Goal: Information Seeking & Learning: Learn about a topic

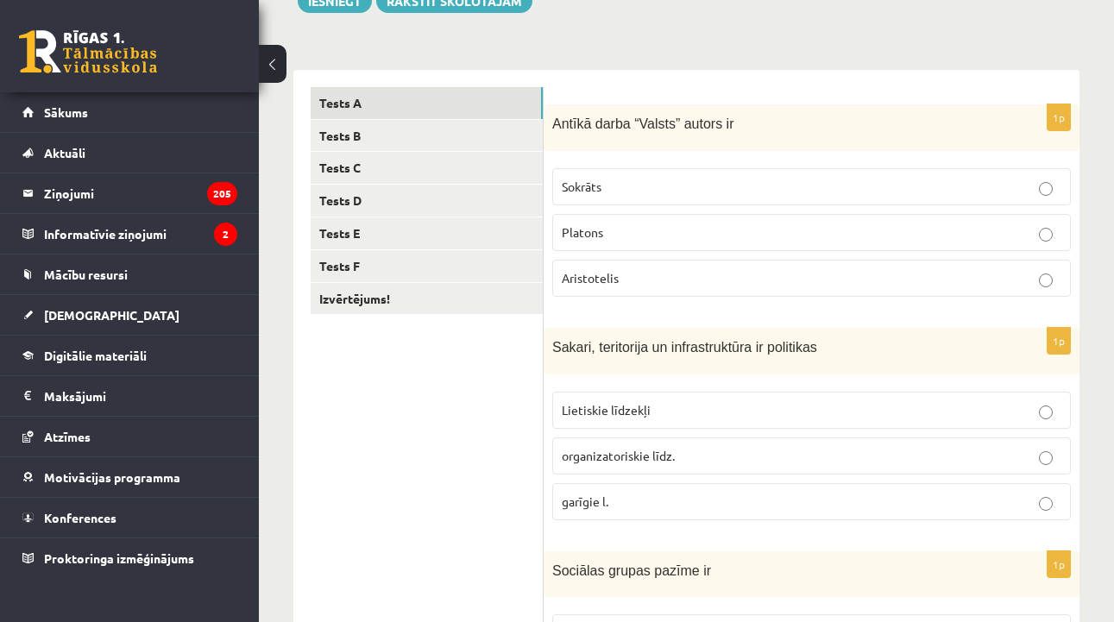
scroll to position [227, 0]
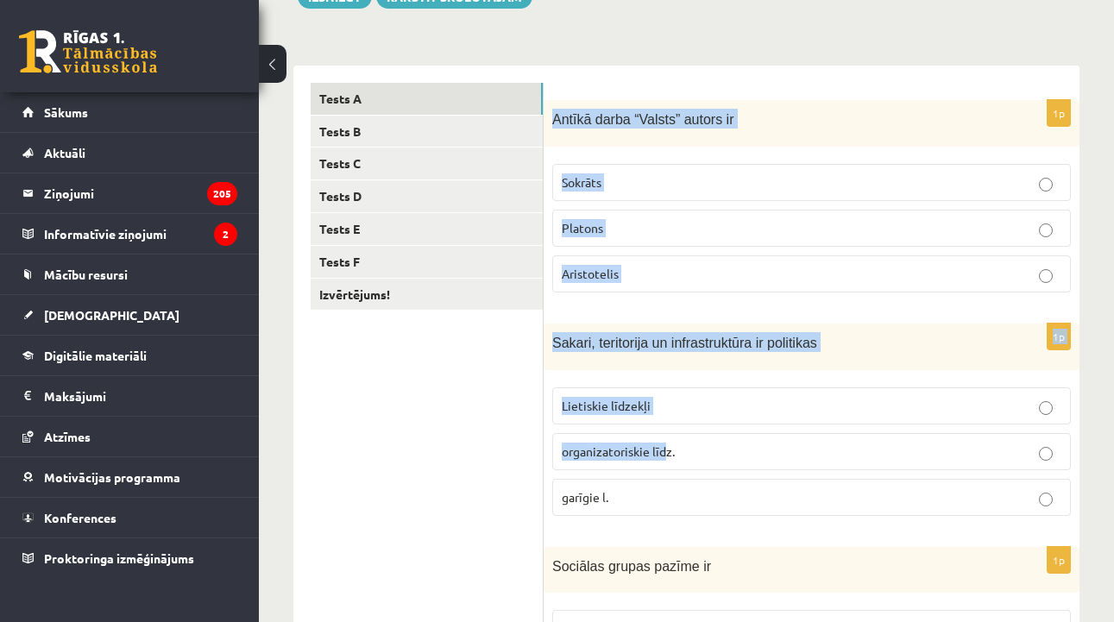
drag, startPoint x: 552, startPoint y: 119, endPoint x: 666, endPoint y: 448, distance: 347.8
click at [558, 126] on span "Antīkā darba “Valsts” autors ir" at bounding box center [642, 119] width 181 height 15
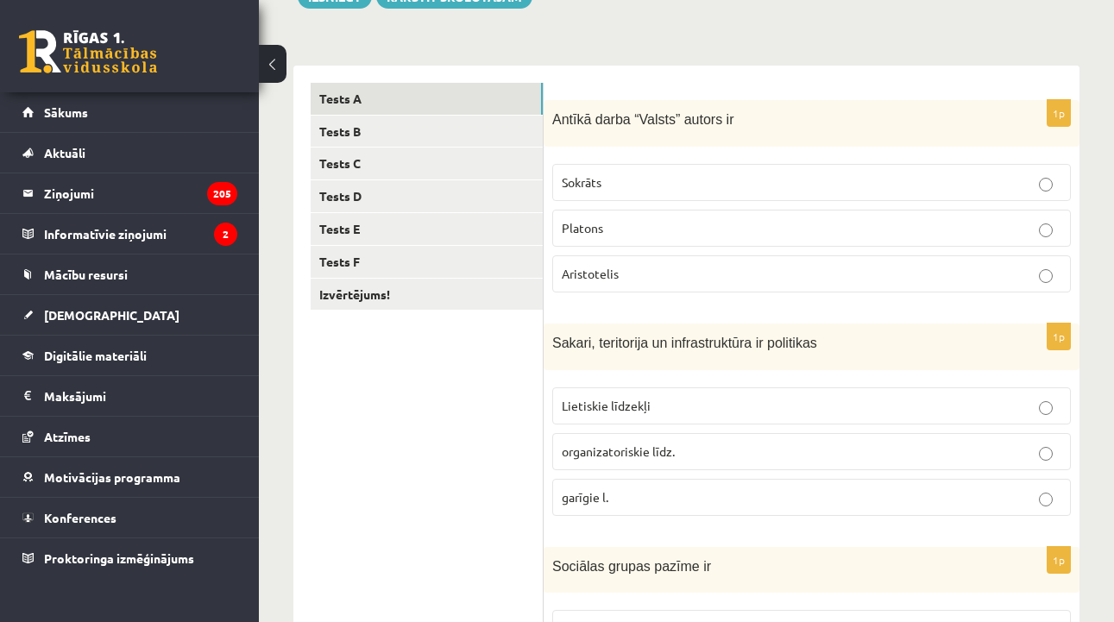
click at [552, 115] on span "Antīkā darba “Valsts” autors ir" at bounding box center [642, 119] width 181 height 15
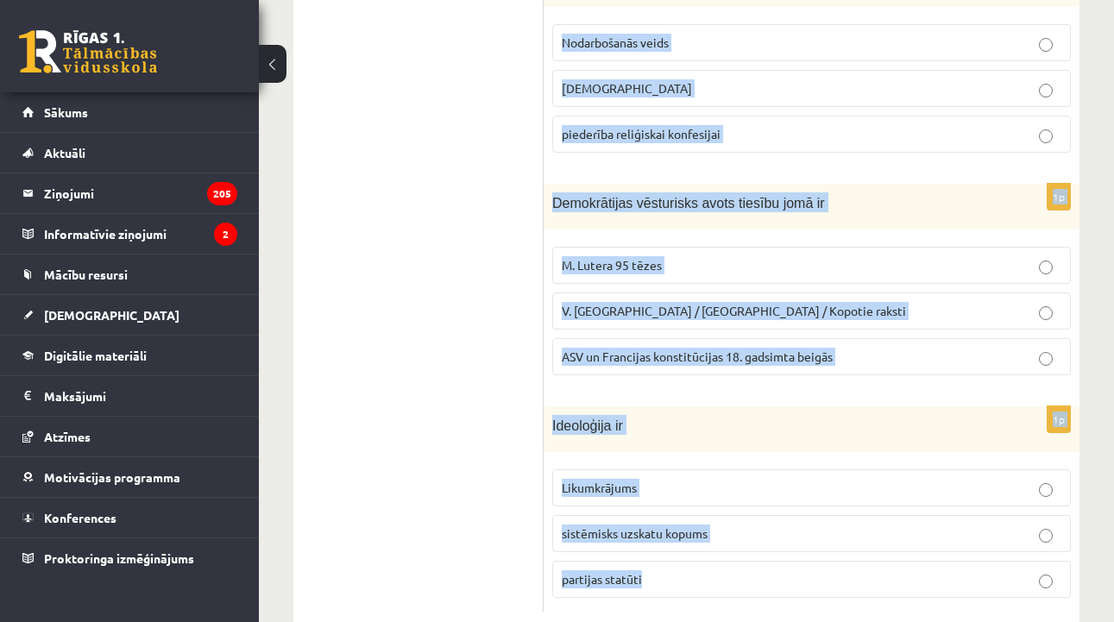
scroll to position [853, 0]
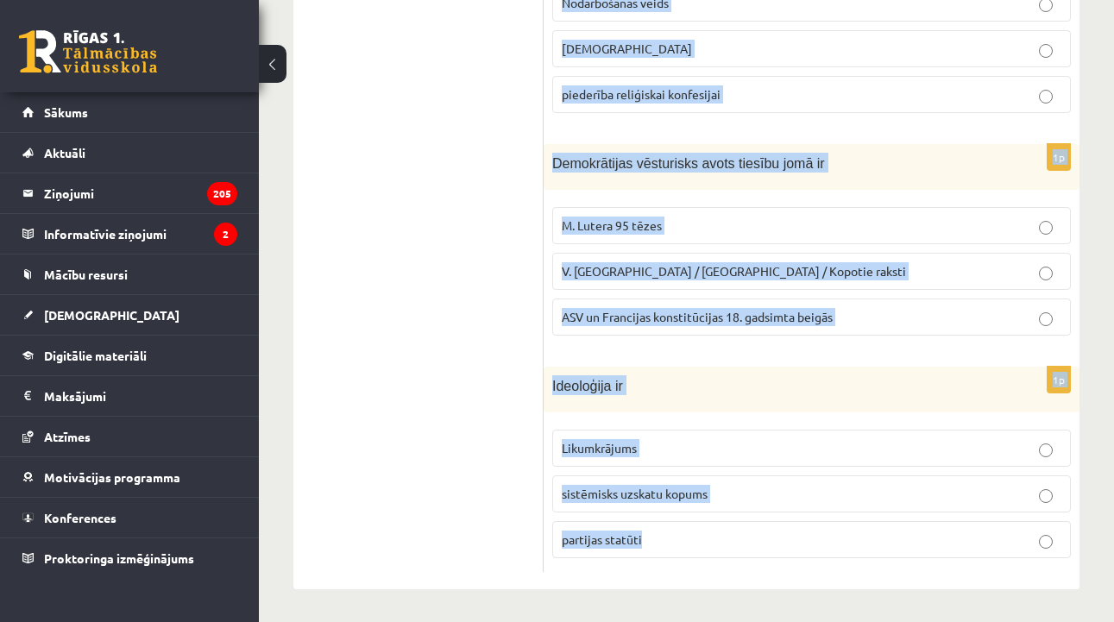
drag, startPoint x: 552, startPoint y: 115, endPoint x: 643, endPoint y: 553, distance: 447.8
click at [643, 553] on form "1p Antīkā darba “Valsts” autors ir Sokrāts Platons Aristotelis 1p Sakari, terit…" at bounding box center [812, 15] width 502 height 1116
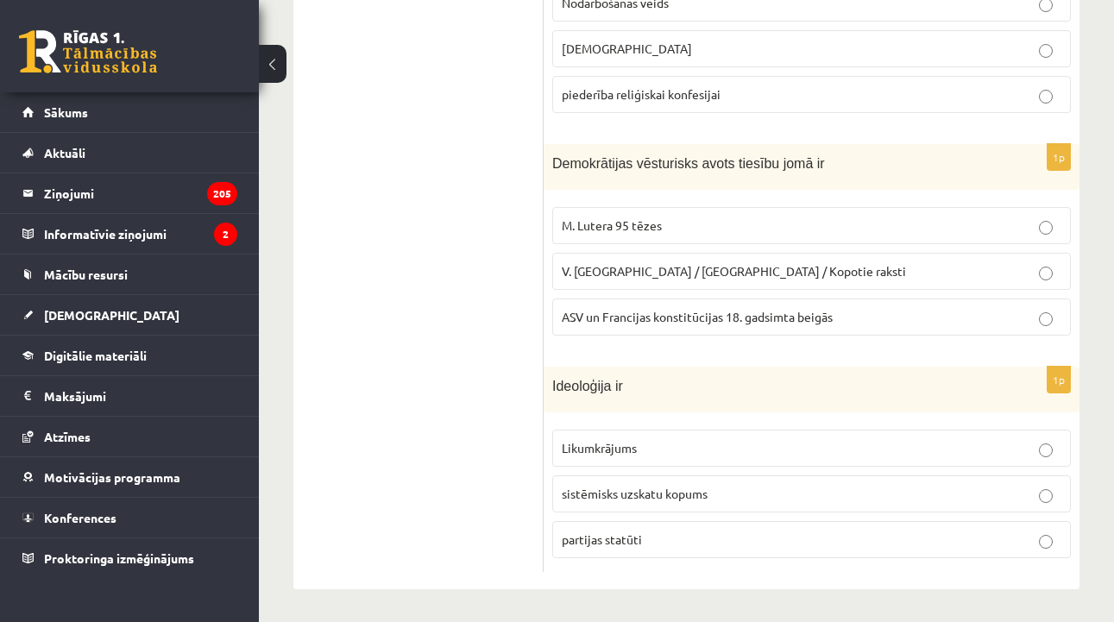
click at [492, 237] on ul "Tests A Tests B Tests C Tests D Tests E Tests F Izvērtējums!" at bounding box center [427, 15] width 233 height 1116
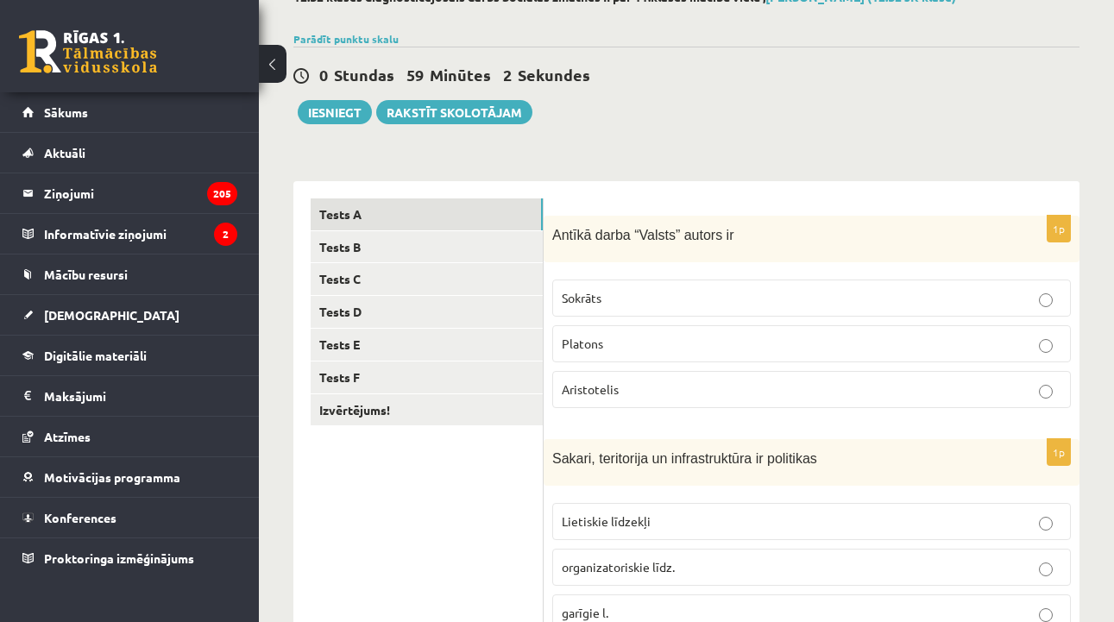
click at [590, 352] on p "Platons" at bounding box center [812, 344] width 500 height 18
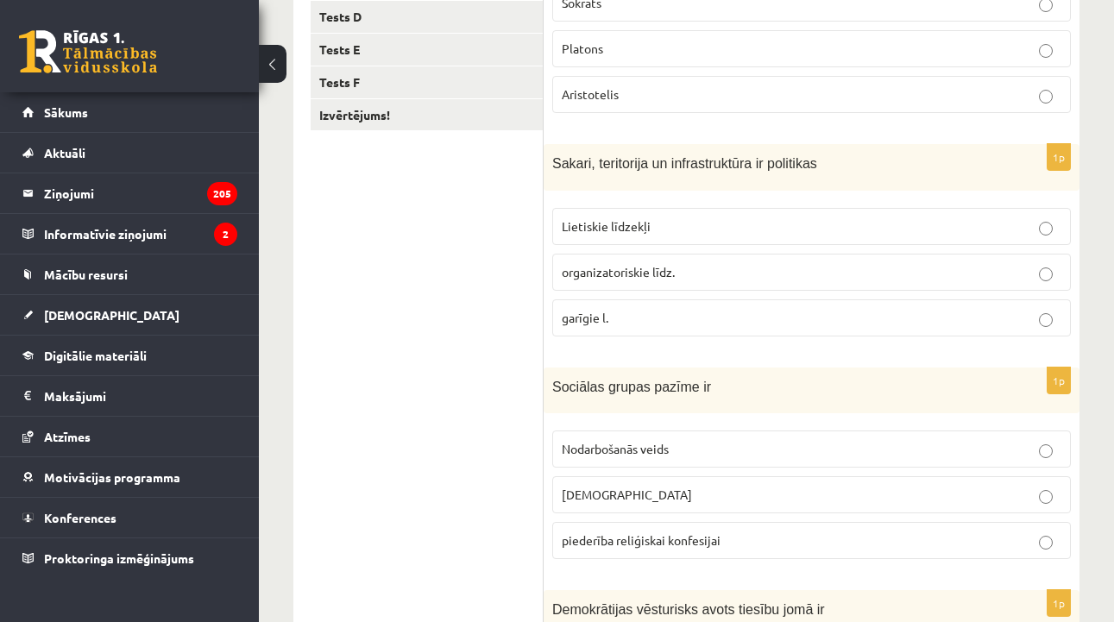
scroll to position [408, 0]
click at [697, 237] on label "Lietiskie līdzekļi" at bounding box center [811, 224] width 519 height 37
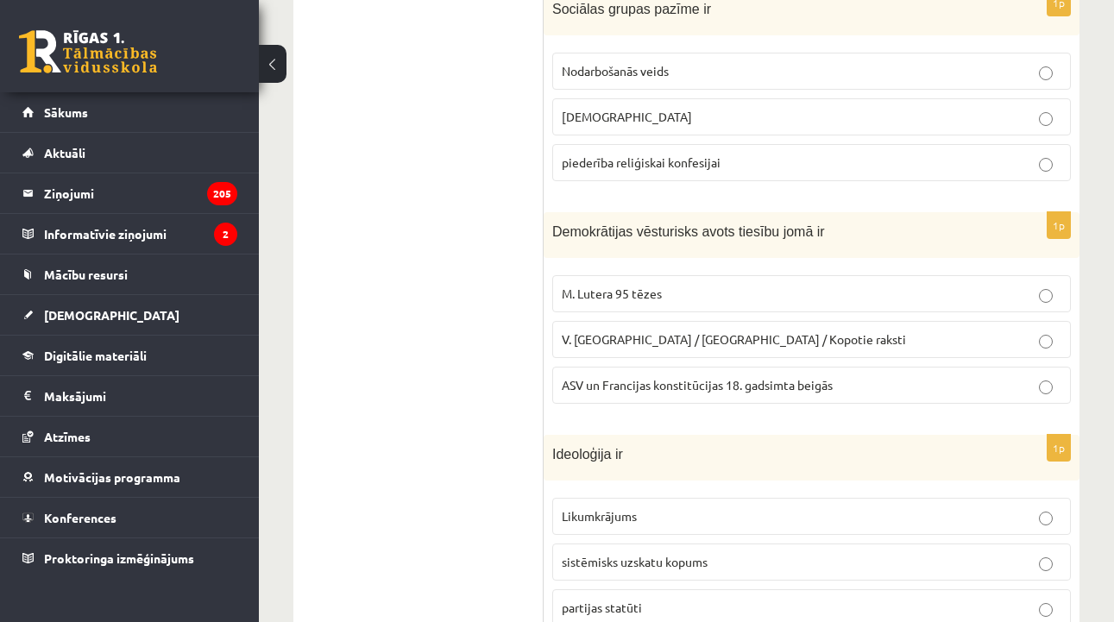
scroll to position [779, 0]
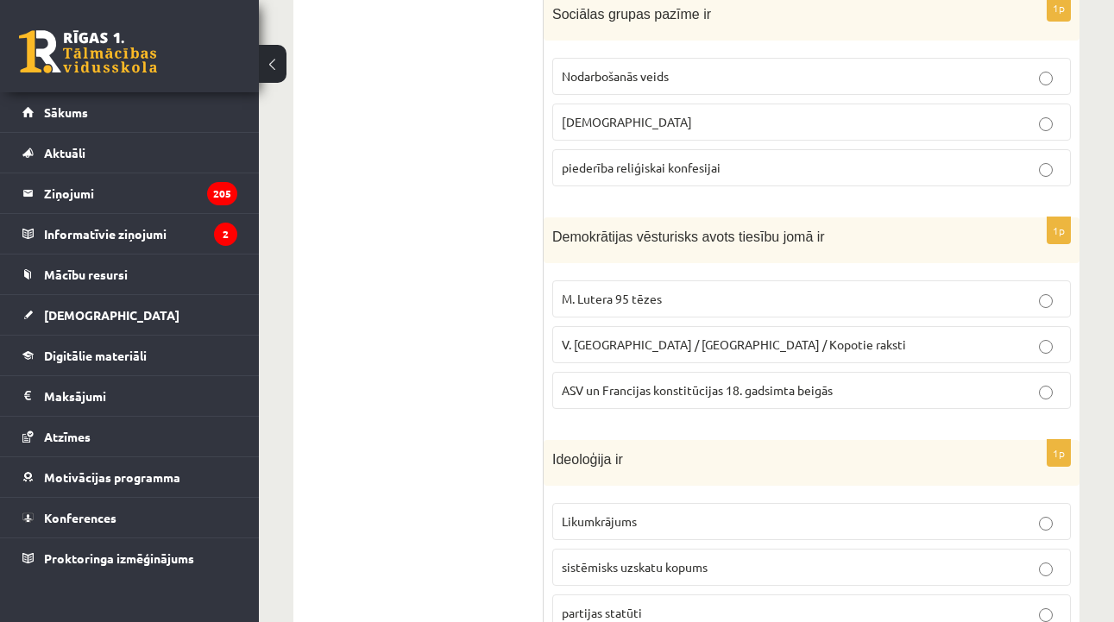
click at [691, 174] on p "piederība reliģiskai konfesijai" at bounding box center [812, 168] width 500 height 18
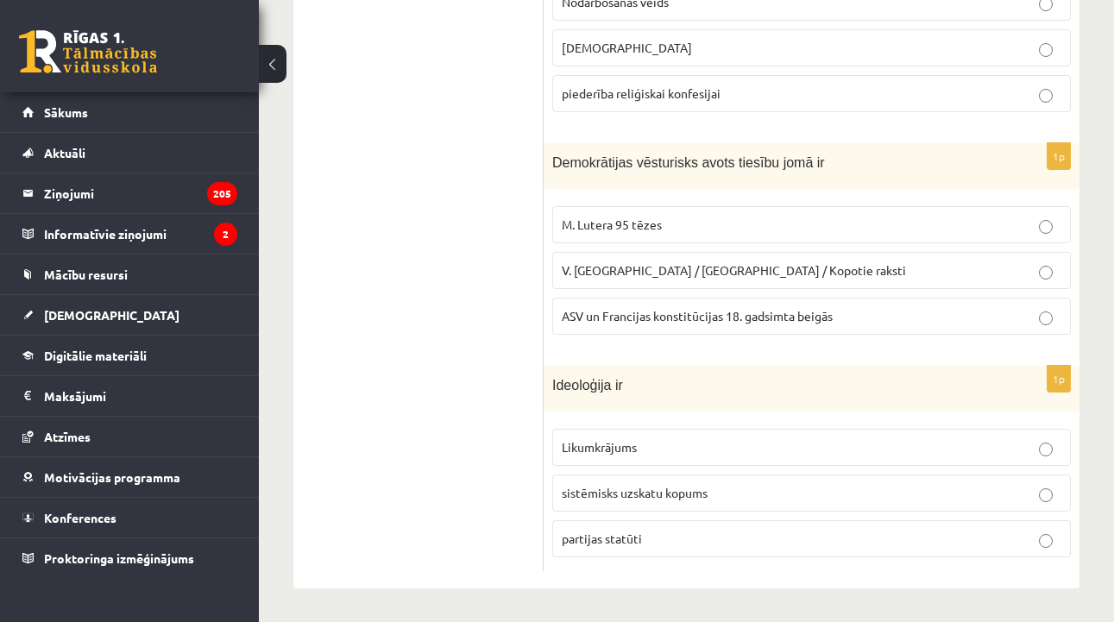
scroll to position [853, 0]
click at [653, 309] on span "ASV un Francijas konstitūcijas 18. gadsimta beigās" at bounding box center [697, 317] width 271 height 16
click at [622, 489] on span "sistēmisks uzskatu kopums" at bounding box center [635, 494] width 146 height 16
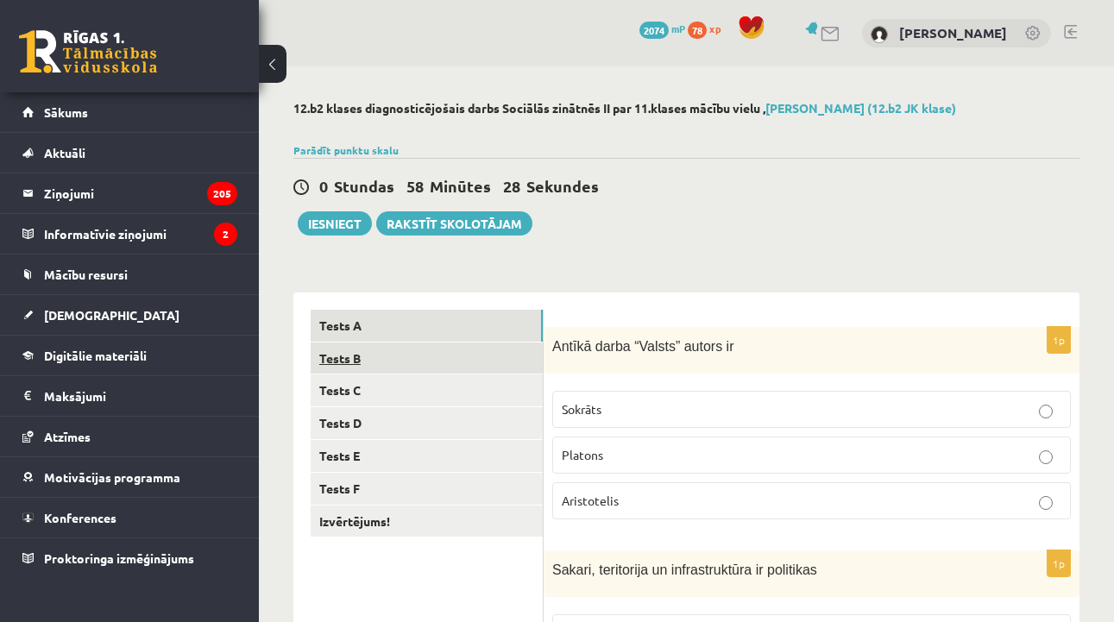
scroll to position [0, 0]
click at [465, 368] on link "Tests B" at bounding box center [427, 359] width 232 height 32
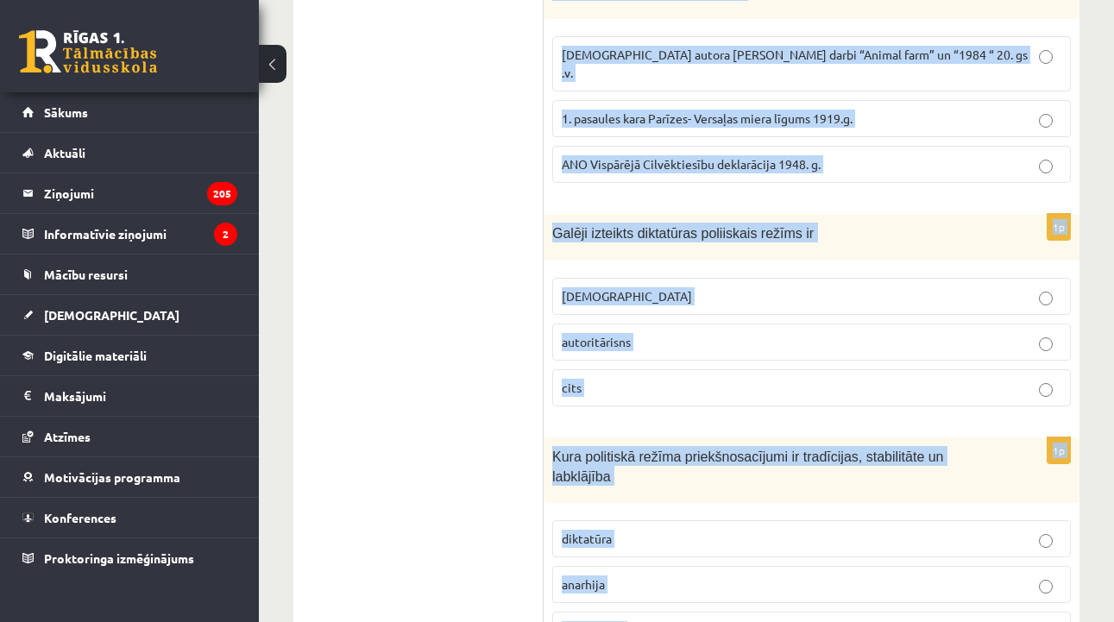
scroll to position [872, 0]
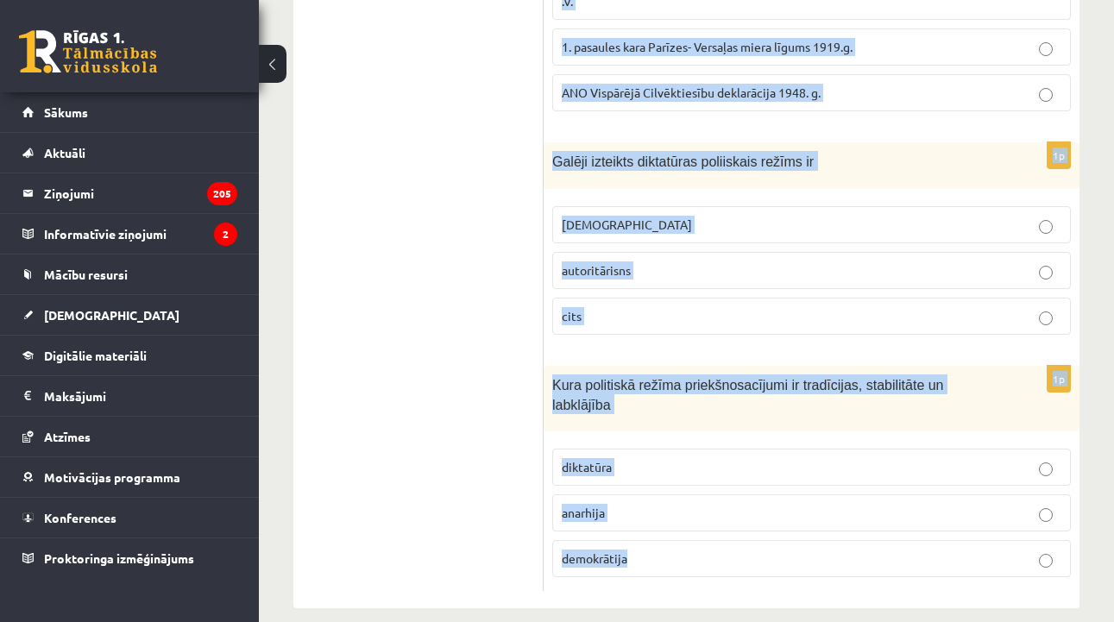
drag, startPoint x: 555, startPoint y: 187, endPoint x: 694, endPoint y: 558, distance: 396.3
click at [694, 558] on form "1p Parlaments un partijas ir demokrātiskas politikas Garīgie līdzekļi organizat…" at bounding box center [812, 14] width 502 height 1153
copy form "Parlaments un partijas ir demokrātiskas politikas Garīgie līdzekļi organizatori…"
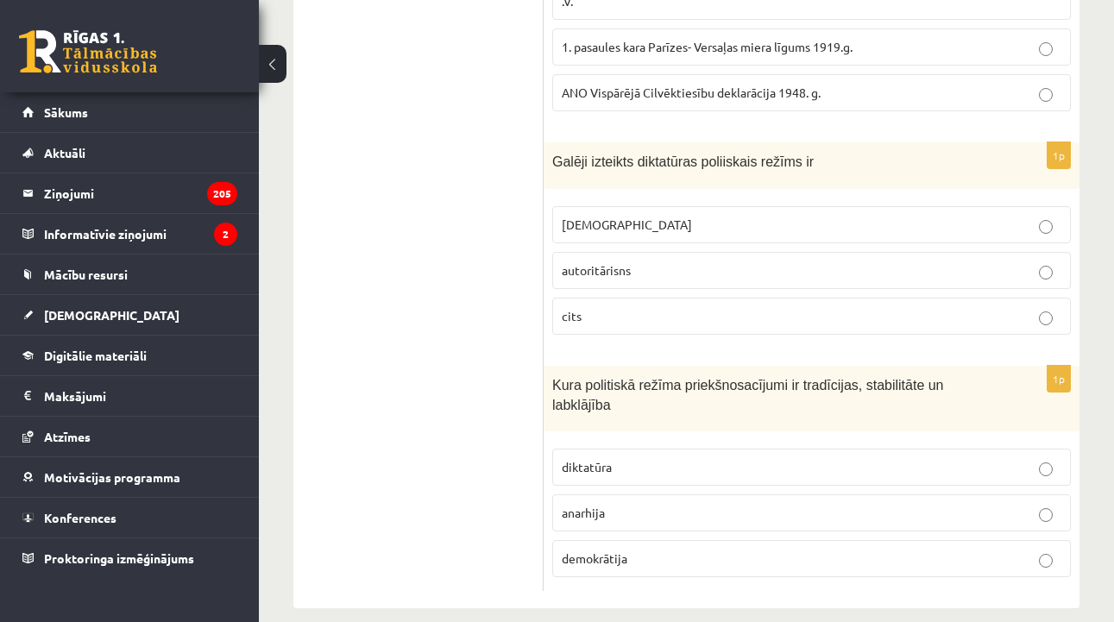
click at [457, 224] on ul "Tests A Tests B Tests C Tests D Tests E Tests F Izvērtējums!" at bounding box center [427, 14] width 233 height 1153
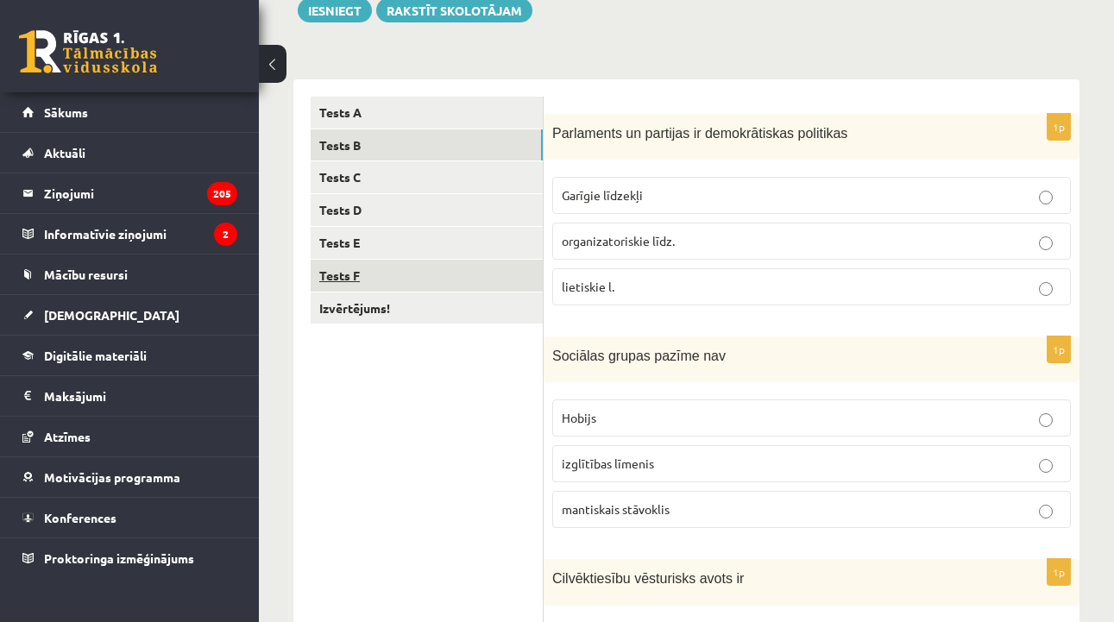
scroll to position [250, 0]
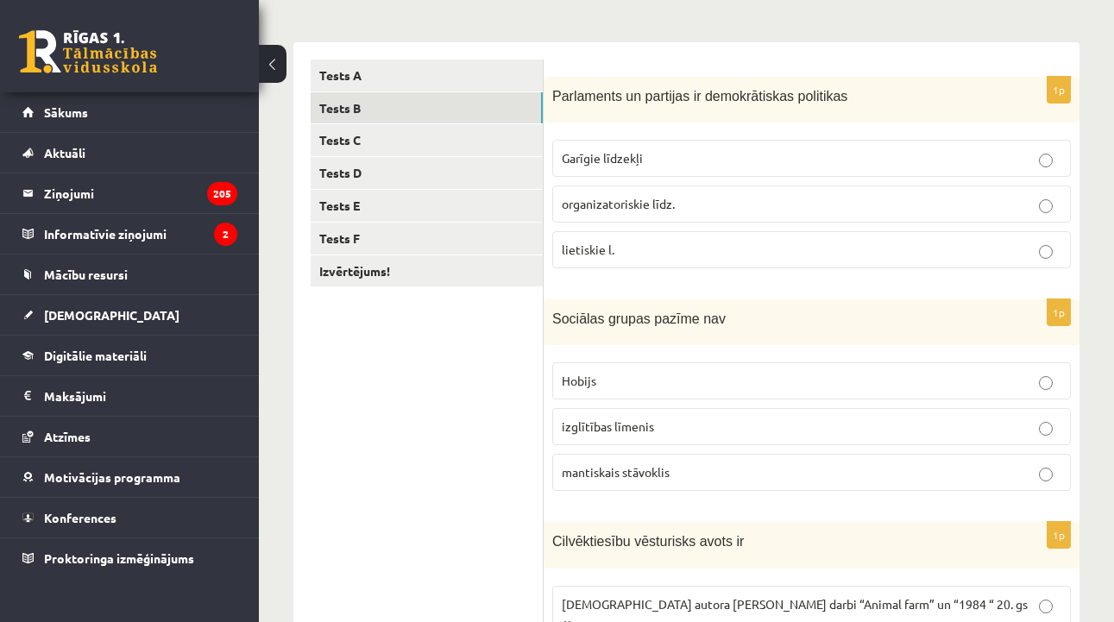
click at [590, 211] on p "organizatoriskie līdz." at bounding box center [812, 204] width 500 height 18
click at [587, 392] on label "Hobijs" at bounding box center [811, 381] width 519 height 37
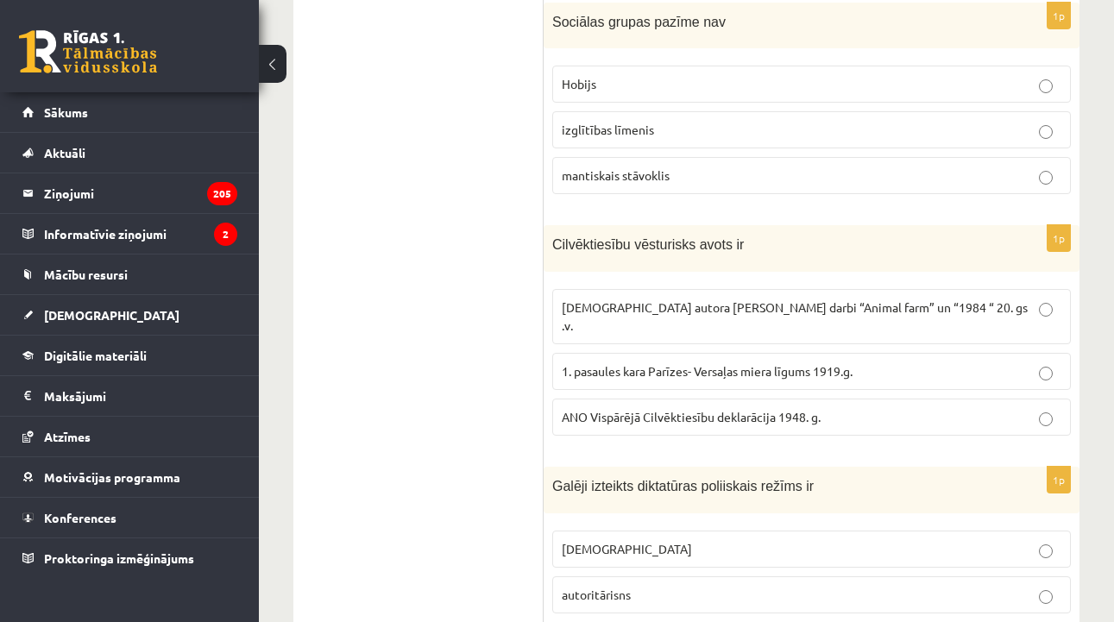
scroll to position [564, 0]
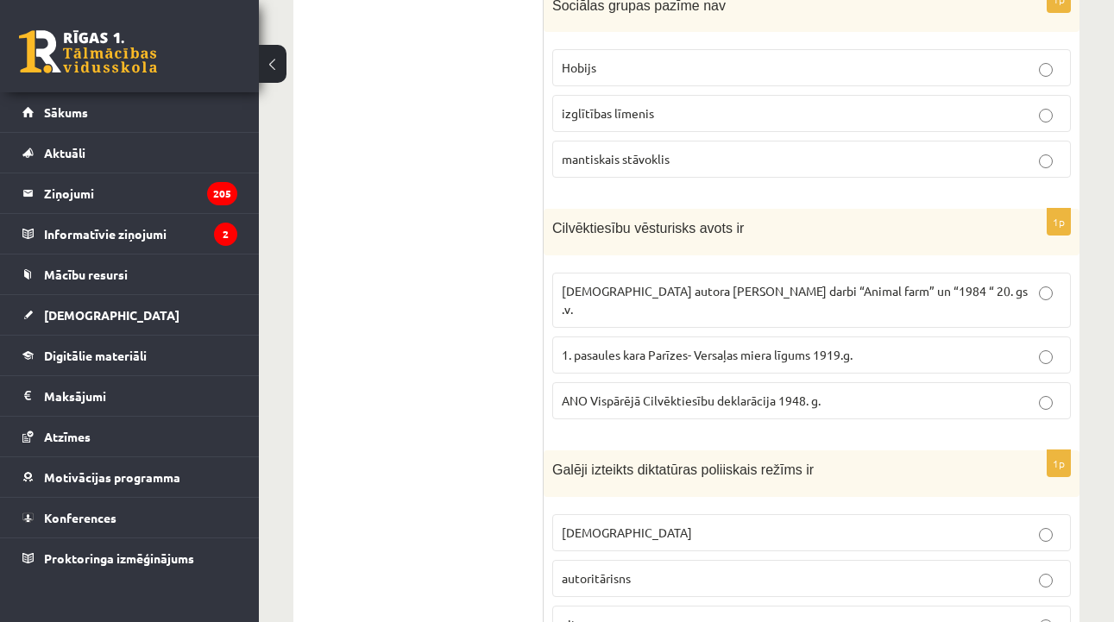
click at [671, 393] on span "ANO Vispārējā Cilvēktiesību deklarācija 1948. g." at bounding box center [691, 401] width 259 height 16
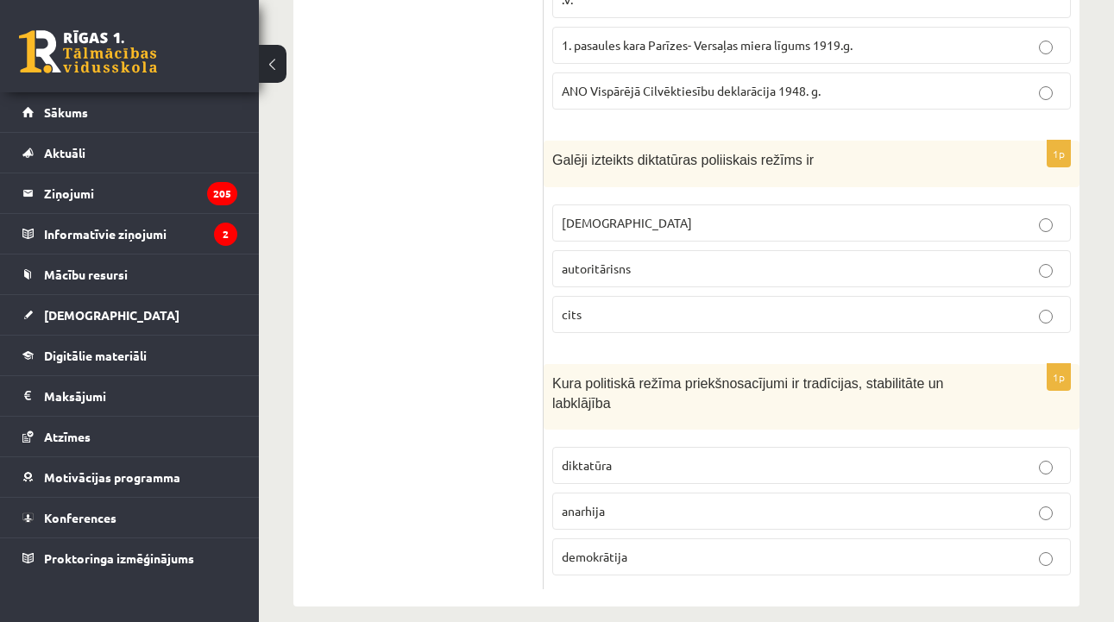
scroll to position [872, 0]
click at [668, 216] on p "totalitārisms" at bounding box center [812, 225] width 500 height 18
click at [601, 550] on label "demokrātija" at bounding box center [811, 558] width 519 height 37
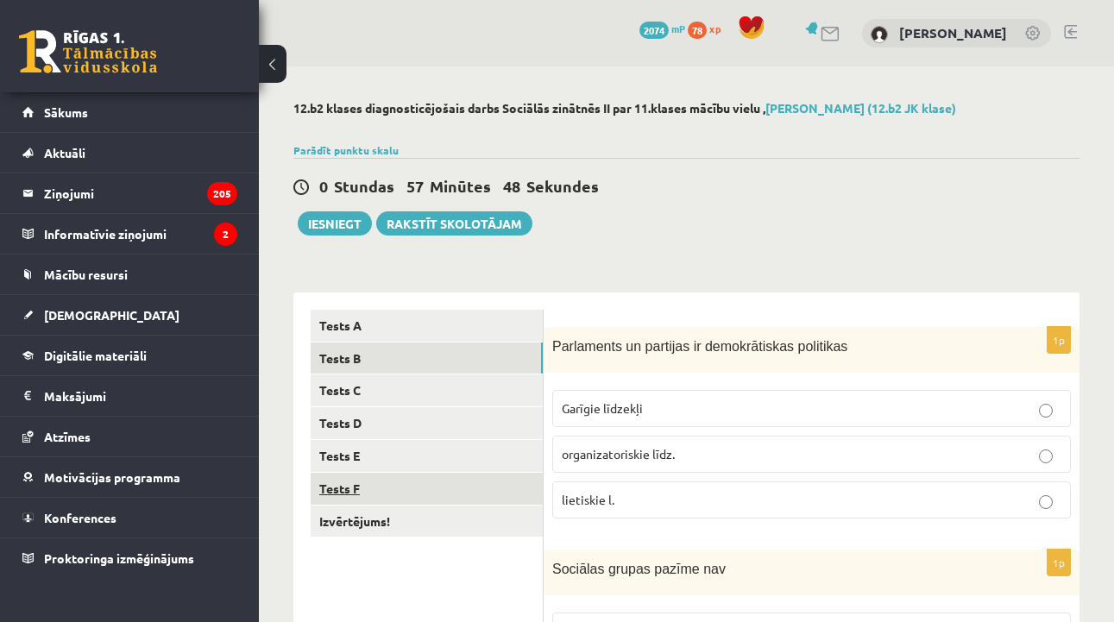
scroll to position [0, 0]
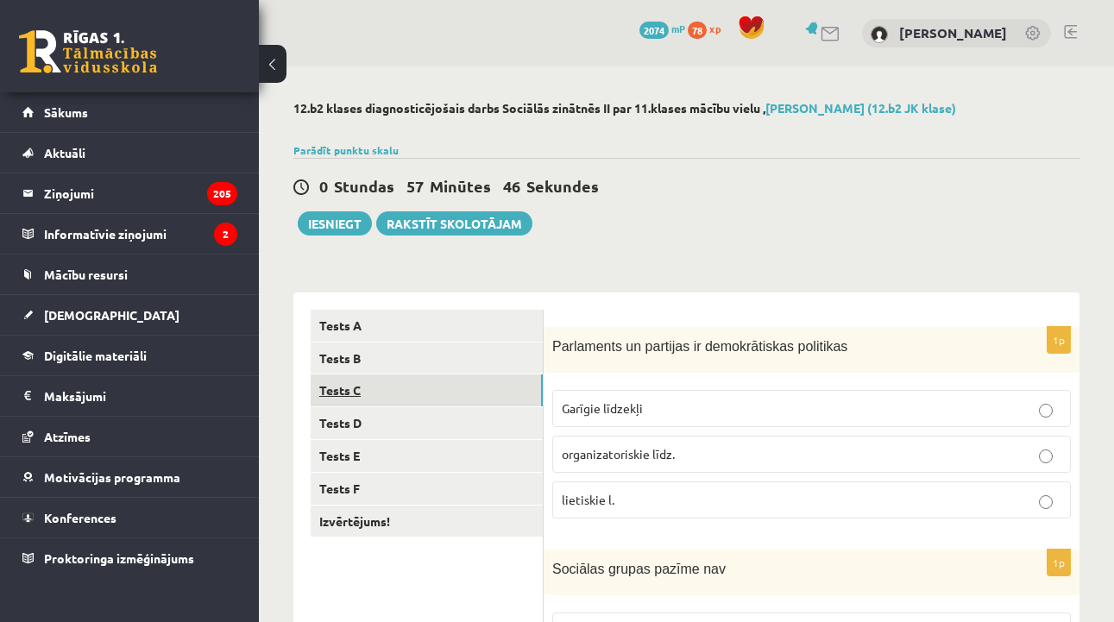
click at [437, 391] on link "Tests C" at bounding box center [427, 391] width 232 height 32
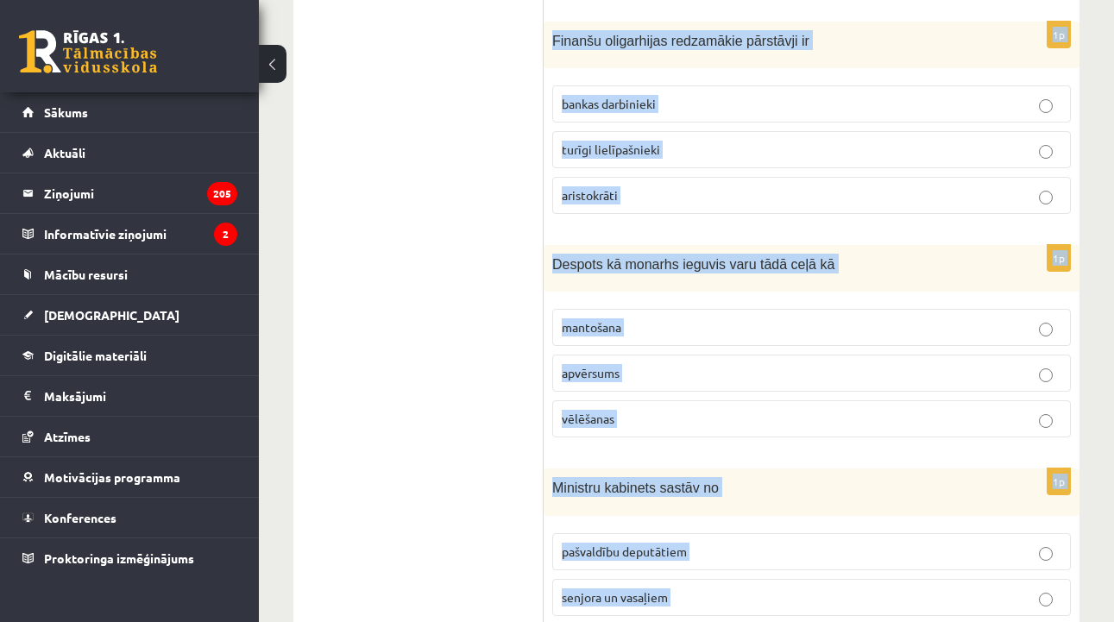
scroll to position [854, 0]
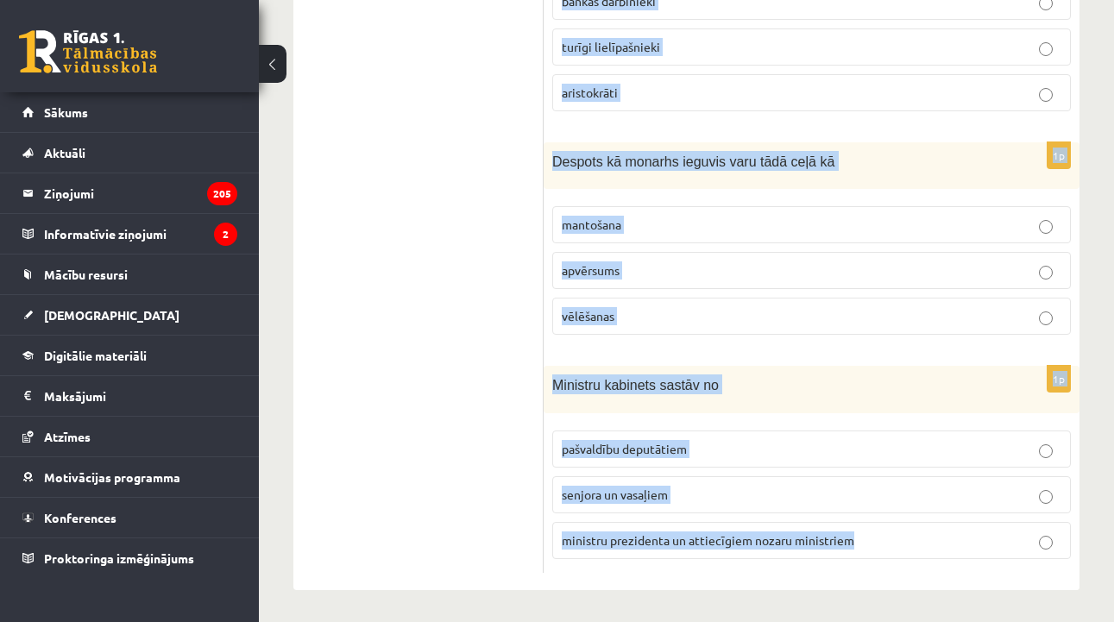
drag, startPoint x: 558, startPoint y: 342, endPoint x: 610, endPoint y: 562, distance: 226.3
click at [610, 562] on form "1p Apgabaltiesā lietas parasti izskata šādā kārtībā apelācija deklarācija kasāc…" at bounding box center [812, 14] width 502 height 1117
copy form "pgabaltiesā lietas parasti izskata šādā kārtībā apelācija deklarācija kasācija …"
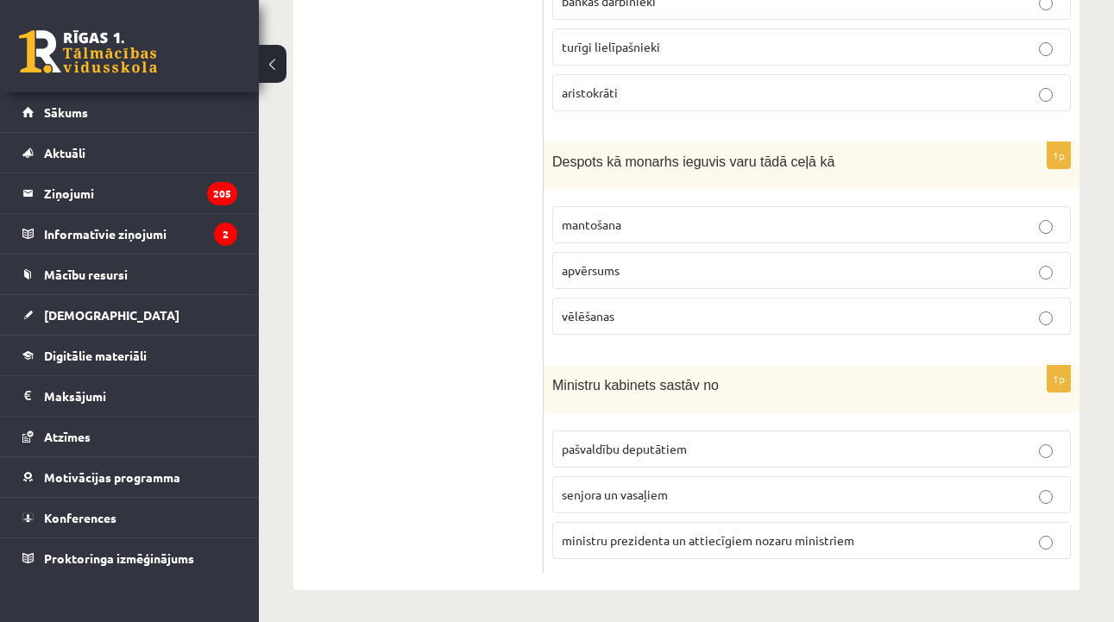
click at [478, 289] on ul "Tests A Tests B Tests C Tests D Tests E Tests F Izvērtējums!" at bounding box center [427, 14] width 233 height 1117
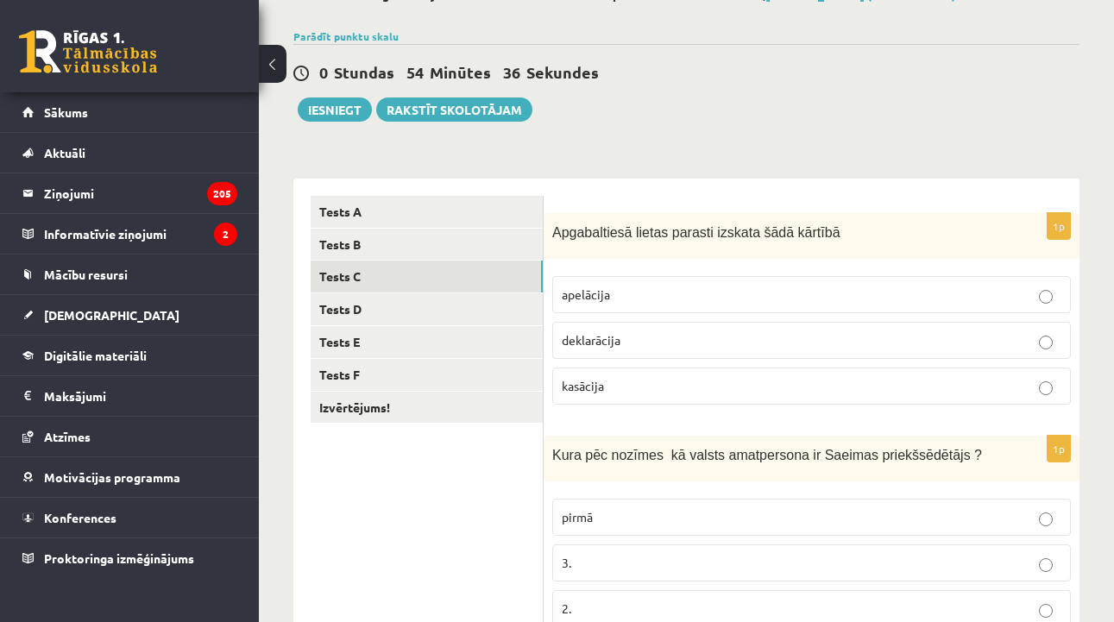
scroll to position [116, 0]
click at [638, 292] on p "apelācija" at bounding box center [812, 293] width 500 height 18
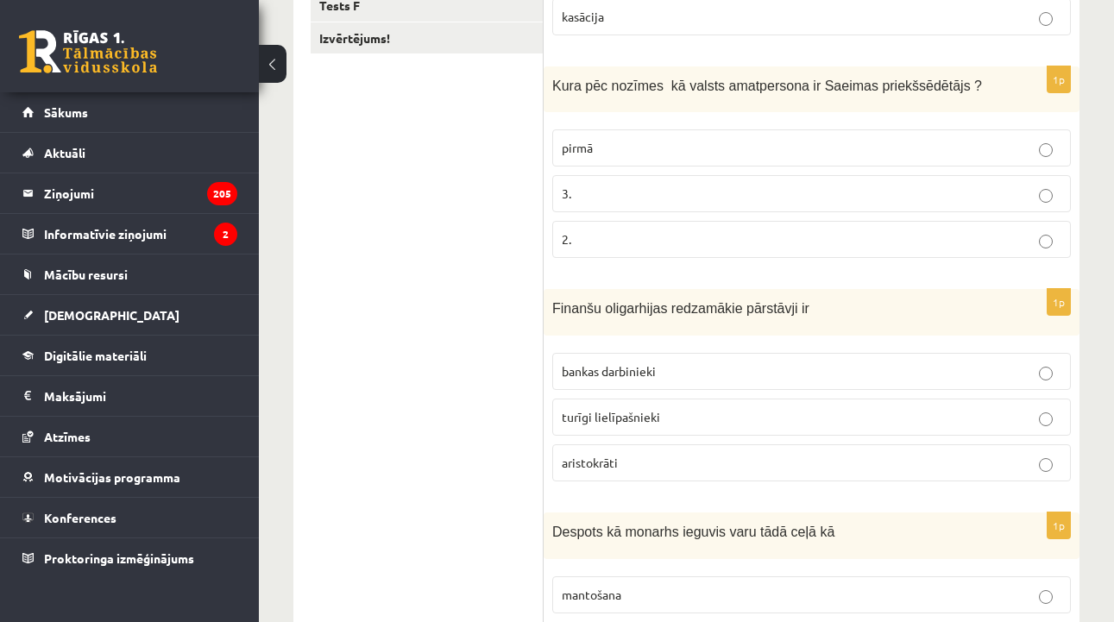
scroll to position [483, 0]
click at [732, 148] on p "pirmā" at bounding box center [812, 148] width 500 height 18
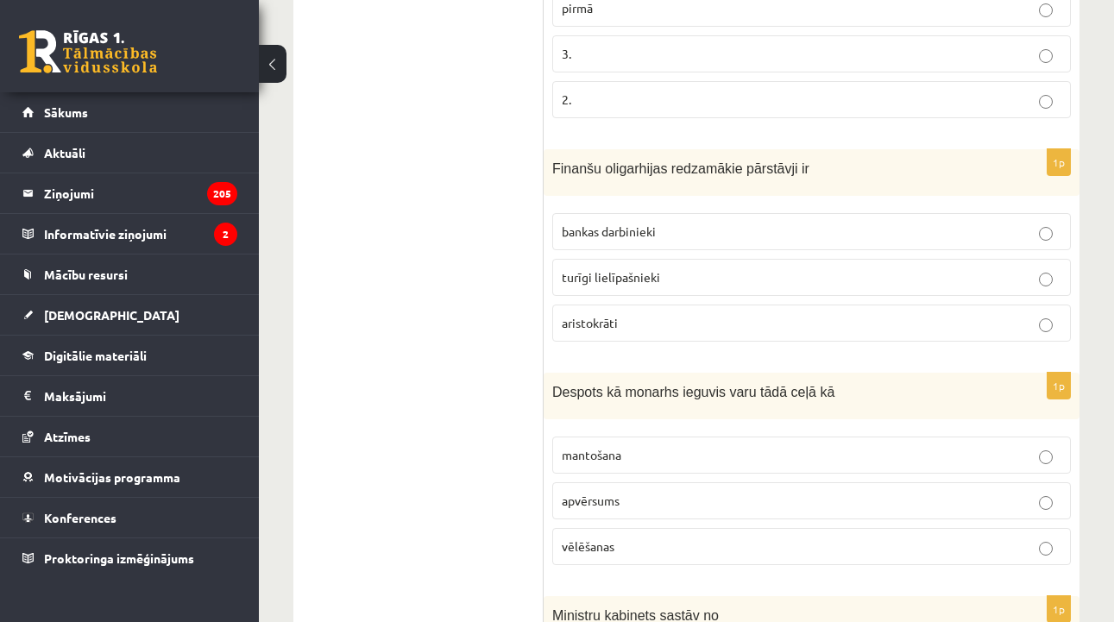
scroll to position [629, 0]
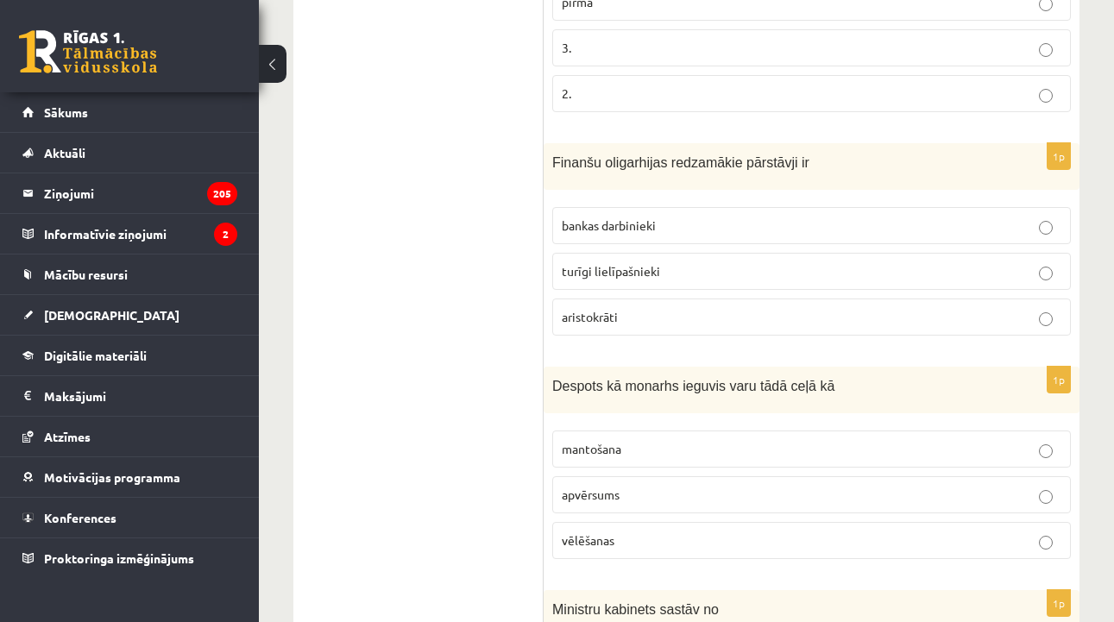
click at [677, 255] on label "turīgi lielīpašnieki" at bounding box center [811, 271] width 519 height 37
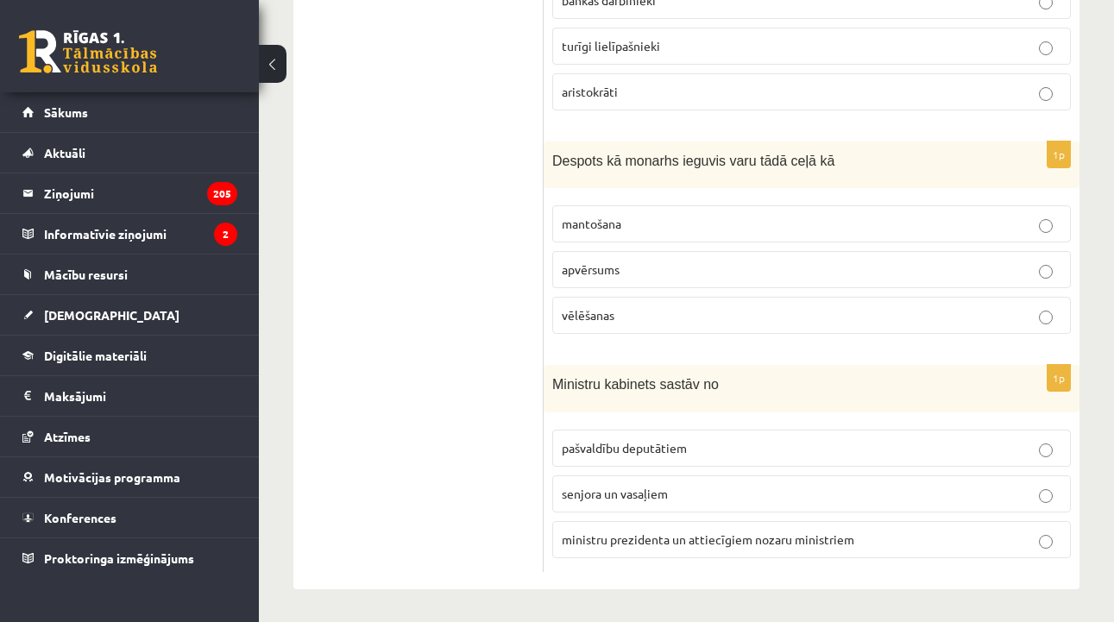
scroll to position [854, 0]
click at [700, 254] on label "apvērsums" at bounding box center [811, 270] width 519 height 37
click at [655, 549] on label "ministru prezidenta un attiecīgiem nozaru ministriem" at bounding box center [811, 540] width 519 height 37
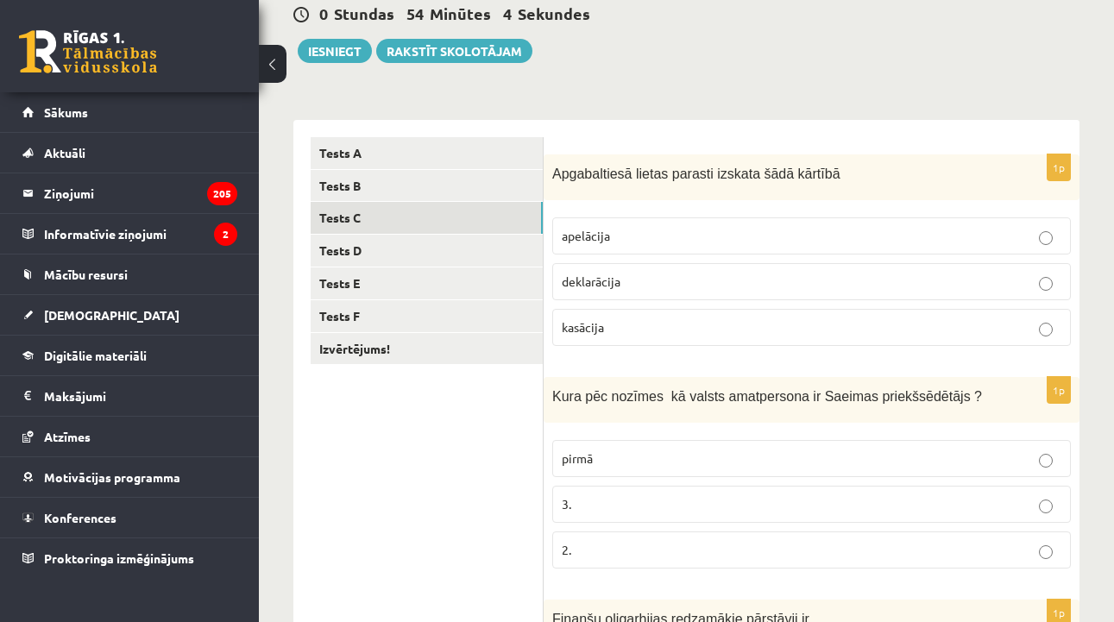
scroll to position [162, 0]
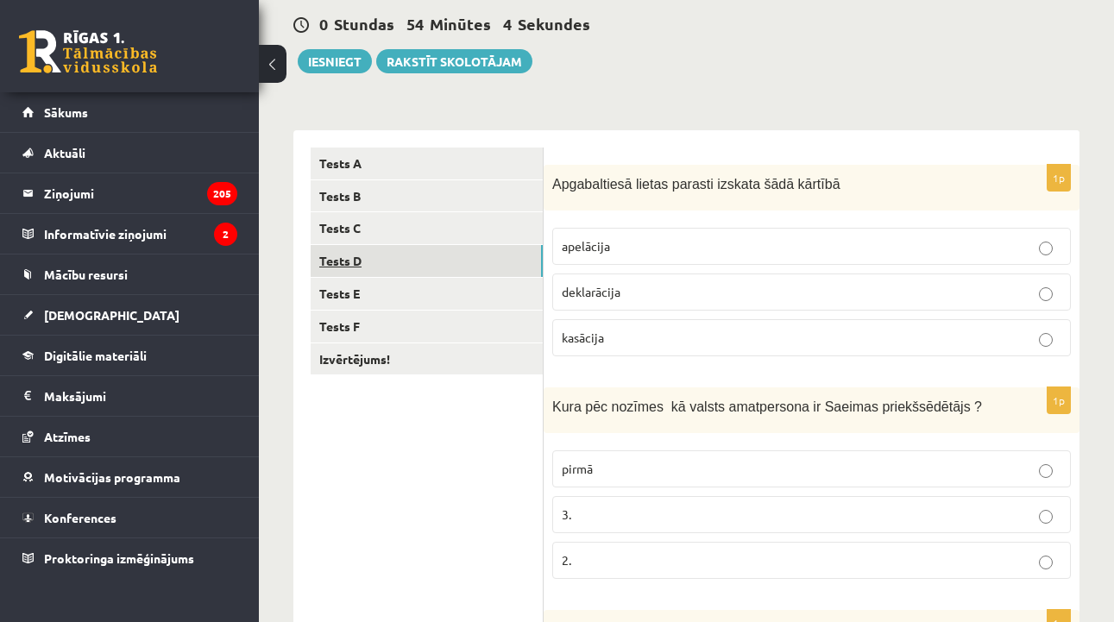
click at [428, 262] on link "Tests D" at bounding box center [427, 261] width 232 height 32
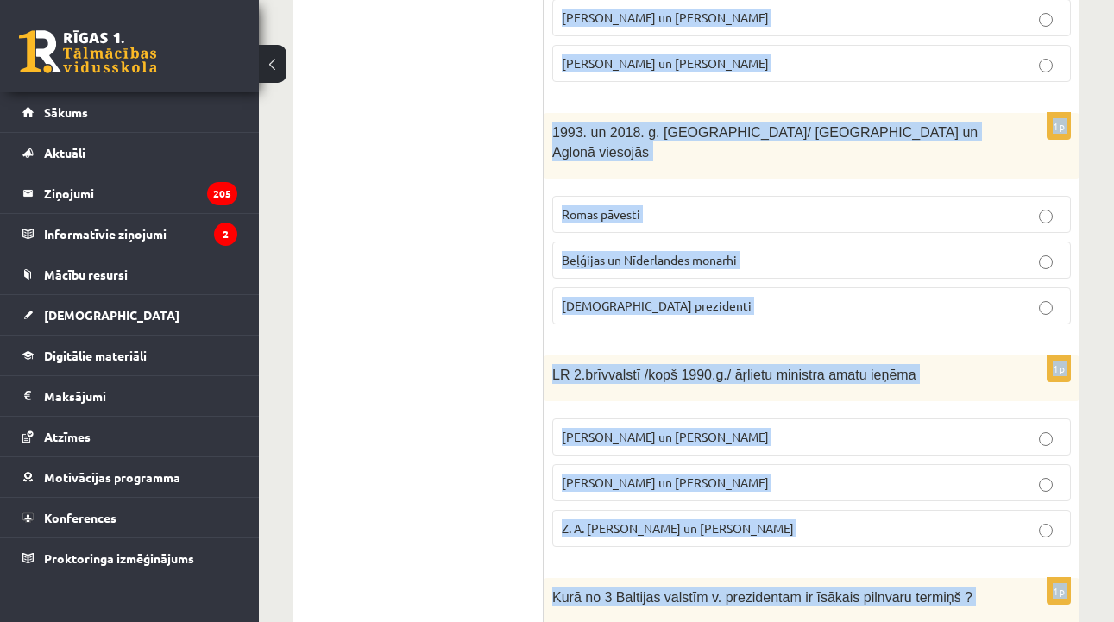
scroll to position [851, 0]
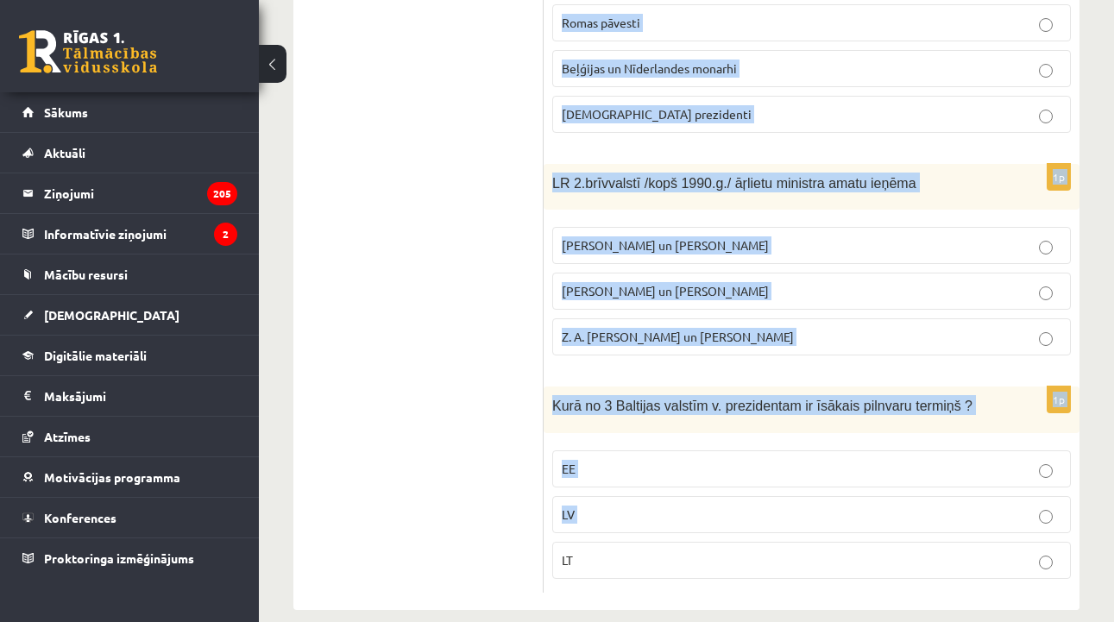
drag, startPoint x: 548, startPoint y: 180, endPoint x: 711, endPoint y: 529, distance: 385.8
click at [711, 529] on form "1p 1991.g. aug. Latviju vispirms starptautiski de iure atzina Zviedrija un Somi…" at bounding box center [812, 26] width 502 height 1134
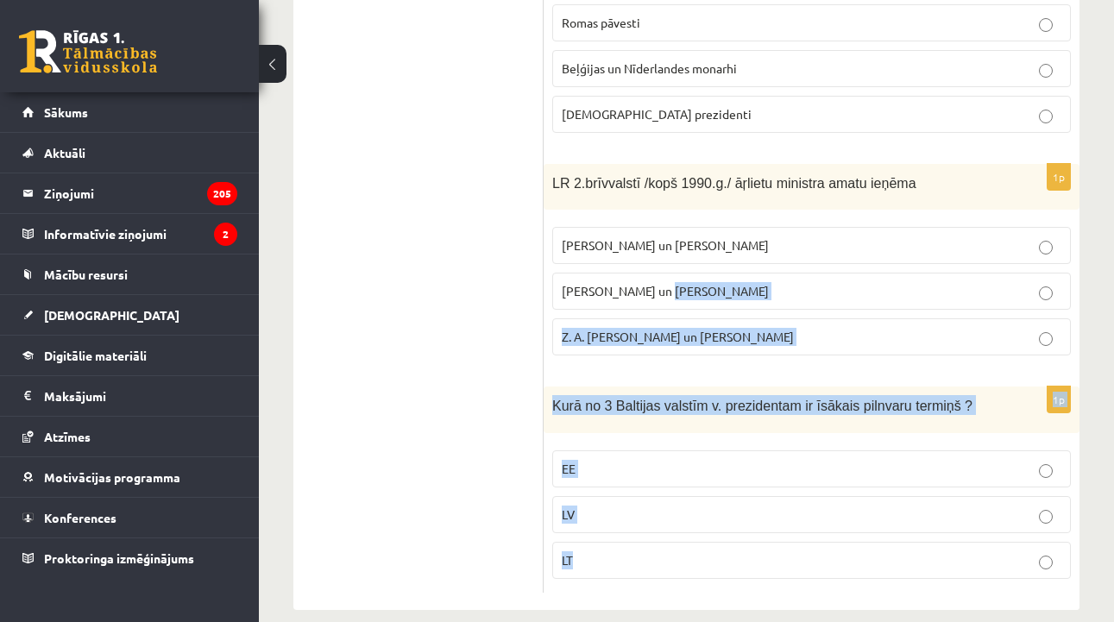
drag, startPoint x: 699, startPoint y: 559, endPoint x: 651, endPoint y: 268, distance: 295.7
click at [652, 267] on form "1p 1991.g. aug. Latviju vispirms starptautiski de iure atzina Zviedrija un Somi…" at bounding box center [812, 26] width 502 height 1134
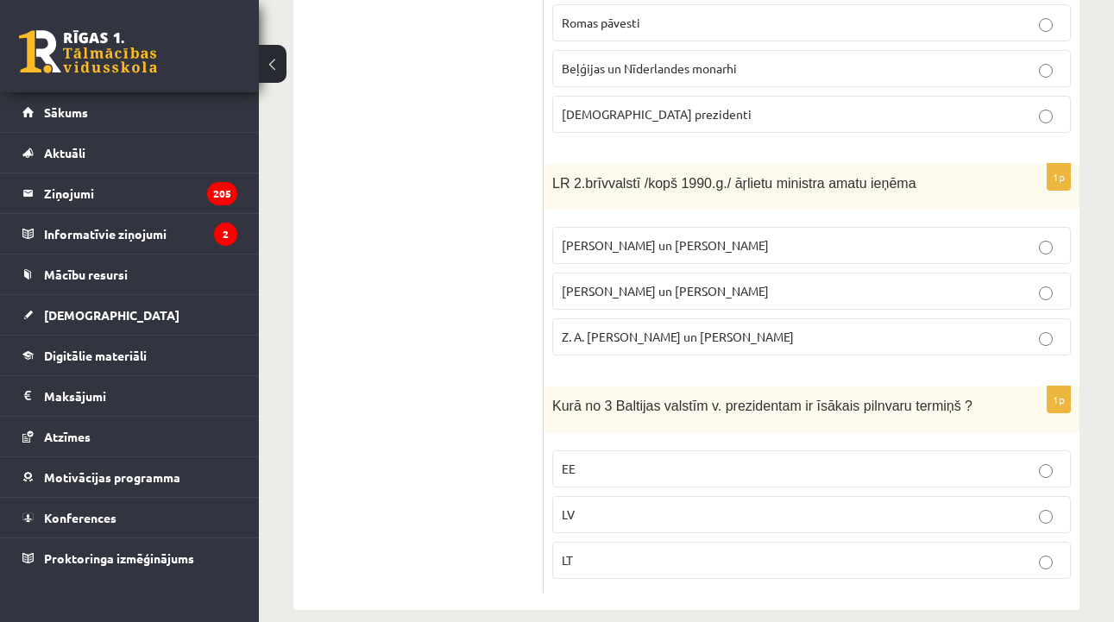
click at [523, 243] on ul "Tests A Tests B Tests C Tests D Tests E Tests F Izvērtējums!" at bounding box center [427, 26] width 233 height 1134
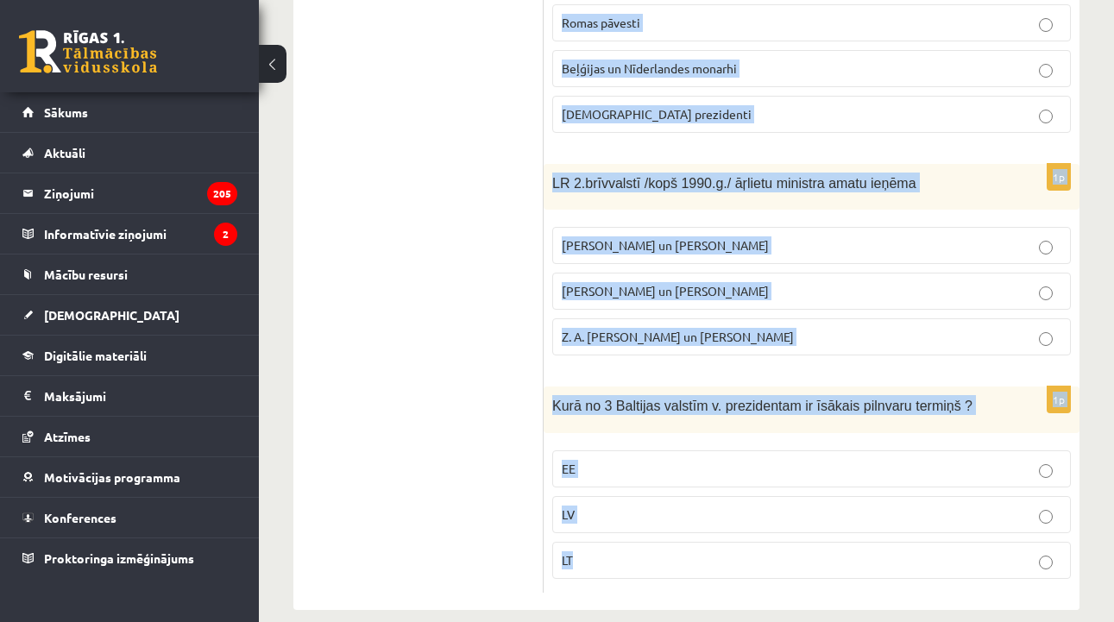
drag, startPoint x: 552, startPoint y: 351, endPoint x: 651, endPoint y: 552, distance: 223.5
click at [651, 552] on form "1p 1991.g. aug. Latviju vispirms starptautiski de iure atzina Zviedrija un Somi…" at bounding box center [812, 26] width 502 height 1134
copy form "1991.g. aug. Latviju vispirms starptautiski de iure atzina Zviedrija un Somija …"
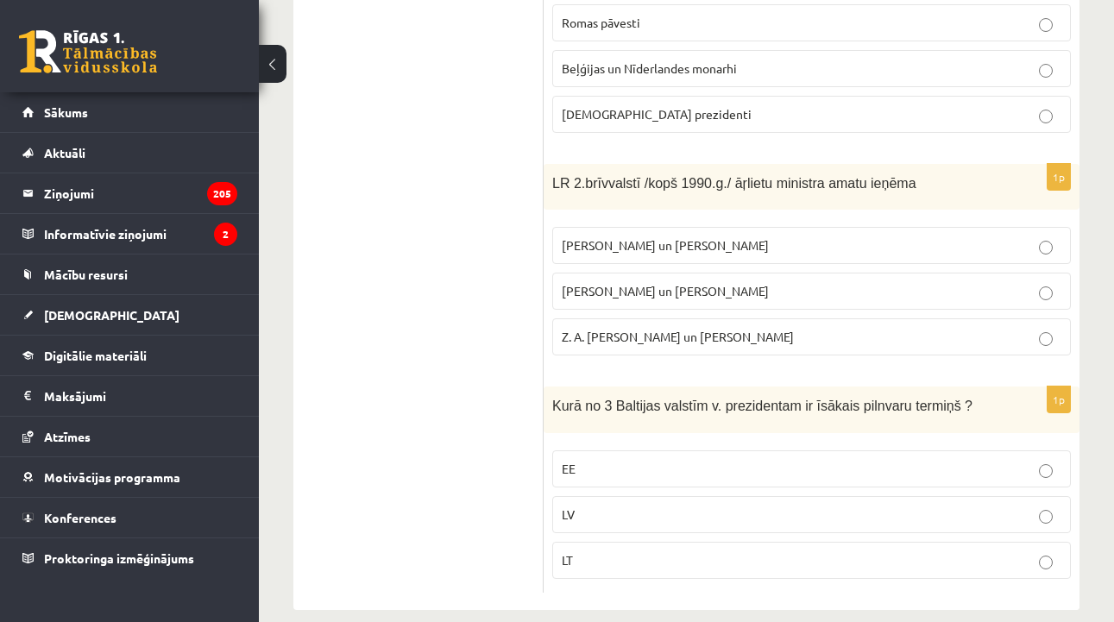
click at [478, 312] on ul "Tests A Tests B Tests C Tests D Tests E Tests F Izvērtējums!" at bounding box center [427, 26] width 233 height 1134
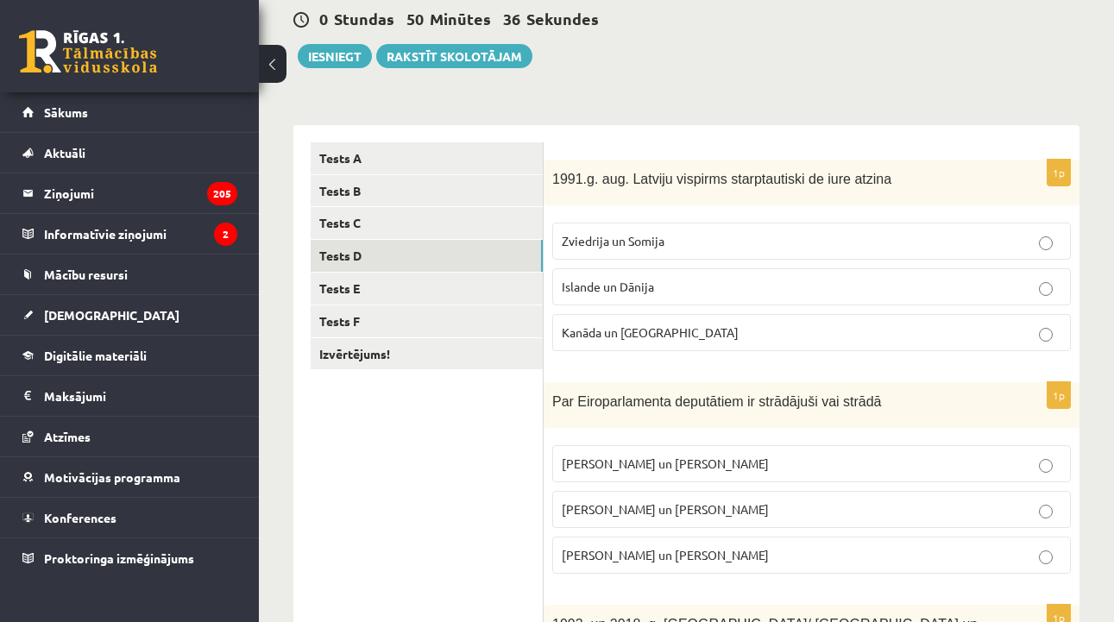
click at [601, 292] on span "Islande un Dānija" at bounding box center [608, 287] width 92 height 16
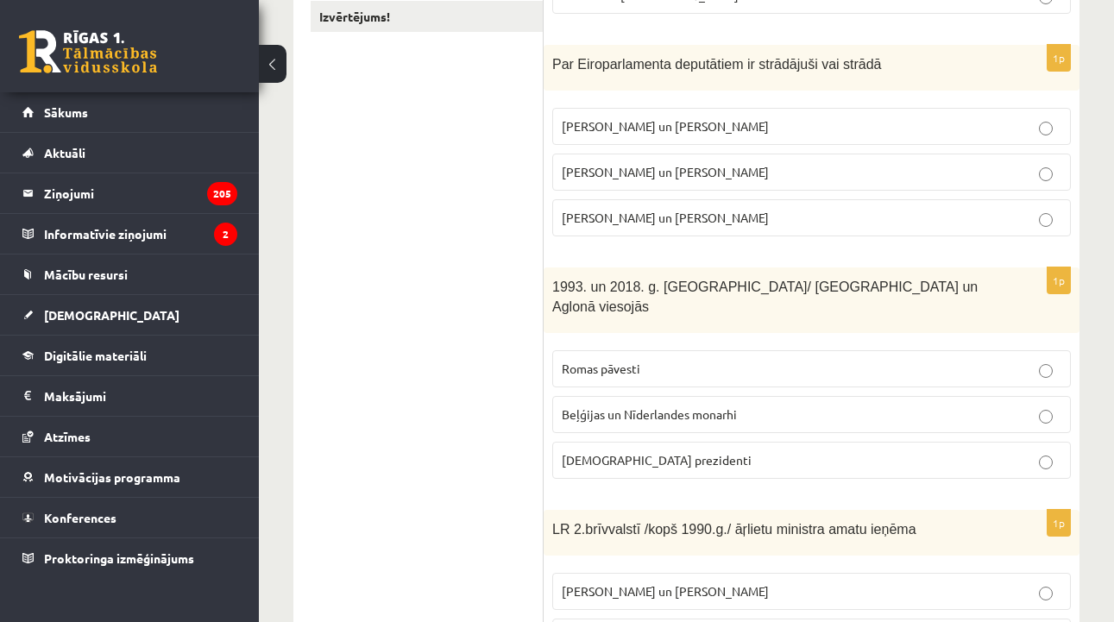
scroll to position [547, 0]
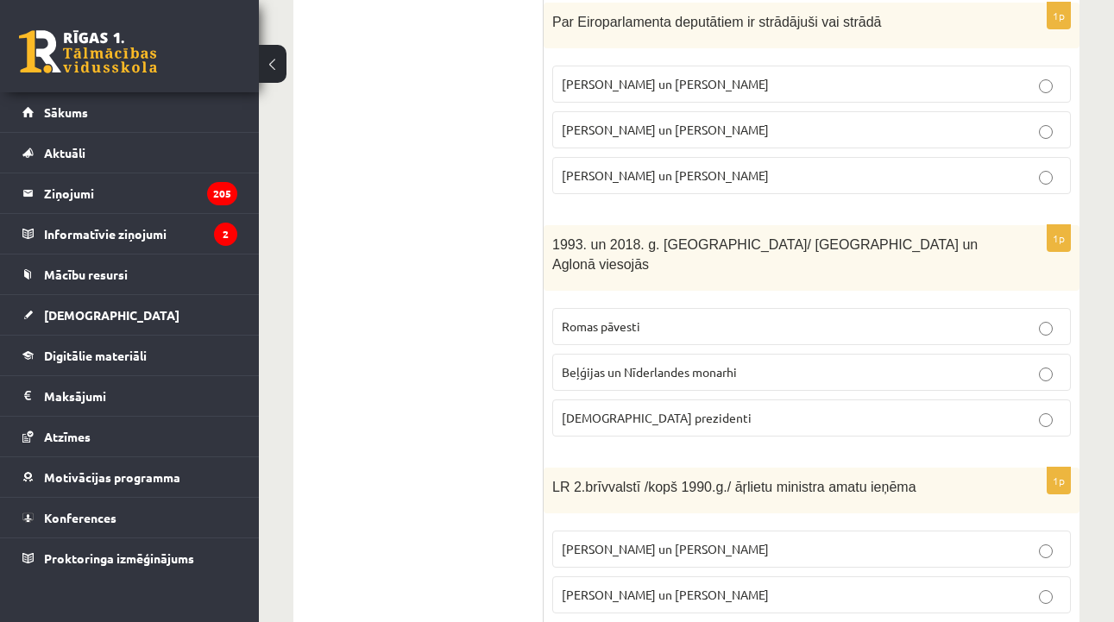
click at [722, 128] on p "I. Vaidere un N. Ušakovs" at bounding box center [812, 130] width 500 height 18
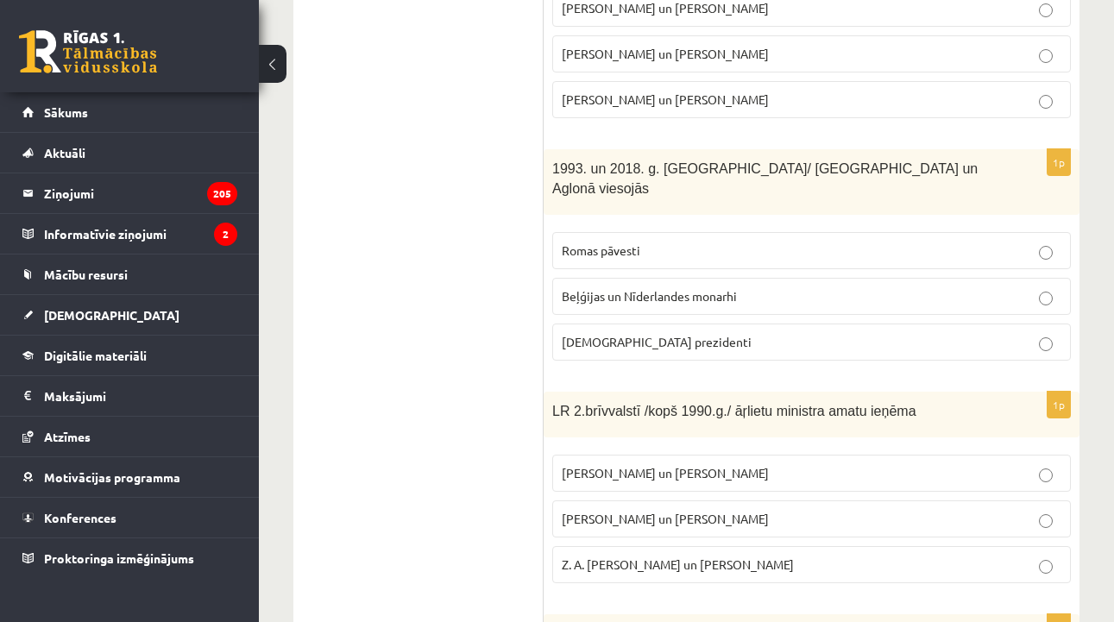
scroll to position [622, 0]
click at [659, 246] on label "Romas pāvesti" at bounding box center [811, 251] width 519 height 37
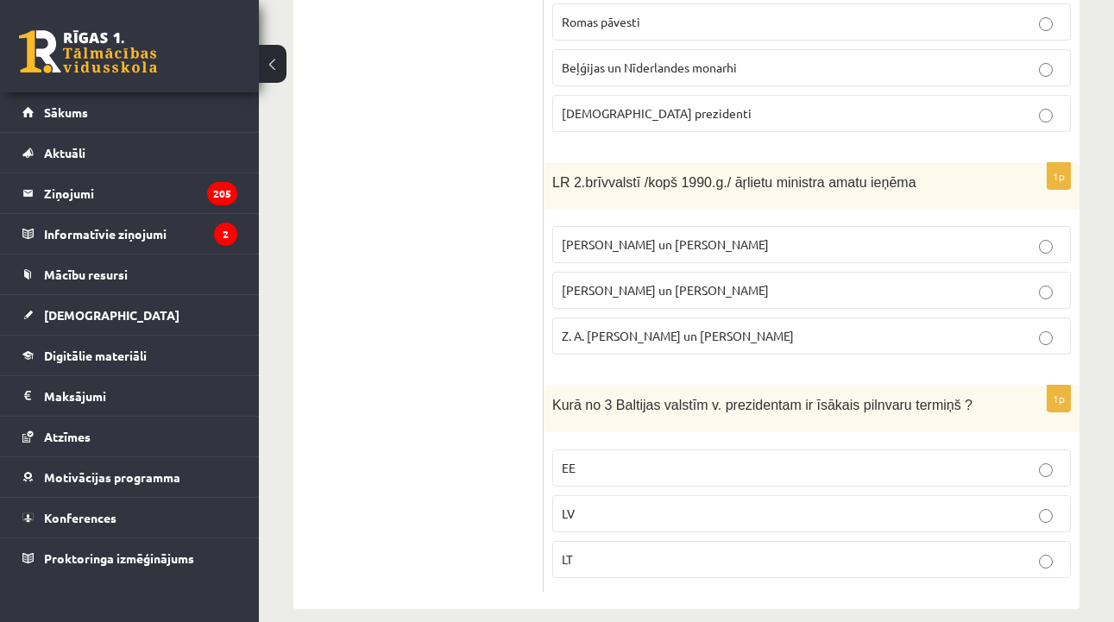
scroll to position [851, 0]
click at [675, 273] on label "A. Pabriks un J Jurkāns" at bounding box center [811, 291] width 519 height 37
click at [579, 506] on p "LV" at bounding box center [812, 515] width 500 height 18
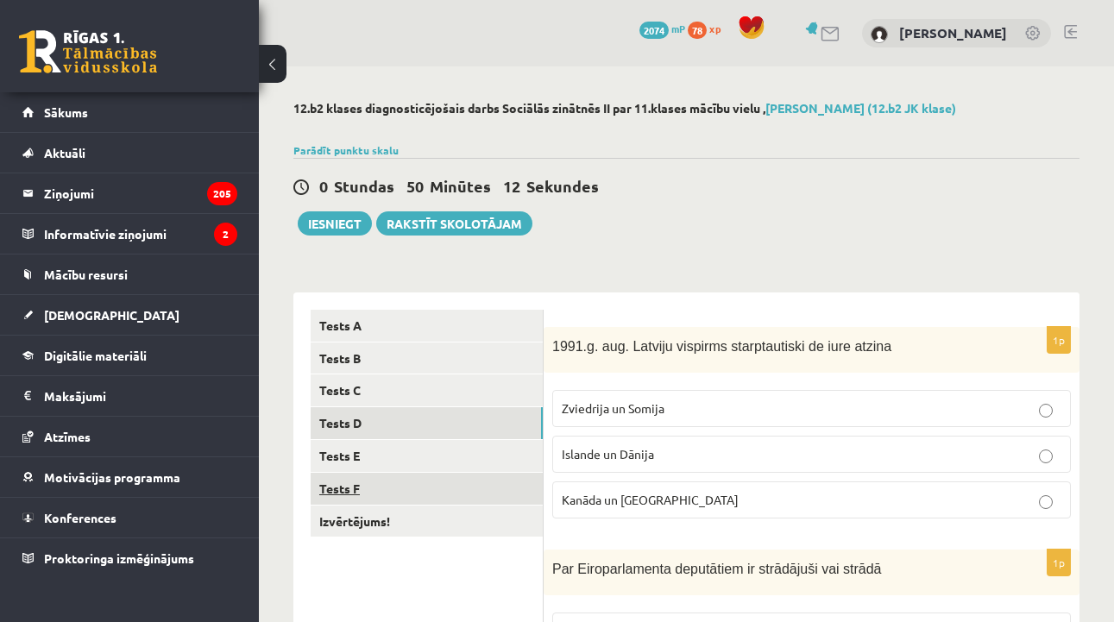
scroll to position [0, 0]
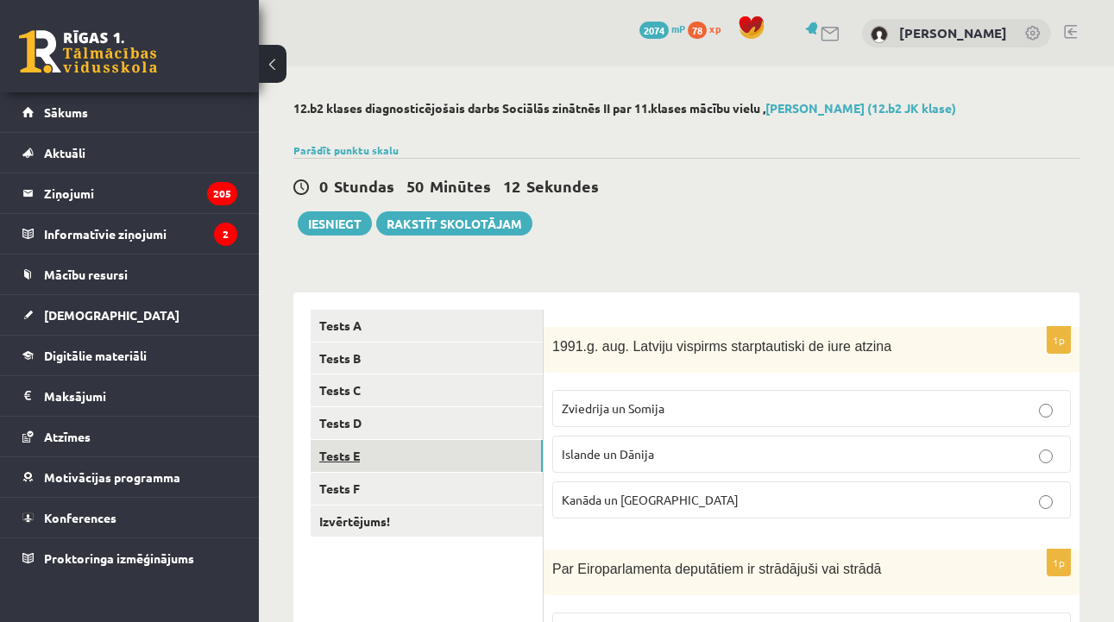
click at [451, 460] on link "Tests E" at bounding box center [427, 456] width 232 height 32
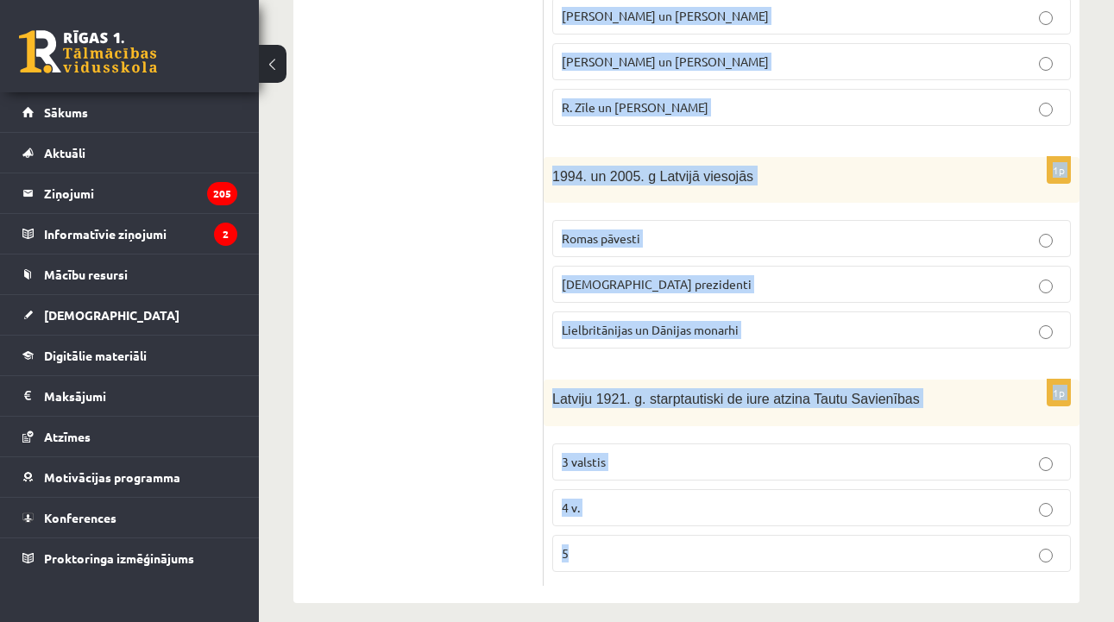
scroll to position [870, 0]
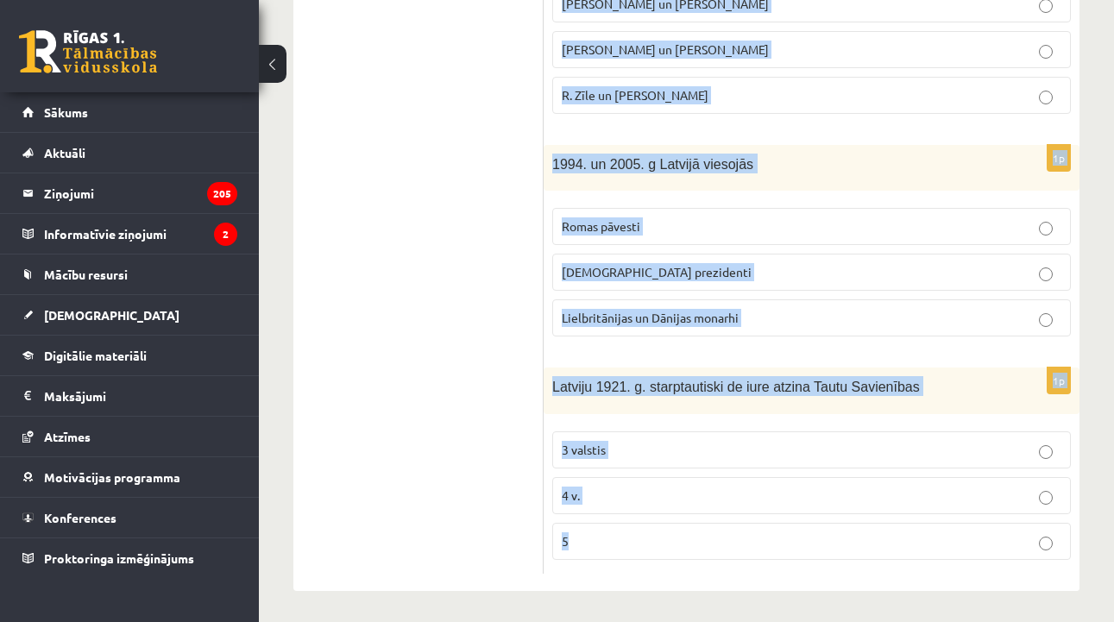
drag, startPoint x: 552, startPoint y: 89, endPoint x: 796, endPoint y: 570, distance: 539.3
click at [796, 570] on form "1p S. Kalniete un V. Dombrovskis ir strādājuši vai strādā tādās starptautiskās …" at bounding box center [812, 7] width 502 height 1134
copy form "S. Kalniete un V. Dombrovskis ir strādājuši vai strādā tādās starptautiskās str…"
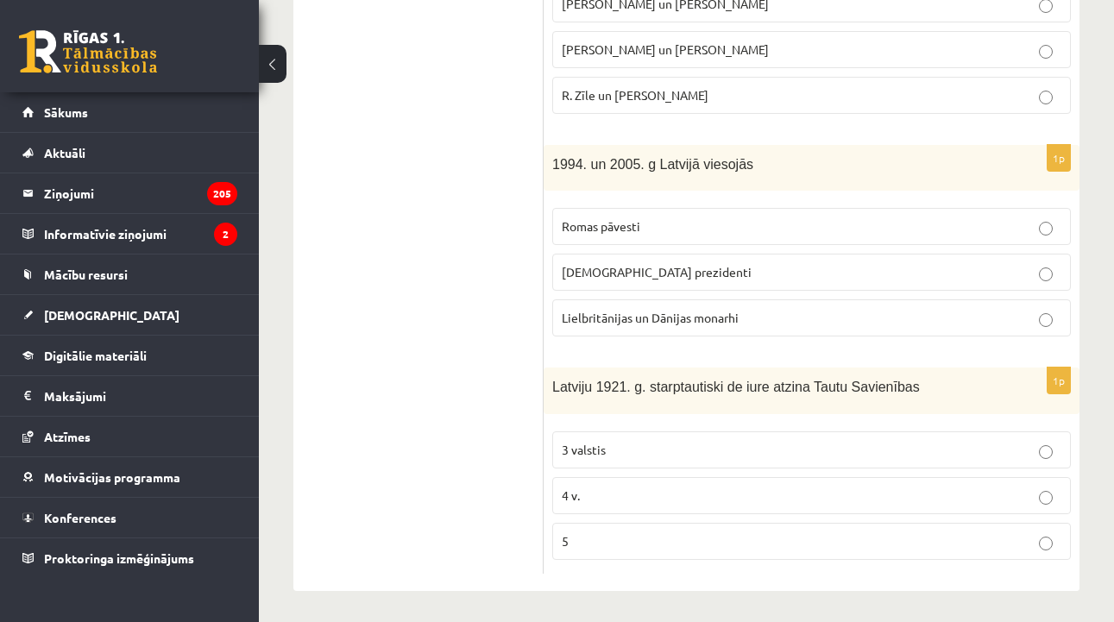
drag, startPoint x: 515, startPoint y: 208, endPoint x: 523, endPoint y: 204, distance: 8.9
click at [515, 209] on ul "Tests A Tests B Tests C Tests D Tests E Tests F Izvērtējums!" at bounding box center [427, 7] width 233 height 1134
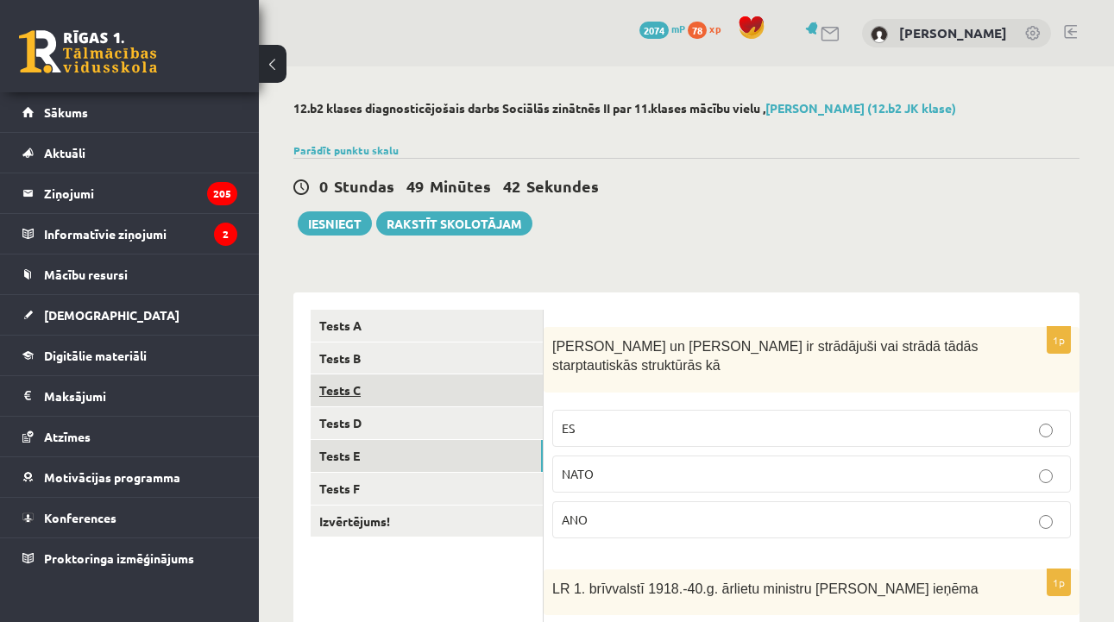
scroll to position [0, 0]
click at [583, 441] on label "ES" at bounding box center [811, 428] width 519 height 37
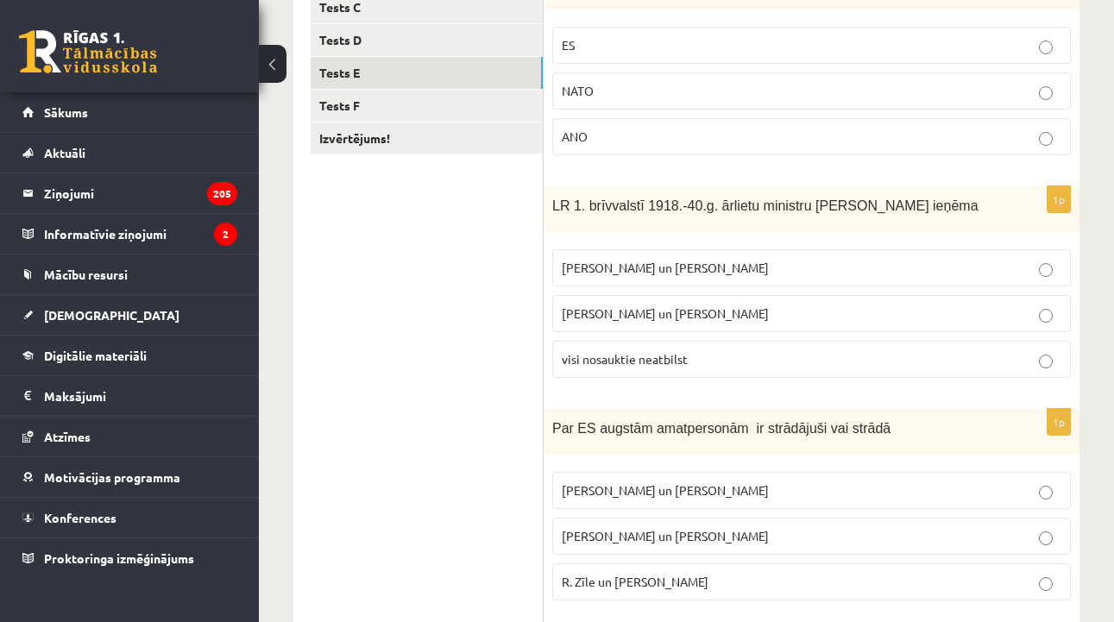
scroll to position [388, 0]
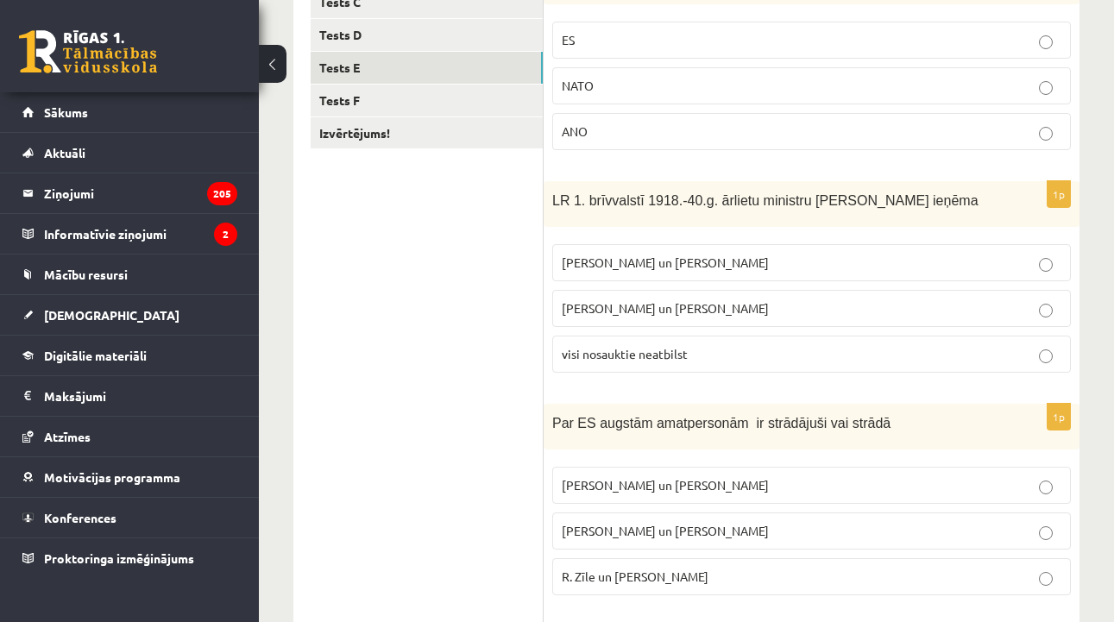
click at [704, 266] on span "Z. Meierovics un V. Munters" at bounding box center [665, 263] width 207 height 16
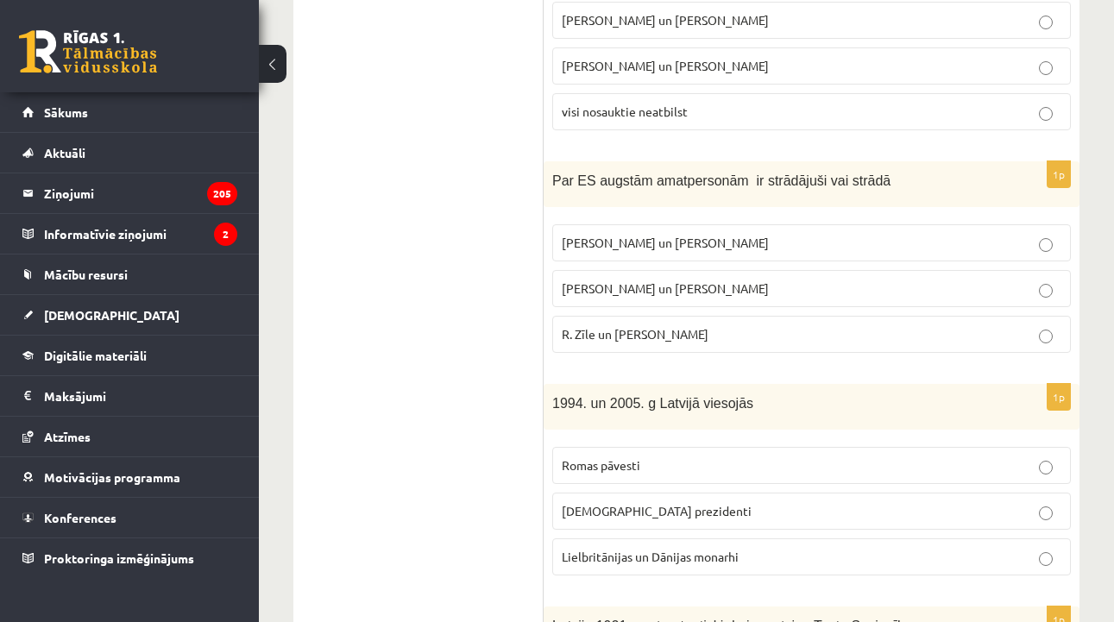
scroll to position [636, 0]
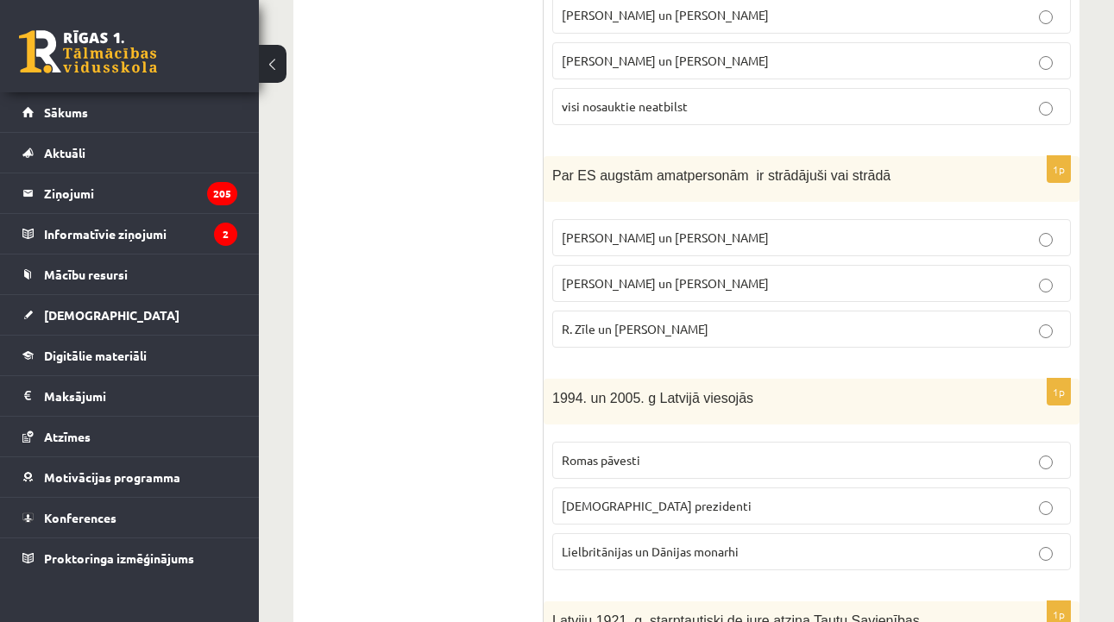
click at [634, 326] on span "R. Zīle un V.Dombrovskis" at bounding box center [635, 329] width 147 height 16
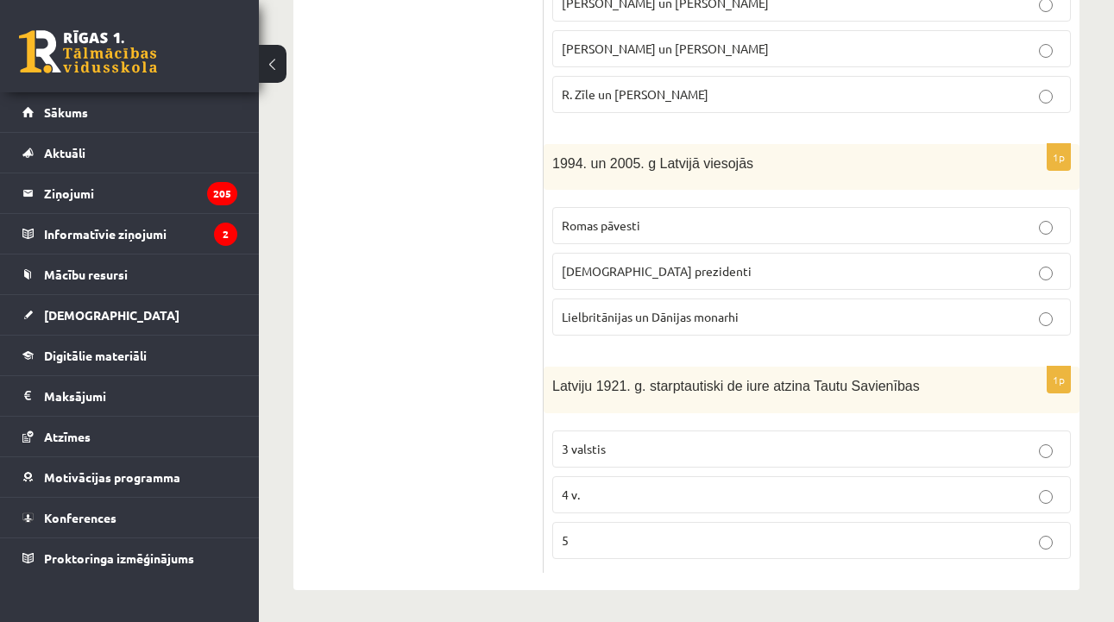
scroll to position [870, 0]
click at [639, 280] on label "ASV prezidenti" at bounding box center [811, 272] width 519 height 37
click at [596, 504] on label "4 v." at bounding box center [811, 495] width 519 height 37
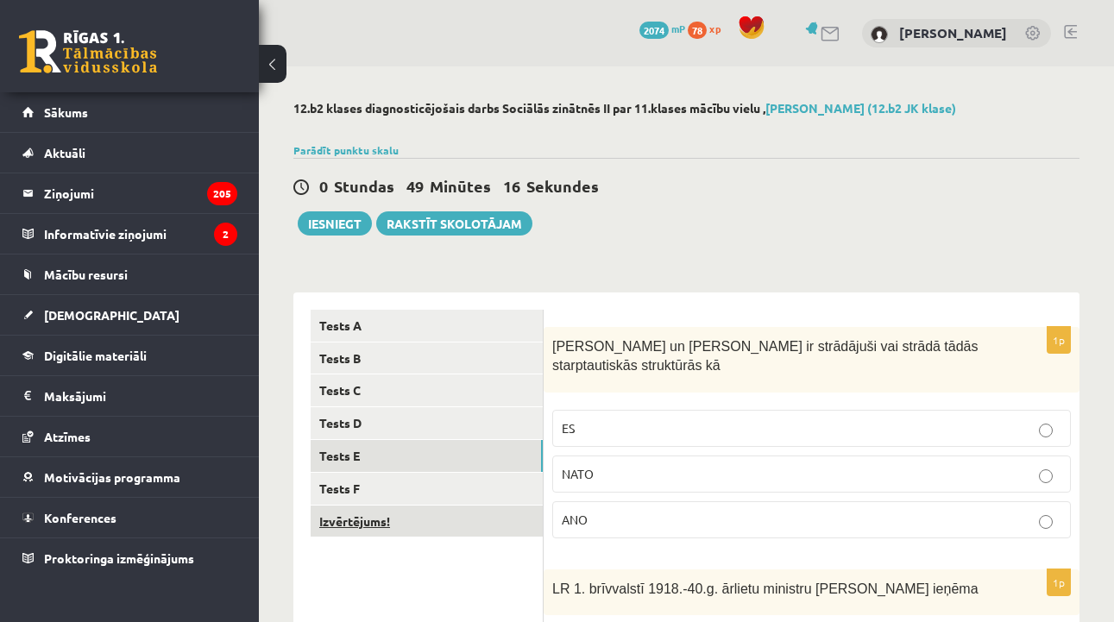
scroll to position [0, 0]
click at [466, 506] on link "Izvērtējums!" at bounding box center [427, 522] width 232 height 32
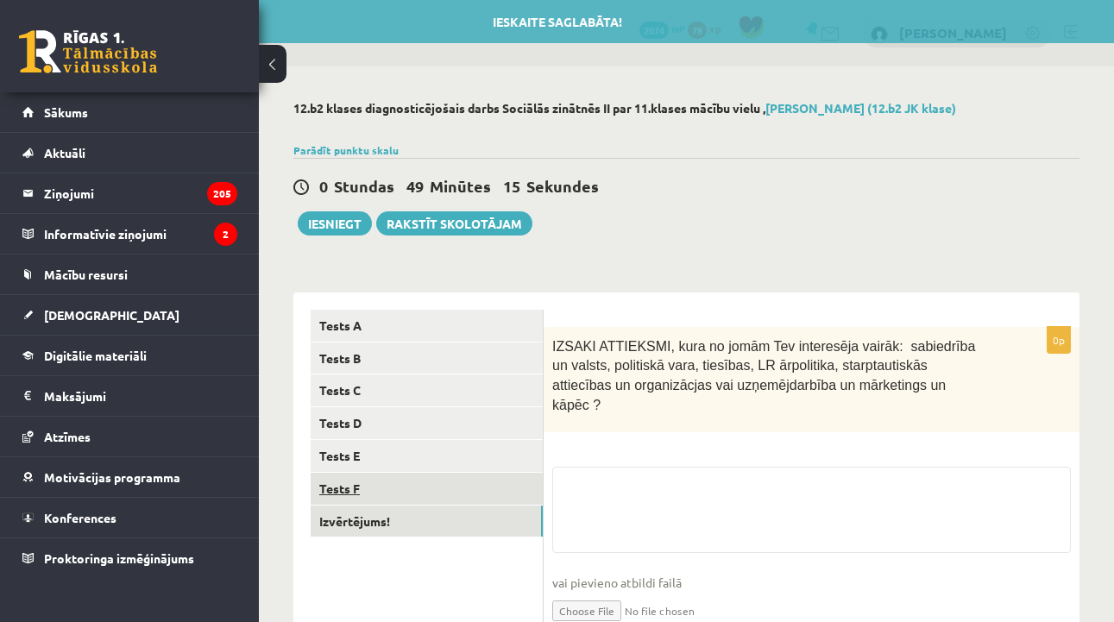
click at [466, 490] on link "Tests F" at bounding box center [427, 489] width 232 height 32
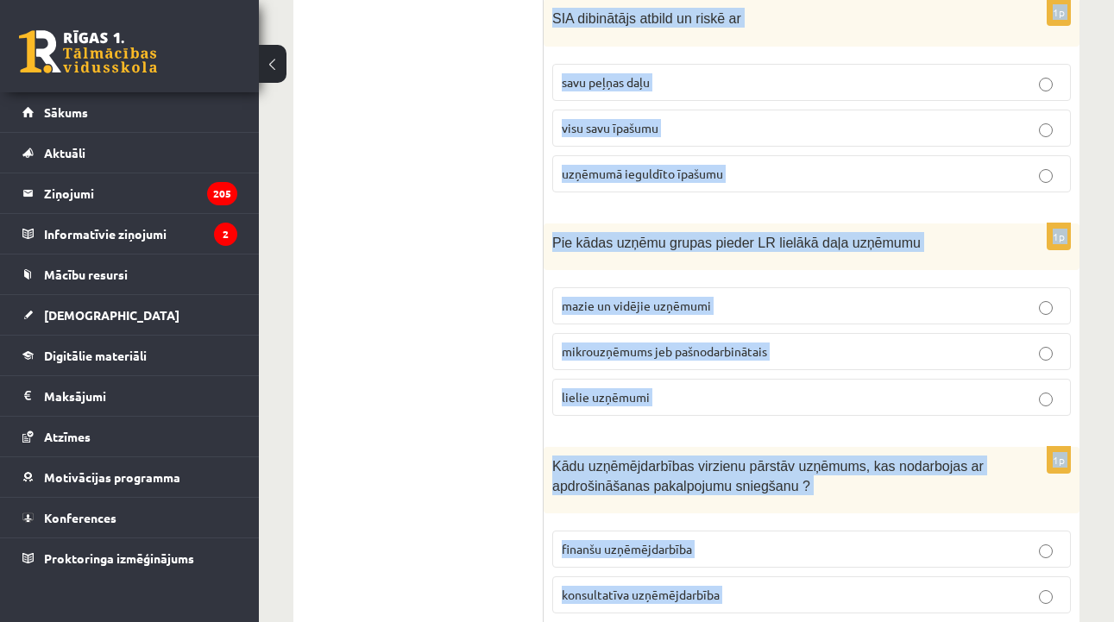
scroll to position [876, 0]
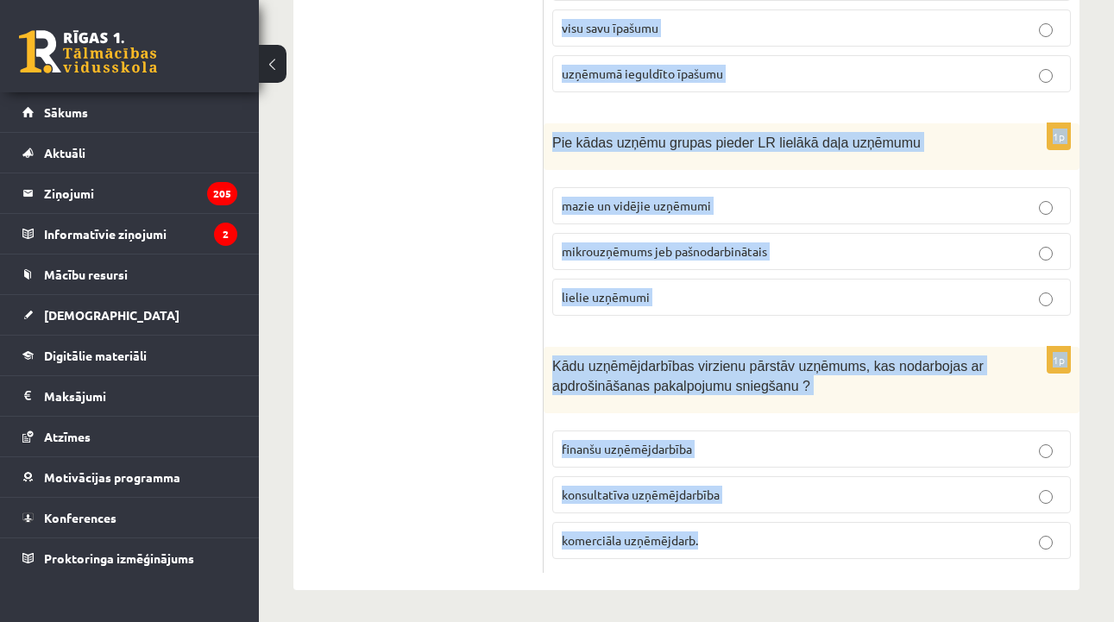
drag, startPoint x: 554, startPoint y: 338, endPoint x: 695, endPoint y: 548, distance: 252.6
click at [695, 548] on form "1p Pie kapitālsabiedrībām pieder ģimenes uzņēmumi un individuālie komersanti A/…" at bounding box center [812, 4] width 502 height 1140
copy form "Pie kapitālsabiedrībām pieder ģimenes uzņēmumi un individuālie komersanti A/S u…"
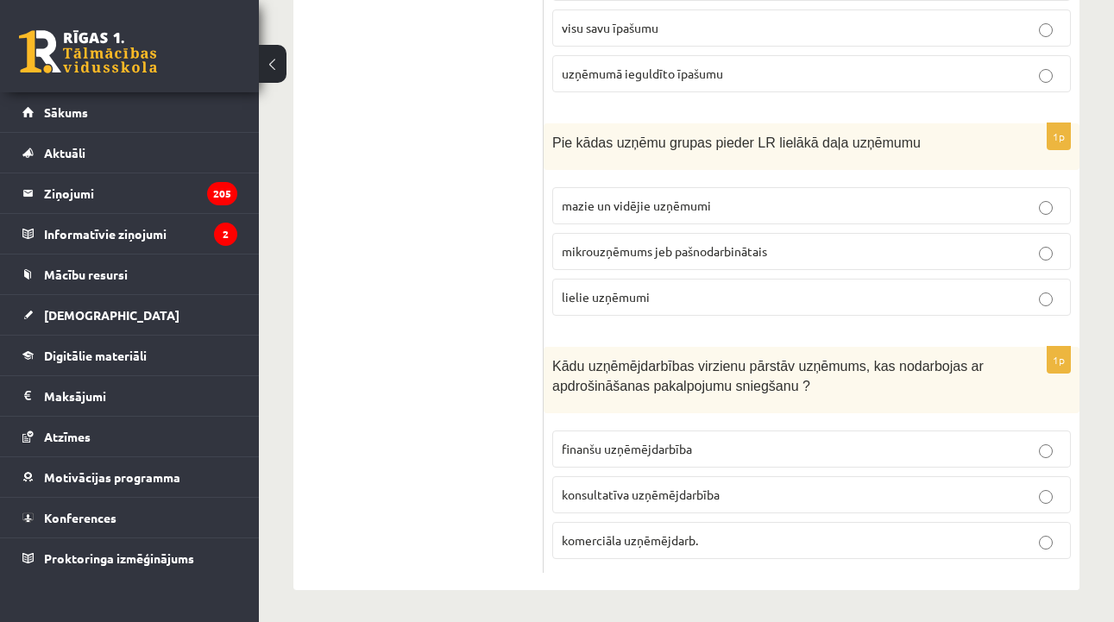
click at [489, 224] on ul "Tests A Tests B Tests C Tests D Tests E Tests F Izvērtējums!" at bounding box center [427, 4] width 233 height 1140
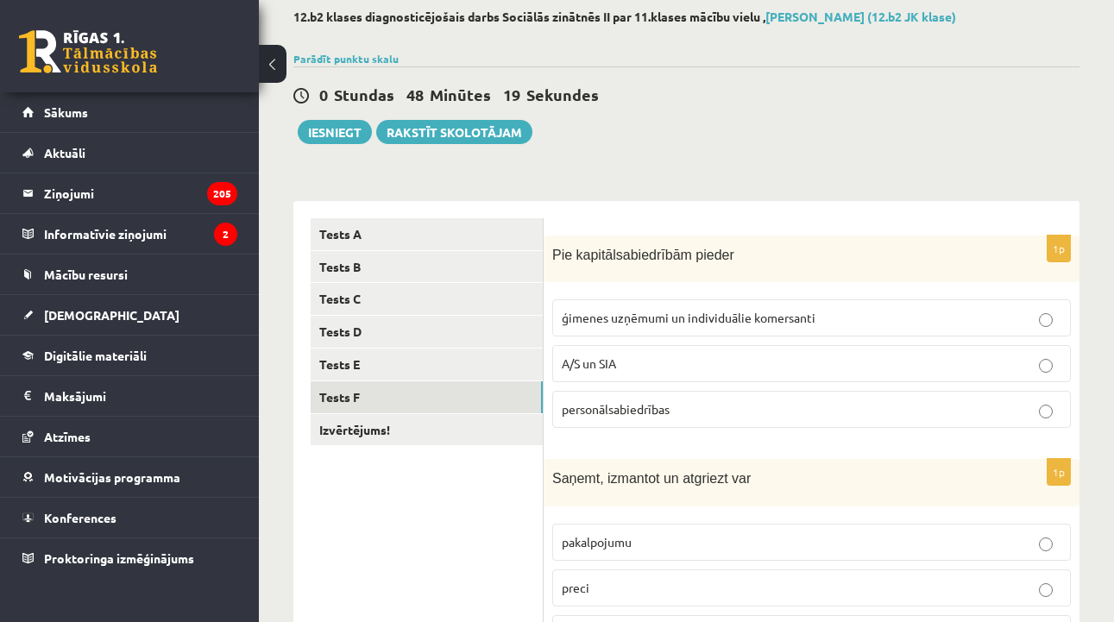
scroll to position [94, 0]
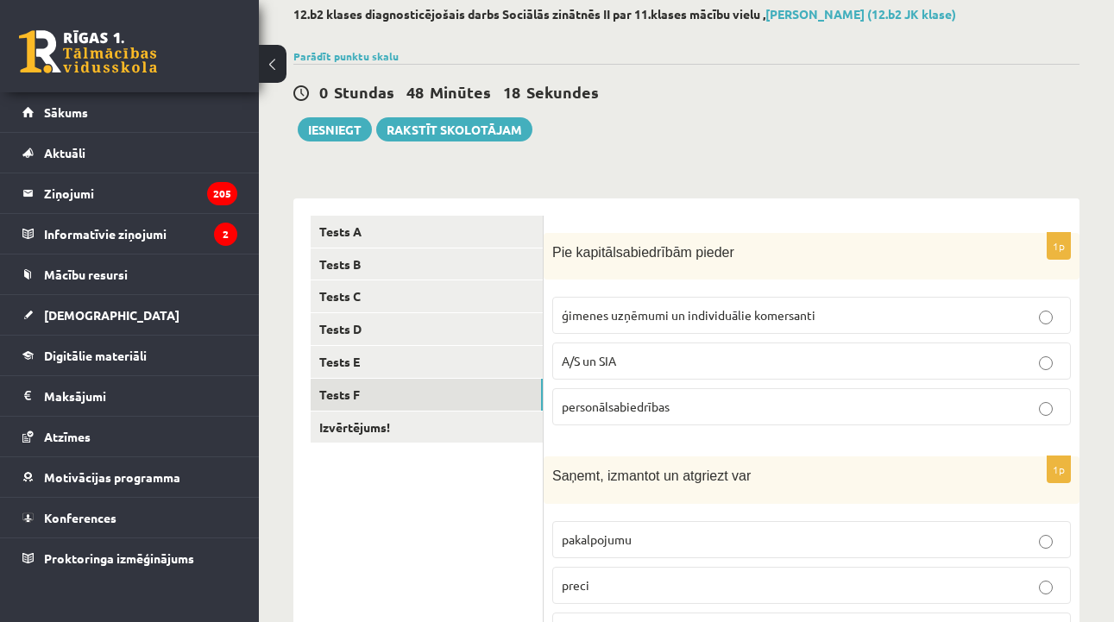
click at [611, 356] on span "A/S un SIA" at bounding box center [589, 361] width 54 height 16
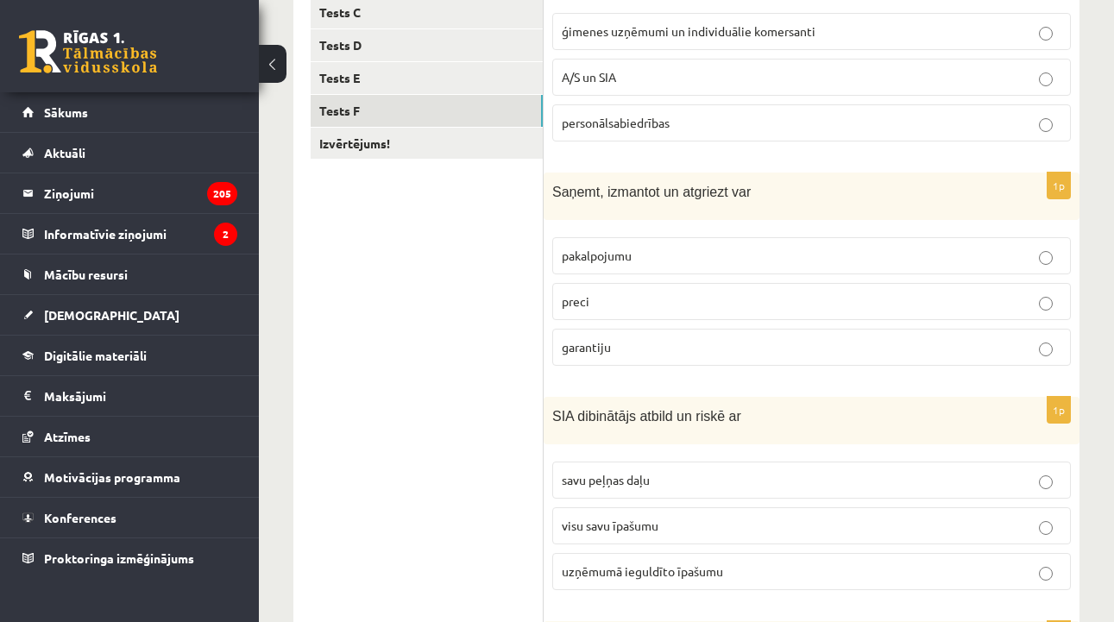
scroll to position [416, 0]
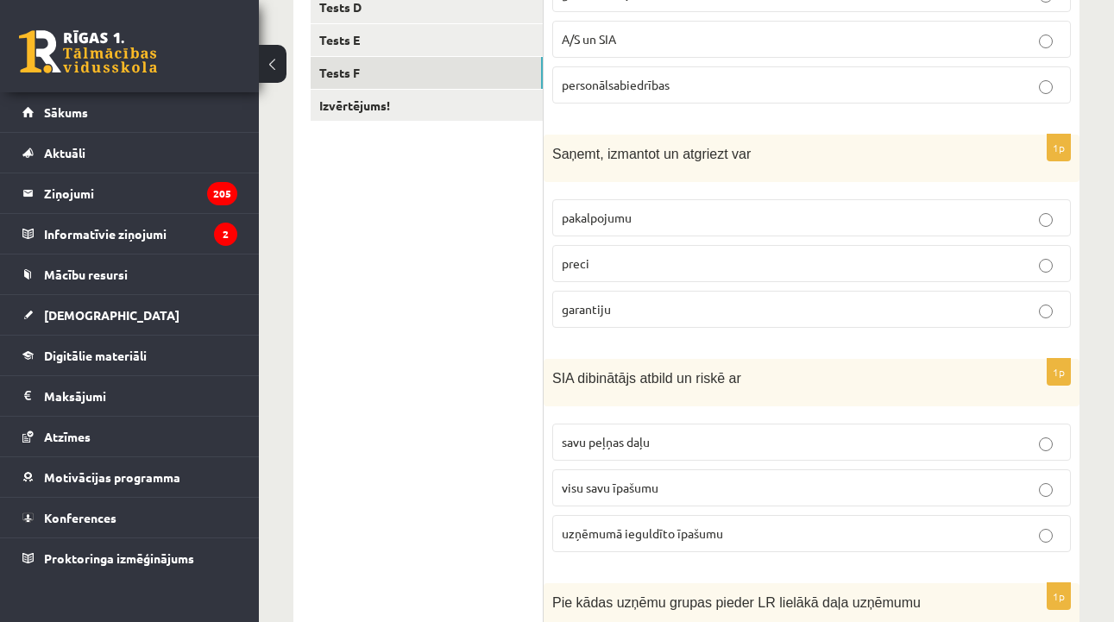
click at [672, 266] on p "preci" at bounding box center [812, 264] width 500 height 18
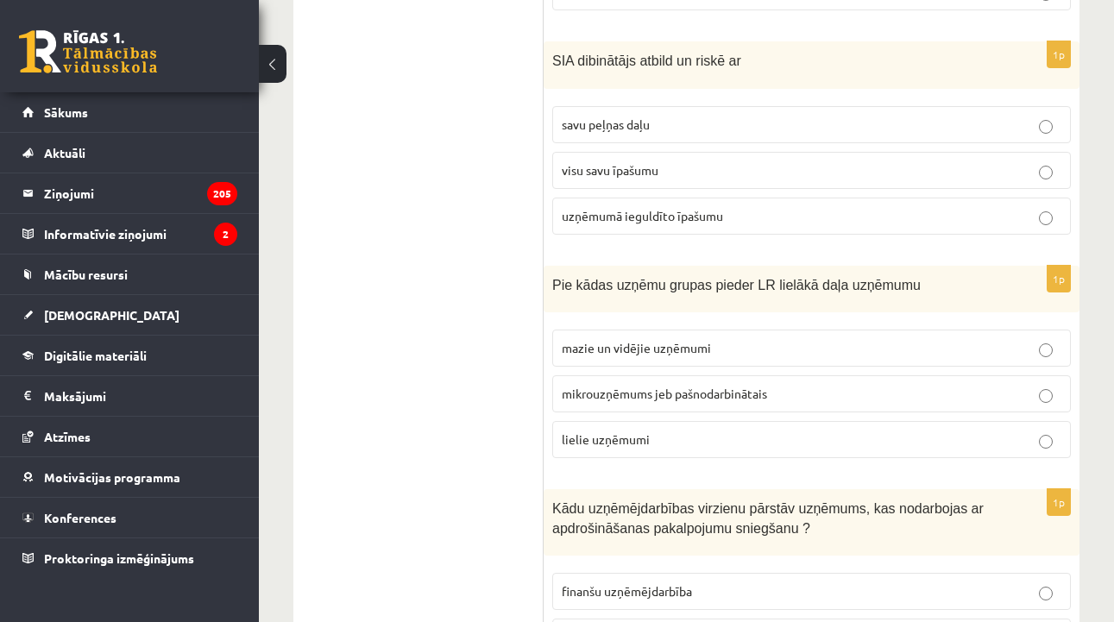
scroll to position [742, 0]
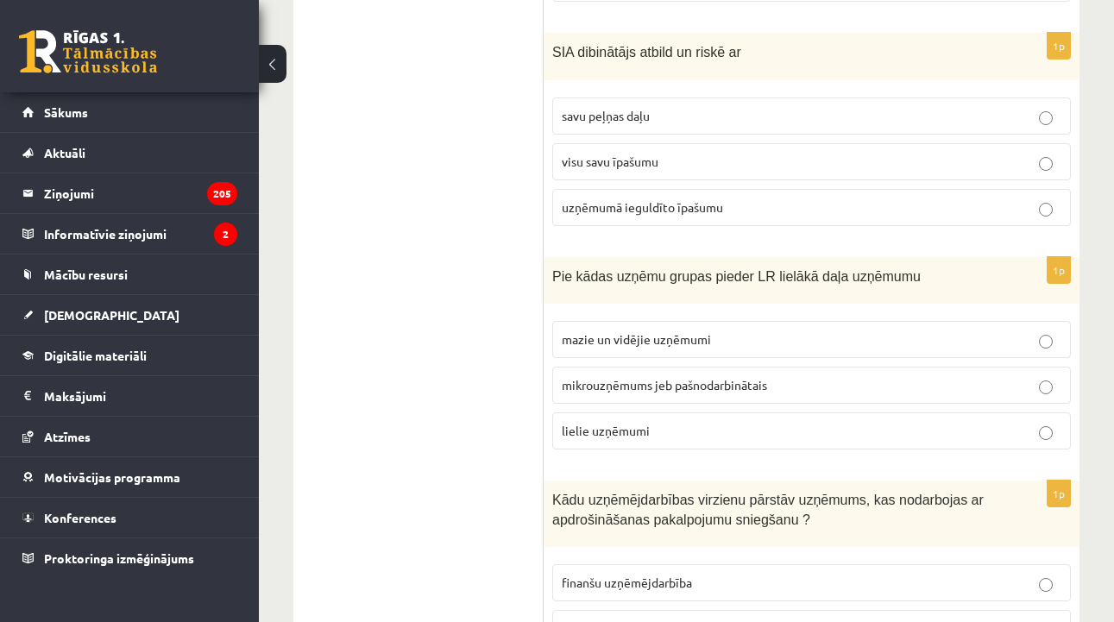
click at [733, 199] on p "uzņēmumā ieguldīto īpašumu" at bounding box center [812, 208] width 500 height 18
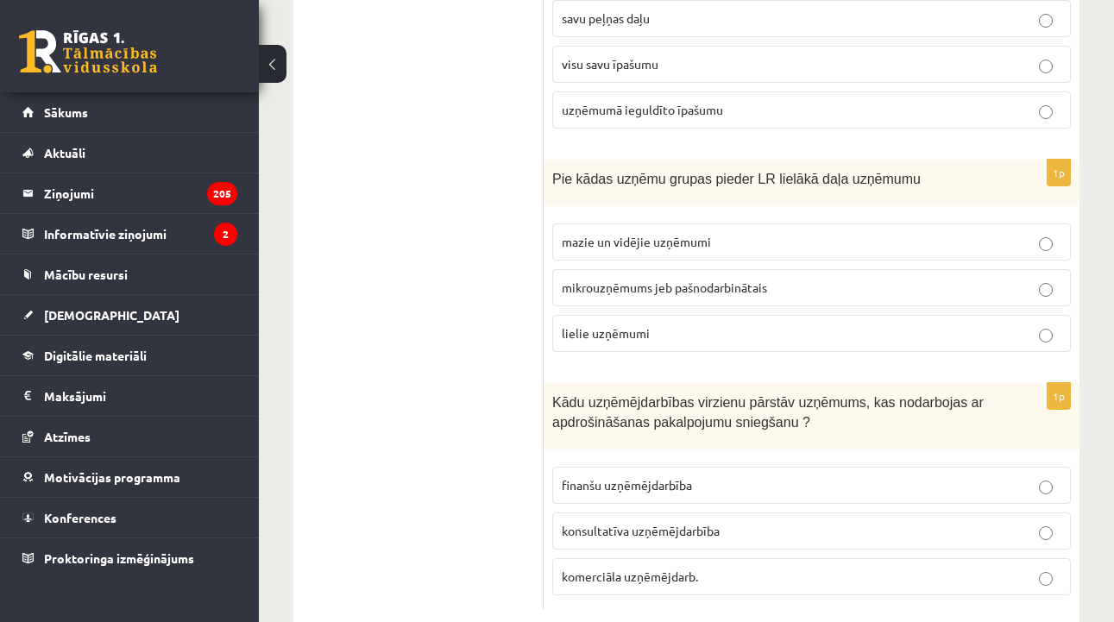
scroll to position [858, 0]
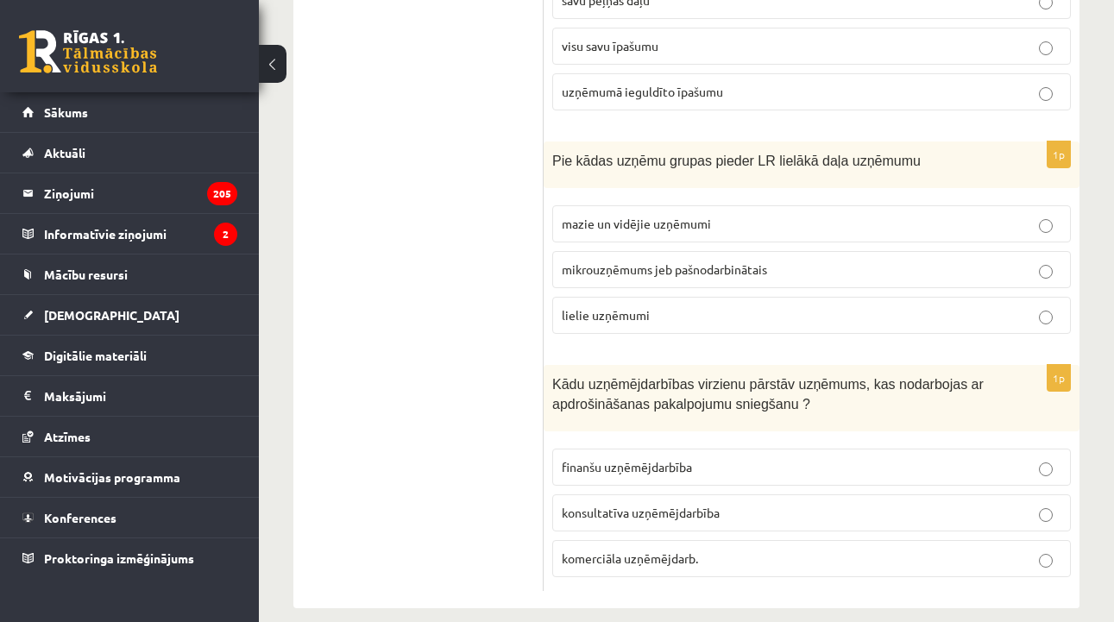
click at [729, 216] on p "mazie un vidējie uzņēmumi" at bounding box center [812, 224] width 500 height 18
click at [665, 469] on span "finanšu uzņēmējdarbība" at bounding box center [627, 467] width 130 height 16
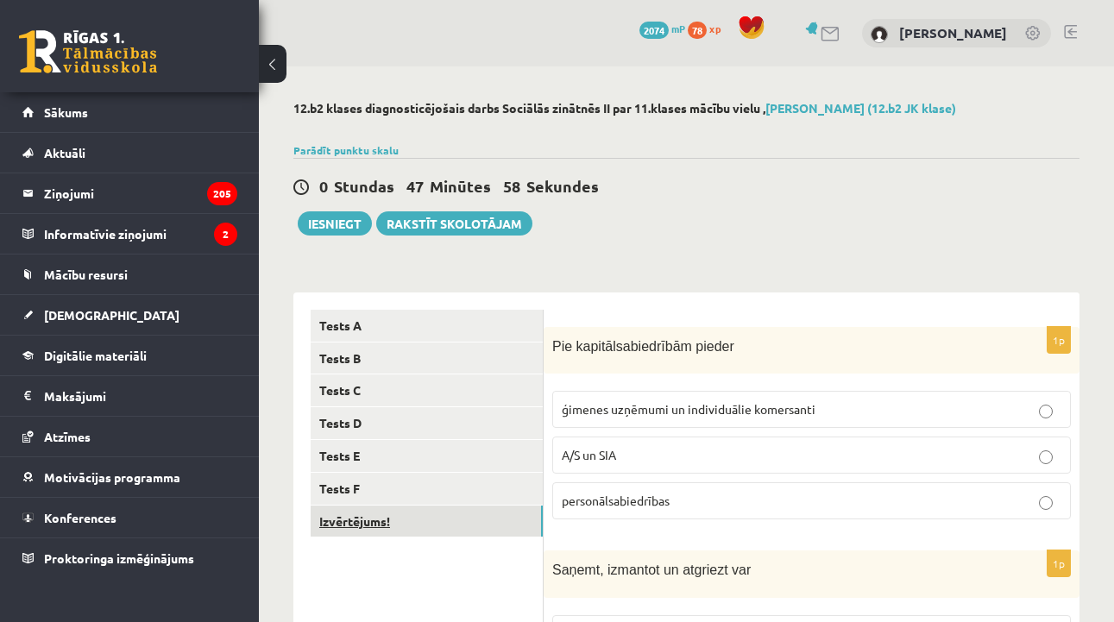
scroll to position [0, 0]
click at [491, 531] on link "Izvērtējums!" at bounding box center [427, 522] width 232 height 32
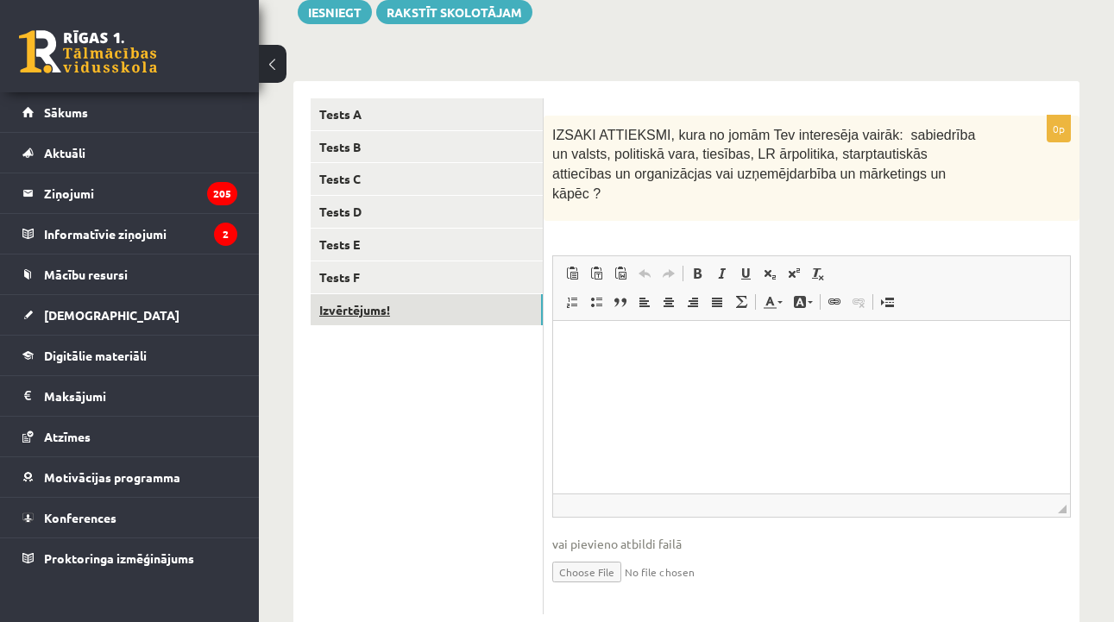
scroll to position [243, 0]
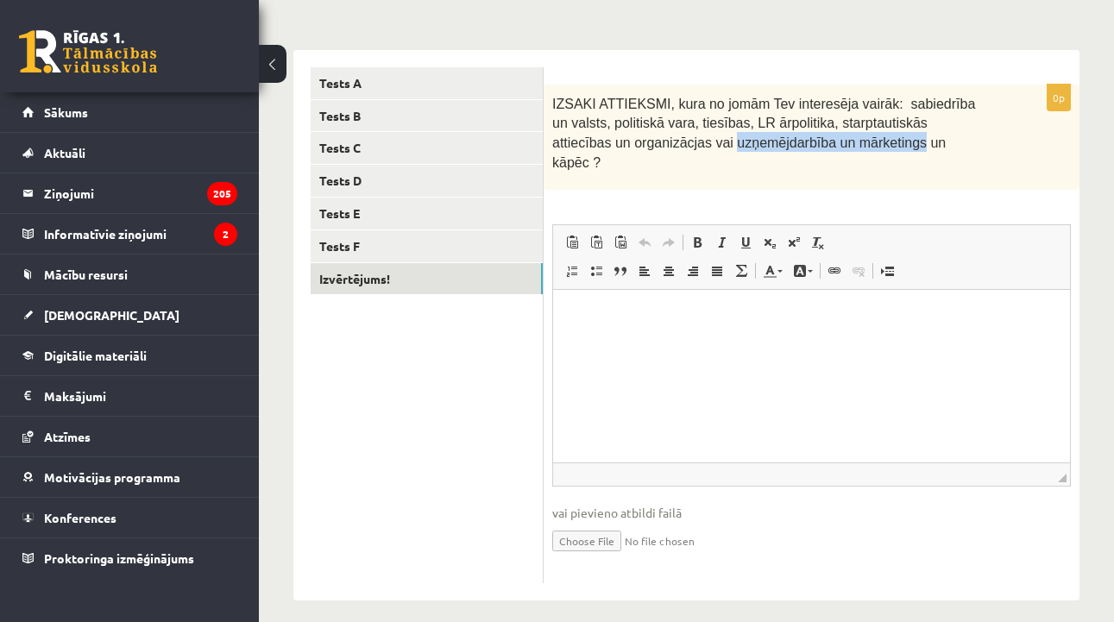
drag, startPoint x: 741, startPoint y: 142, endPoint x: 930, endPoint y: 136, distance: 190.0
click at [930, 137] on span "IZSAKI ATTIEKSMI, kura no jomām Tev interesēja vairāk: sabiedrība un valsts, po…" at bounding box center [763, 133] width 423 height 73
copy span "uzņemējdarbība un mārketings"
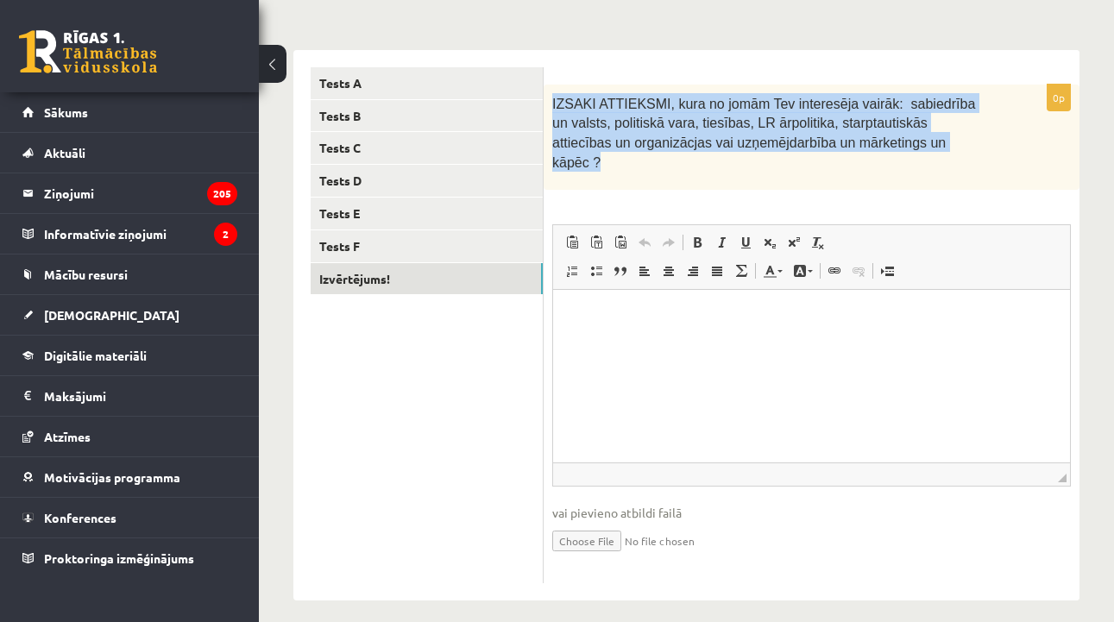
drag, startPoint x: 553, startPoint y: 102, endPoint x: 661, endPoint y: 172, distance: 128.6
click at [661, 173] on div "IZSAKI ATTIEKSMI, kura no jomām Tev interesēja vairāk: sabiedrība un valsts, po…" at bounding box center [812, 137] width 536 height 105
copy span "IZSAKI ATTIEKSMI, kura no jomām Tev interesēja vairāk: sabiedrība un valsts, po…"
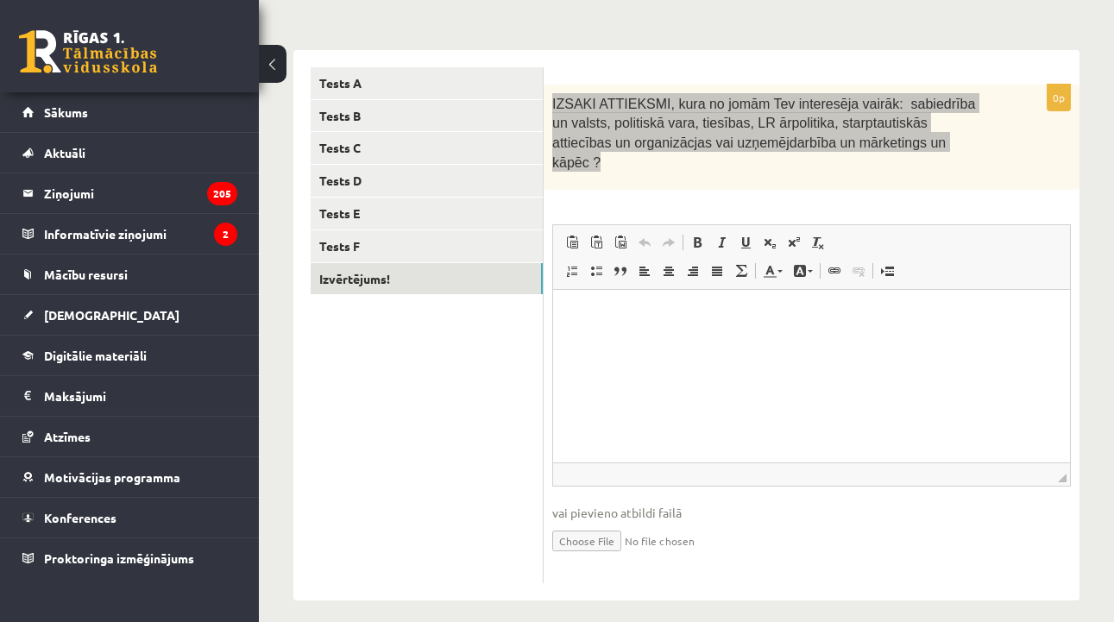
click at [652, 343] on html at bounding box center [811, 316] width 517 height 53
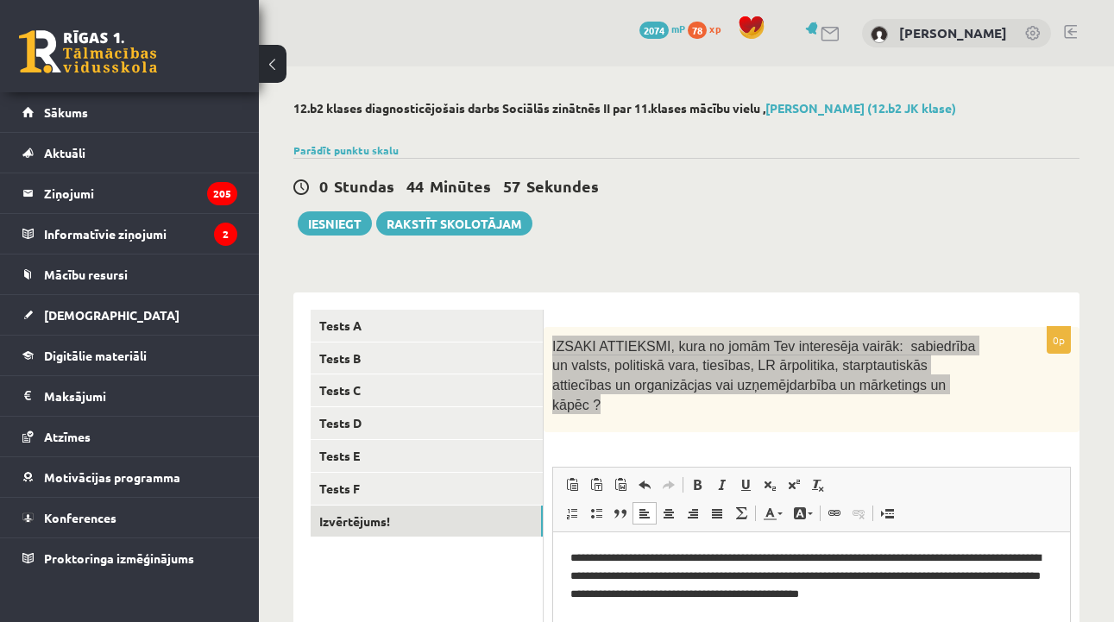
scroll to position [0, 0]
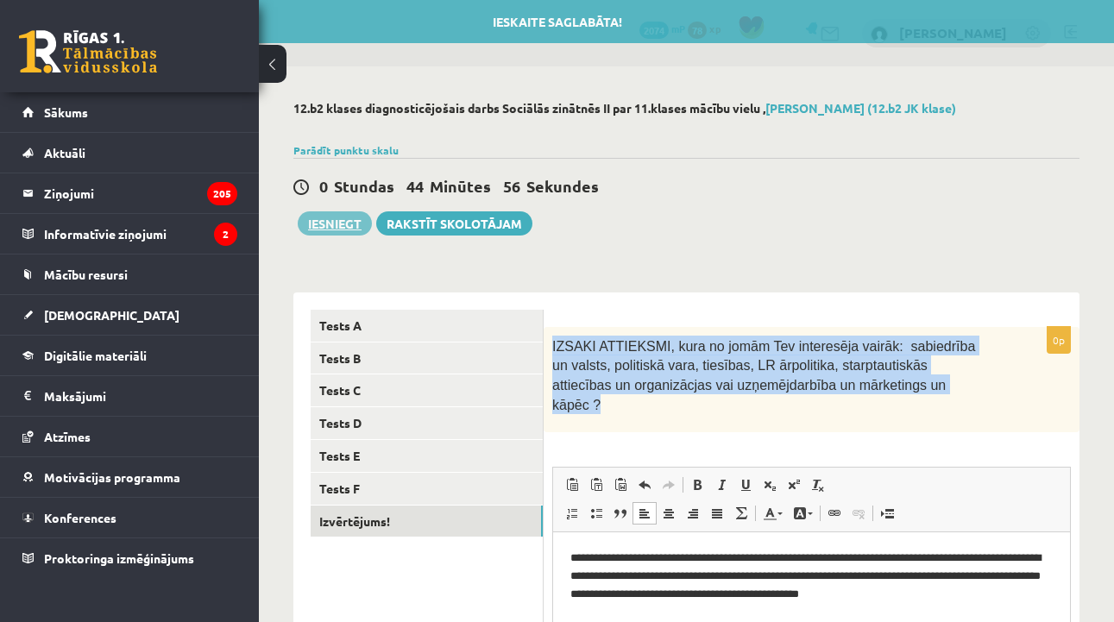
click at [352, 219] on button "Iesniegt" at bounding box center [335, 223] width 74 height 24
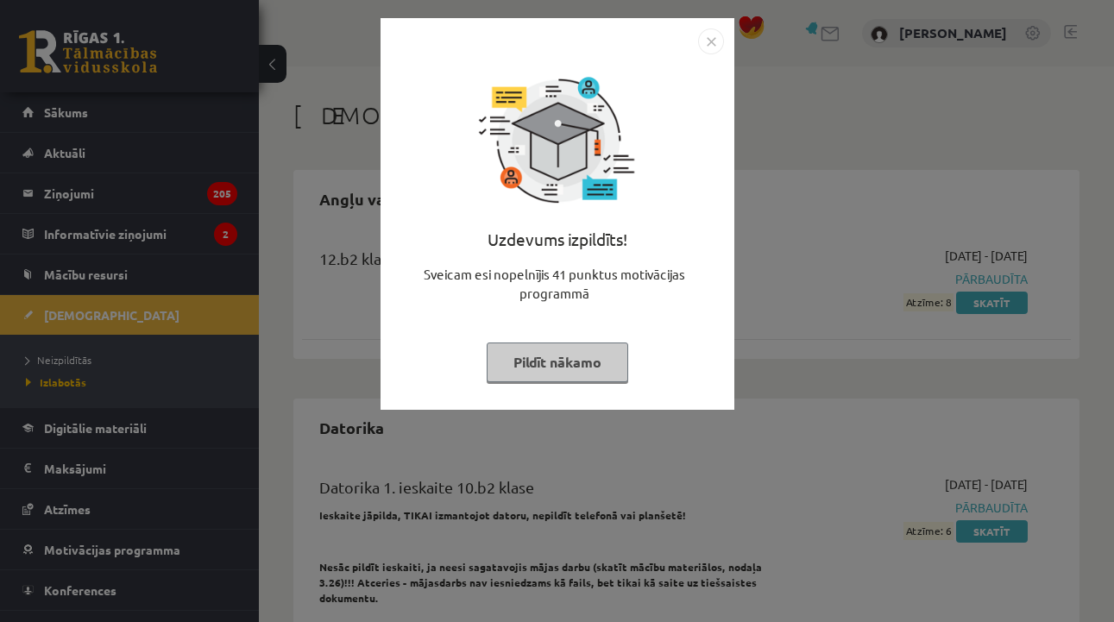
click at [573, 358] on button "Pildīt nākamo" at bounding box center [558, 363] width 142 height 40
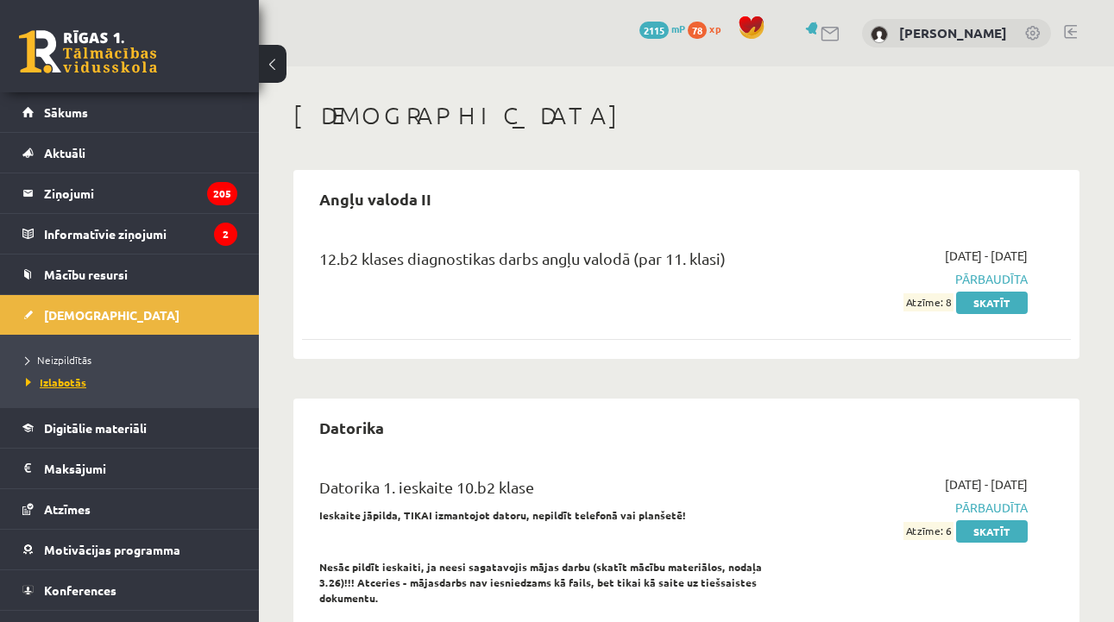
click at [75, 387] on span "Izlabotās" at bounding box center [56, 382] width 60 height 14
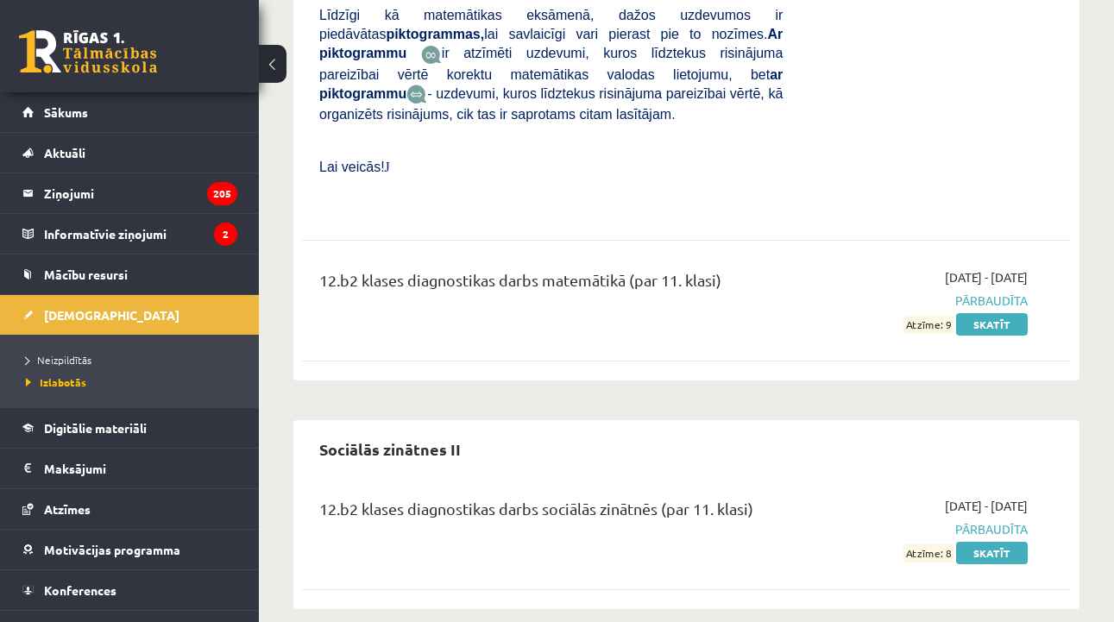
scroll to position [7437, 0]
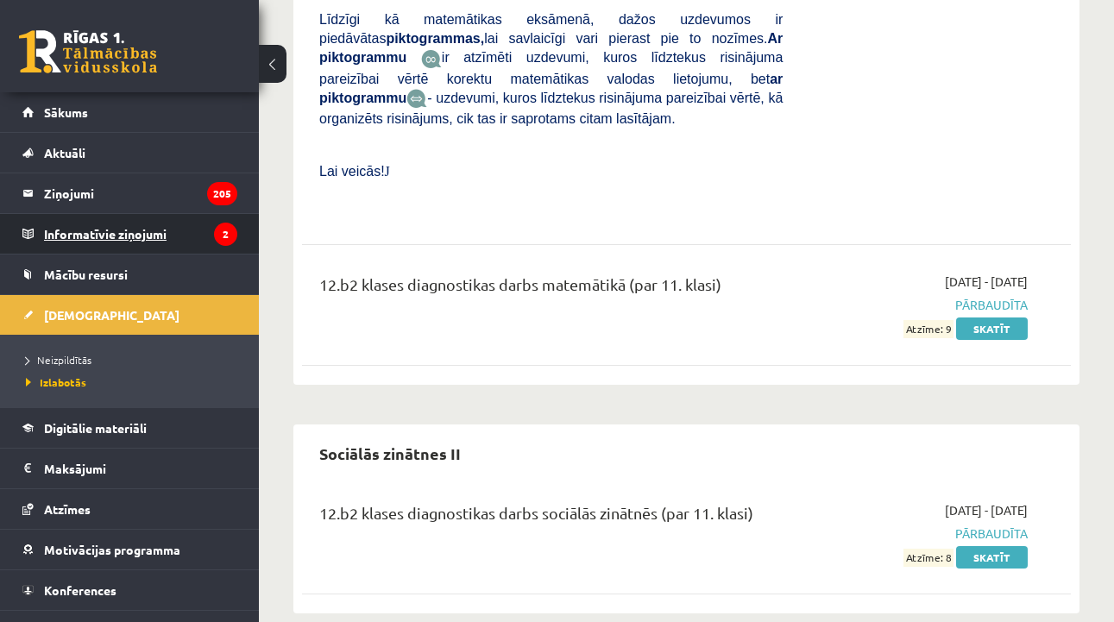
click at [106, 237] on legend "Informatīvie ziņojumi 2" at bounding box center [140, 234] width 193 height 40
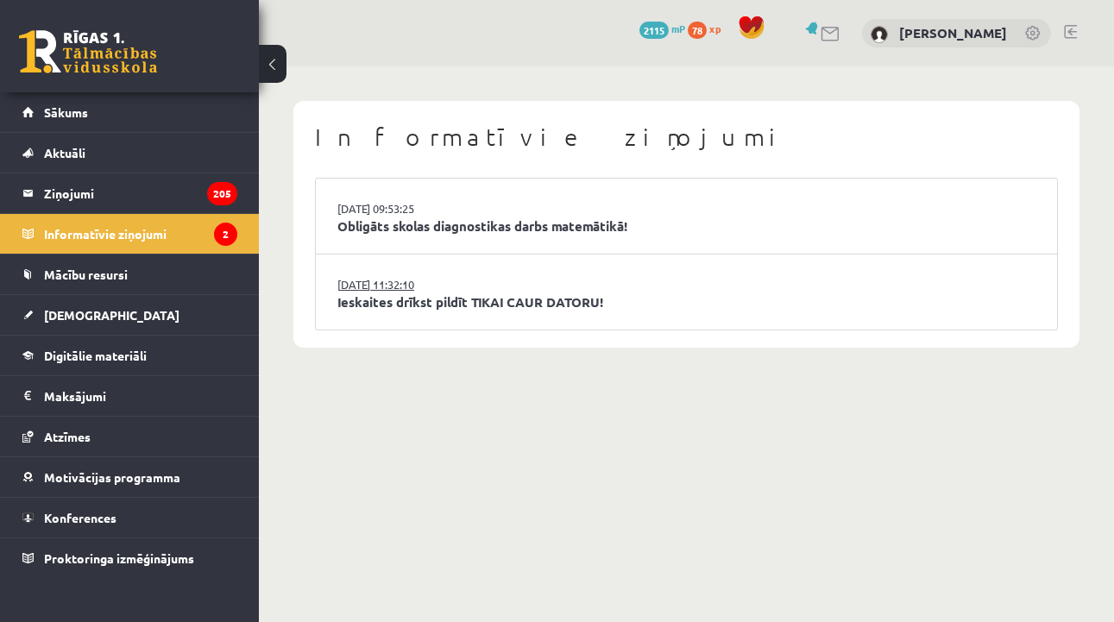
click at [416, 286] on link "15.09.2025 11:32:10" at bounding box center [402, 284] width 129 height 17
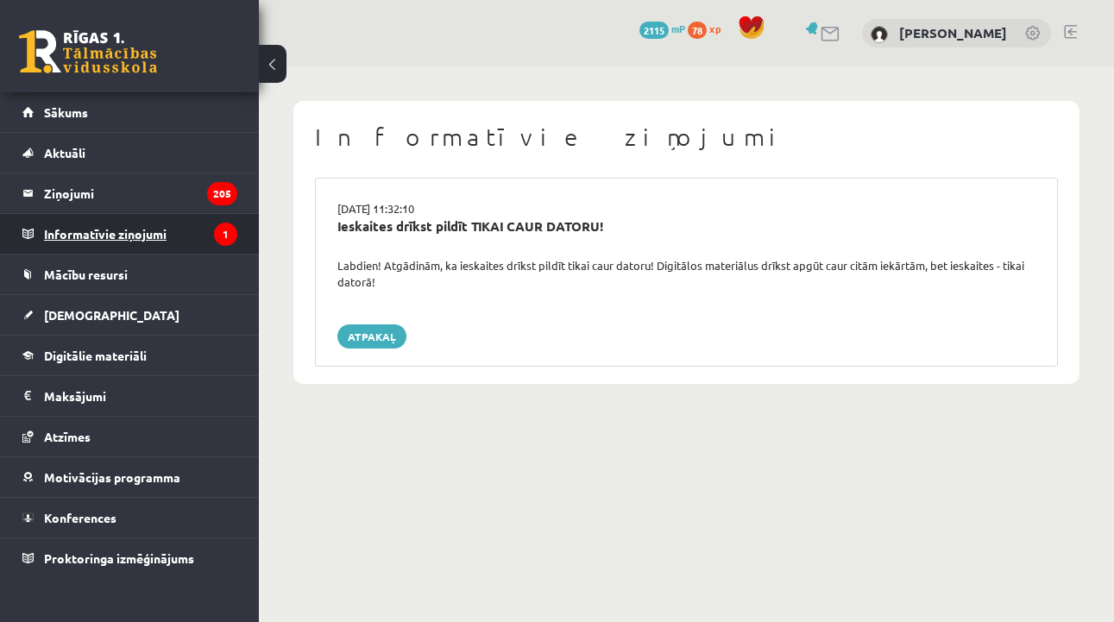
click at [147, 230] on legend "Informatīvie ziņojumi 1" at bounding box center [140, 234] width 193 height 40
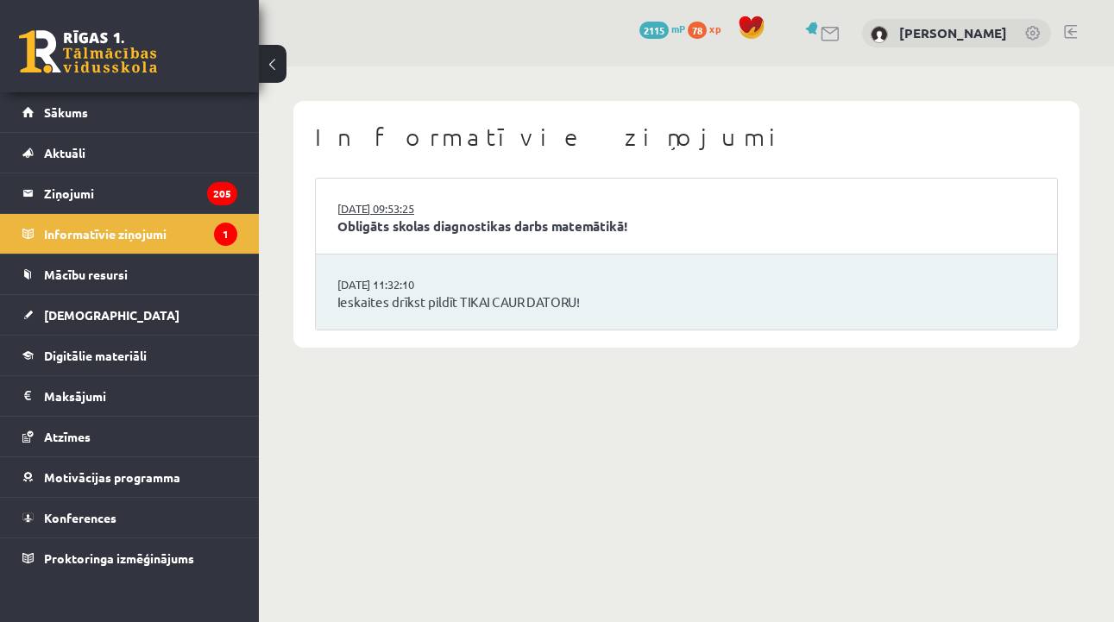
click at [378, 205] on link "[DATE] 09:53:25" at bounding box center [402, 208] width 129 height 17
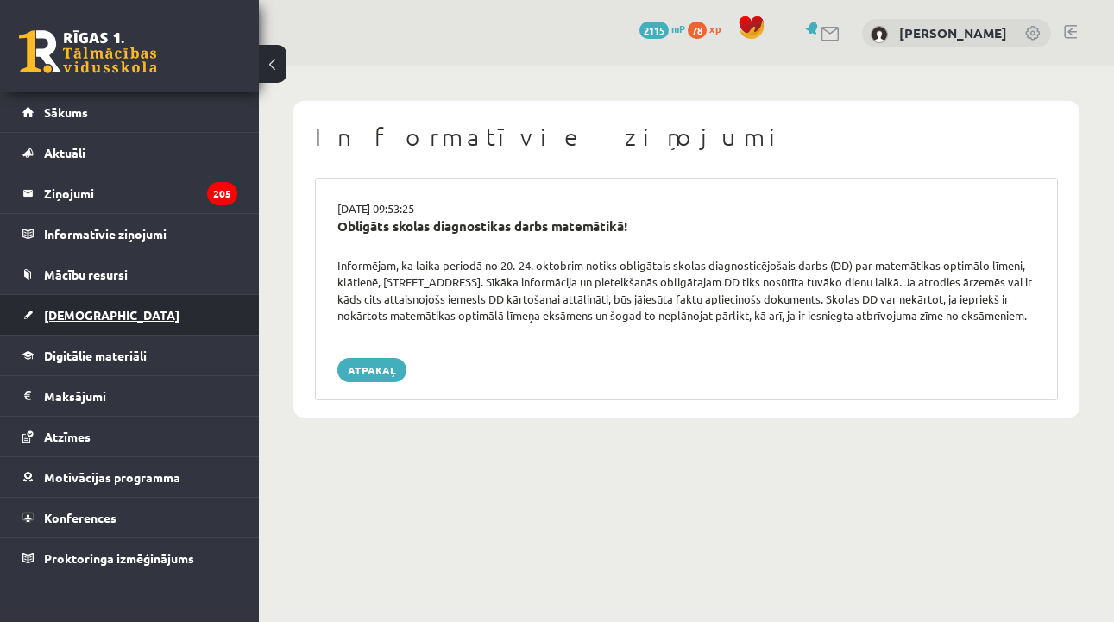
click at [99, 305] on link "[DEMOGRAPHIC_DATA]" at bounding box center [129, 315] width 215 height 40
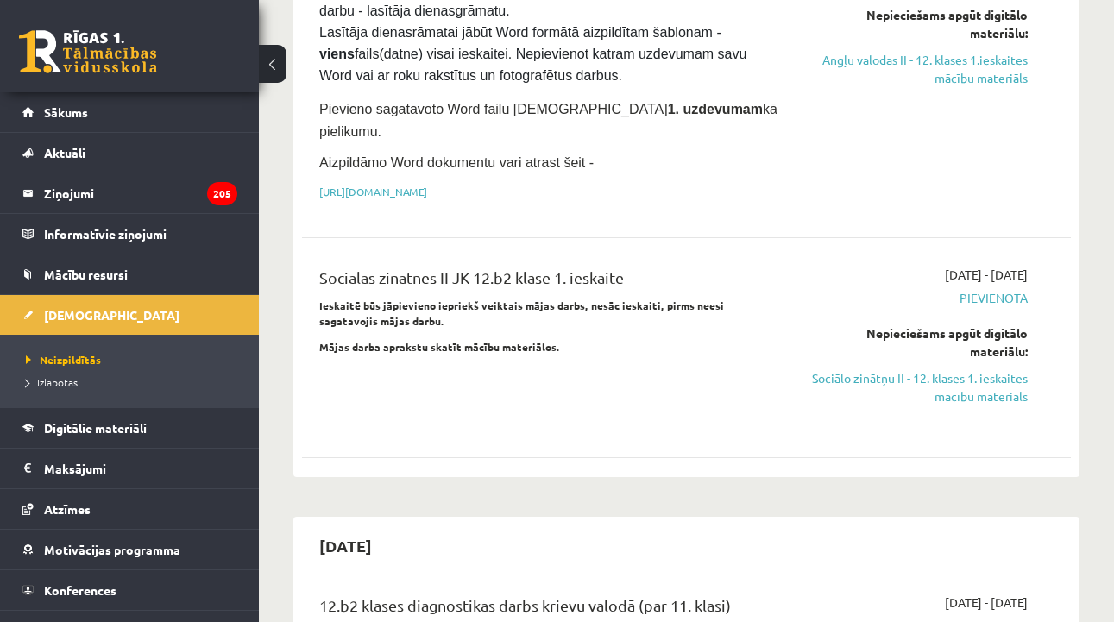
scroll to position [289, 0]
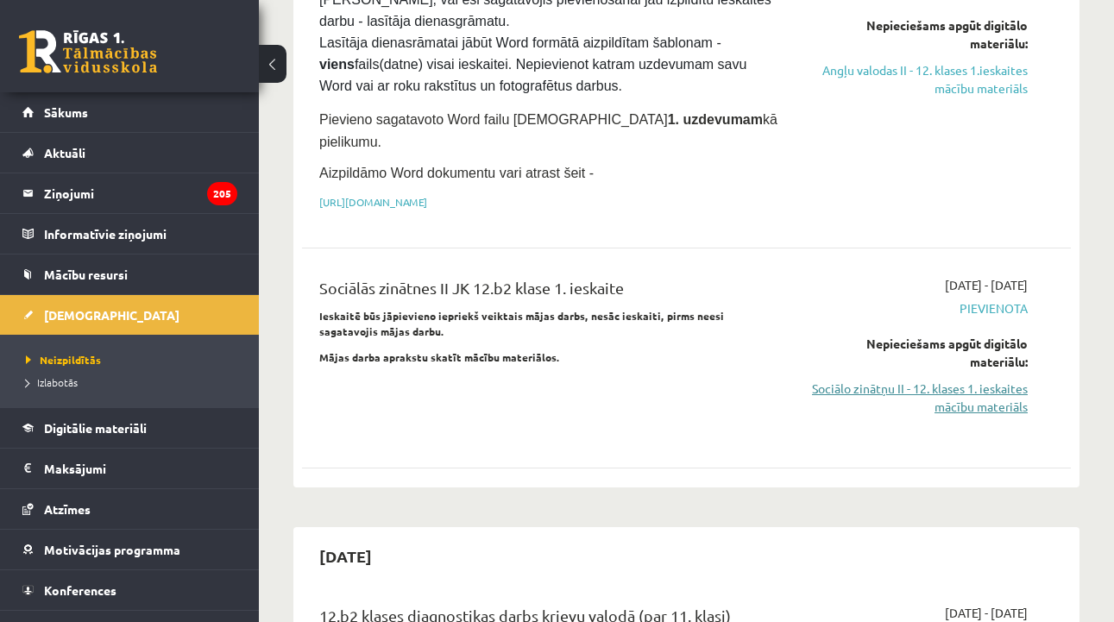
click at [955, 380] on link "Sociālo zinātņu II - 12. klases 1. ieskaites mācību materiāls" at bounding box center [918, 398] width 219 height 36
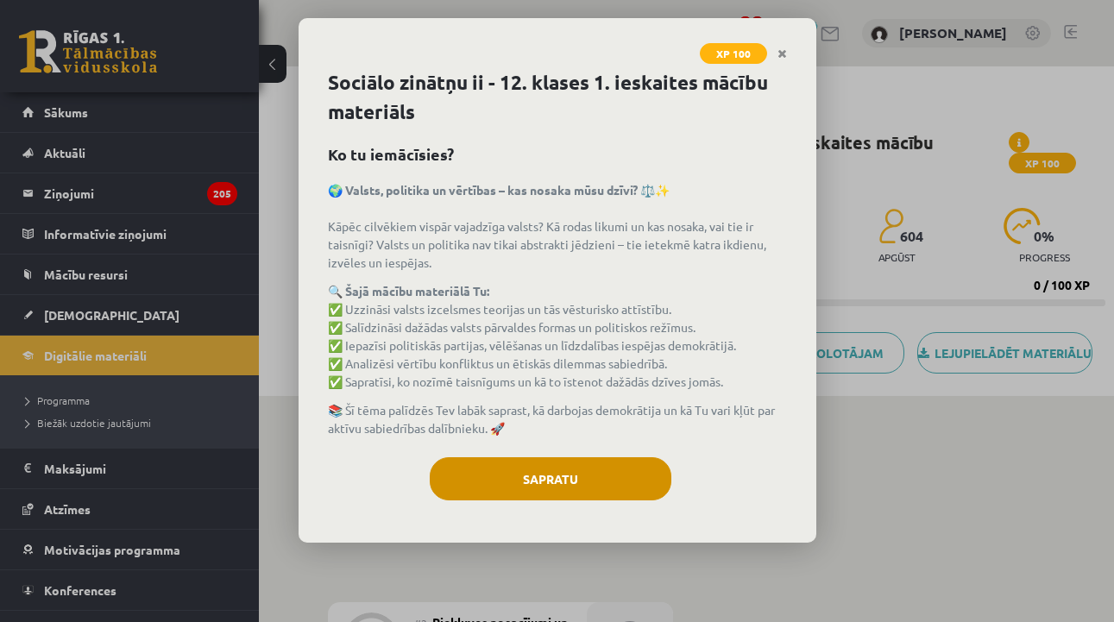
click at [596, 481] on button "Sapratu" at bounding box center [551, 478] width 242 height 43
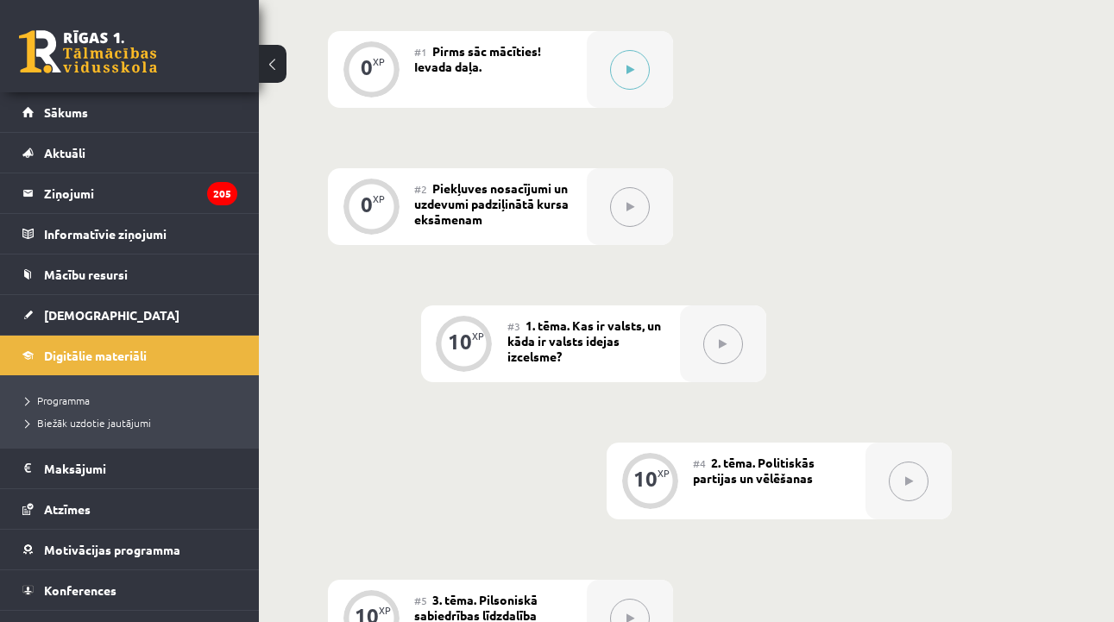
scroll to position [384, 0]
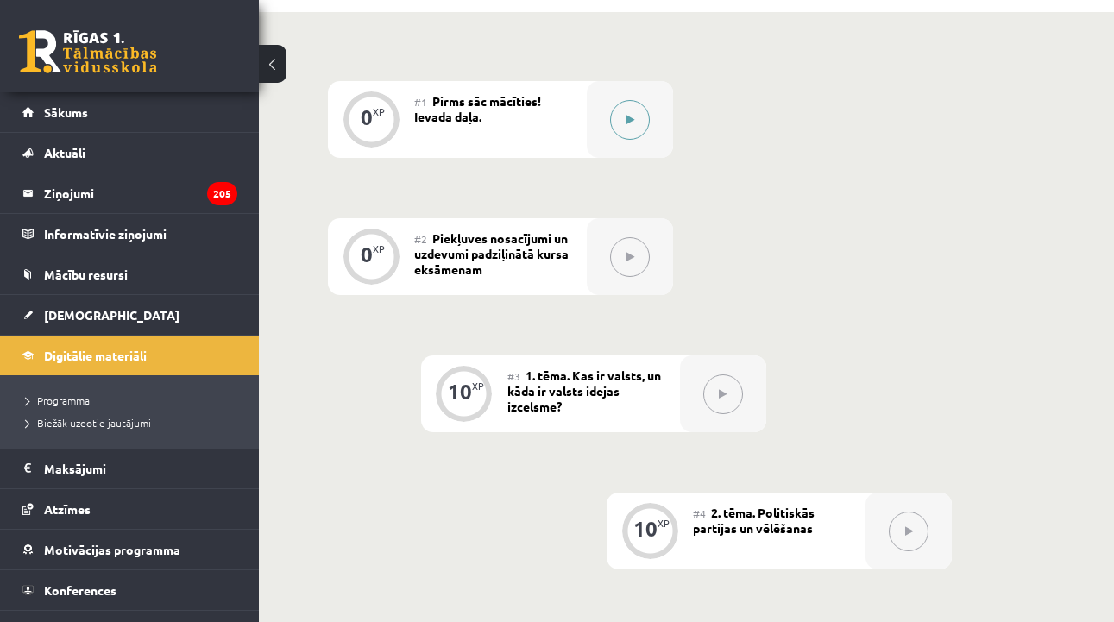
click at [635, 140] on button at bounding box center [630, 120] width 40 height 40
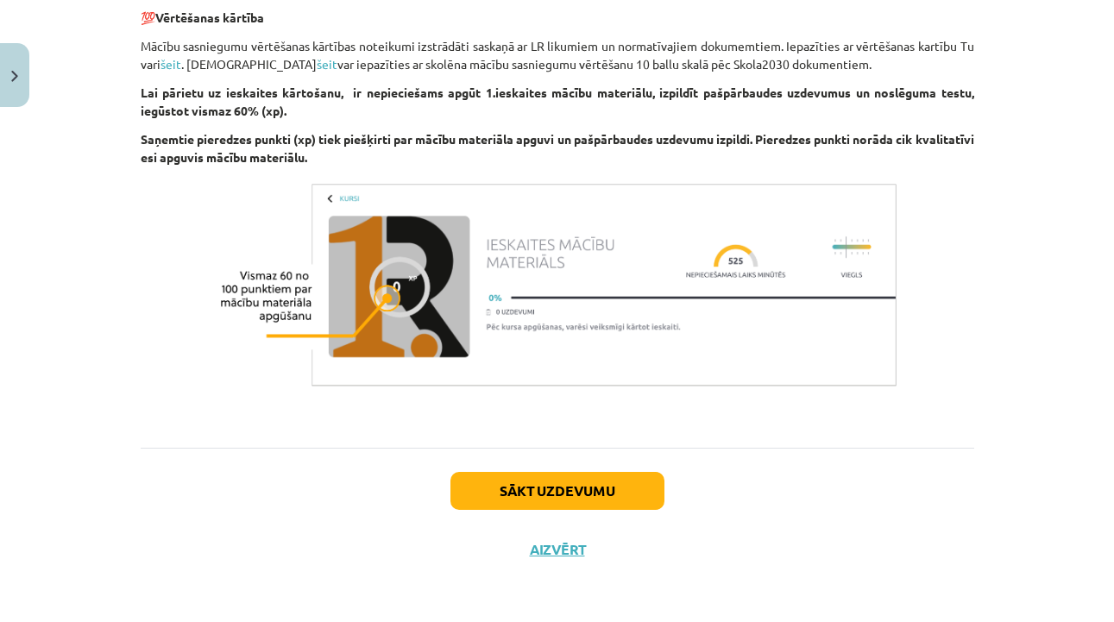
scroll to position [1113, 0]
click at [539, 489] on button "Sākt uzdevumu" at bounding box center [558, 491] width 214 height 38
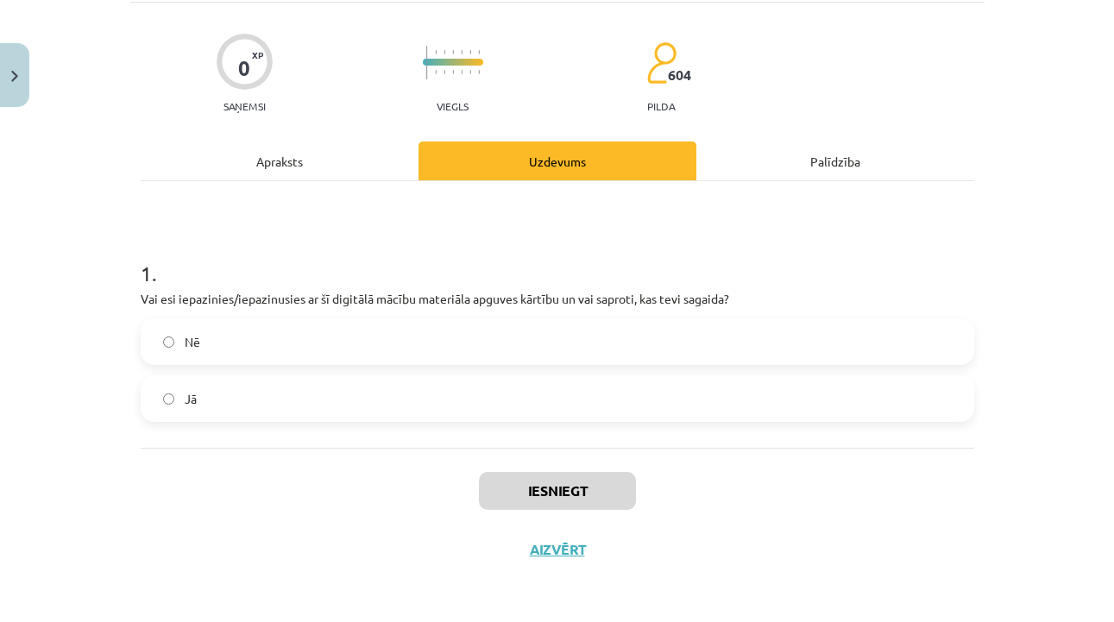
click at [502, 397] on label "Jā" at bounding box center [557, 398] width 830 height 43
click at [568, 475] on button "Iesniegt" at bounding box center [557, 491] width 157 height 38
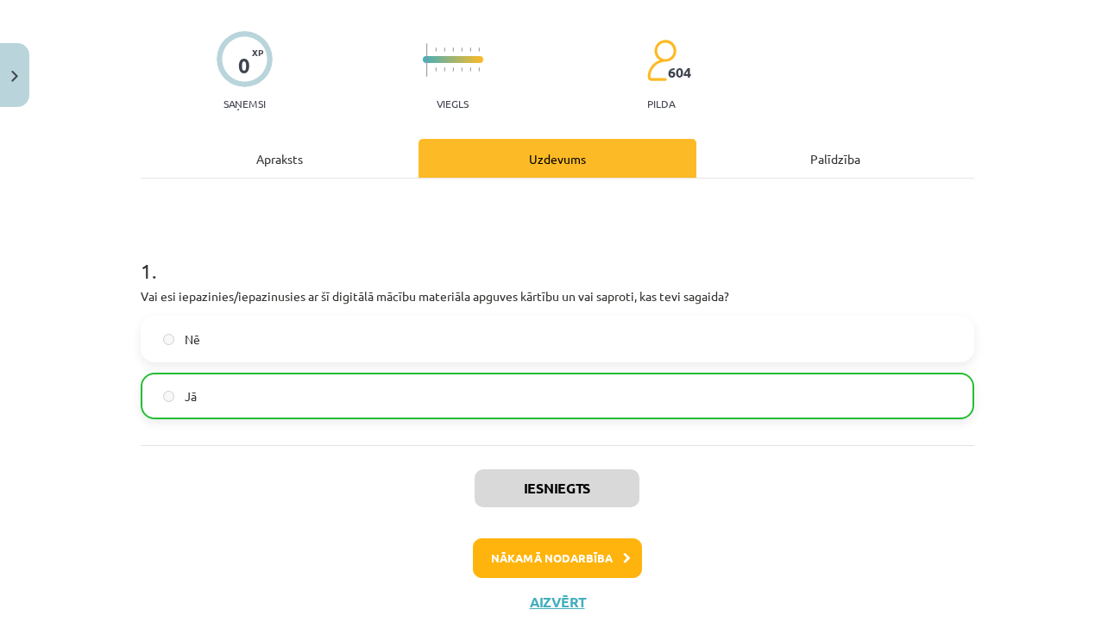
click at [566, 558] on button "Nākamā nodarbība" at bounding box center [557, 559] width 169 height 40
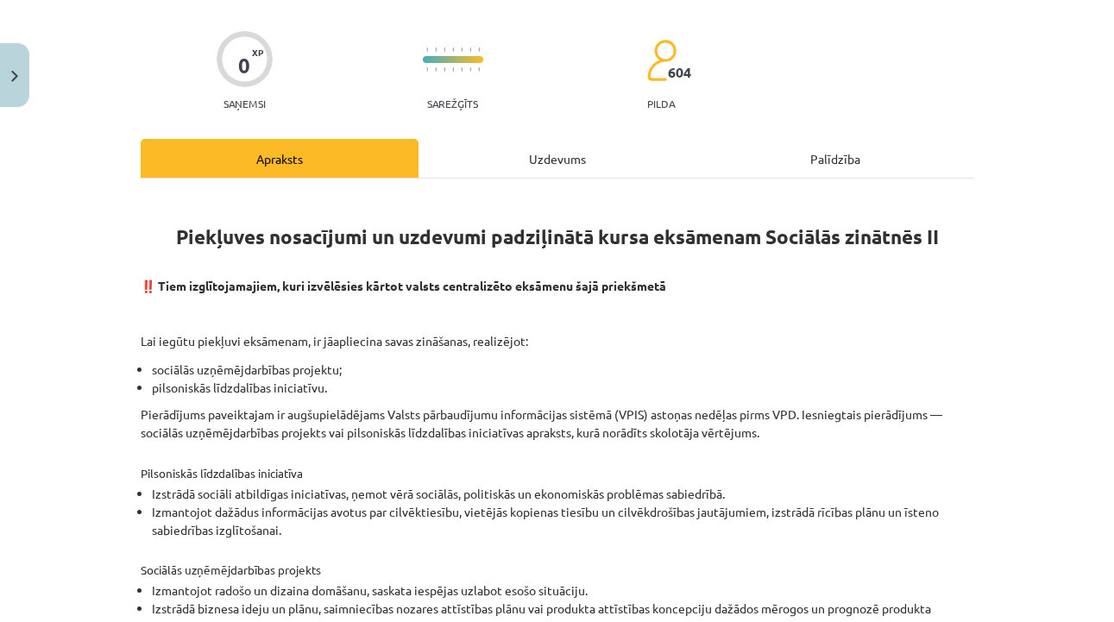
scroll to position [43, 0]
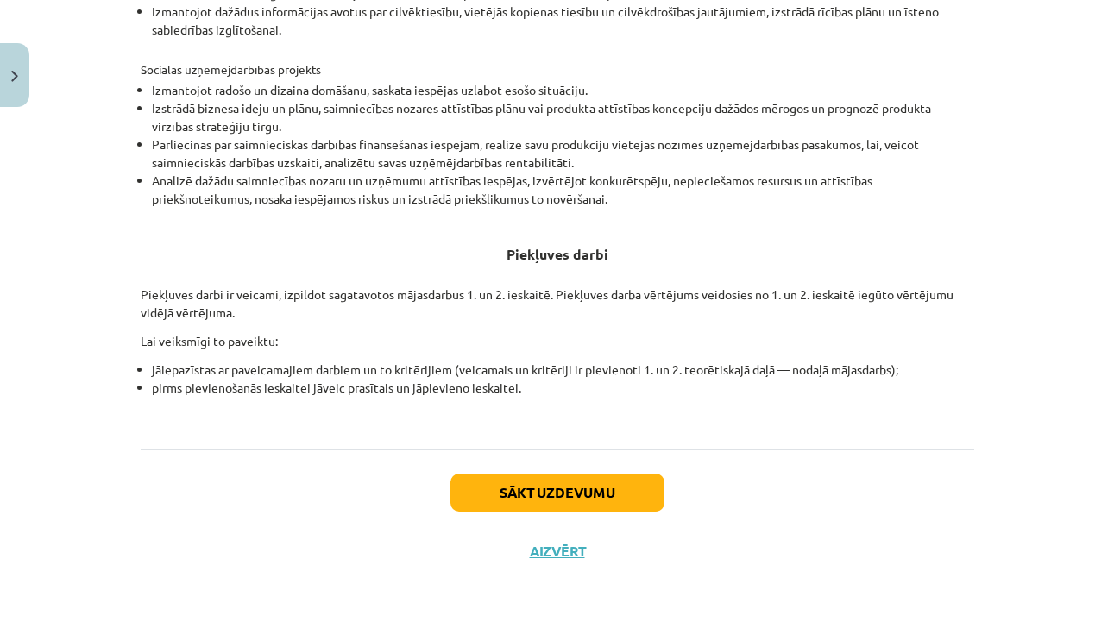
click at [597, 491] on button "Sākt uzdevumu" at bounding box center [558, 493] width 214 height 38
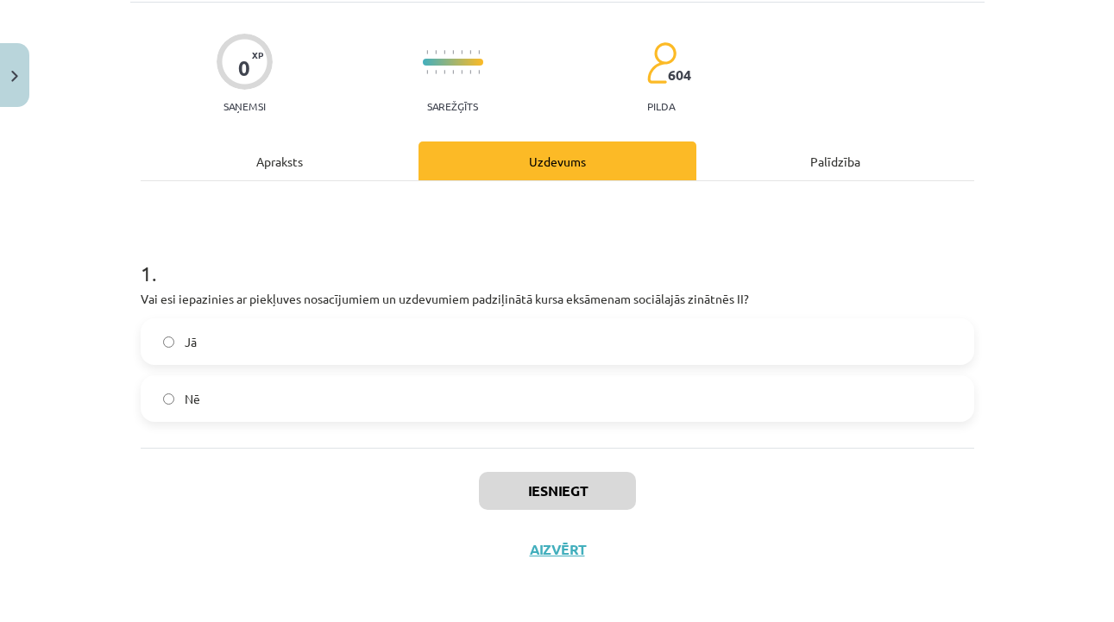
click at [420, 329] on label "Jā" at bounding box center [557, 341] width 830 height 43
click at [513, 472] on button "Iesniegt" at bounding box center [557, 491] width 157 height 38
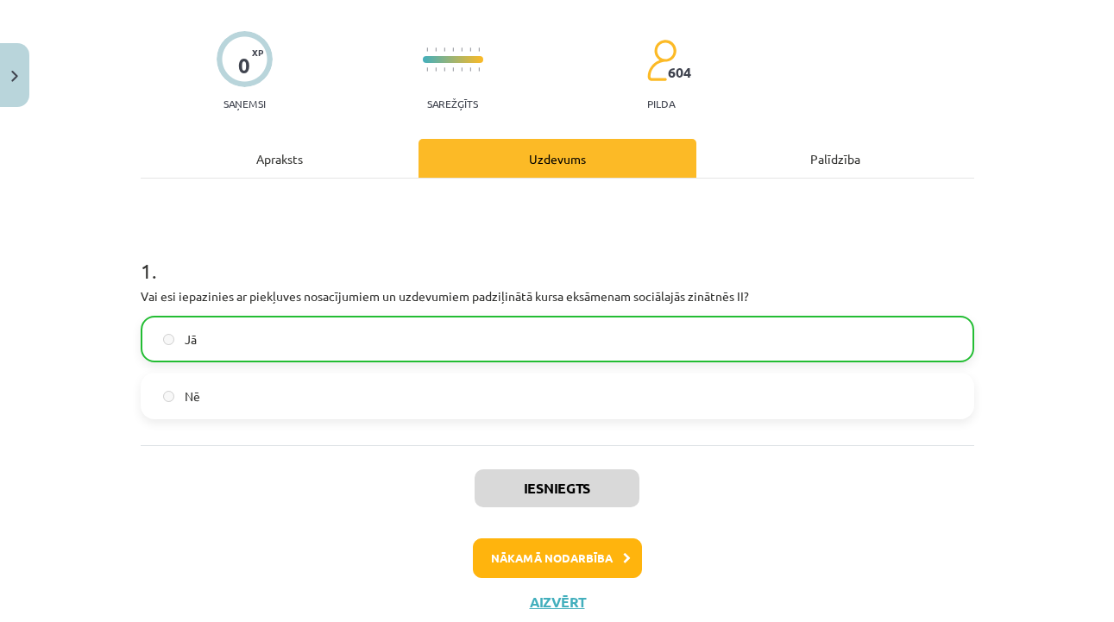
click at [569, 549] on button "Nākamā nodarbība" at bounding box center [557, 559] width 169 height 40
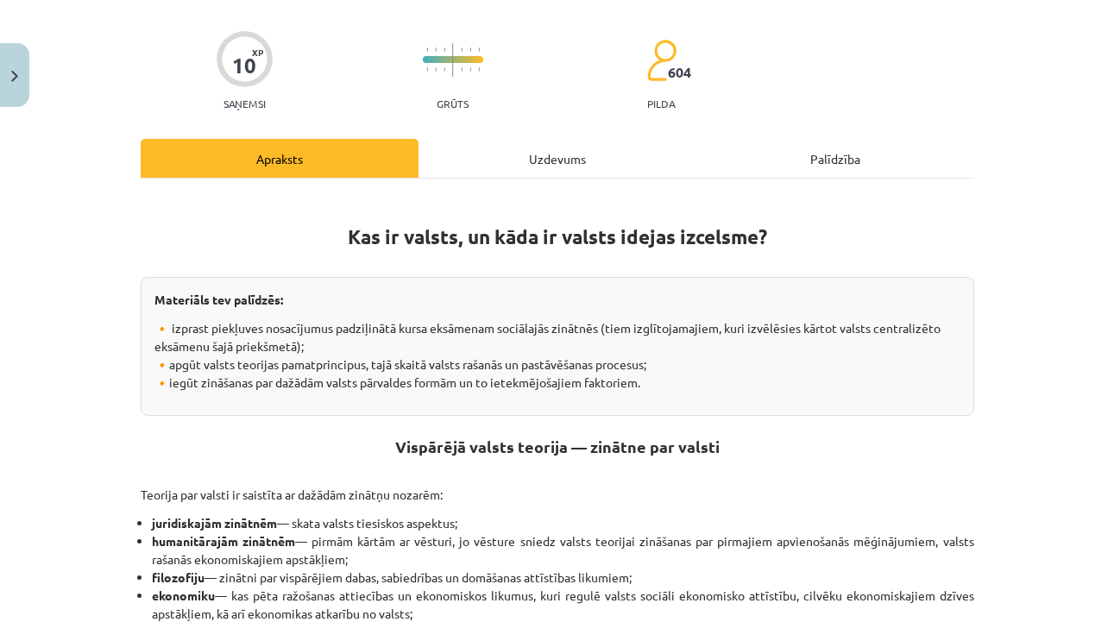
scroll to position [43, 0]
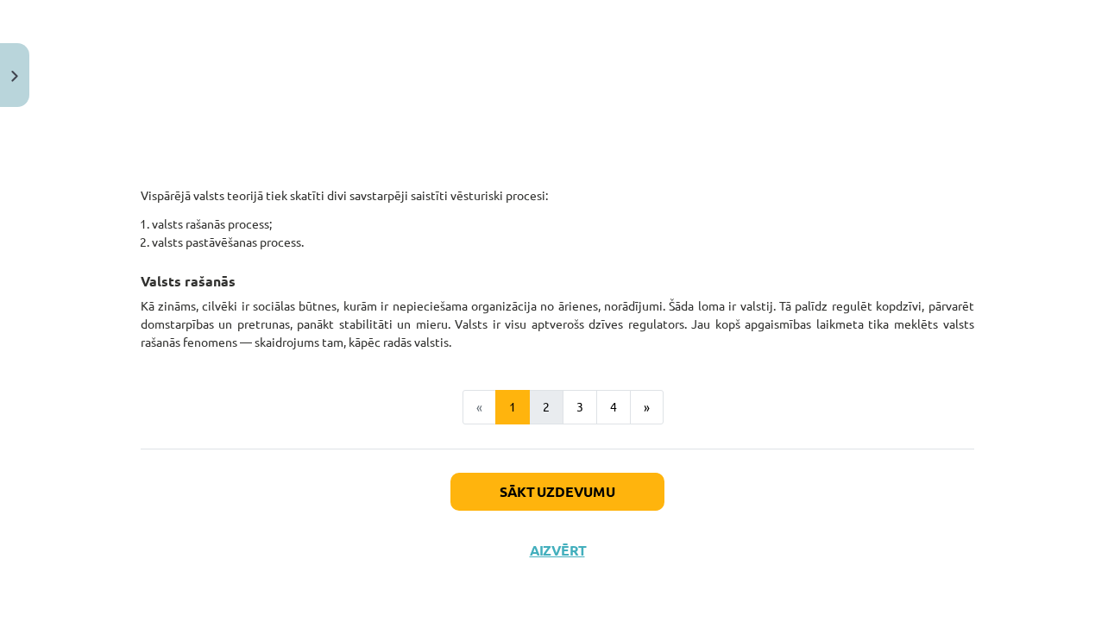
click at [543, 413] on button "2" at bounding box center [546, 407] width 35 height 35
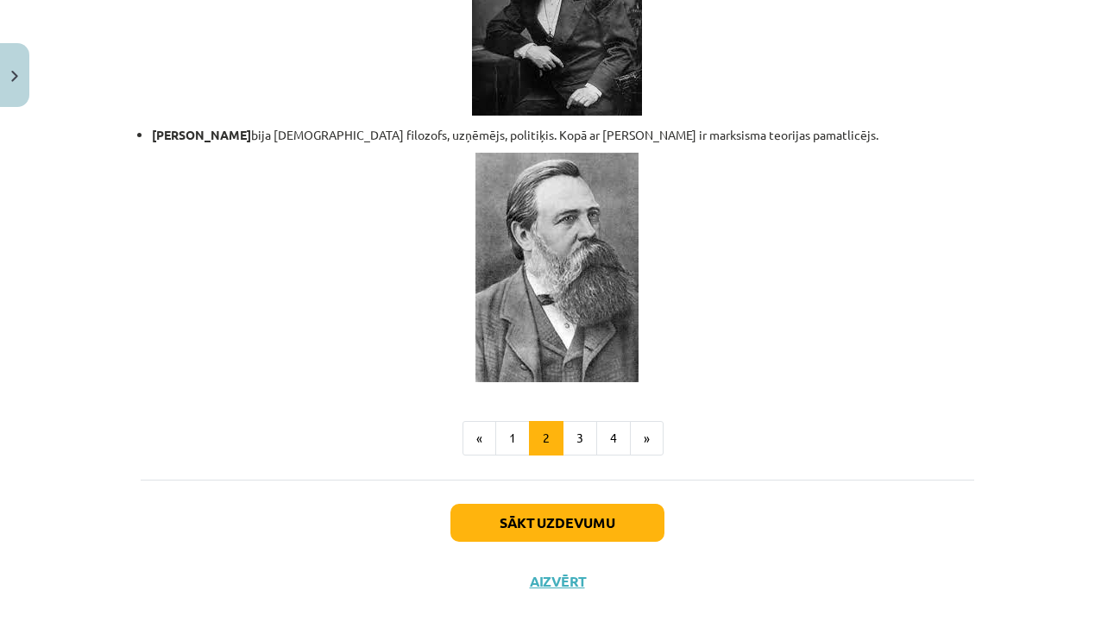
click at [556, 504] on button "Sākt uzdevumu" at bounding box center [558, 523] width 214 height 38
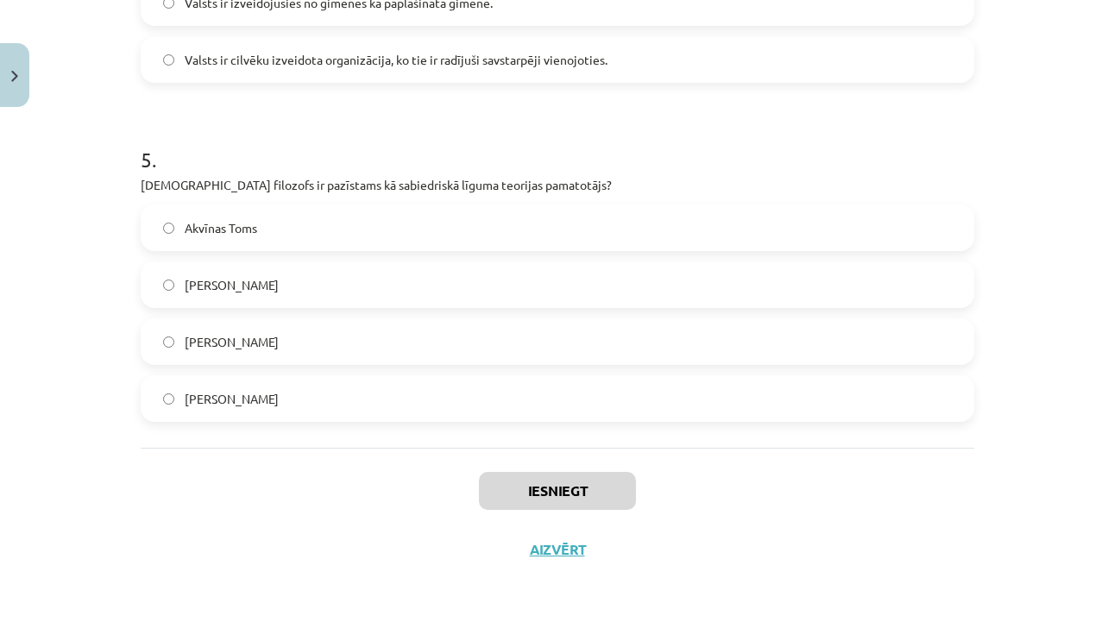
scroll to position [1014, 0]
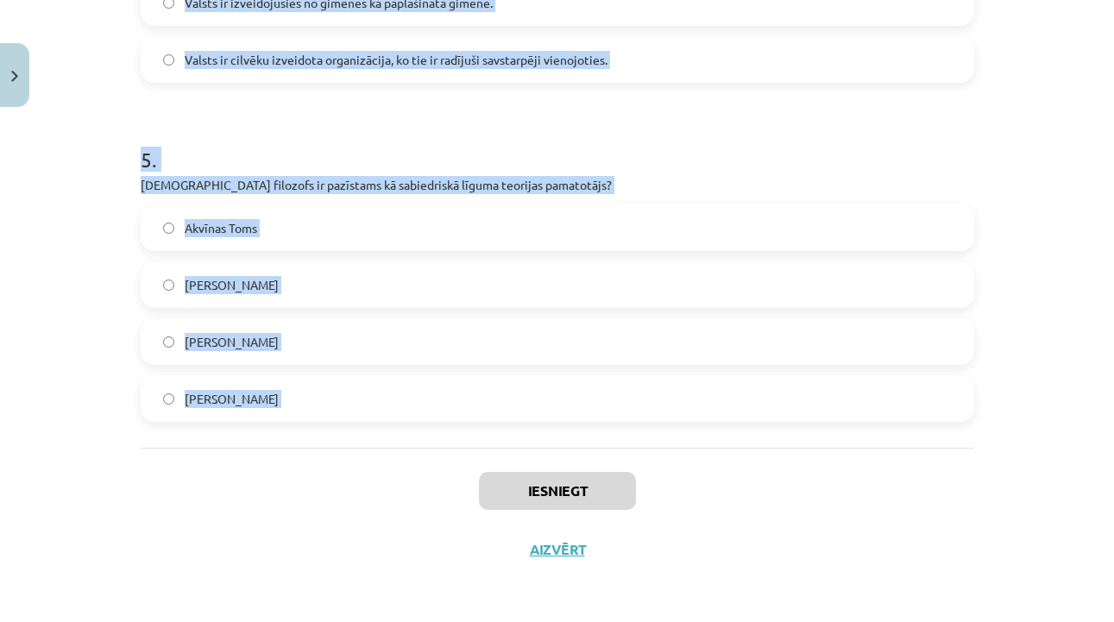
drag, startPoint x: 132, startPoint y: 381, endPoint x: 274, endPoint y: 469, distance: 167.4
copy form "4 . Lore ipsumd sitamet consect adipiscin? Elitse doeiusmodt, inc utlaboree dol…"
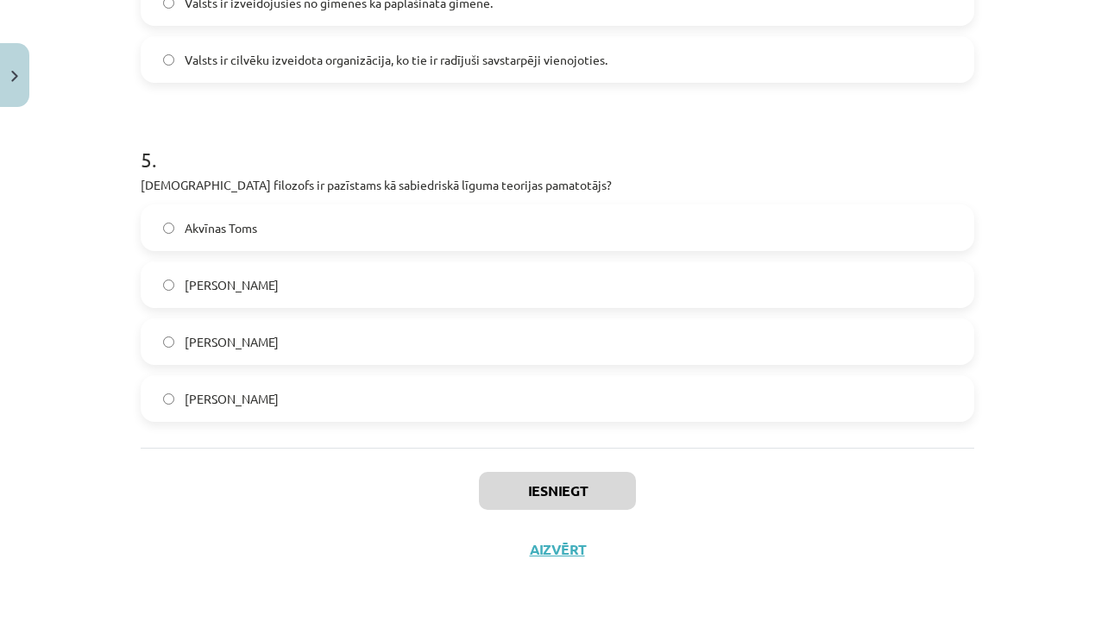
click at [1064, 272] on div "Mācību tēma: Sociālo zinātņu ii - 12. klases 1. ieskaites mācību materiāls #3 1…" at bounding box center [557, 311] width 1114 height 622
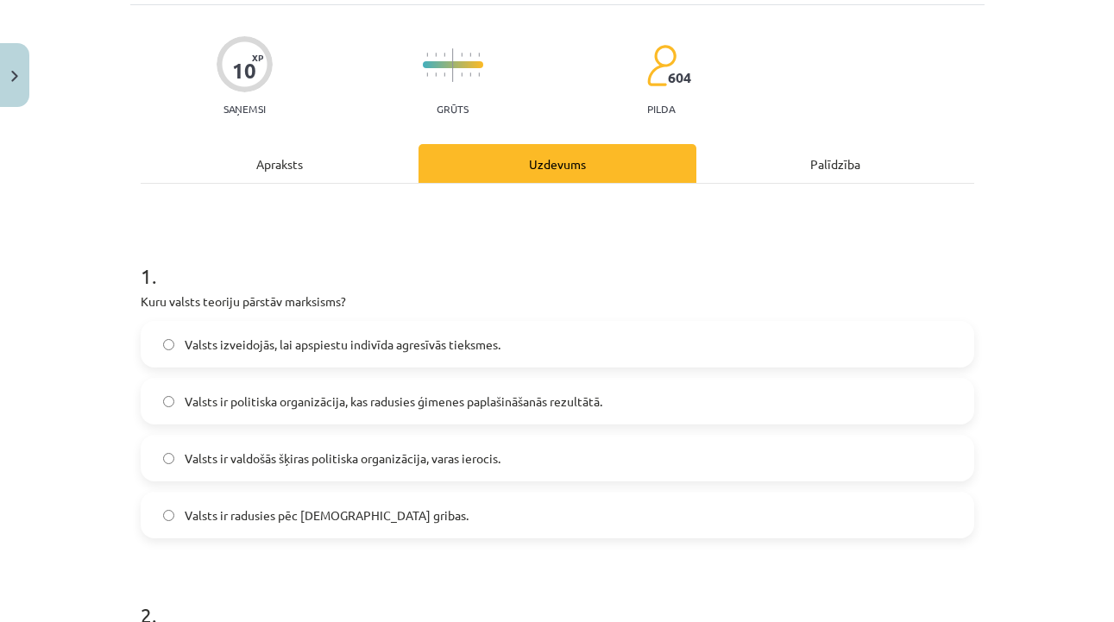
scroll to position [125, 0]
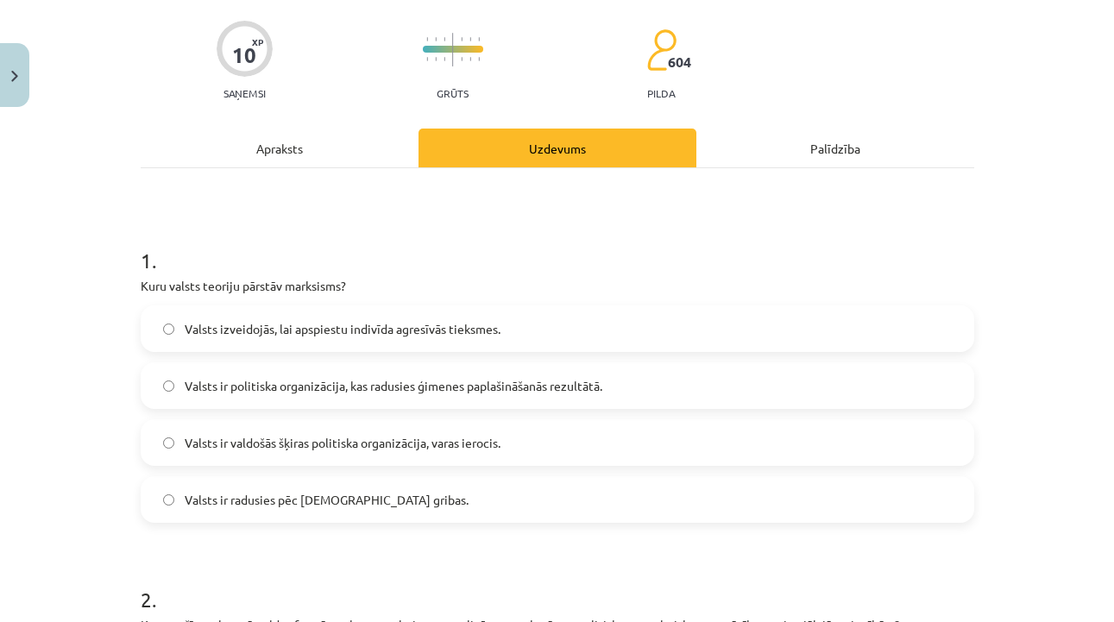
click at [722, 452] on label "Valsts ir valdošās šķiras politiska organizācija, varas ierocis." at bounding box center [557, 442] width 830 height 43
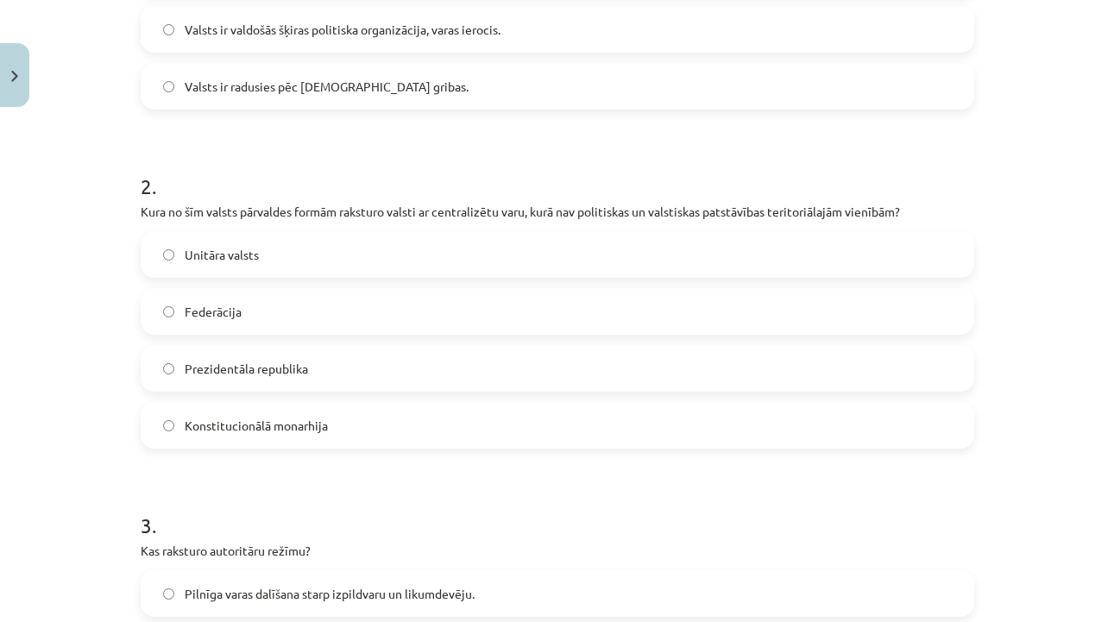
scroll to position [549, 0]
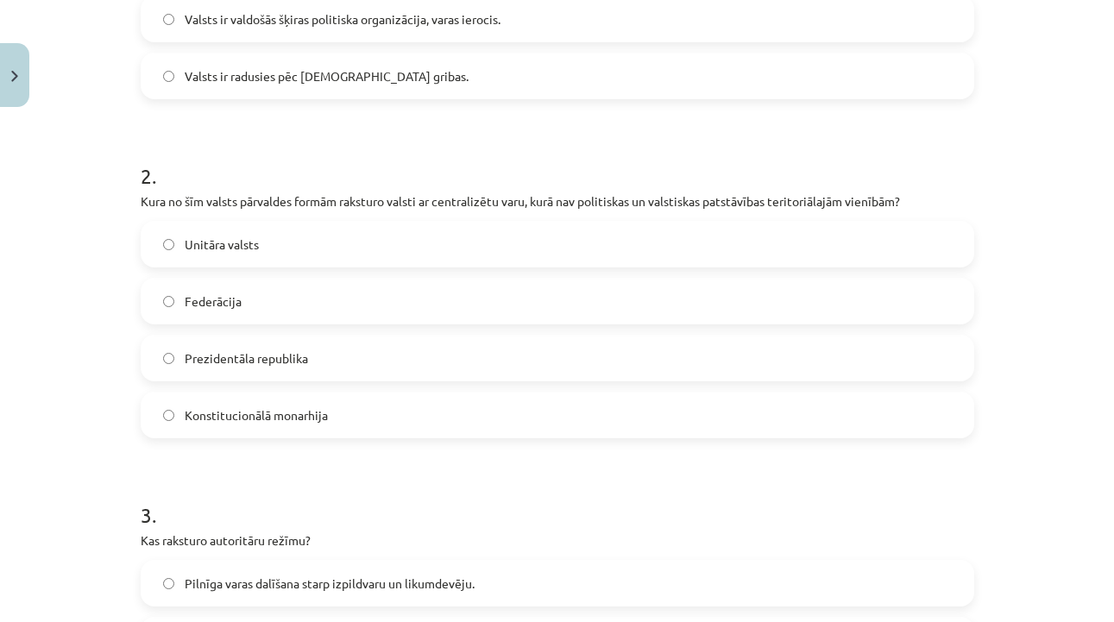
click at [620, 231] on label "Unitāra valsts" at bounding box center [557, 244] width 830 height 43
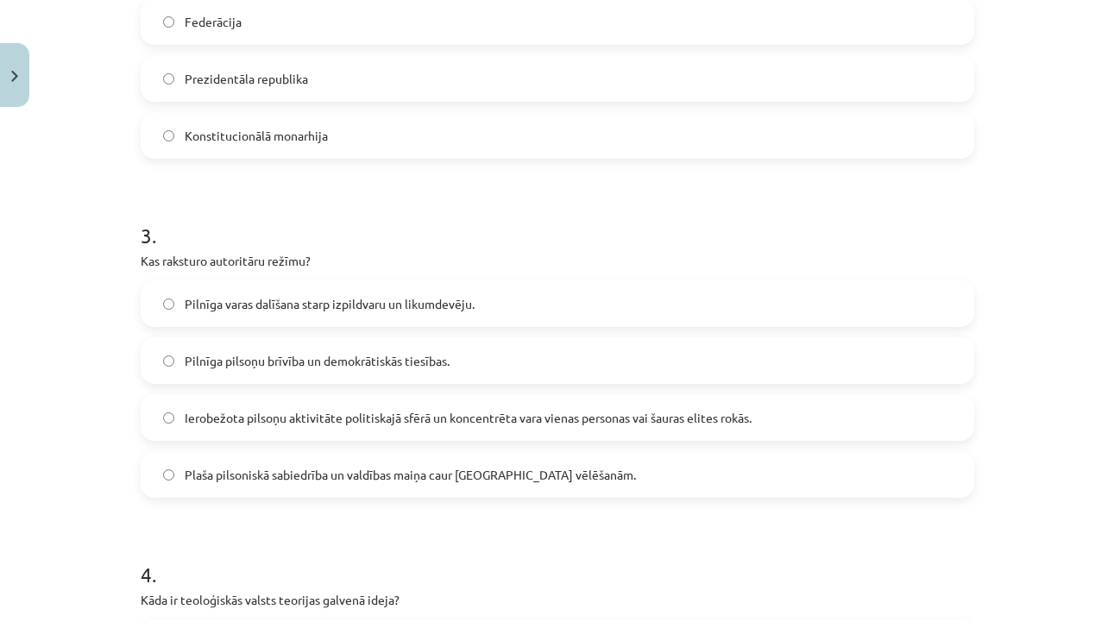
scroll to position [836, 0]
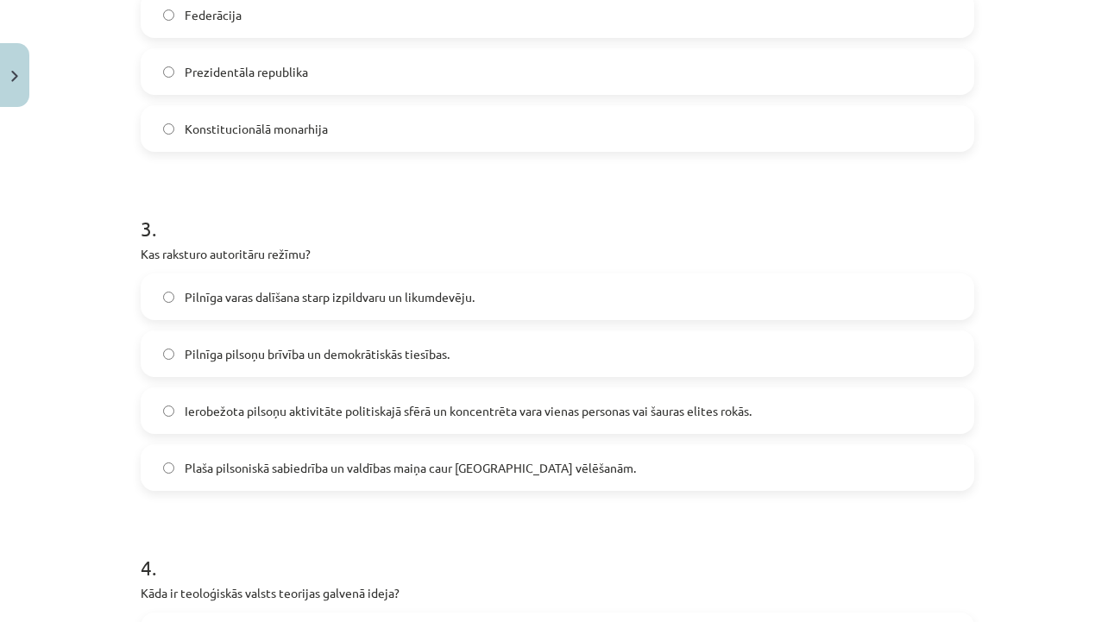
click at [601, 401] on label "Ierobežota pilsoņu aktivitāte politiskajā sfērā un koncentrēta vara vienas pers…" at bounding box center [557, 410] width 830 height 43
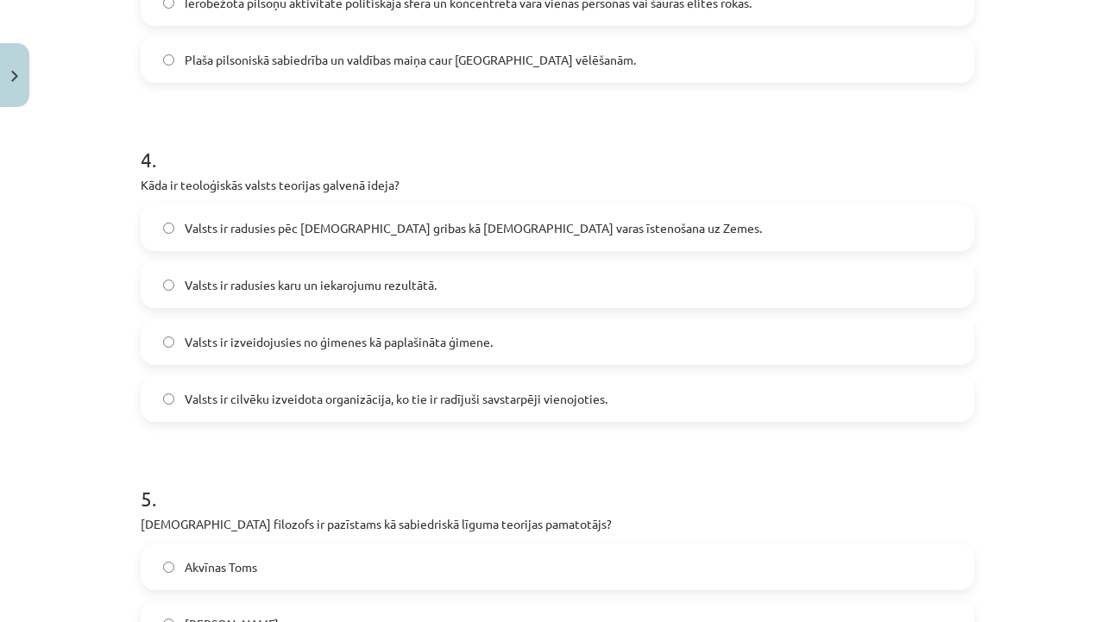
scroll to position [1263, 0]
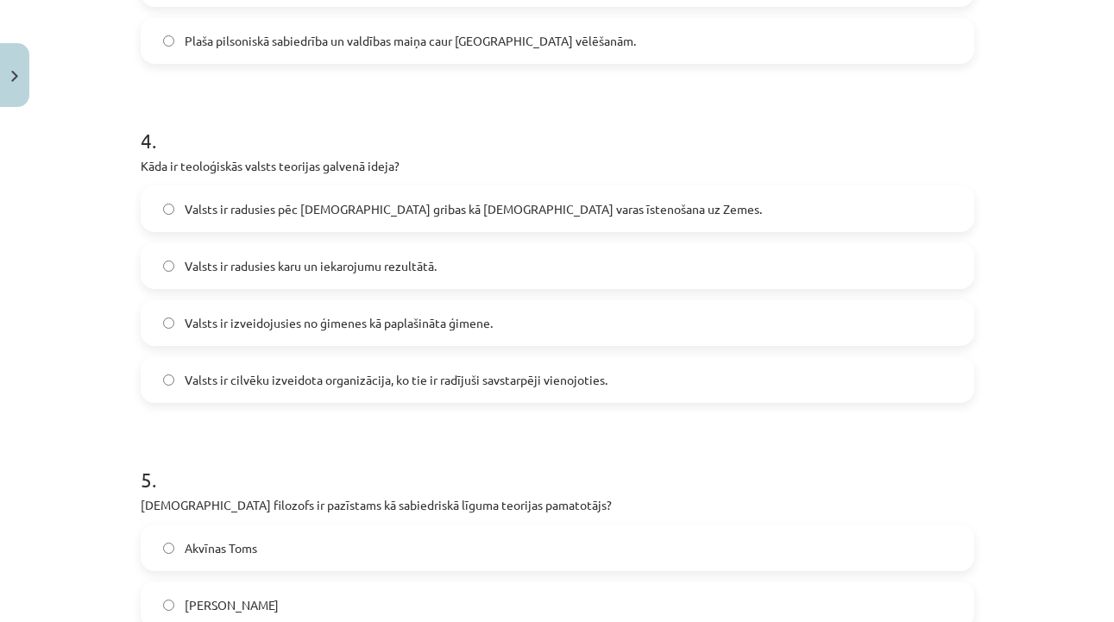
click at [645, 212] on label "Valsts ir radusies pēc [DEMOGRAPHIC_DATA] gribas kā [DEMOGRAPHIC_DATA] varas īs…" at bounding box center [557, 208] width 830 height 43
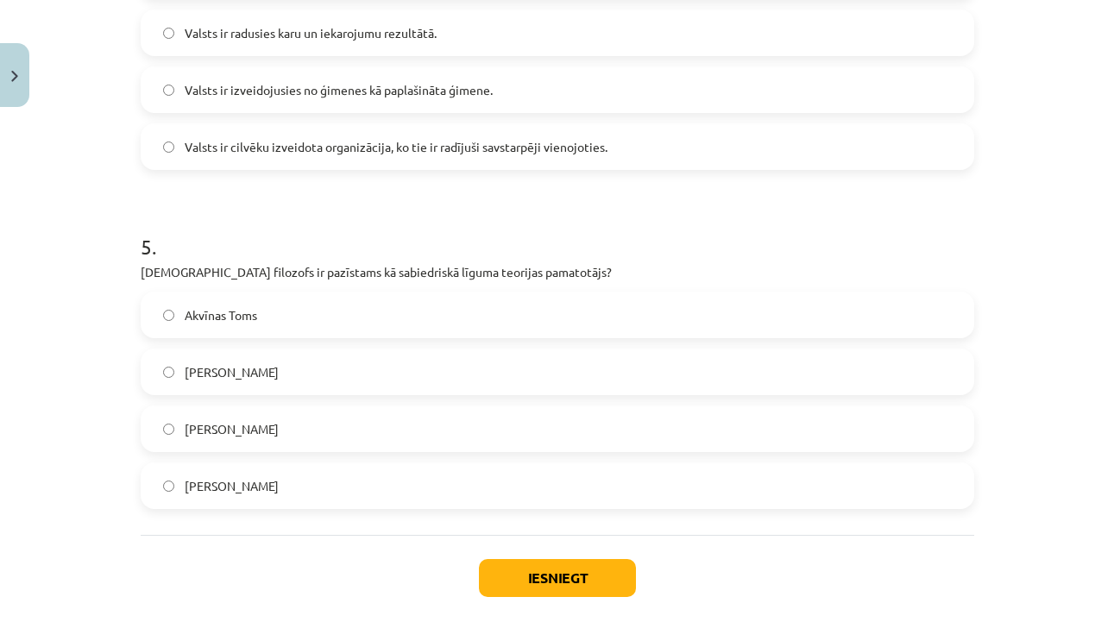
scroll to position [1497, 0]
click at [516, 464] on label "[PERSON_NAME]" at bounding box center [557, 485] width 830 height 43
click at [578, 598] on div "Iesniegt Aizvērt" at bounding box center [558, 594] width 834 height 121
click at [583, 574] on button "Iesniegt" at bounding box center [557, 577] width 157 height 38
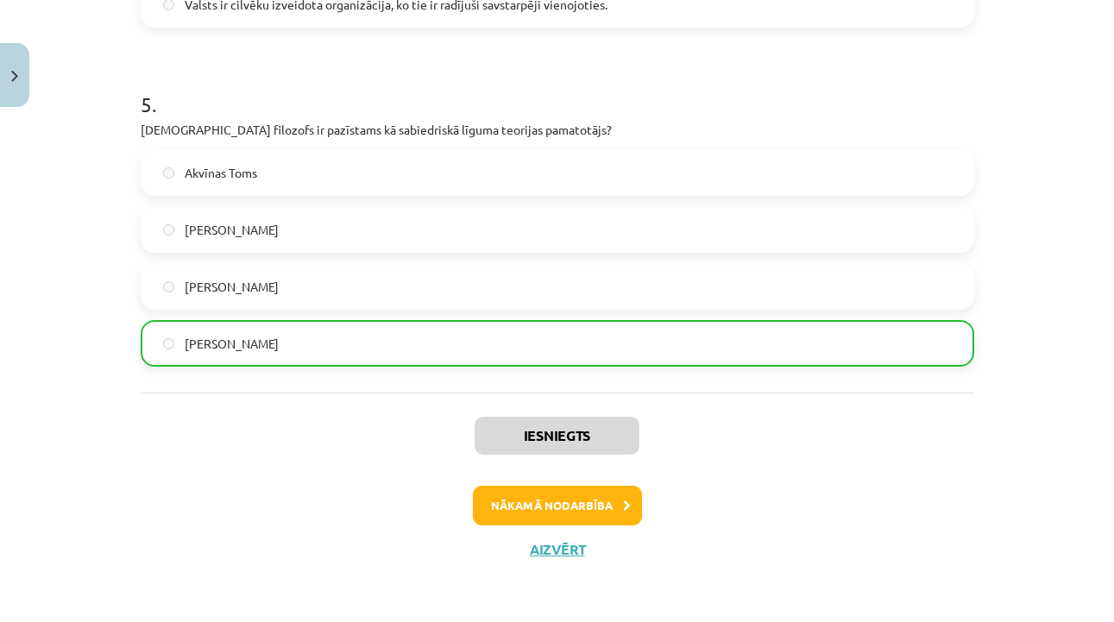
click at [597, 494] on button "Nākamā nodarbība" at bounding box center [557, 506] width 169 height 40
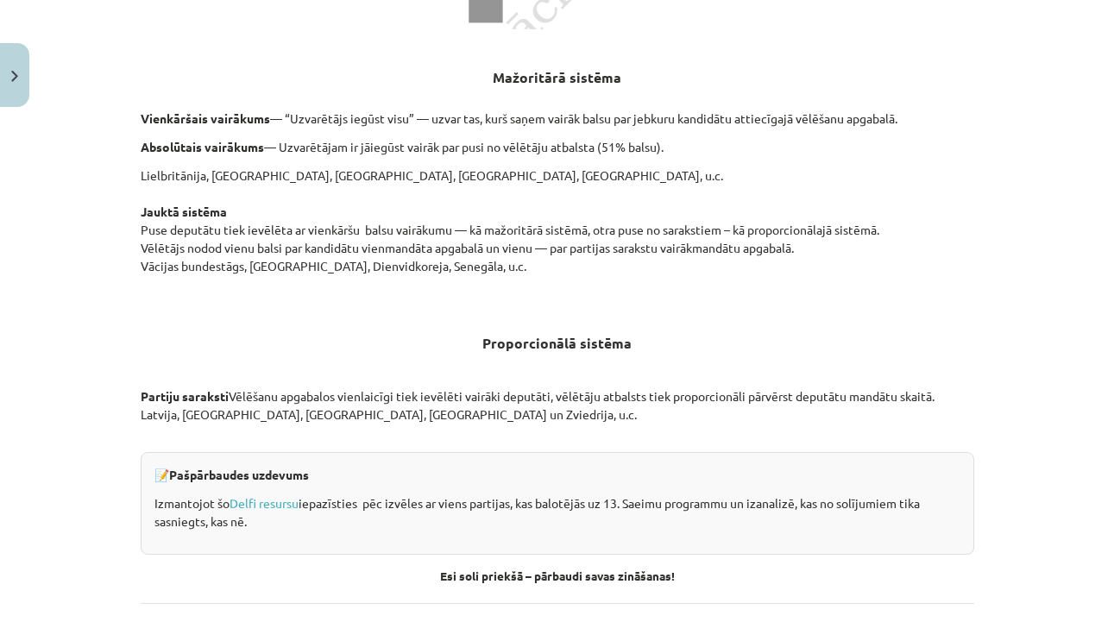
scroll to position [43, 0]
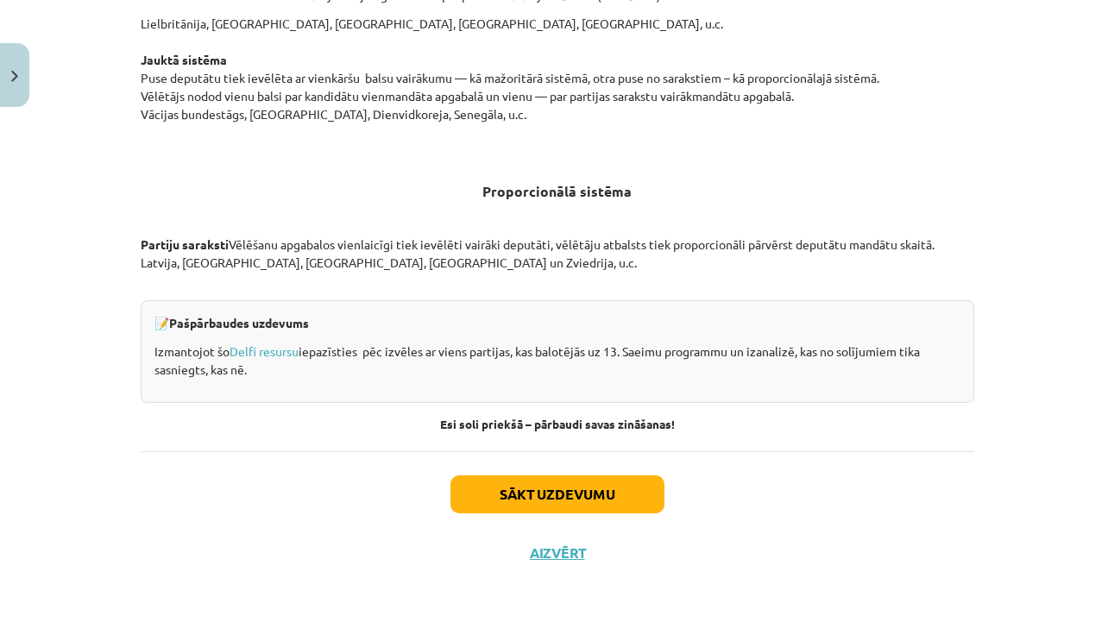
click at [598, 495] on button "Sākt uzdevumu" at bounding box center [558, 495] width 214 height 38
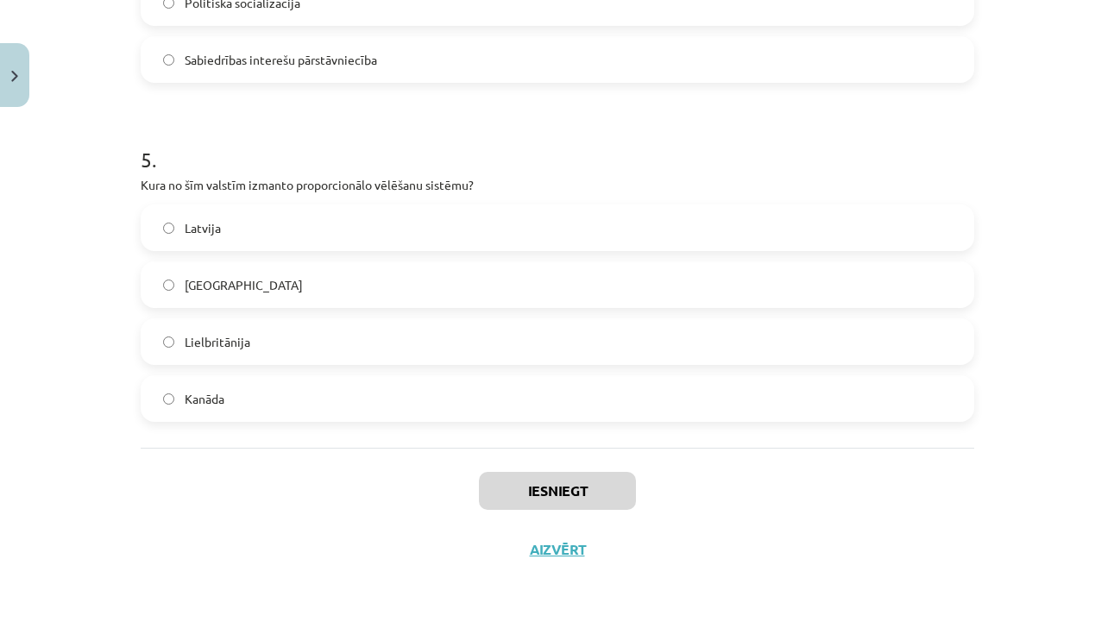
scroll to position [1496, 0]
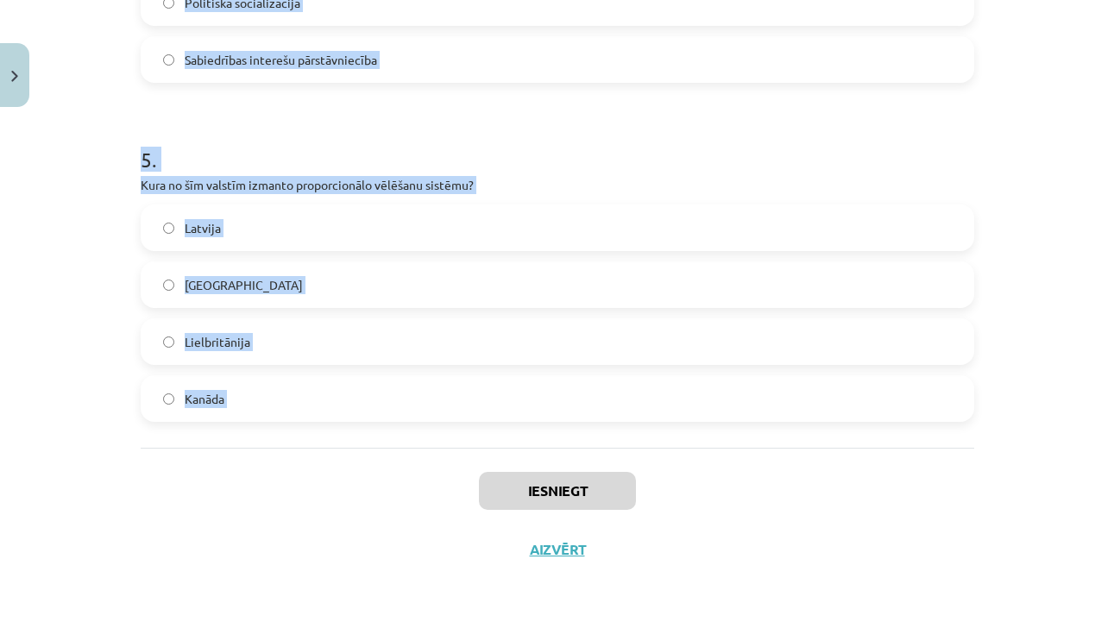
drag, startPoint x: 135, startPoint y: 383, endPoint x: 325, endPoint y: 443, distance: 199.8
copy form "1 . Kura vēlēšanu sistēma paredz, ka "uzvarētājs iegūst visu"? Jauktā sistēma K…"
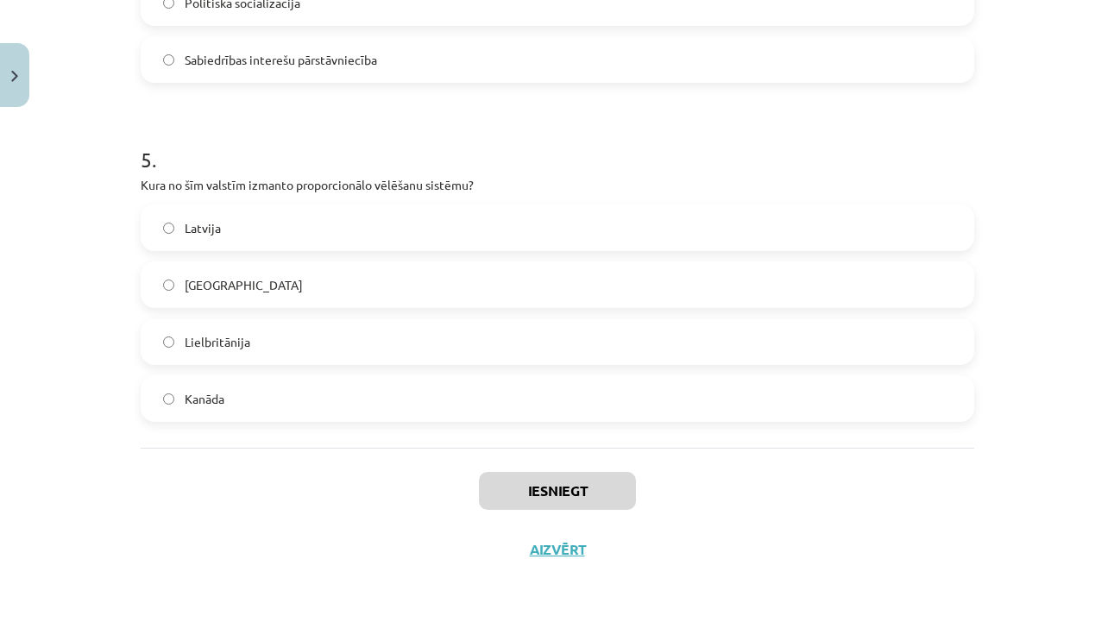
click at [1005, 254] on div "Mācību tēma: Sociālo zinātņu ii - 12. klases 1. ieskaites mācību materiāls #4 2…" at bounding box center [557, 311] width 1114 height 622
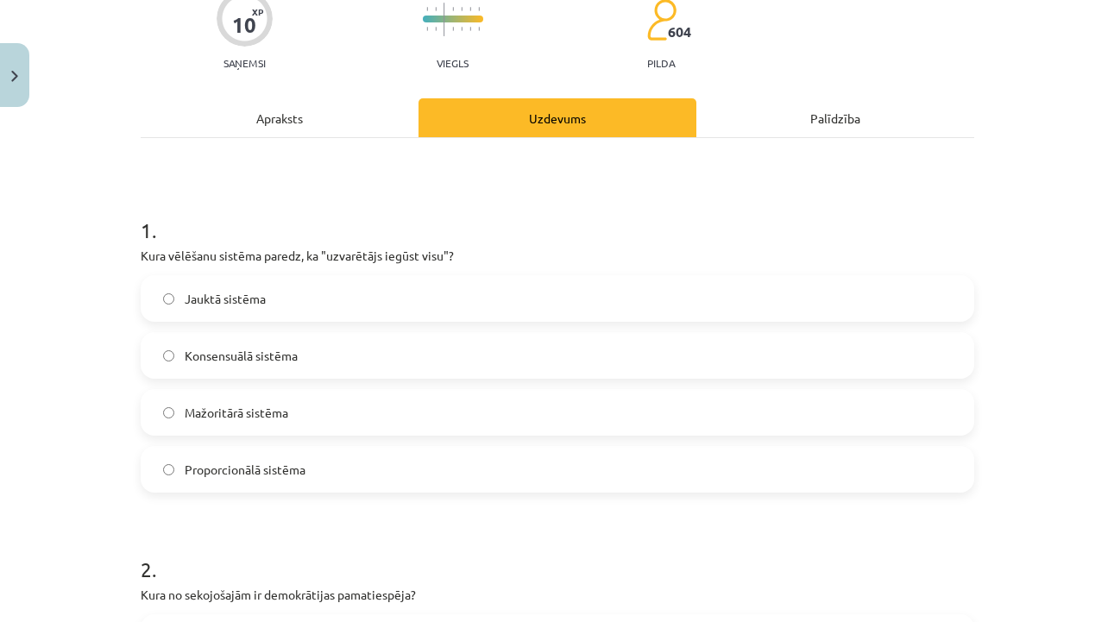
scroll to position [277, 0]
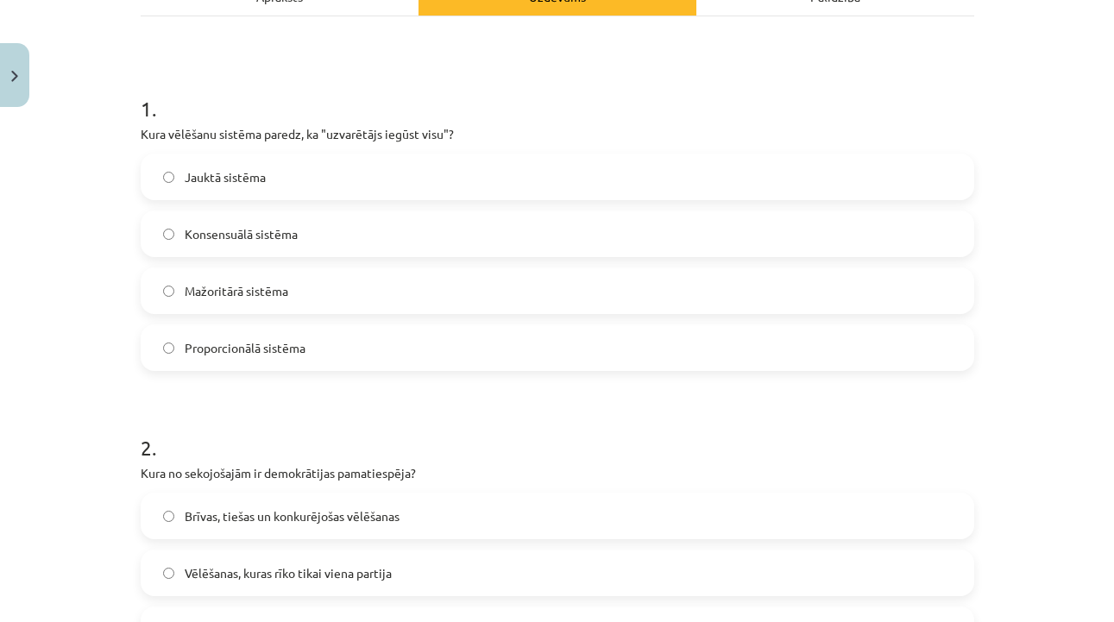
click at [714, 295] on label "Mažoritārā sistēma" at bounding box center [557, 290] width 830 height 43
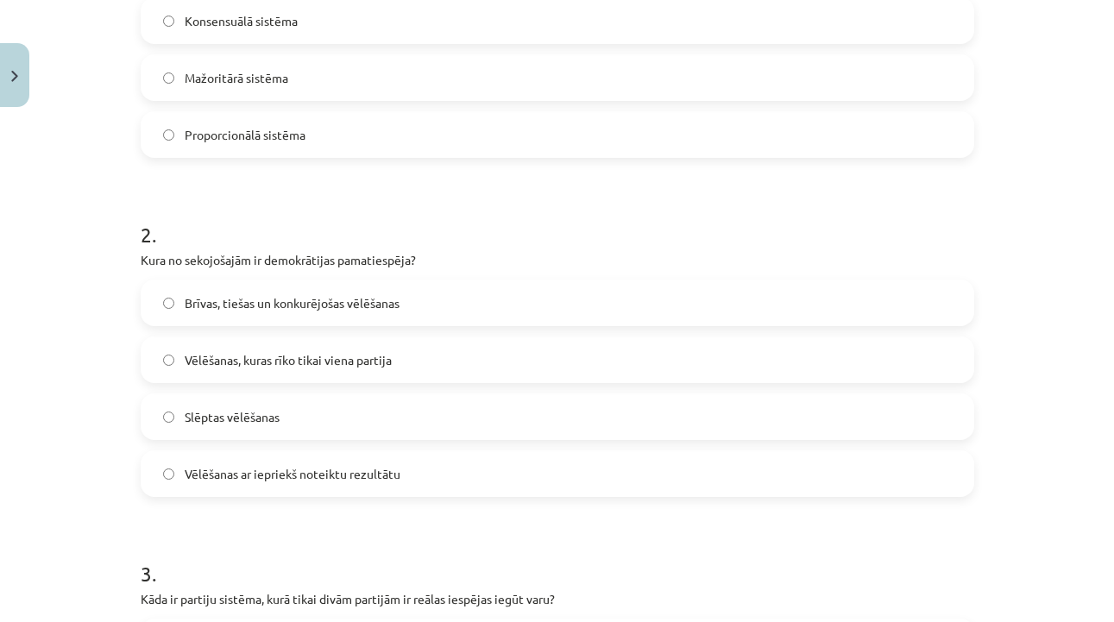
scroll to position [499, 0]
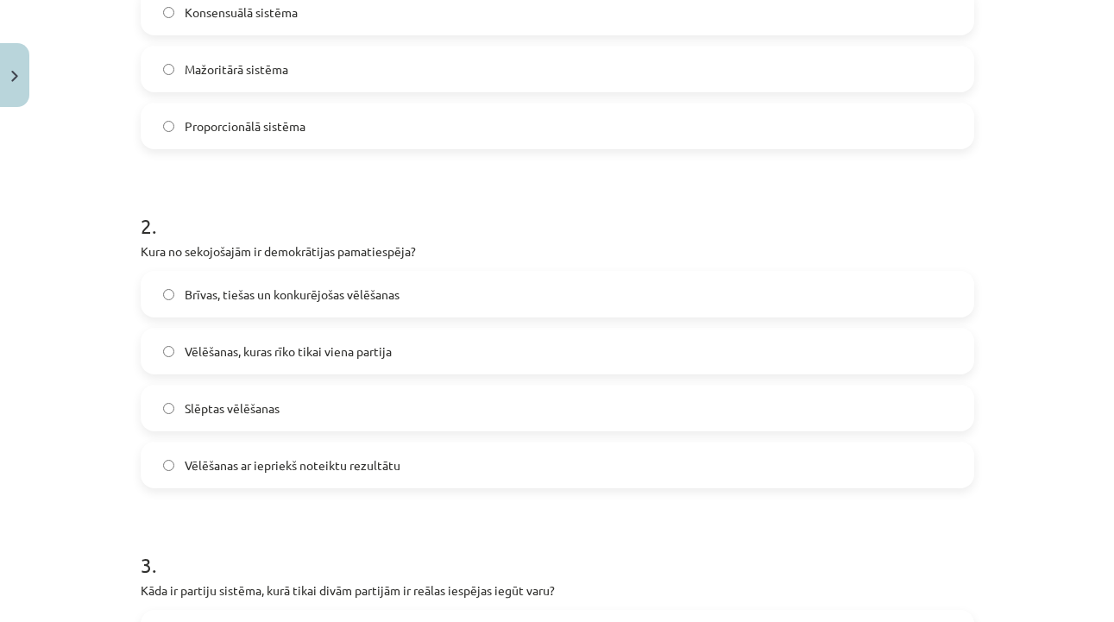
click at [514, 283] on label "Brīvas, tiešas un konkurējošas vēlēšanas" at bounding box center [557, 294] width 830 height 43
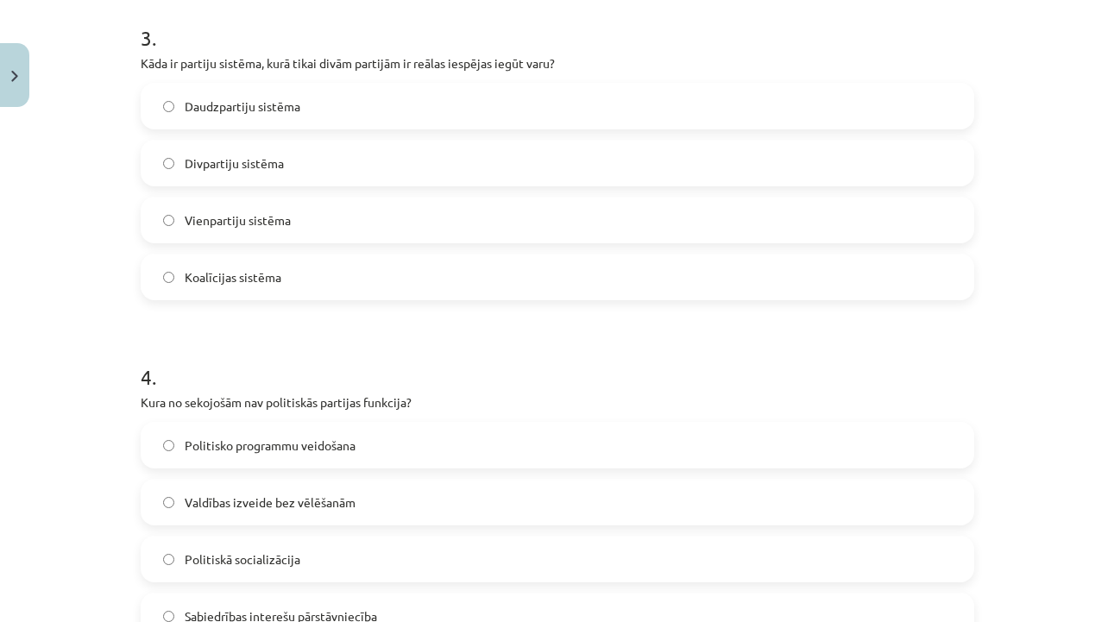
scroll to position [1028, 0]
click at [508, 174] on label "Divpartiju sistēma" at bounding box center [557, 161] width 830 height 43
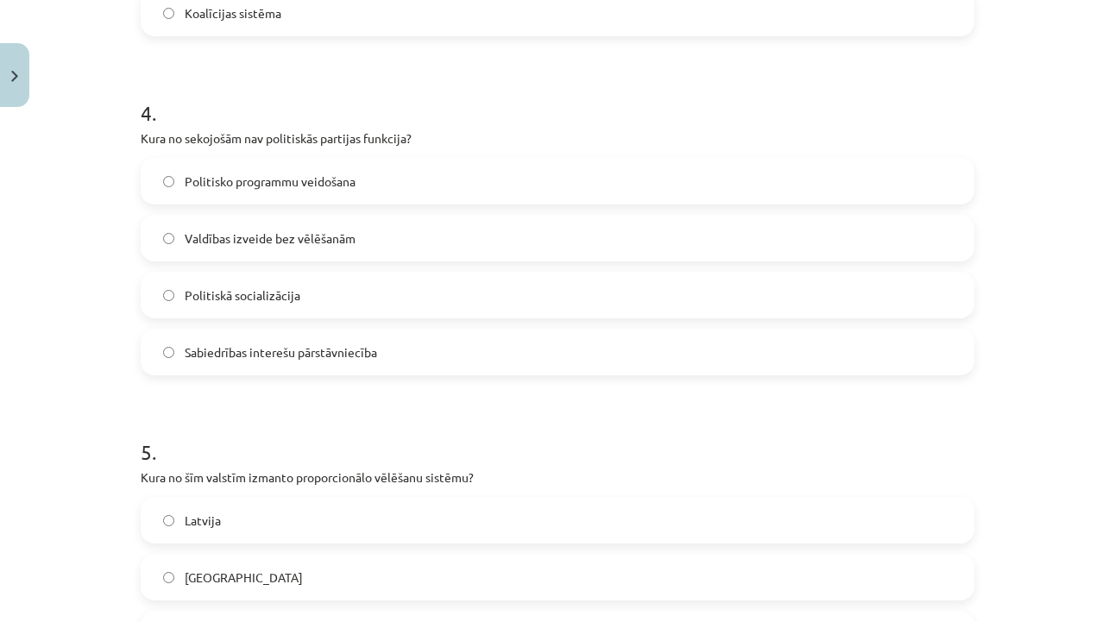
scroll to position [1303, 0]
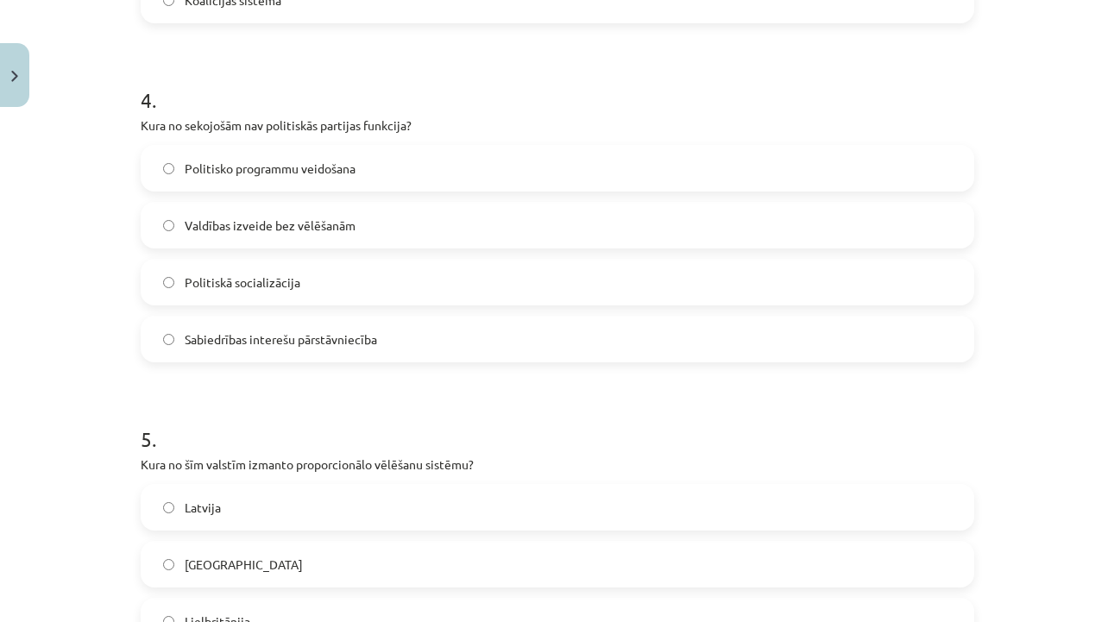
click at [540, 224] on label "Valdības izveide bez vēlēšanām" at bounding box center [557, 225] width 830 height 43
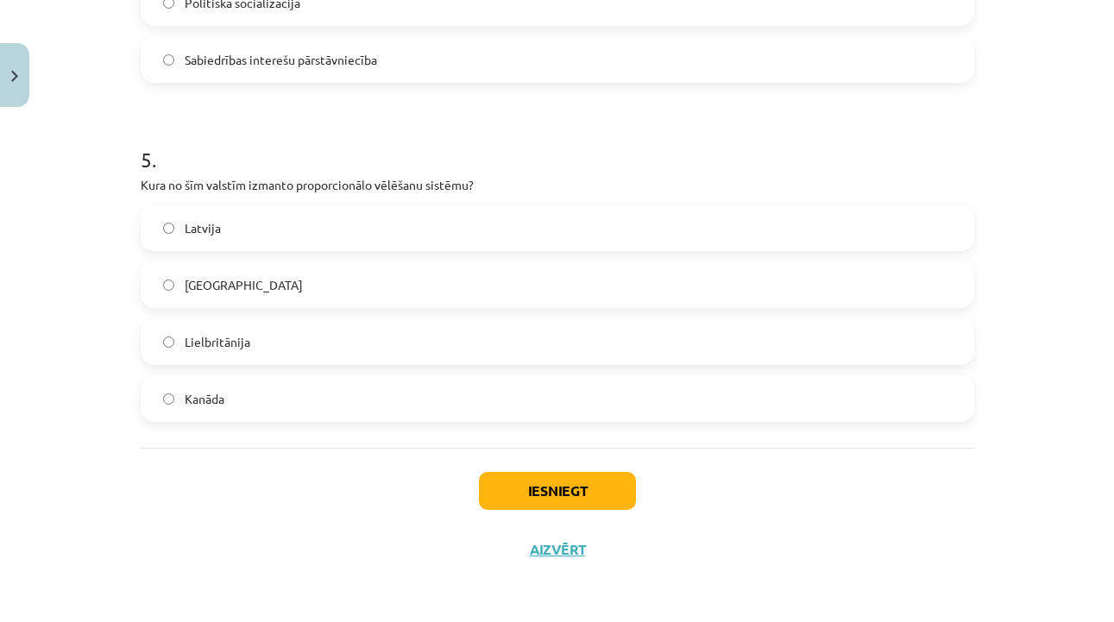
click at [535, 223] on label "Latvija" at bounding box center [557, 227] width 830 height 43
click at [543, 472] on button "Iesniegt" at bounding box center [557, 491] width 157 height 38
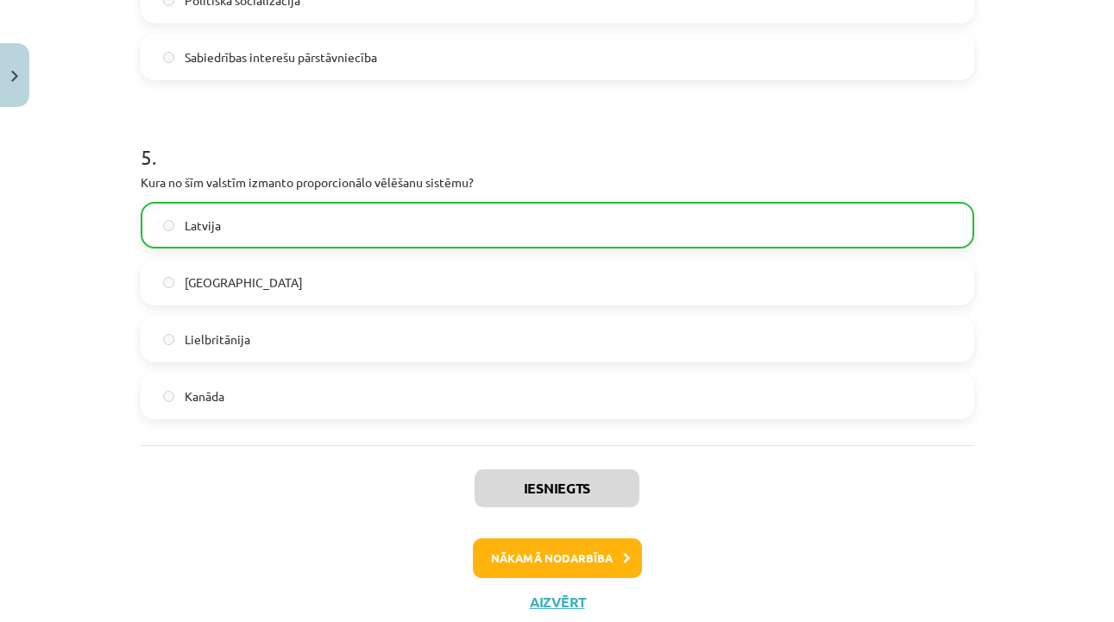
click at [557, 581] on div "Iesniegts Nākamā nodarbība Aizvērt" at bounding box center [558, 533] width 834 height 176
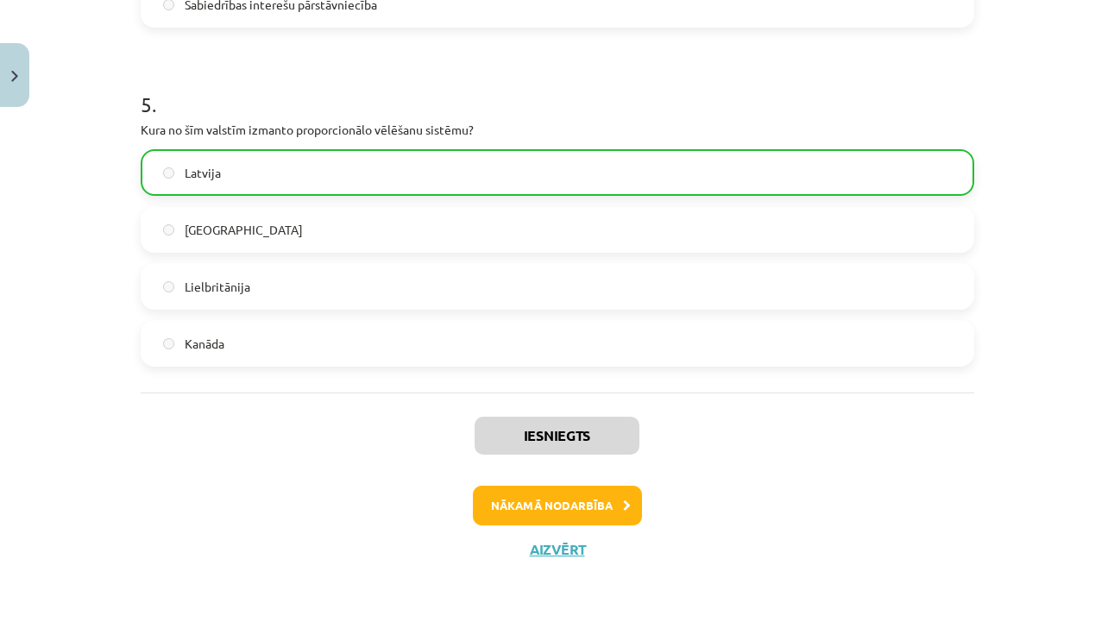
click at [567, 509] on button "Nākamā nodarbība" at bounding box center [557, 506] width 169 height 40
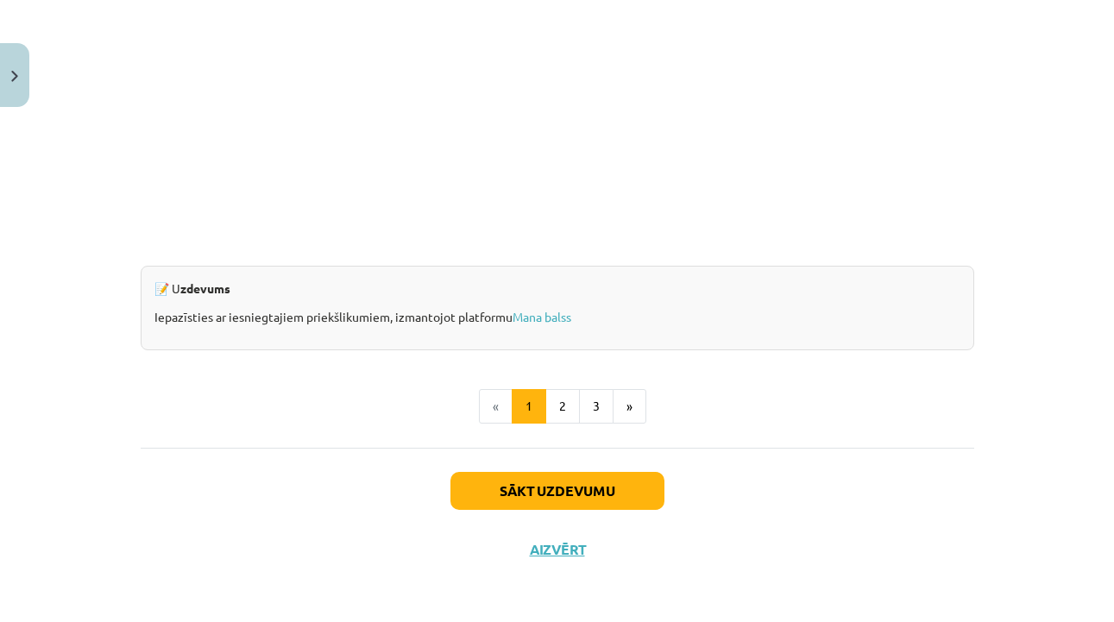
click at [570, 485] on button "Sākt uzdevumu" at bounding box center [558, 491] width 214 height 38
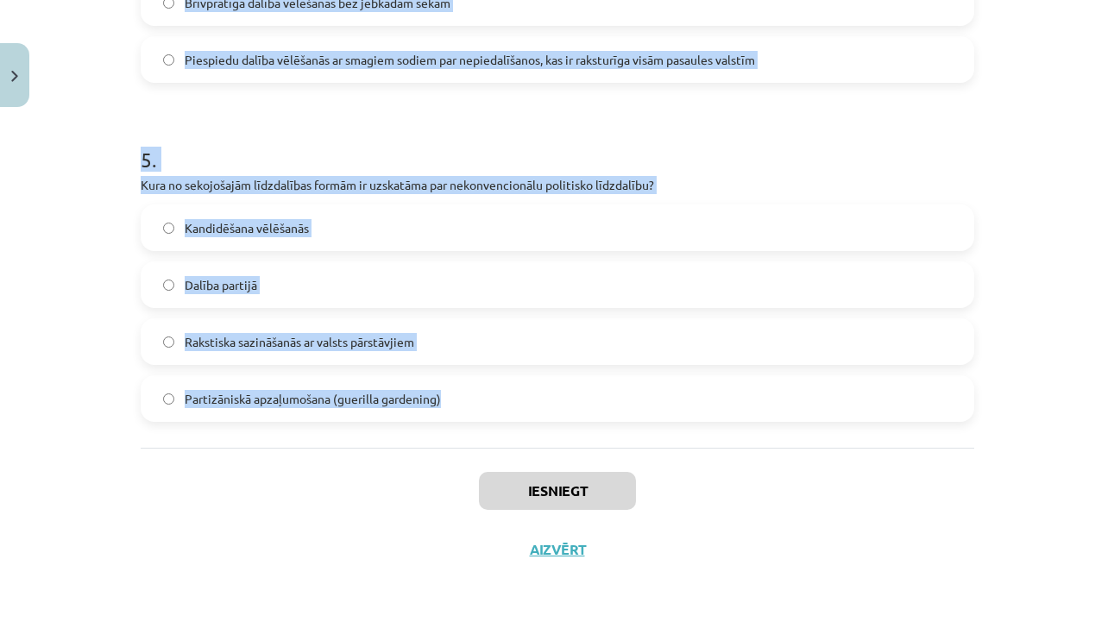
drag, startPoint x: 142, startPoint y: 338, endPoint x: 325, endPoint y: 444, distance: 211.1
copy form "0 . Lore ip dolorsita consecteturadipi elitseddoe temporincid utlabo? Etdolorem…"
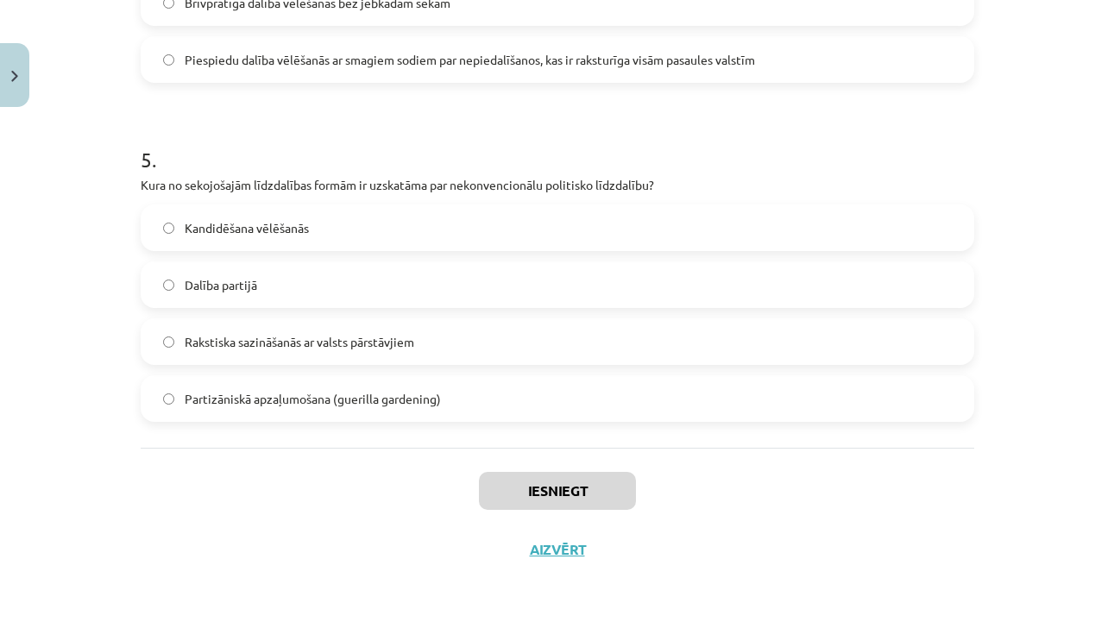
click at [1042, 287] on div "Mācību tēma: Sociālo zinātņu ii - 12. klases 1. ieskaites mācību materiāls #5 3…" at bounding box center [557, 311] width 1114 height 622
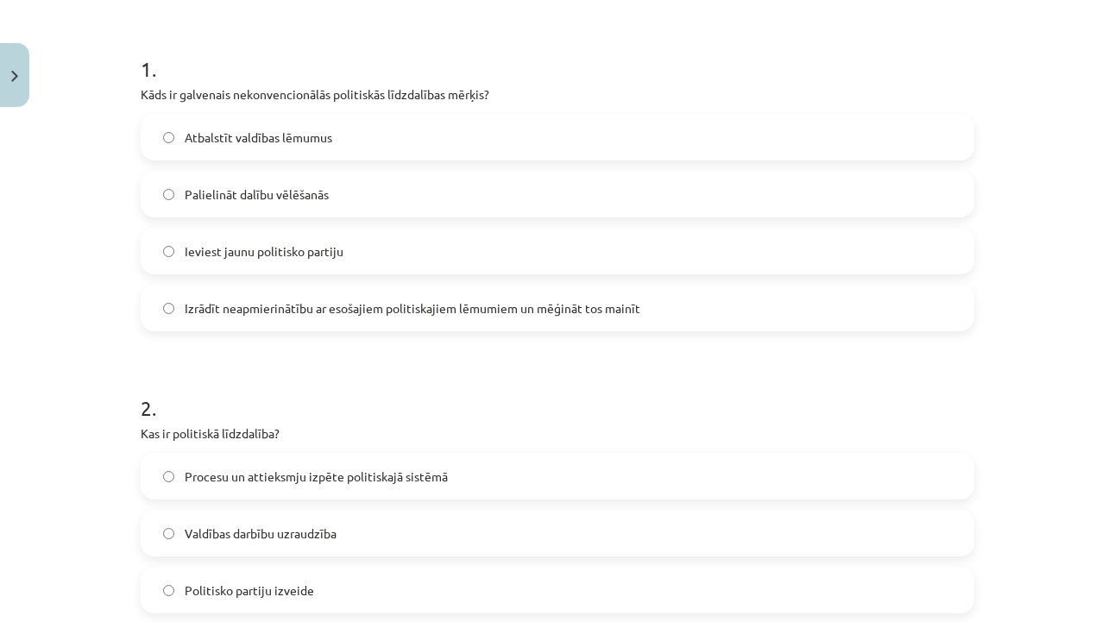
click at [860, 309] on label "Izrādīt neapmierinātību ar esošajiem politiskajiem lēmumiem un mēģināt tos main…" at bounding box center [557, 308] width 830 height 43
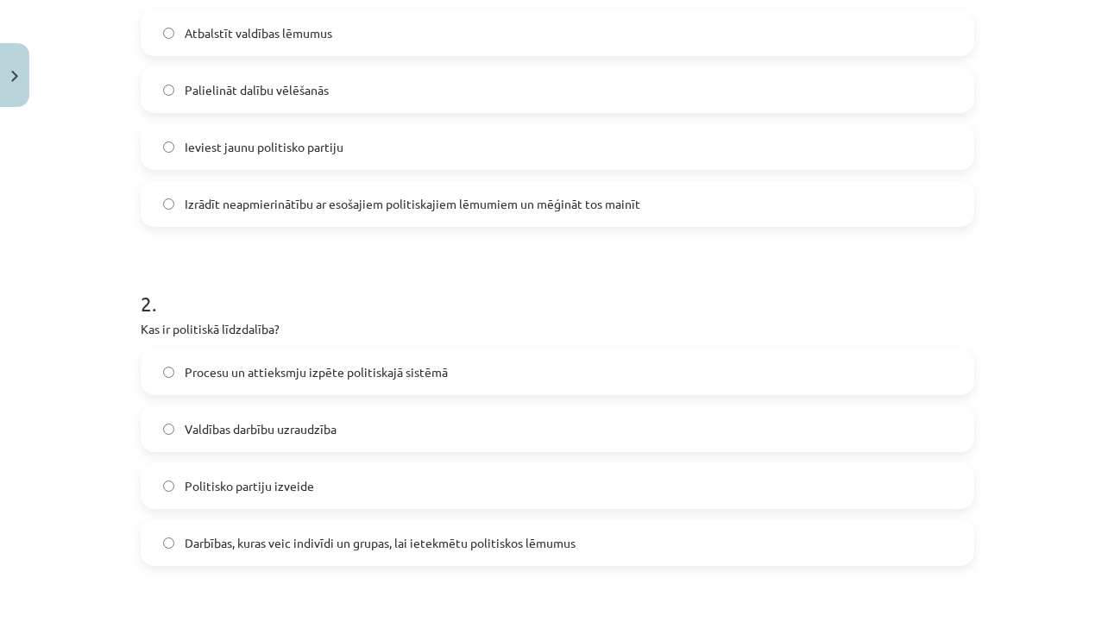
scroll to position [424, 0]
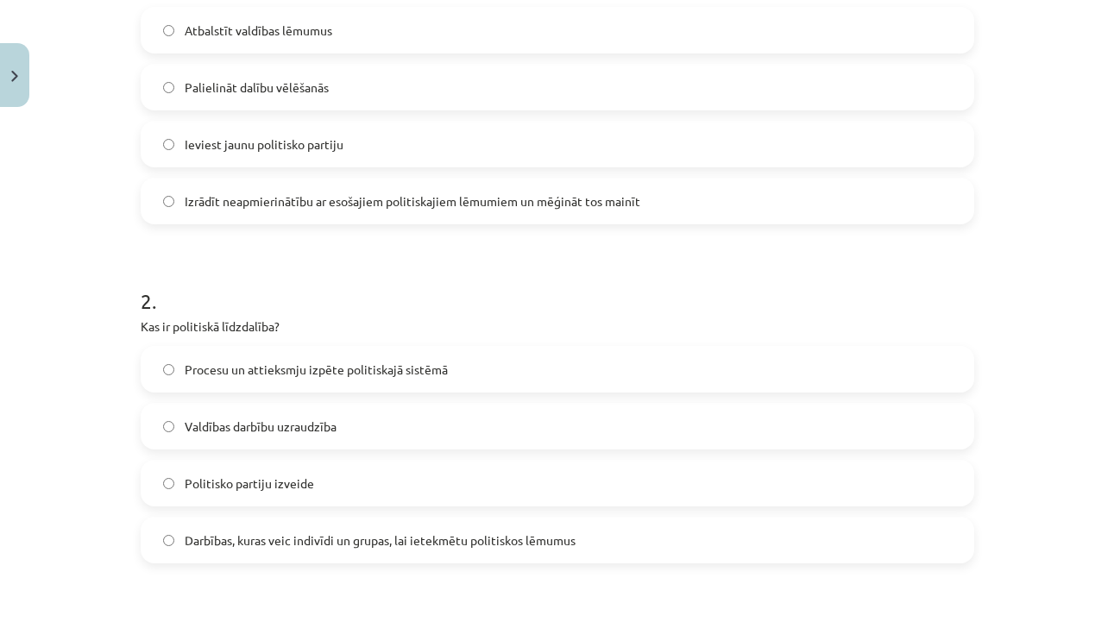
click at [506, 547] on span "Darbības, kuras veic indivīdi un grupas, lai ietekmētu politiskos lēmumus" at bounding box center [380, 541] width 391 height 18
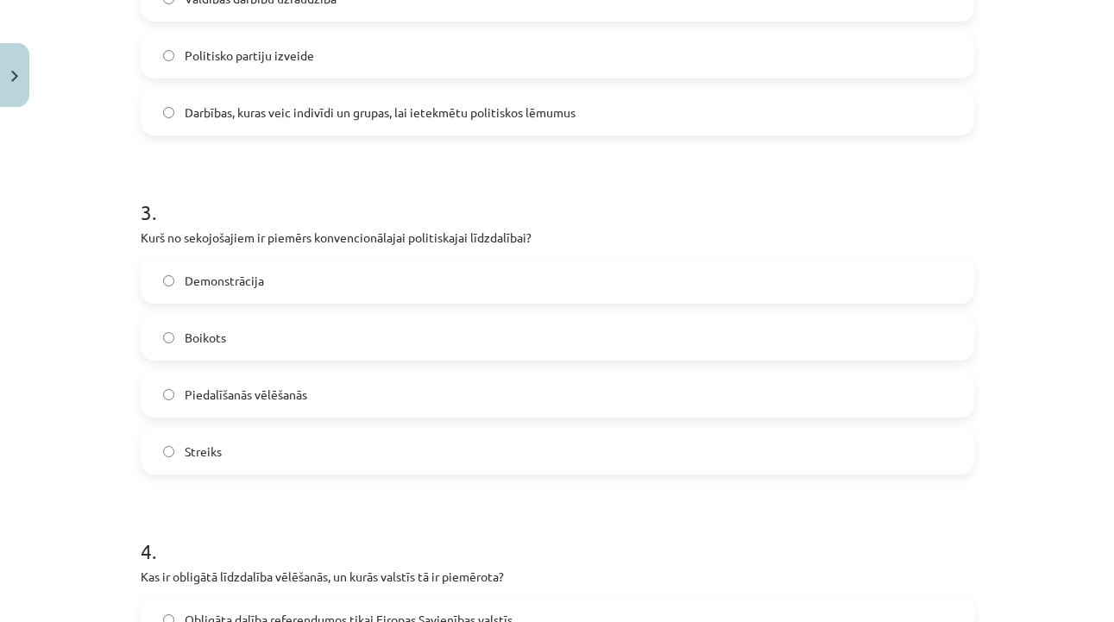
scroll to position [855, 0]
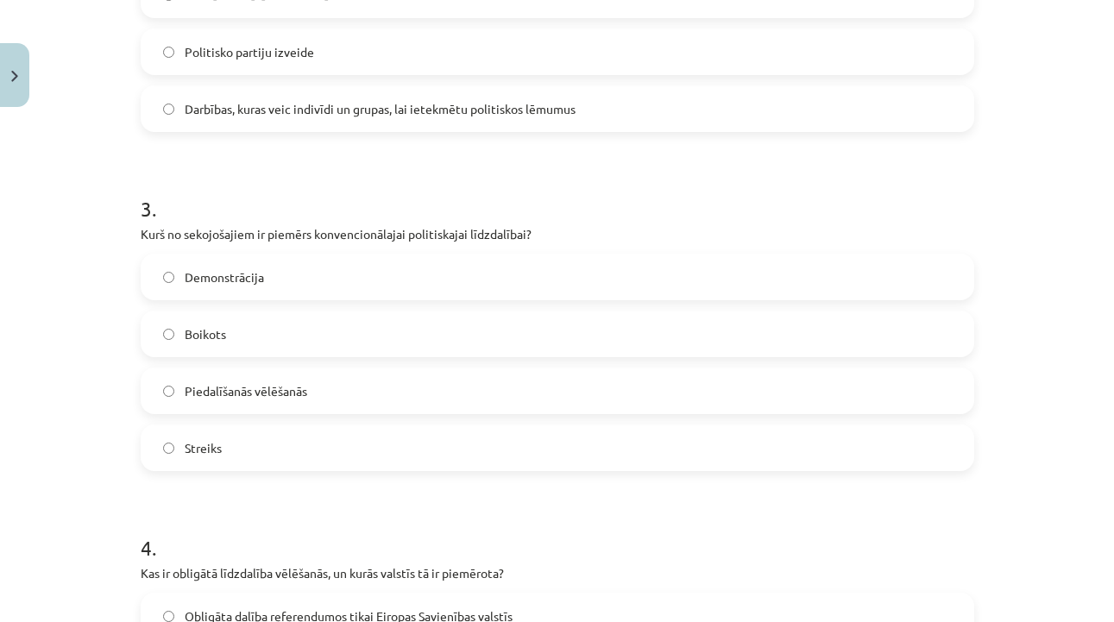
click at [487, 391] on label "Piedalīšanās vēlēšanās" at bounding box center [557, 390] width 830 height 43
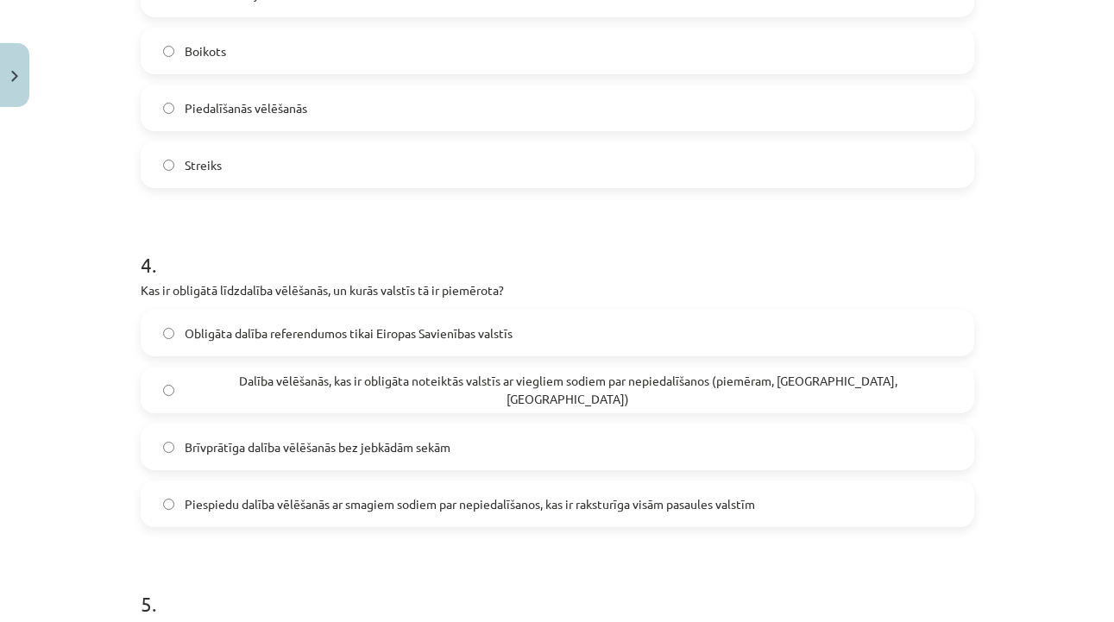
scroll to position [1139, 0]
click at [653, 398] on span "Dalība vēlēšanās, kas ir obligāta noteiktās valstīs ar viegliem sodiem par nepi…" at bounding box center [568, 389] width 767 height 36
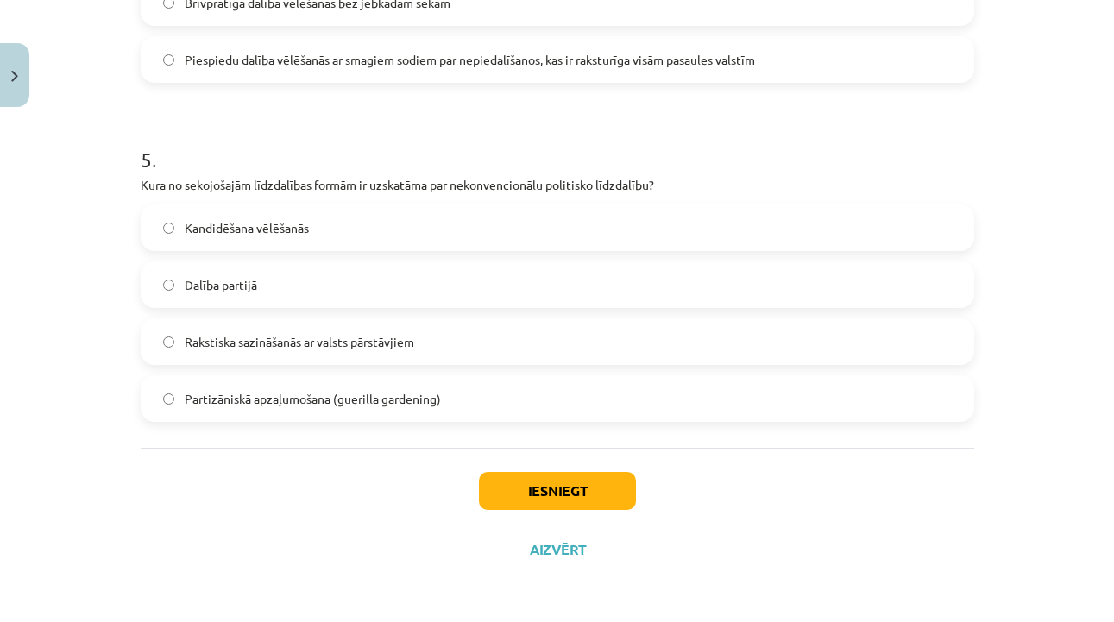
scroll to position [1586, 0]
click at [569, 380] on label "Partizāniskā apzaļumošana (guerilla gardening)" at bounding box center [557, 398] width 830 height 43
click at [537, 508] on div "Iesniegt Aizvērt" at bounding box center [558, 508] width 834 height 121
click at [551, 490] on button "Iesniegt" at bounding box center [557, 491] width 157 height 38
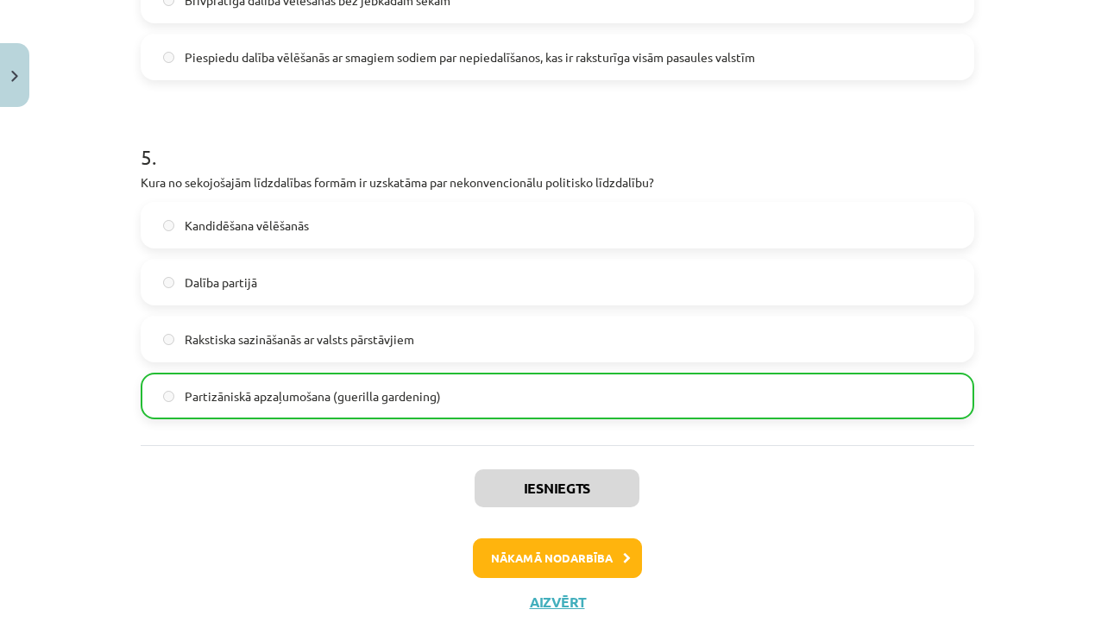
click at [534, 550] on button "Nākamā nodarbība" at bounding box center [557, 559] width 169 height 40
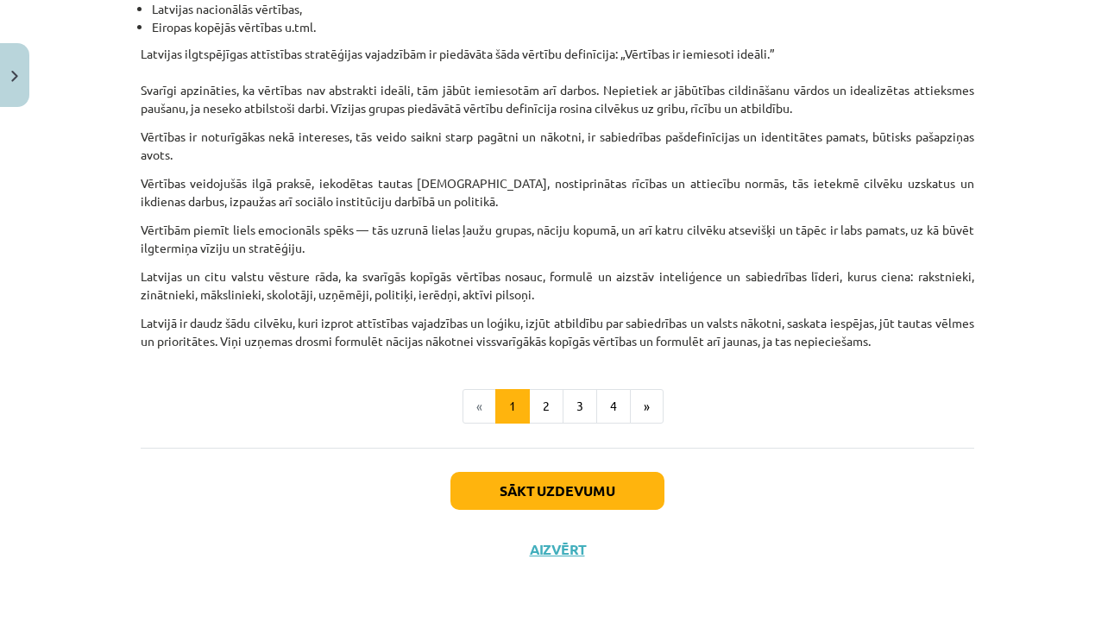
click at [539, 499] on button "Sākt uzdevumu" at bounding box center [558, 491] width 214 height 38
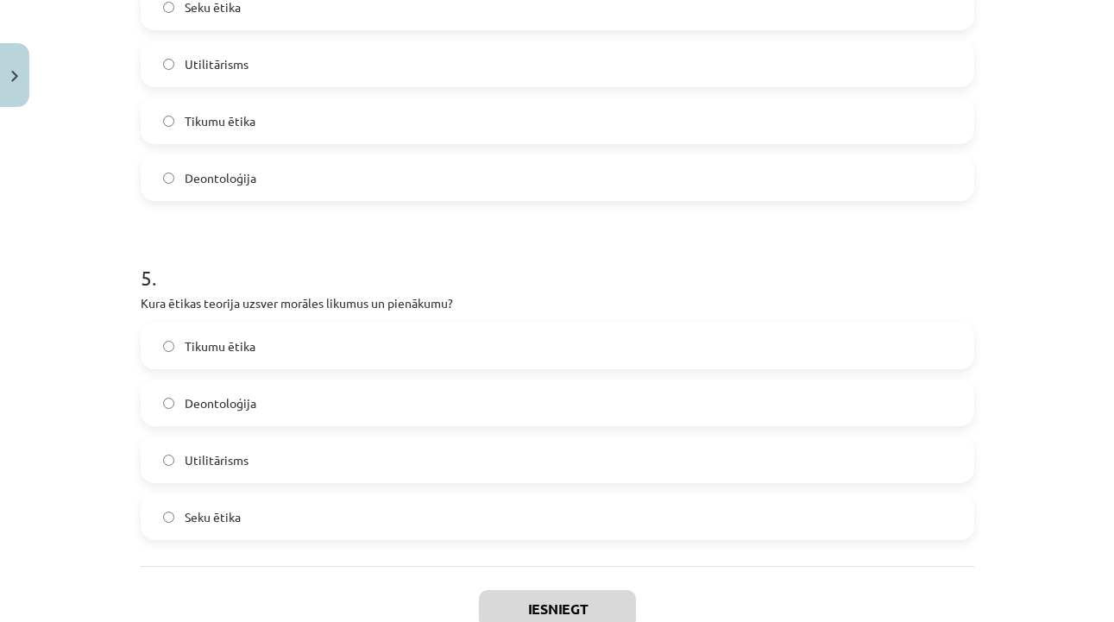
scroll to position [1586, 0]
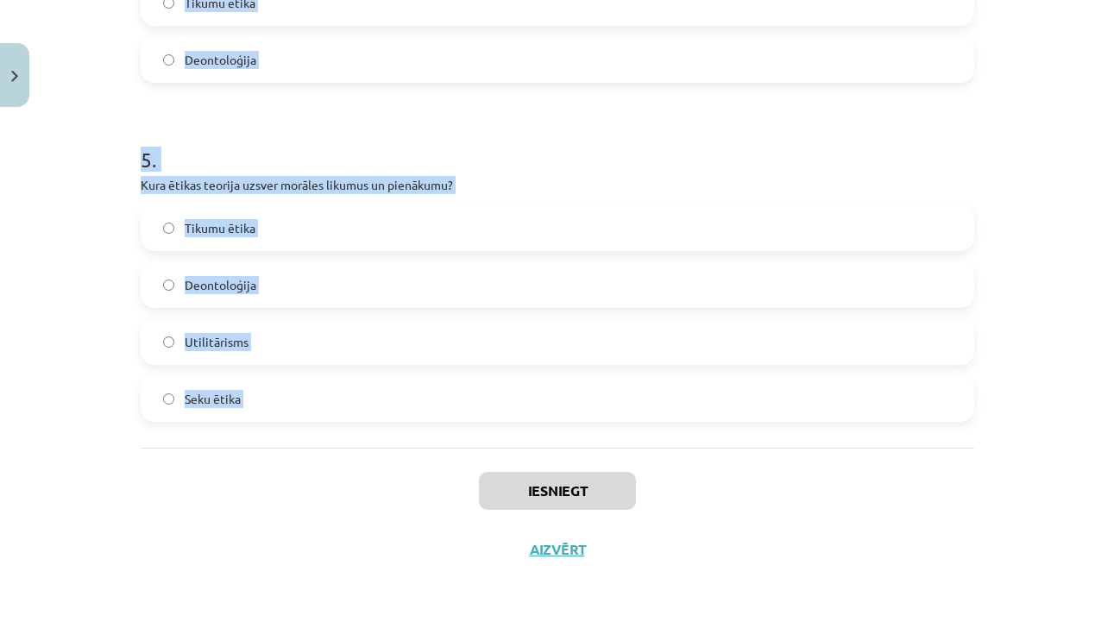
drag, startPoint x: 140, startPoint y: 337, endPoint x: 344, endPoint y: 457, distance: 236.9
copy form "1 . Kāds ir tikuma ētikas centrālais uzdevums? Nodrošināt maksimālu labumu sabi…"
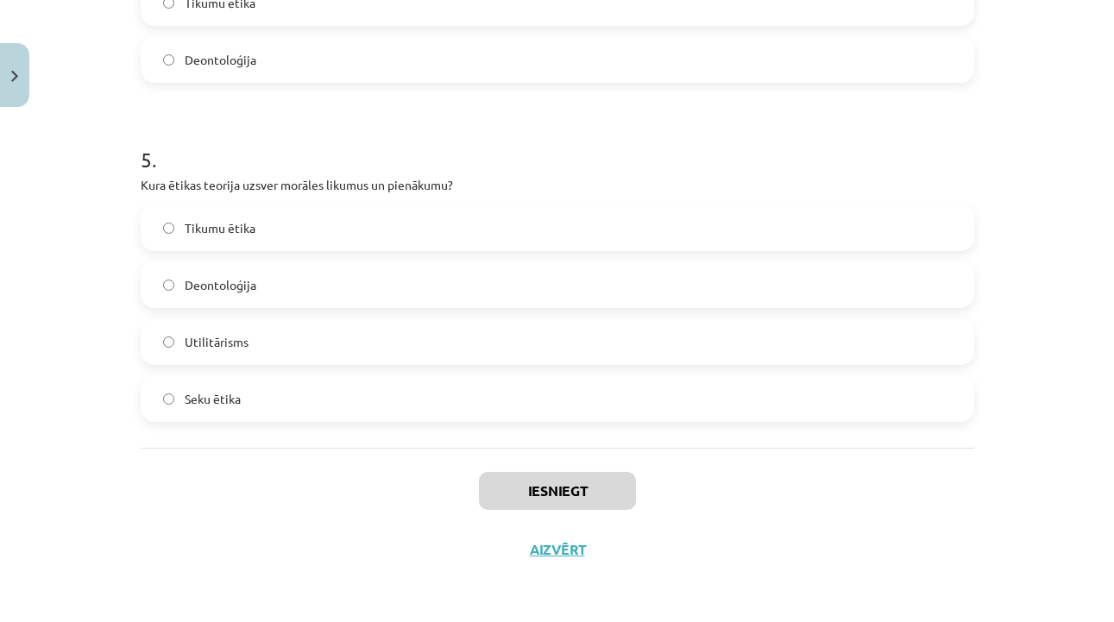
click at [1010, 309] on div "Mācību tēma: Sociālo zinātņu ii - 12. klases 1. ieskaites mācību materiāls #6 4…" at bounding box center [557, 311] width 1114 height 622
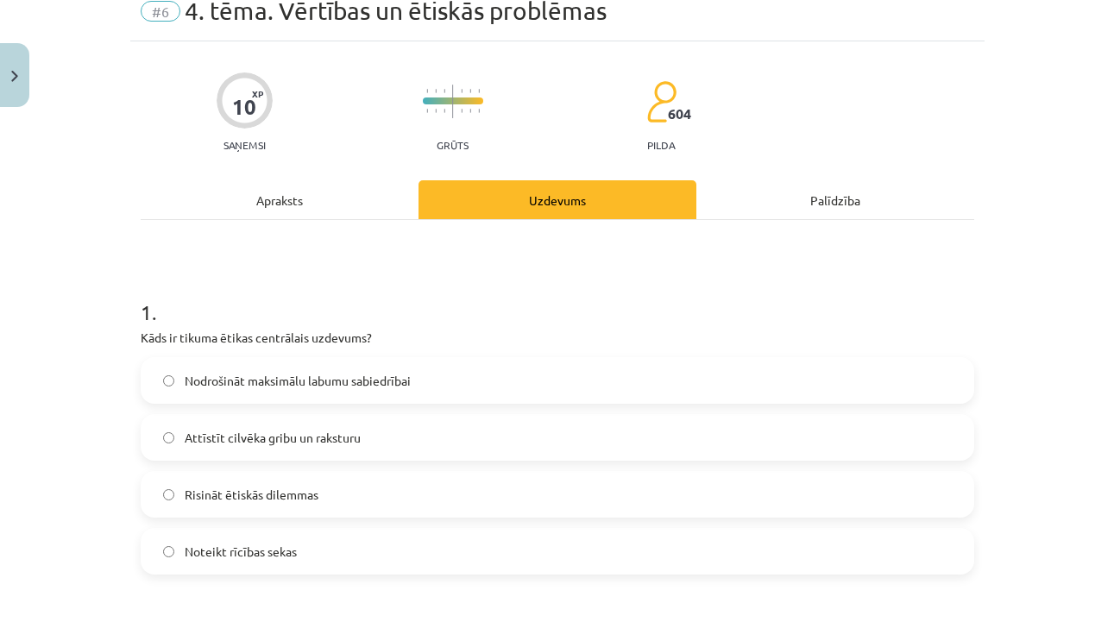
scroll to position [71, 0]
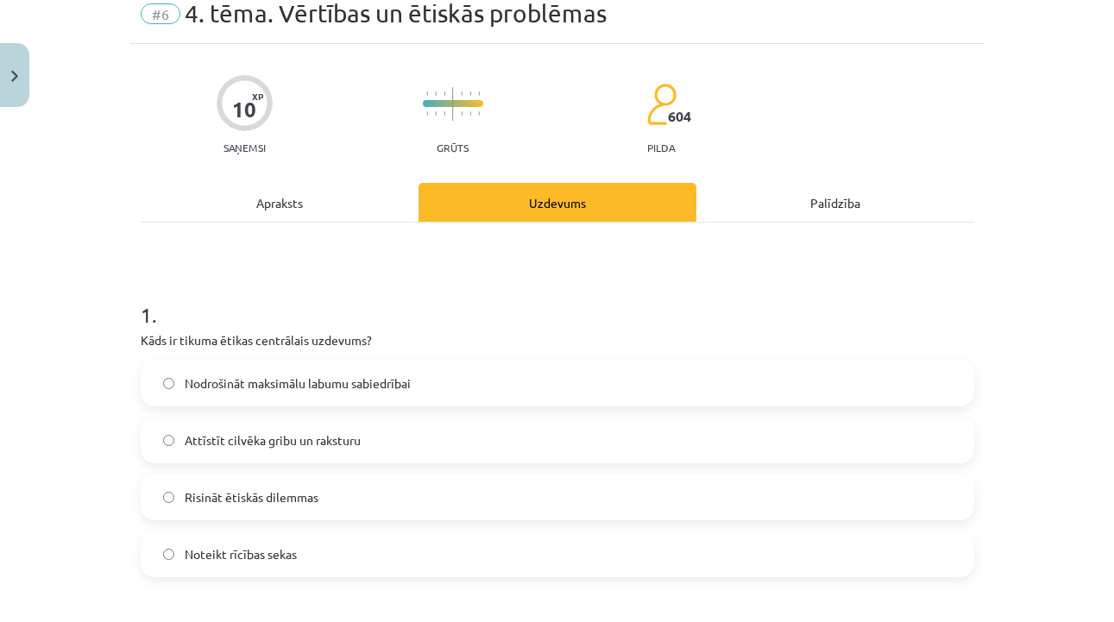
click at [432, 438] on label "Attīstīt cilvēka gribu un raksturu" at bounding box center [557, 440] width 830 height 43
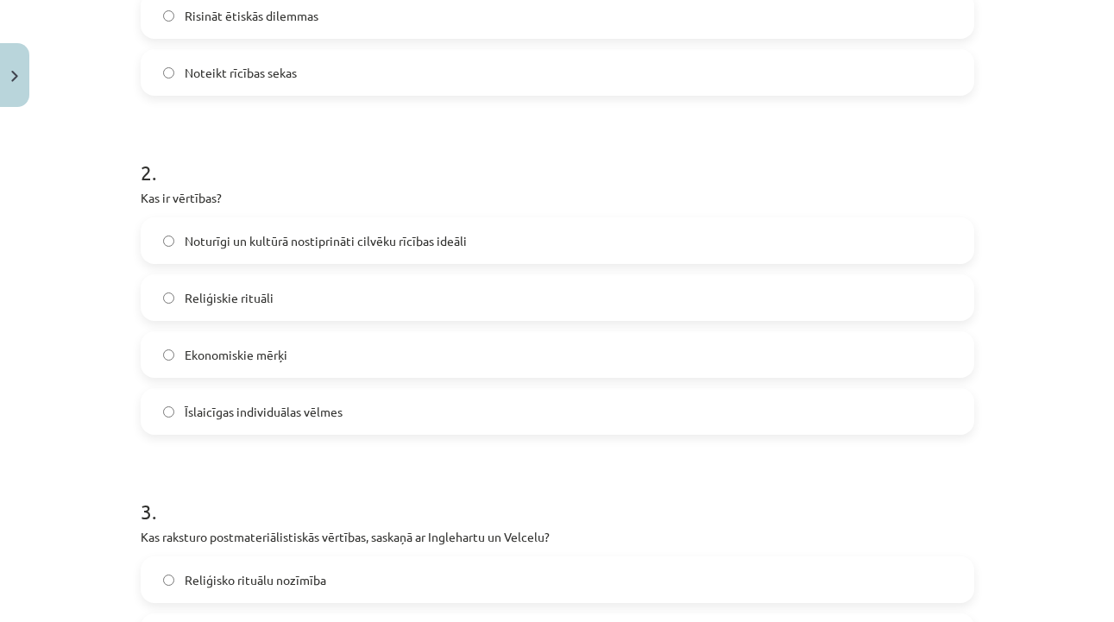
scroll to position [555, 0]
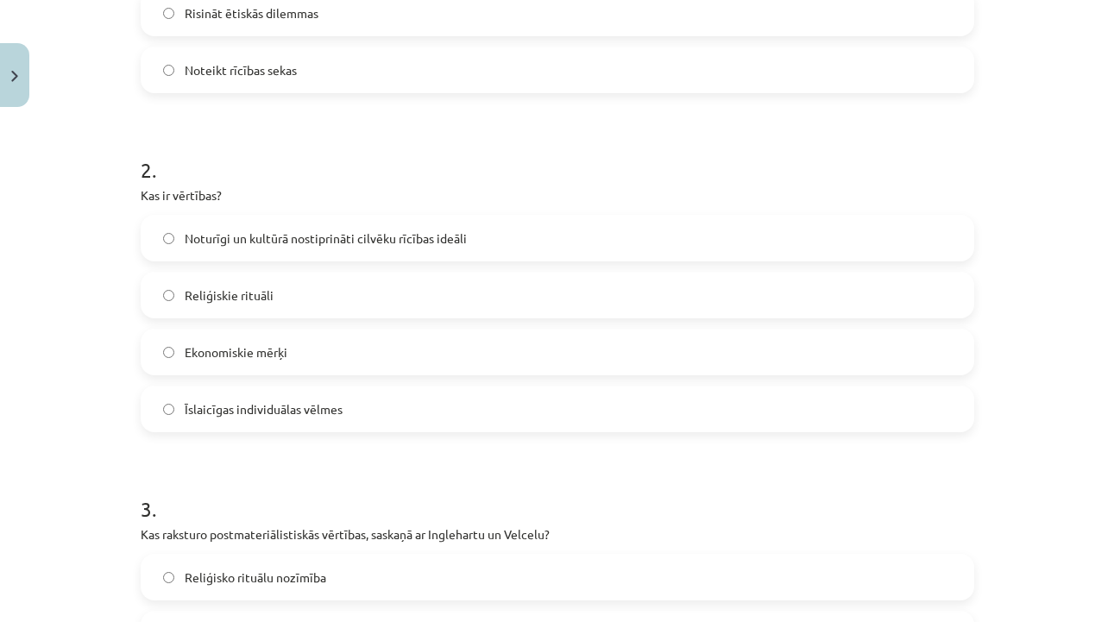
click at [502, 243] on label "Noturīgi un kultūrā nostiprināti cilvēku rīcības ideāli" at bounding box center [557, 238] width 830 height 43
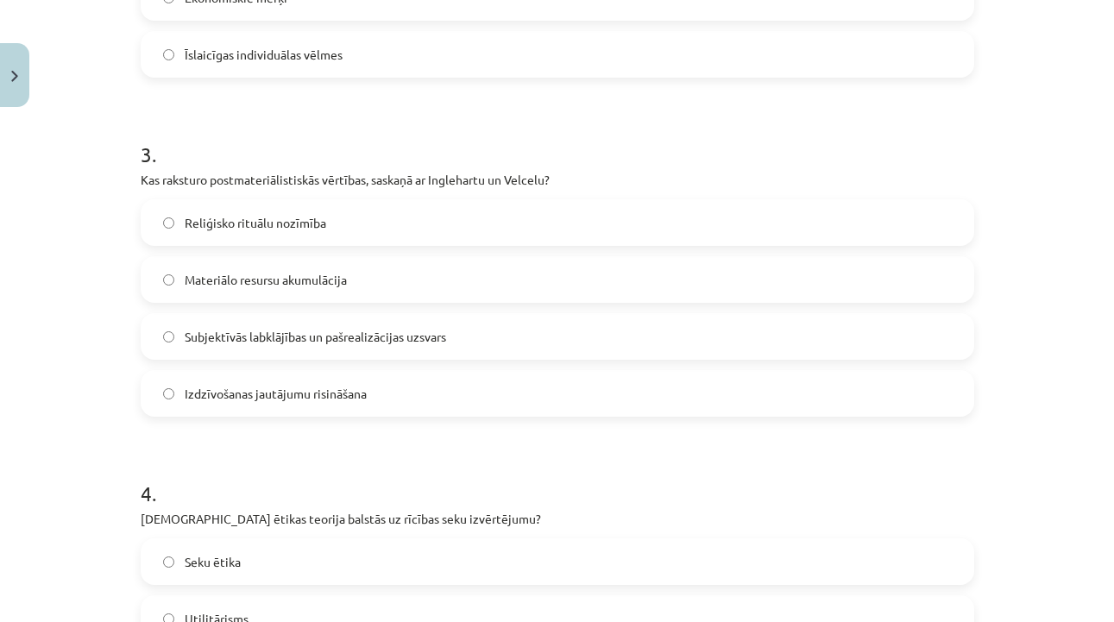
scroll to position [924, 0]
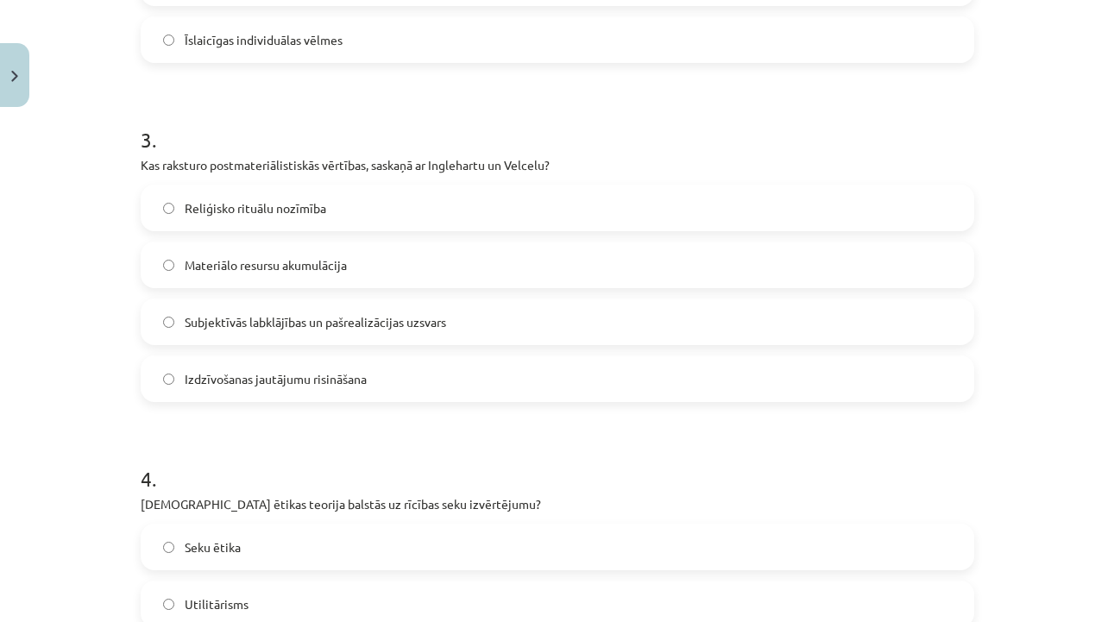
click at [472, 318] on label "Subjektīvās labklājības un pašrealizācijas uzsvars" at bounding box center [557, 321] width 830 height 43
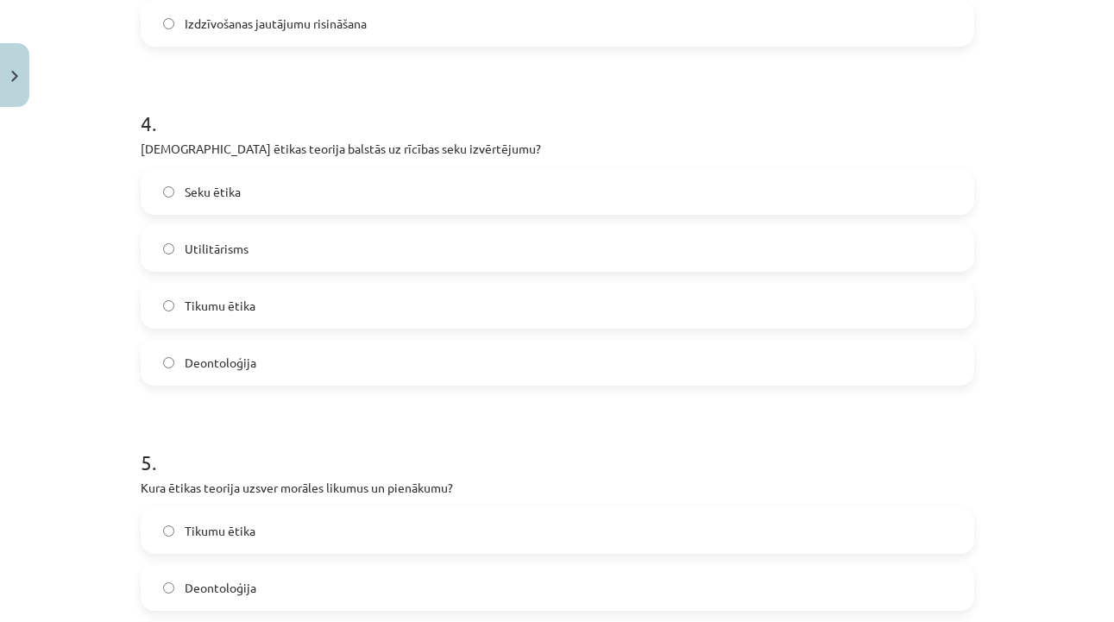
scroll to position [1305, 0]
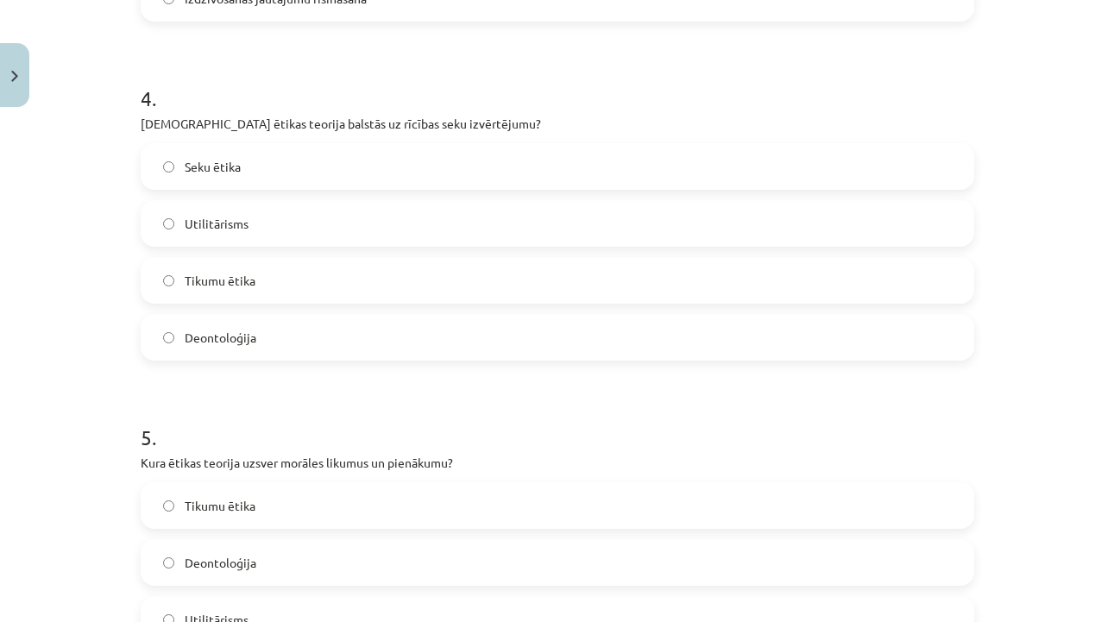
click at [453, 235] on label "Utilitārisms" at bounding box center [557, 223] width 830 height 43
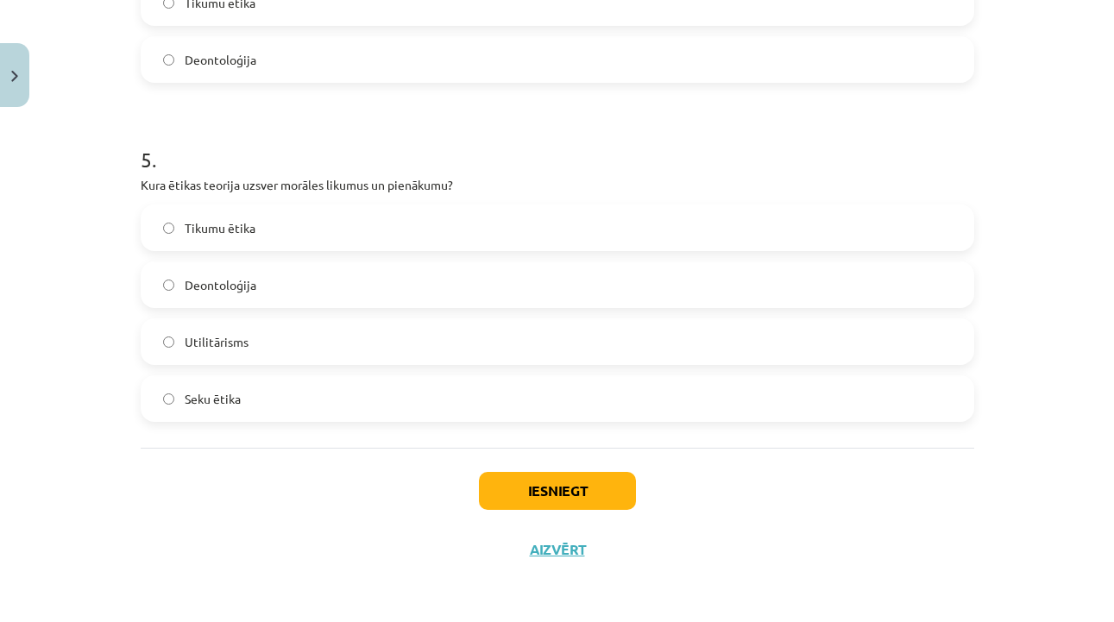
scroll to position [1586, 0]
click at [438, 278] on label "Deontoloģija" at bounding box center [557, 284] width 830 height 43
click at [539, 509] on div "Iesniegt Aizvērt" at bounding box center [558, 508] width 834 height 121
click at [542, 487] on button "Iesniegt" at bounding box center [557, 491] width 157 height 38
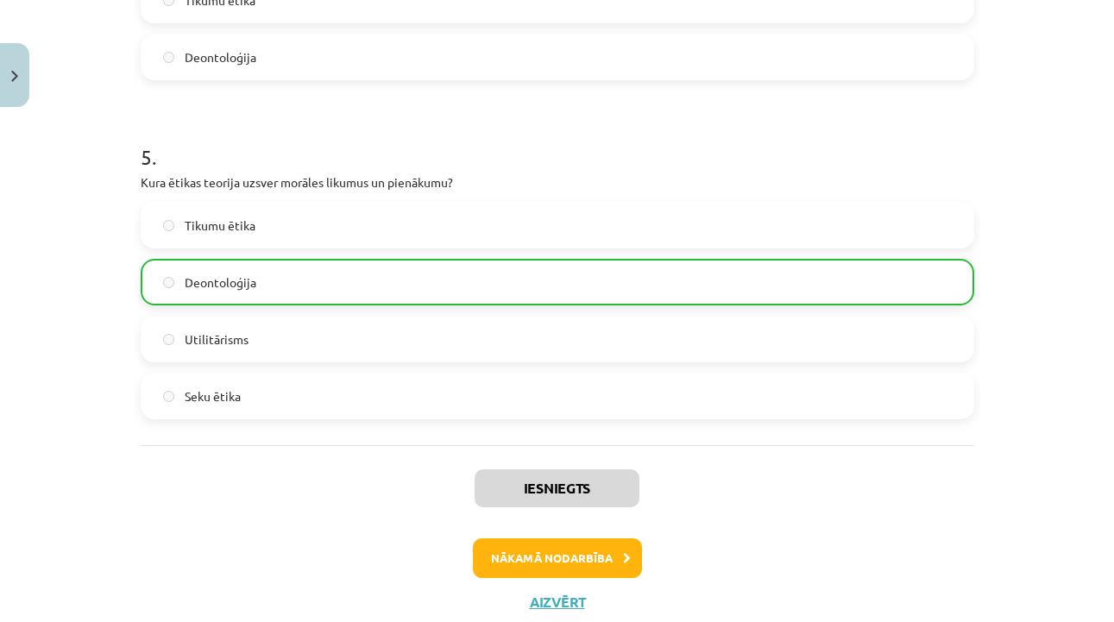
click at [538, 553] on button "Nākamā nodarbība" at bounding box center [557, 559] width 169 height 40
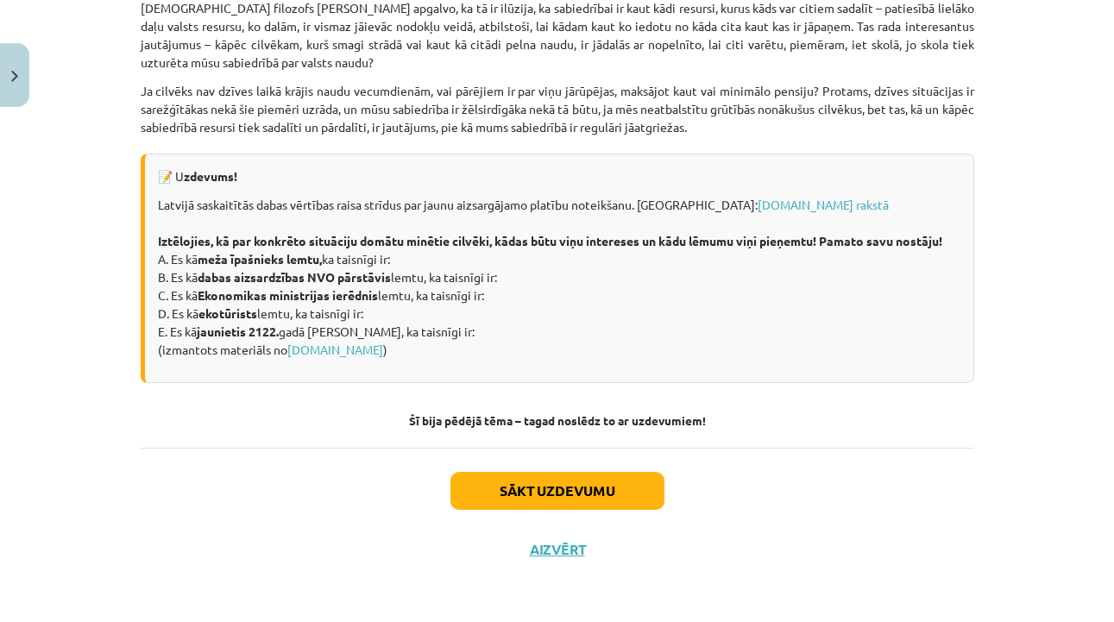
click at [558, 472] on button "Sākt uzdevumu" at bounding box center [558, 491] width 214 height 38
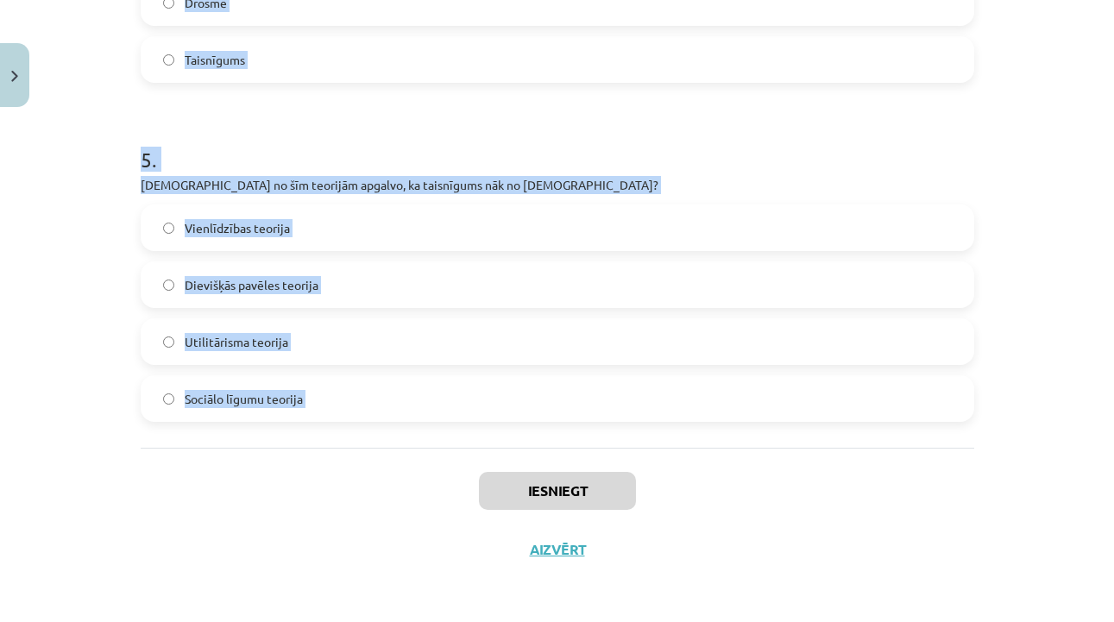
drag, startPoint x: 135, startPoint y: 388, endPoint x: 288, endPoint y: 460, distance: 169.5
copy form "1 . Kurš sengrieķu filozofs izklāstīja taisnīguma teoriju savā darbā "Republika…"
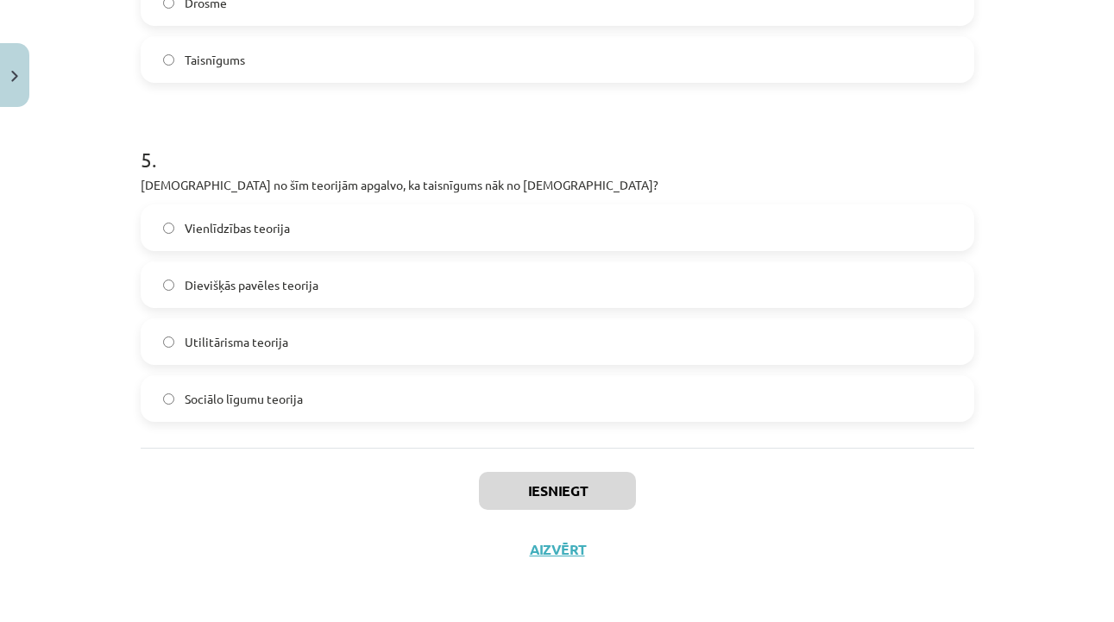
click at [1029, 183] on div "Mācību tēma: Sociālo zinātņu ii - 12. klases 1. ieskaites mācību materiāls #7 5…" at bounding box center [557, 311] width 1114 height 622
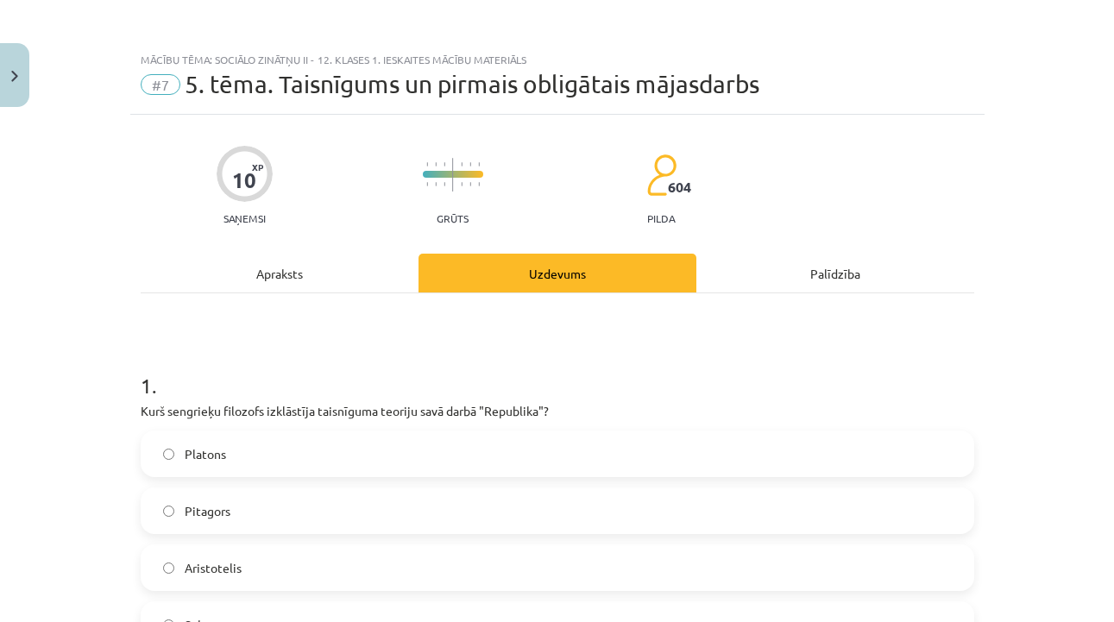
scroll to position [0, 0]
click at [522, 457] on label "Platons" at bounding box center [557, 453] width 830 height 43
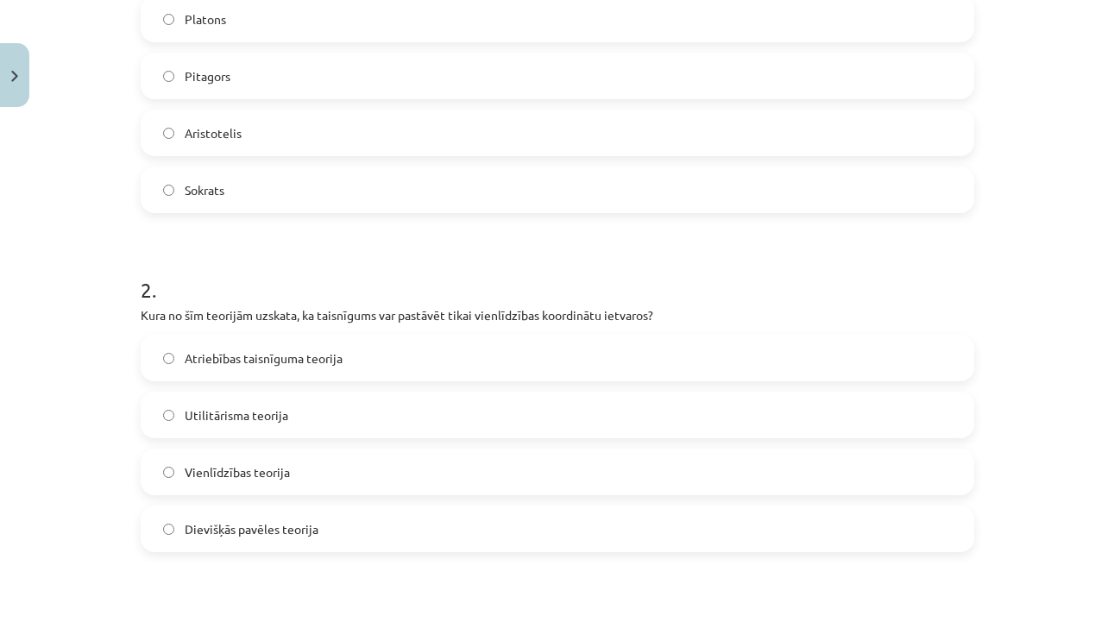
scroll to position [437, 0]
click at [451, 461] on label "Vienlīdzības teorija" at bounding box center [557, 470] width 830 height 43
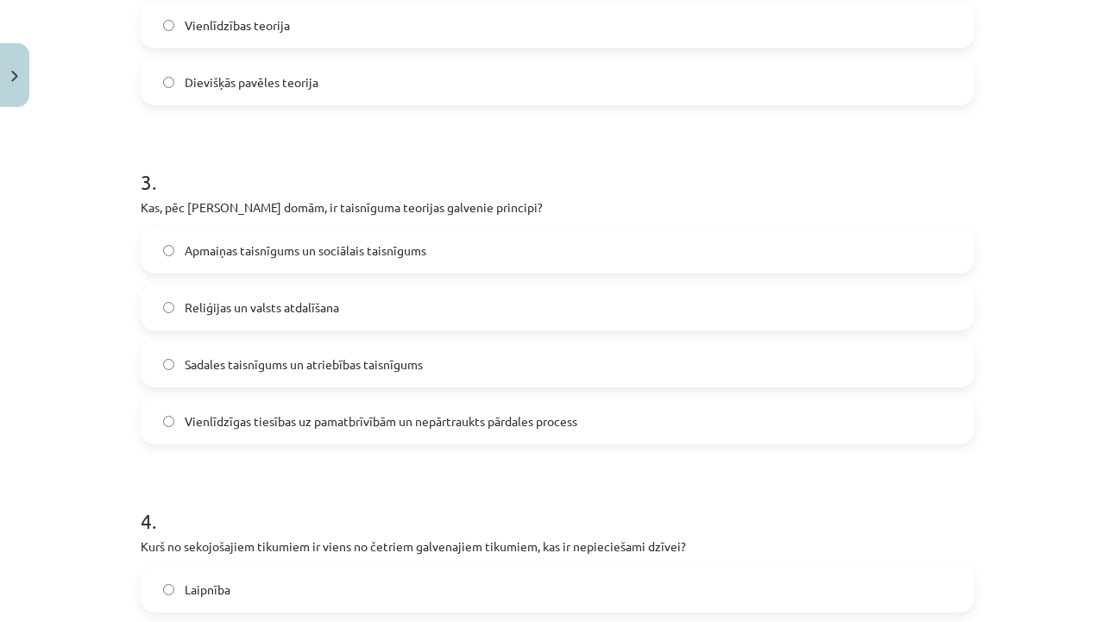
scroll to position [883, 0]
click at [523, 431] on label "Vienlīdzīgas tiesības uz pamatbrīvībām un nepārtraukts pārdales process" at bounding box center [557, 420] width 830 height 43
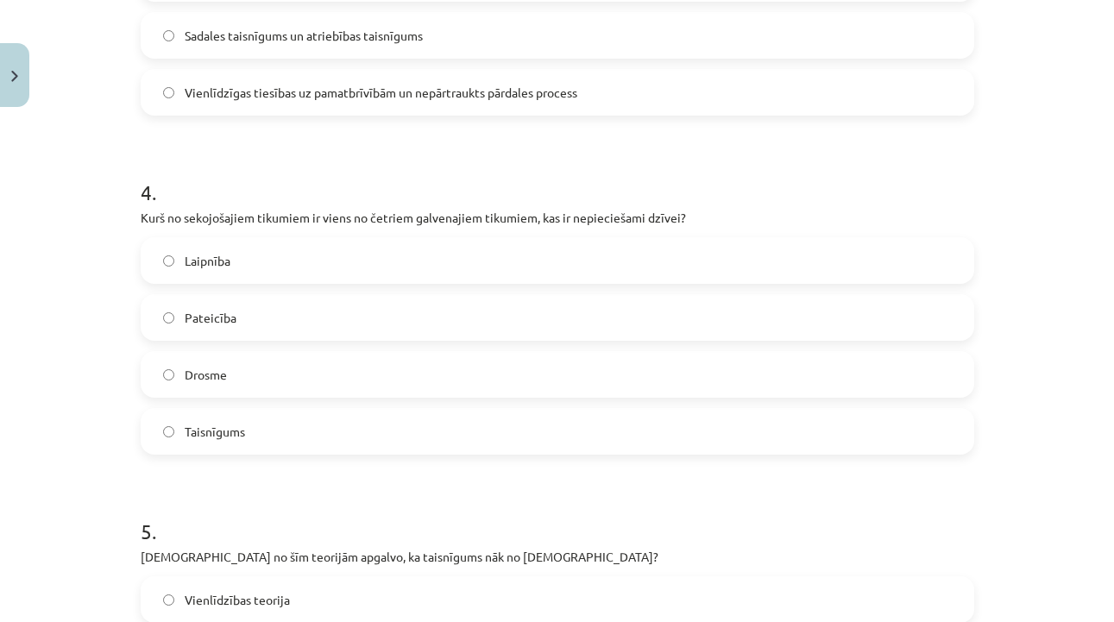
click at [523, 368] on label "Drosme" at bounding box center [557, 374] width 830 height 43
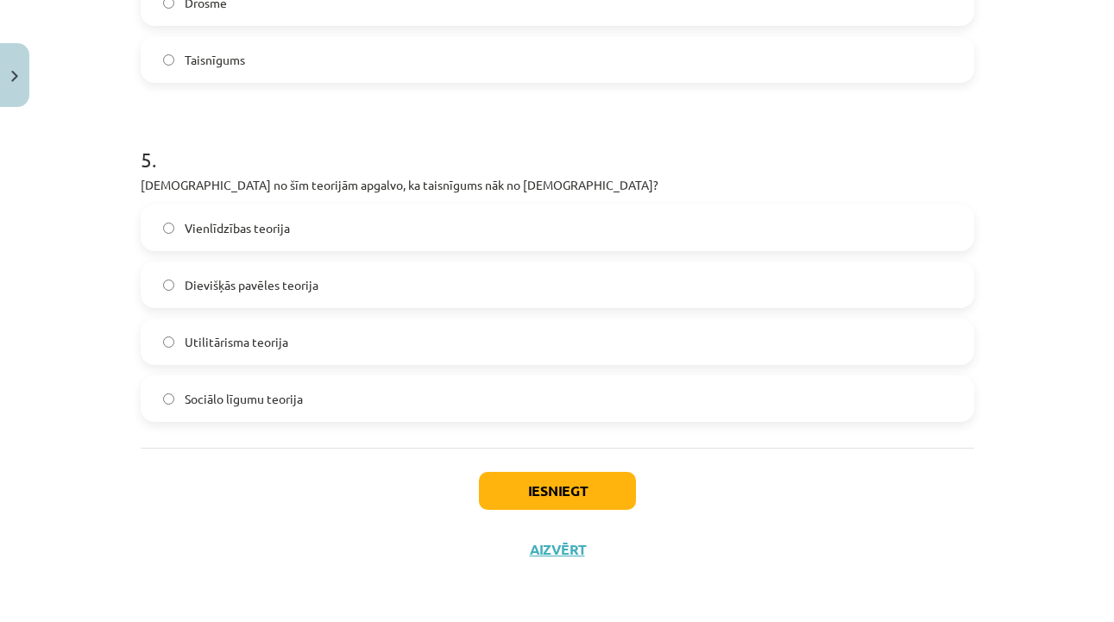
scroll to position [1586, 0]
click at [720, 211] on label "Vienlīdzības teorija" at bounding box center [557, 227] width 830 height 43
click at [463, 287] on label "Dievišķās pavēles teorija" at bounding box center [557, 284] width 830 height 43
click at [513, 481] on button "Iesniegt" at bounding box center [557, 491] width 157 height 38
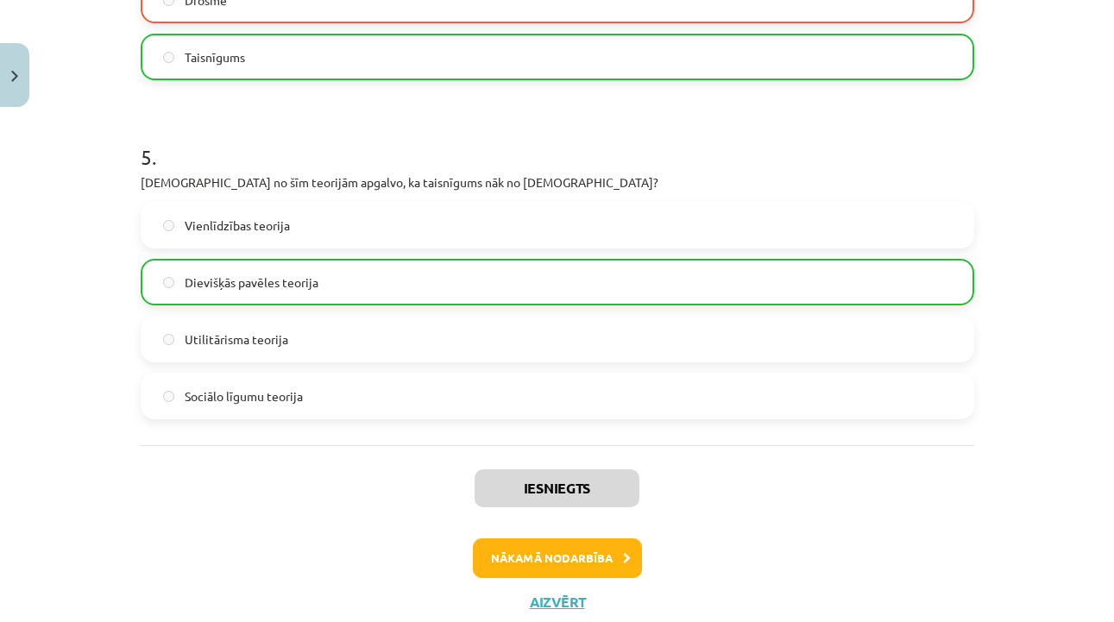
click at [522, 552] on button "Nākamā nodarbība" at bounding box center [557, 559] width 169 height 40
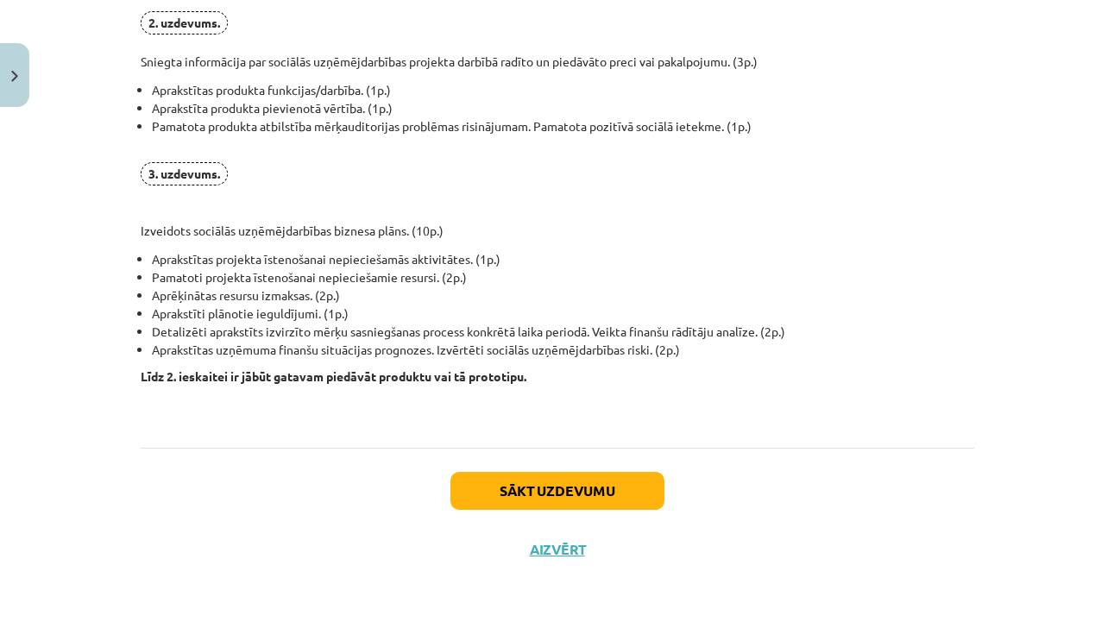
scroll to position [1343, 0]
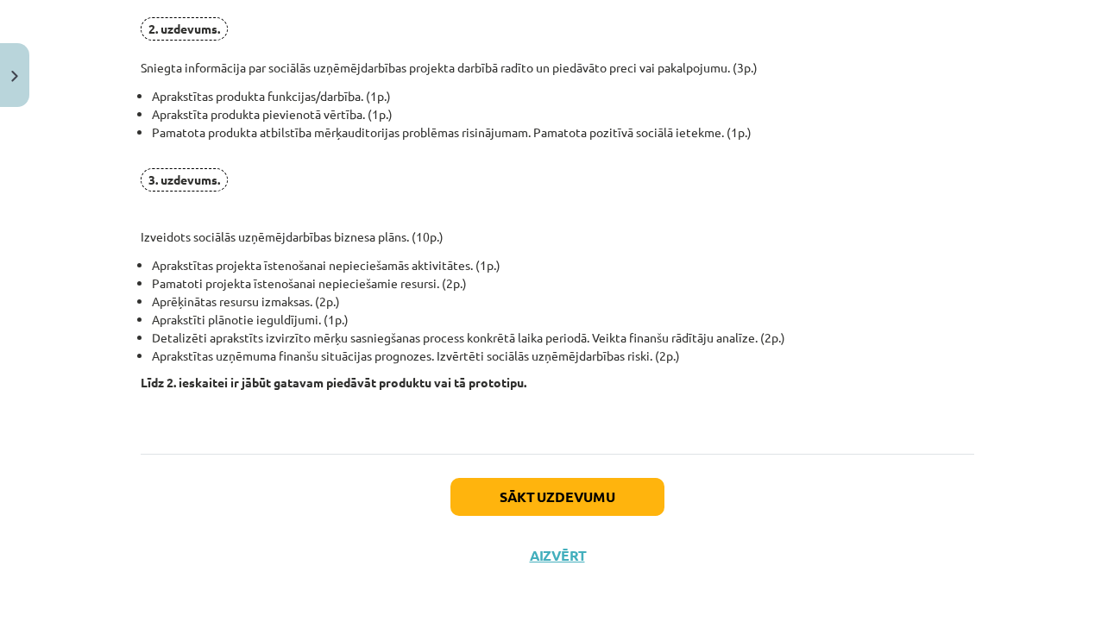
click at [531, 489] on button "Sākt uzdevumu" at bounding box center [558, 497] width 214 height 38
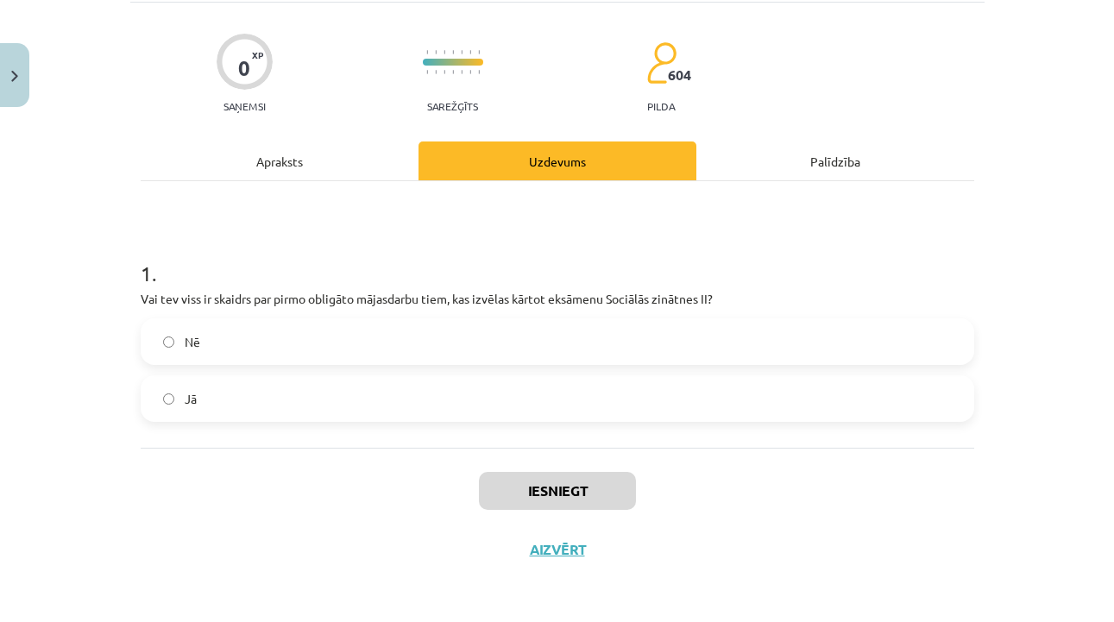
scroll to position [115, 0]
click at [263, 350] on label "Nē" at bounding box center [557, 341] width 830 height 43
click at [514, 505] on button "Iesniegt" at bounding box center [557, 491] width 157 height 38
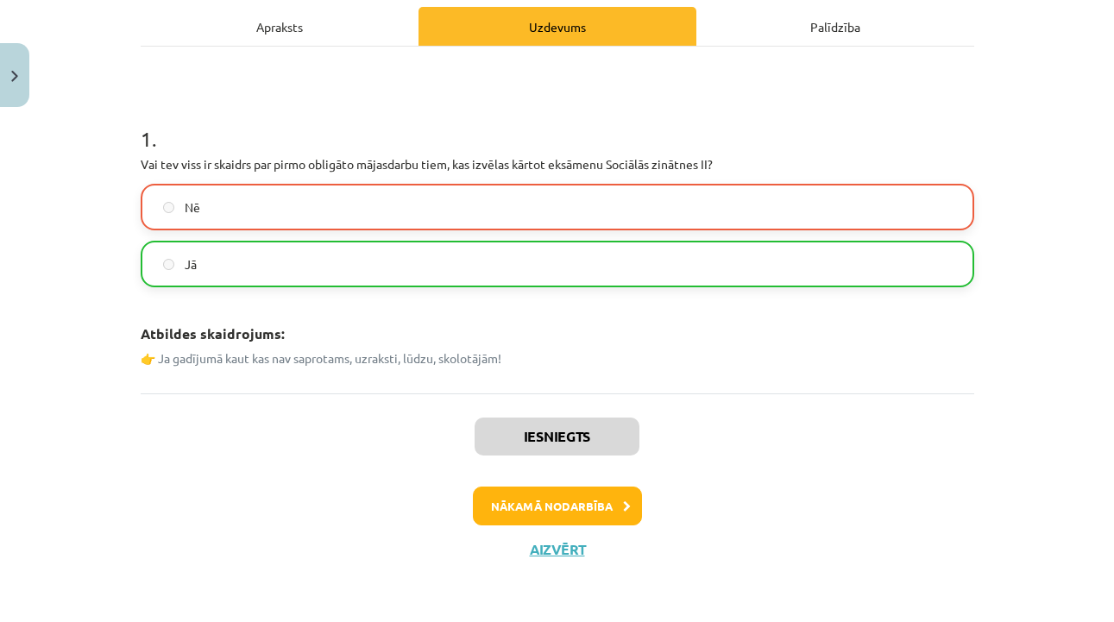
scroll to position [249, 0]
click at [508, 502] on button "Nākamā nodarbība" at bounding box center [557, 507] width 169 height 40
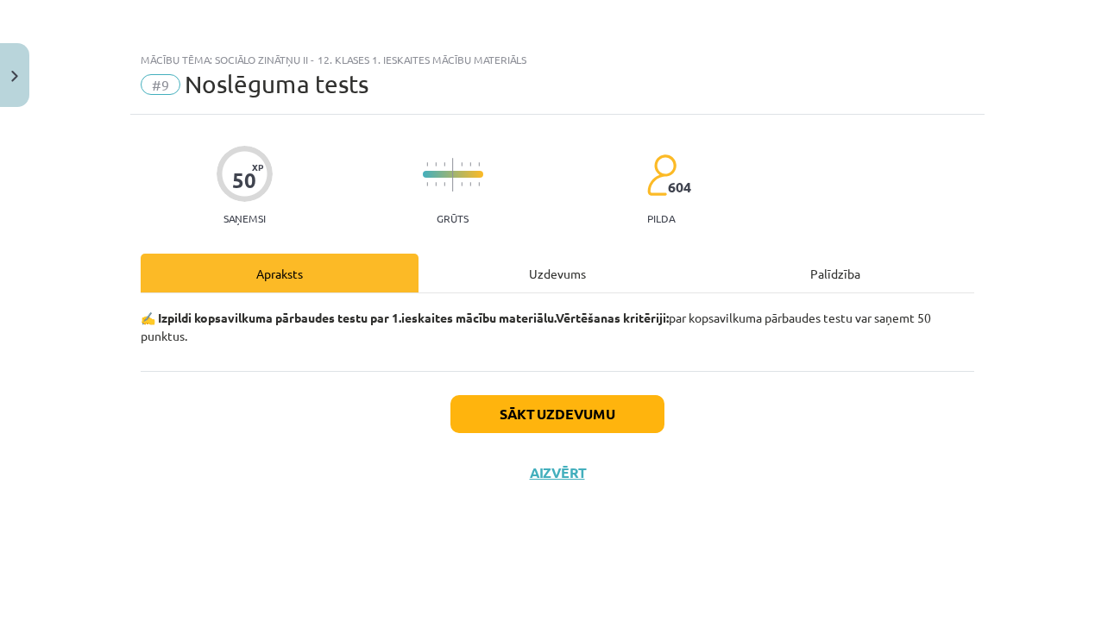
click at [514, 420] on button "Sākt uzdevumu" at bounding box center [558, 414] width 214 height 38
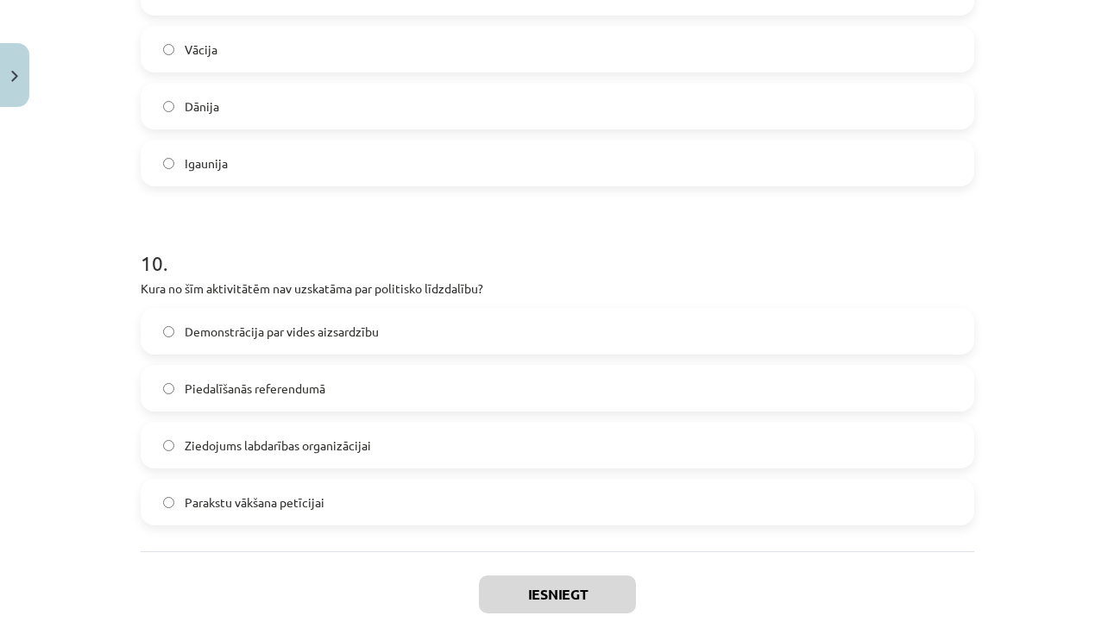
scroll to position [3282, 0]
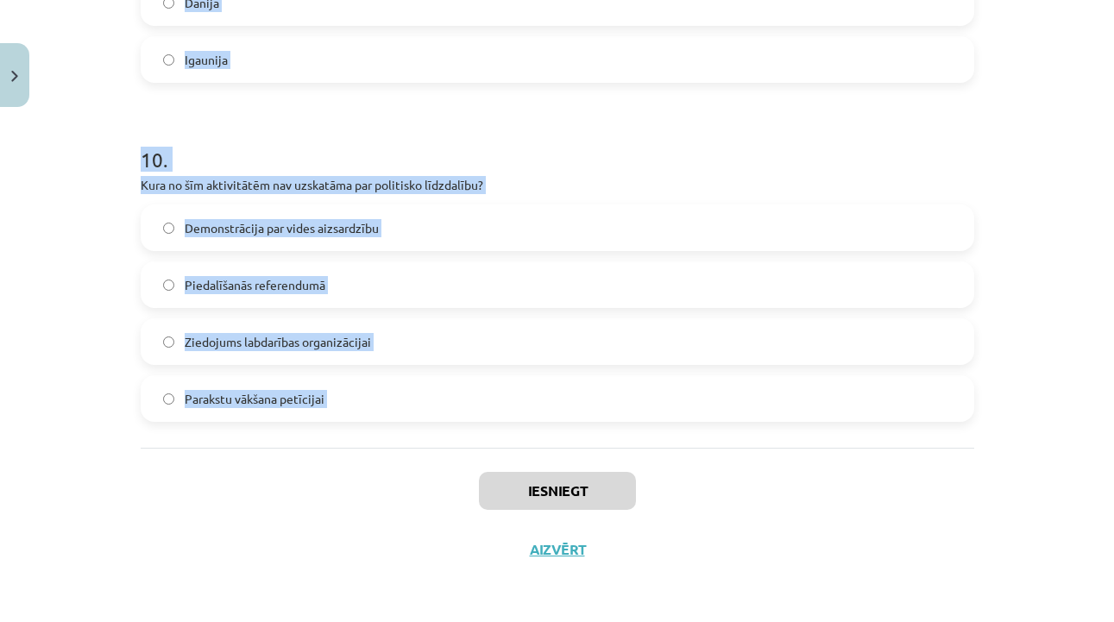
drag, startPoint x: 122, startPoint y: 382, endPoint x: 338, endPoint y: 485, distance: 239.4
click at [338, 485] on div "Mācību tēma: Sociālo zinātņu ii - 12. klases 1. ieskaites mācību materiāls #9 N…" at bounding box center [557, 311] width 1114 height 622
copy form "1 . Lore ip dolo sitametc adipis elitsed doeiusmod te incidid utlab etdol magna…"
click at [1020, 322] on div "Mācību tēma: Sociālo zinātņu ii - 12. klases 1. ieskaites mācību materiāls #9 N…" at bounding box center [557, 311] width 1114 height 622
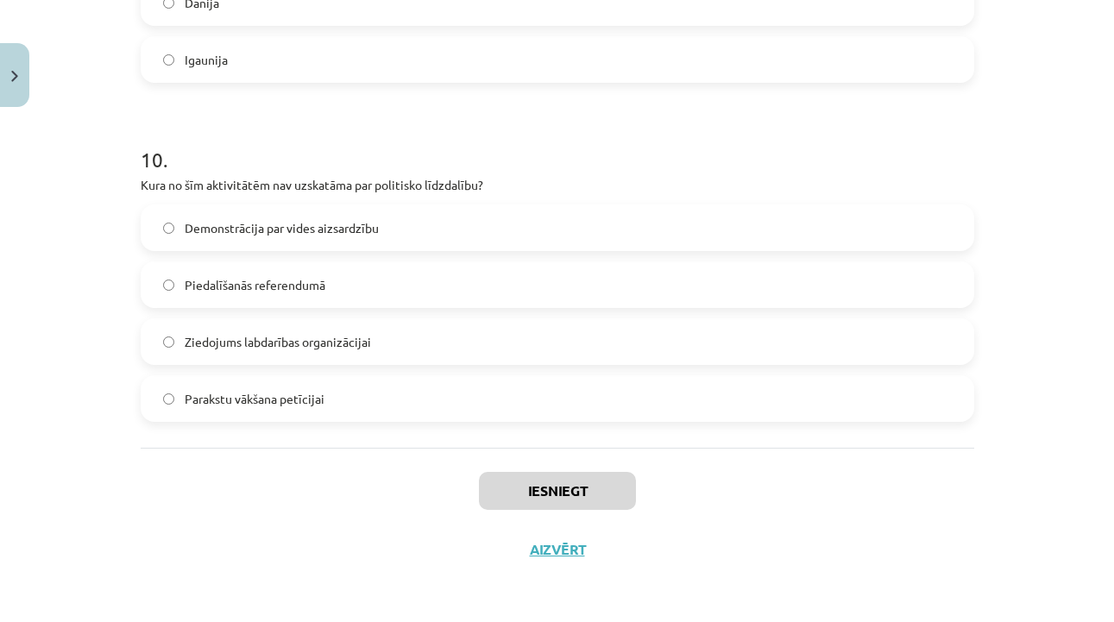
click at [559, 544] on button "Aizvērt" at bounding box center [558, 549] width 66 height 17
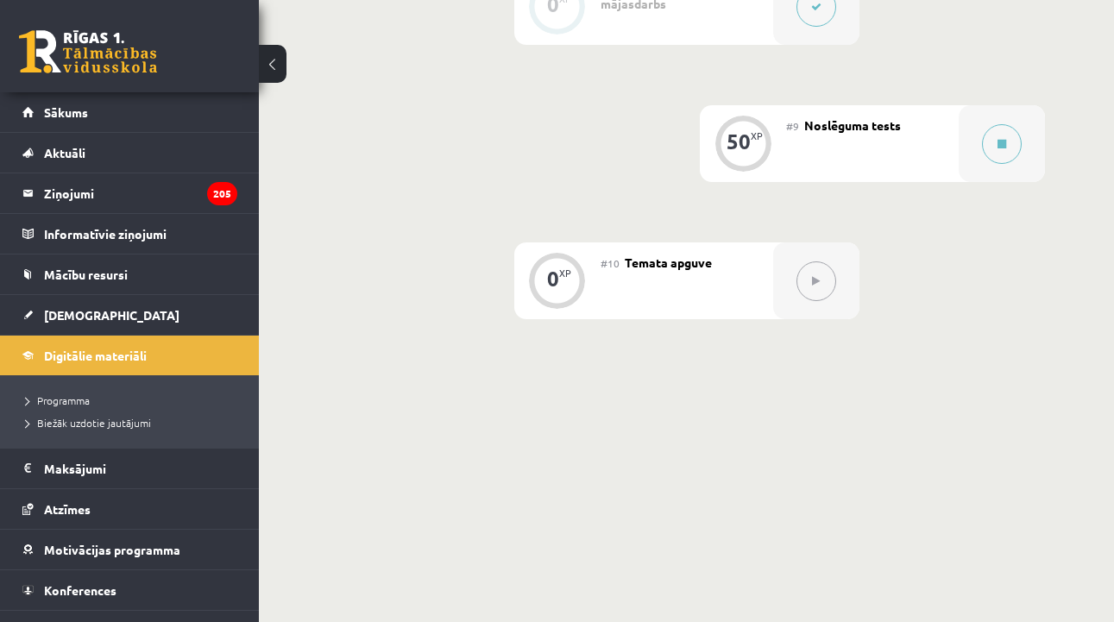
scroll to position [1496, 0]
click at [985, 146] on button at bounding box center [1002, 145] width 40 height 40
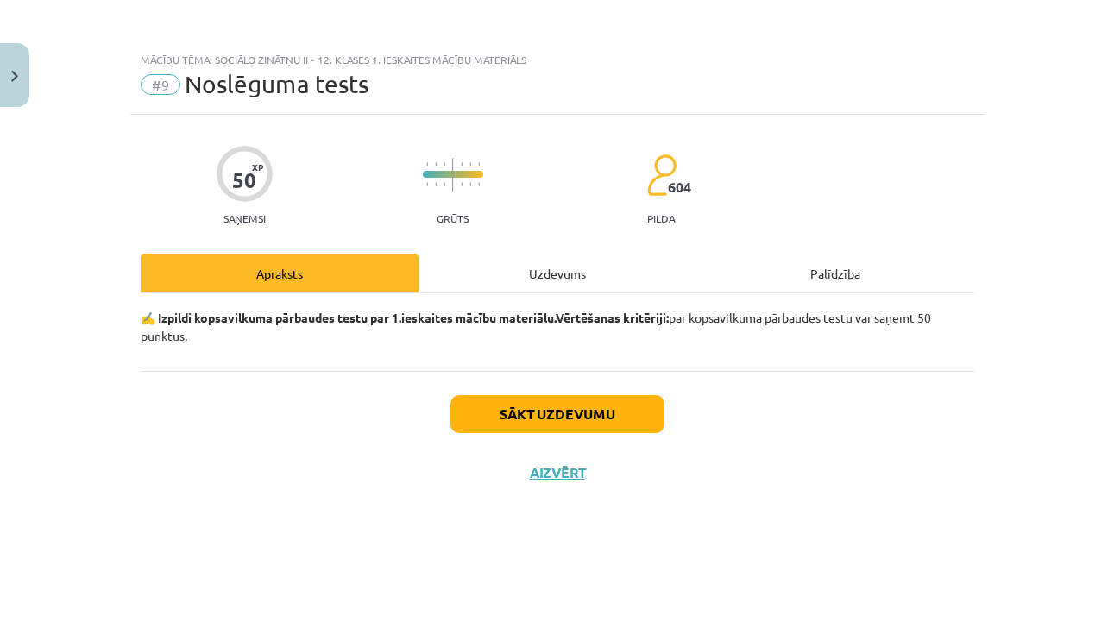
click at [623, 408] on button "Sākt uzdevumu" at bounding box center [558, 414] width 214 height 38
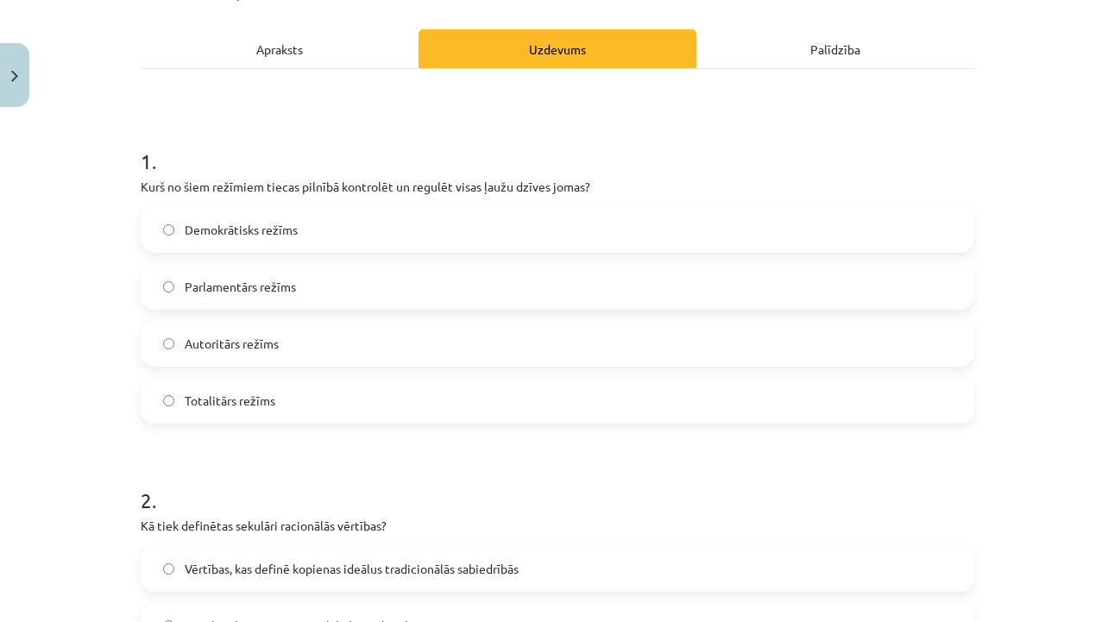
scroll to position [243, 0]
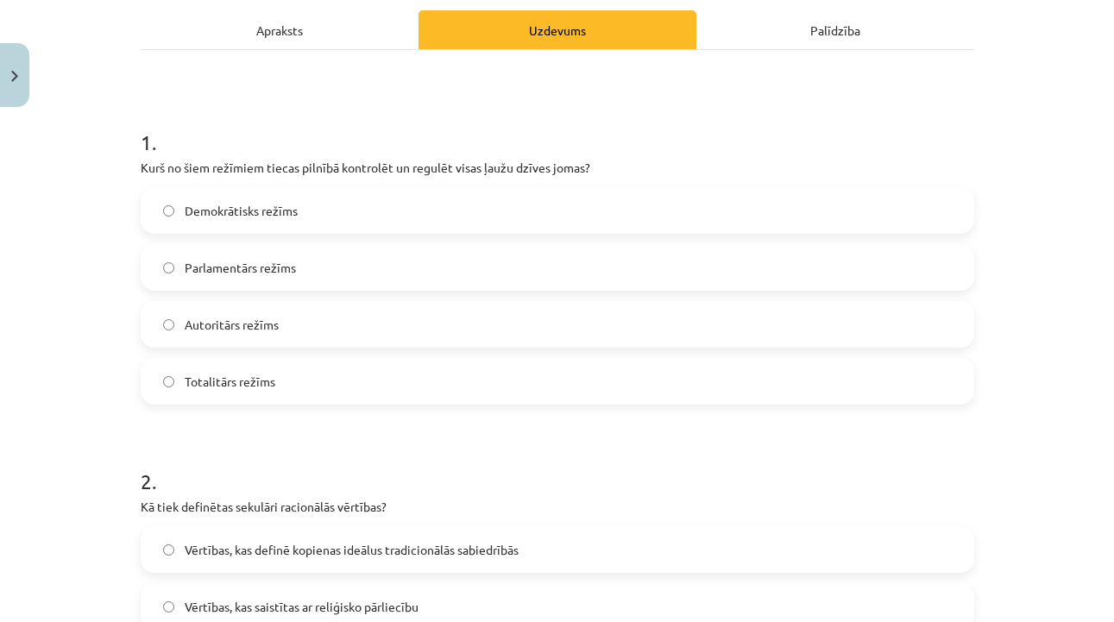
click at [425, 387] on label "Totalitārs režīms" at bounding box center [557, 381] width 830 height 43
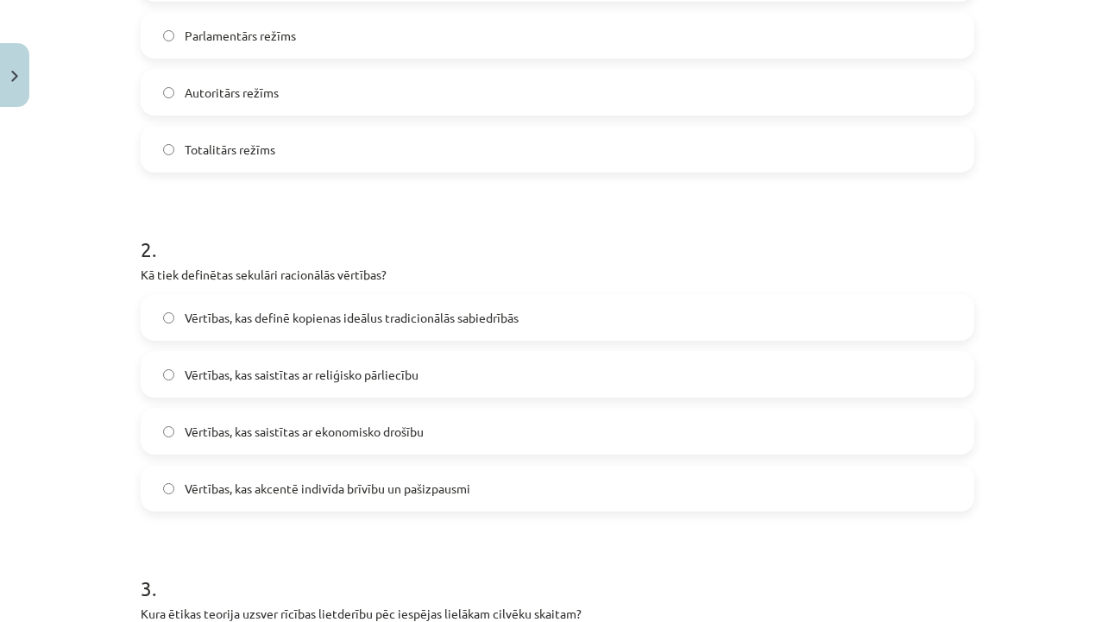
click at [397, 506] on label "Vērtības, kas akcentē indivīda brīvību un pašizpausmi" at bounding box center [557, 488] width 830 height 43
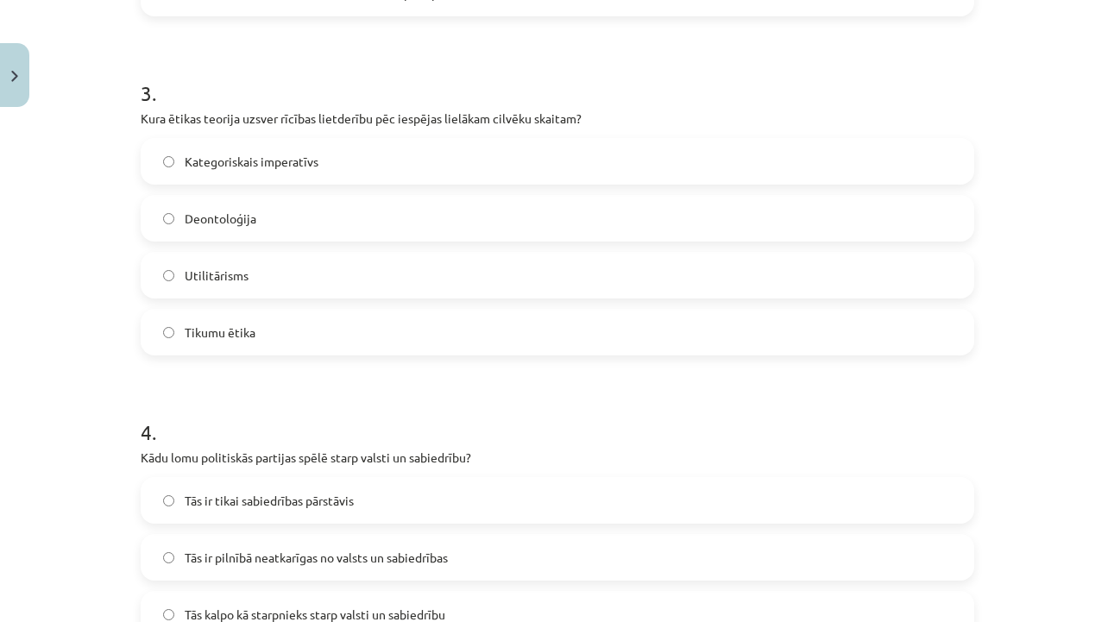
scroll to position [975, 0]
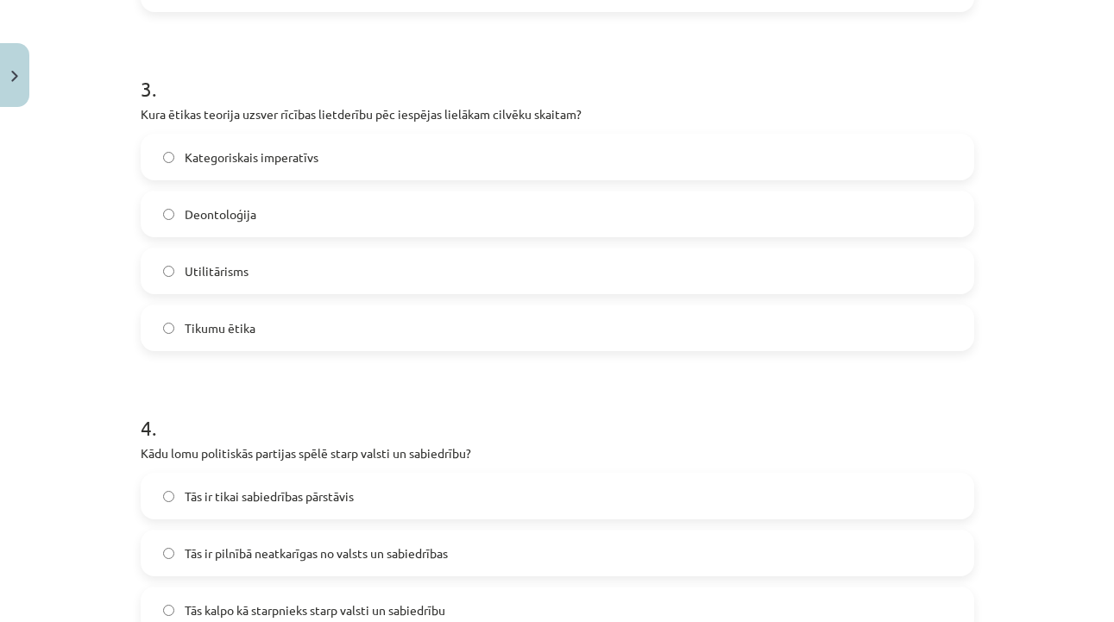
click at [561, 257] on label "Utilitārisms" at bounding box center [557, 270] width 830 height 43
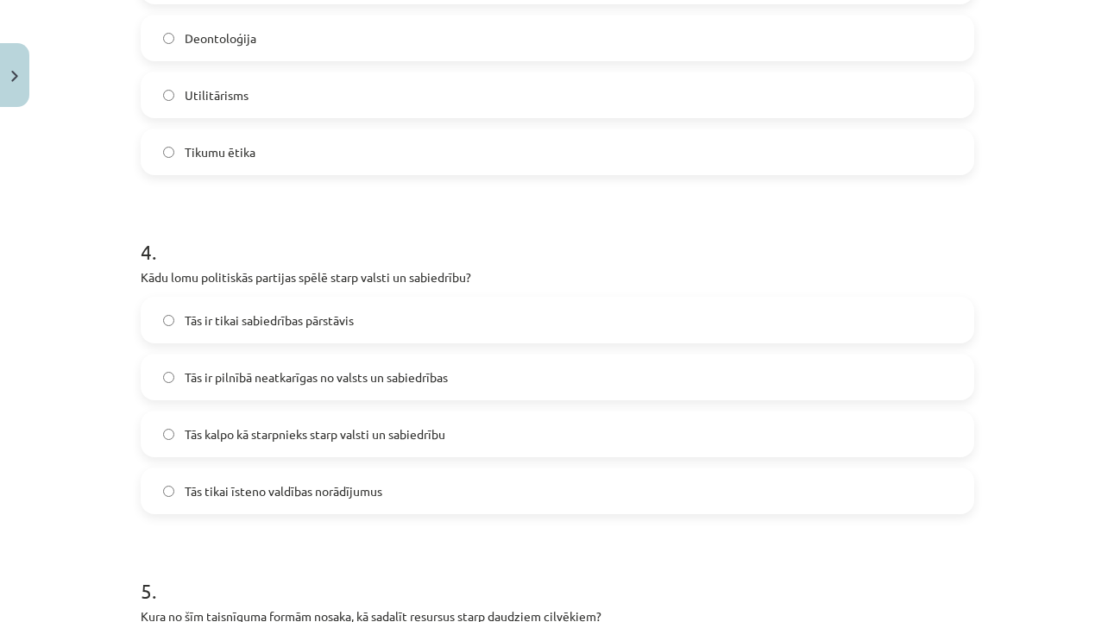
scroll to position [1166, 0]
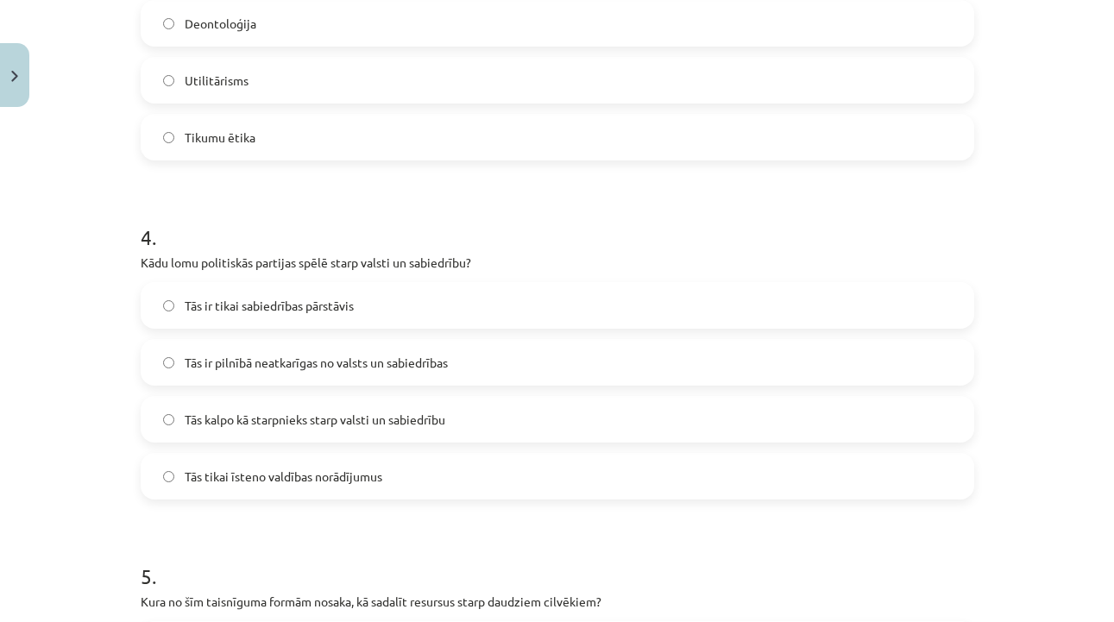
click at [501, 408] on label "Tās kalpo kā starpnieks starp valsti un sabiedrību" at bounding box center [557, 419] width 830 height 43
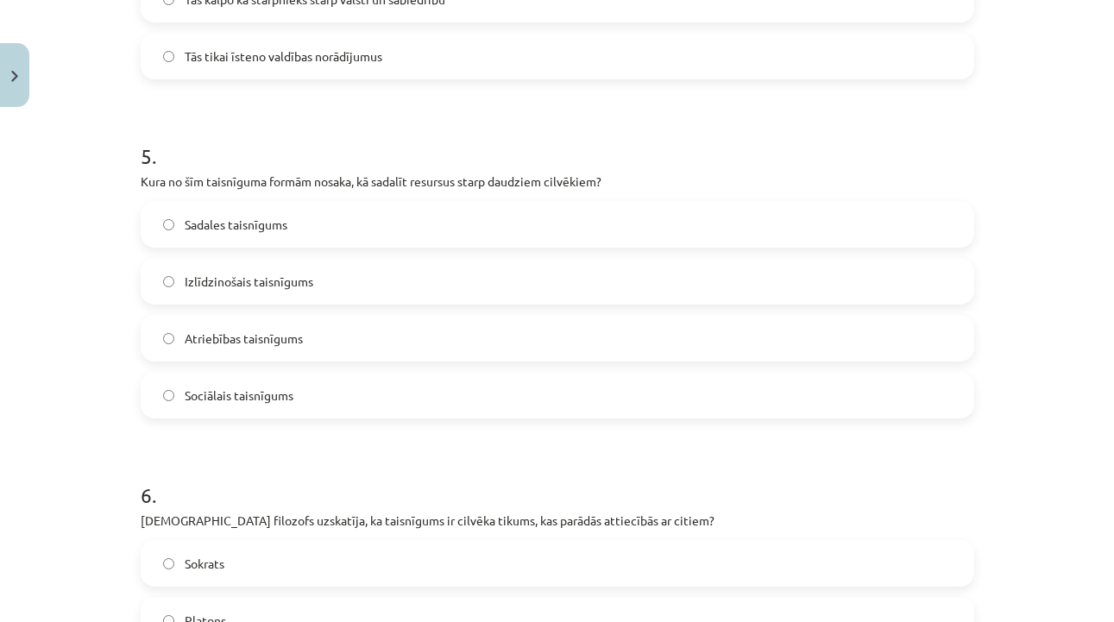
scroll to position [1591, 0]
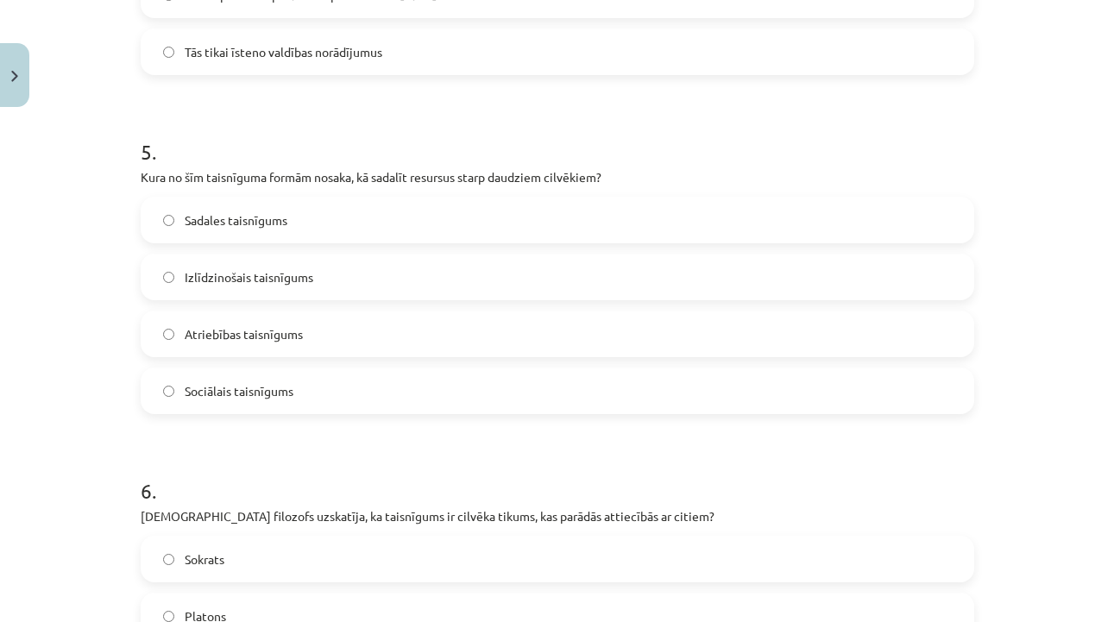
click at [454, 210] on label "Sadales taisnīgums" at bounding box center [557, 220] width 830 height 43
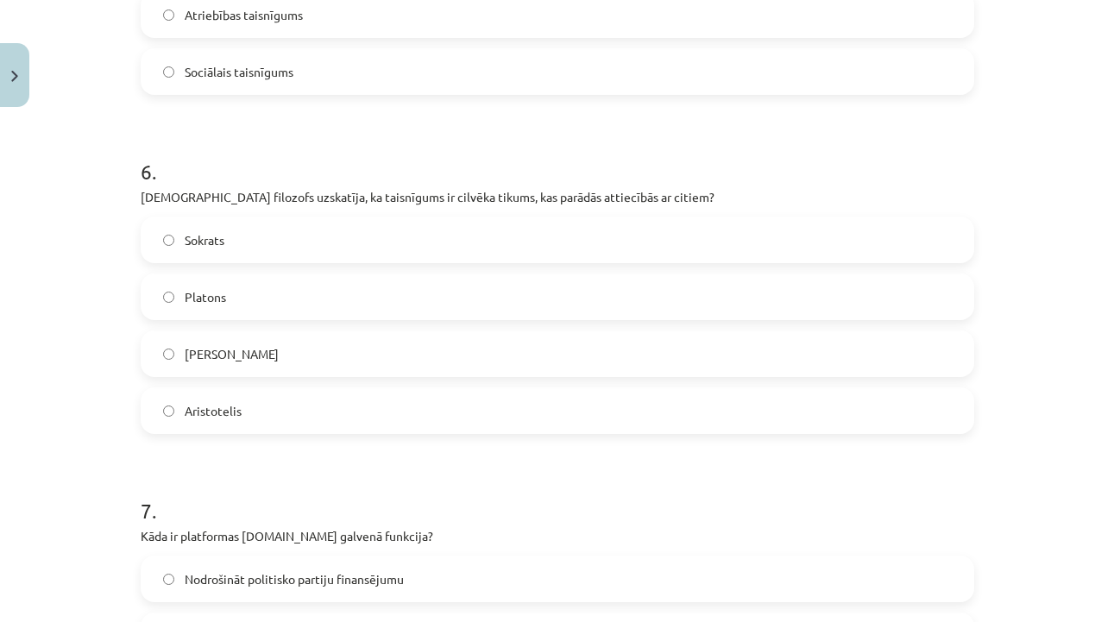
scroll to position [1913, 0]
click at [349, 403] on label "Aristotelis" at bounding box center [557, 408] width 830 height 43
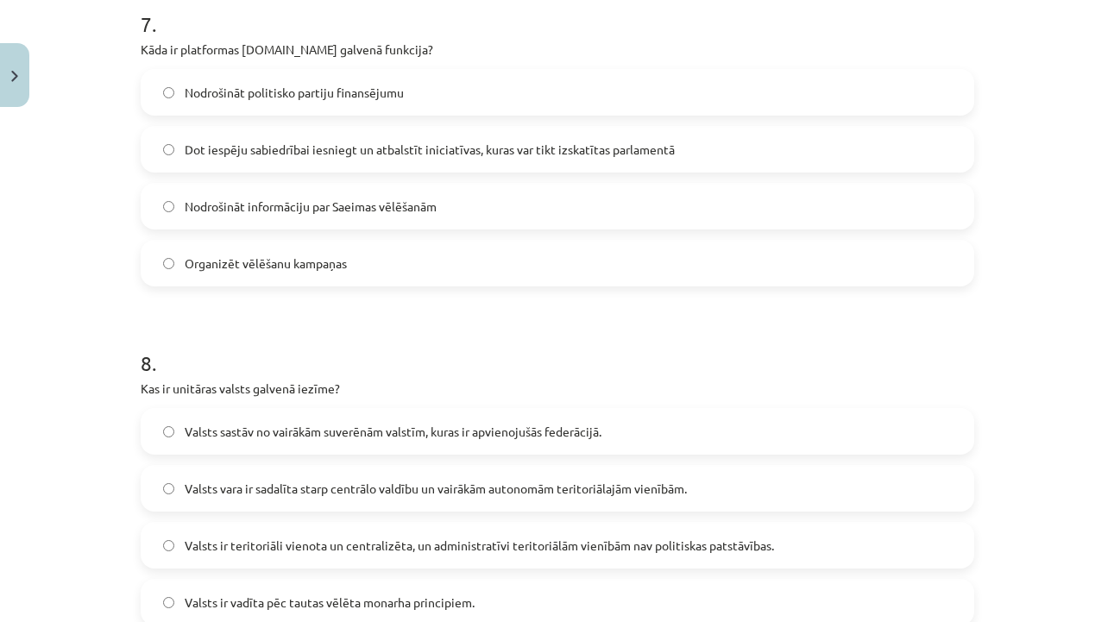
scroll to position [2389, 0]
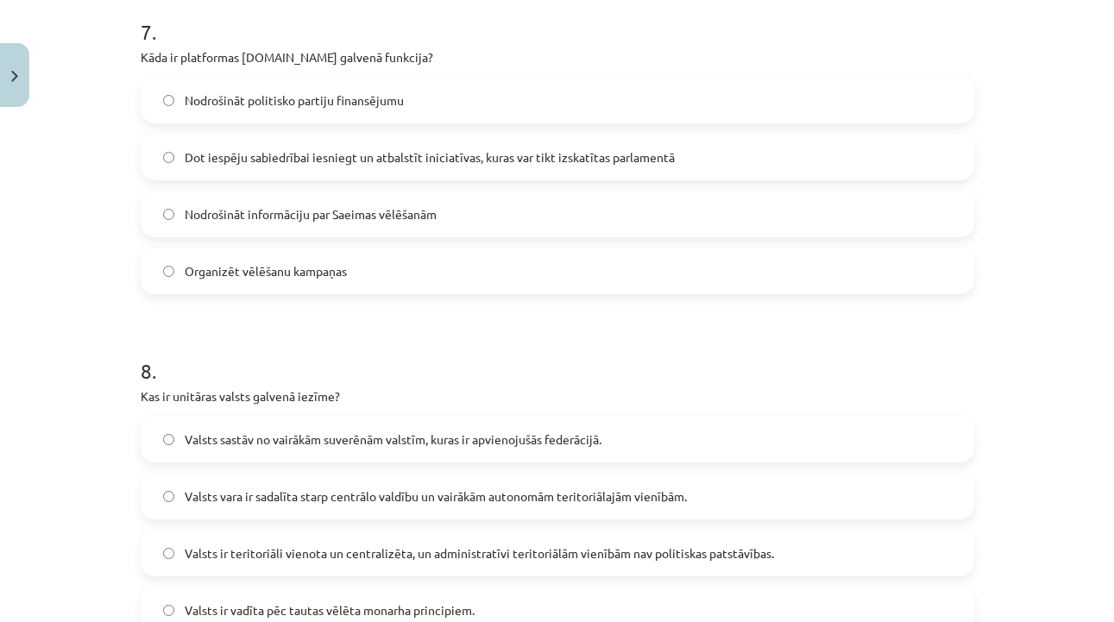
click at [591, 169] on label "Dot iespēju sabiedrībai iesniegt un atbalstīt iniciatīvas, kuras var tikt izska…" at bounding box center [557, 157] width 830 height 43
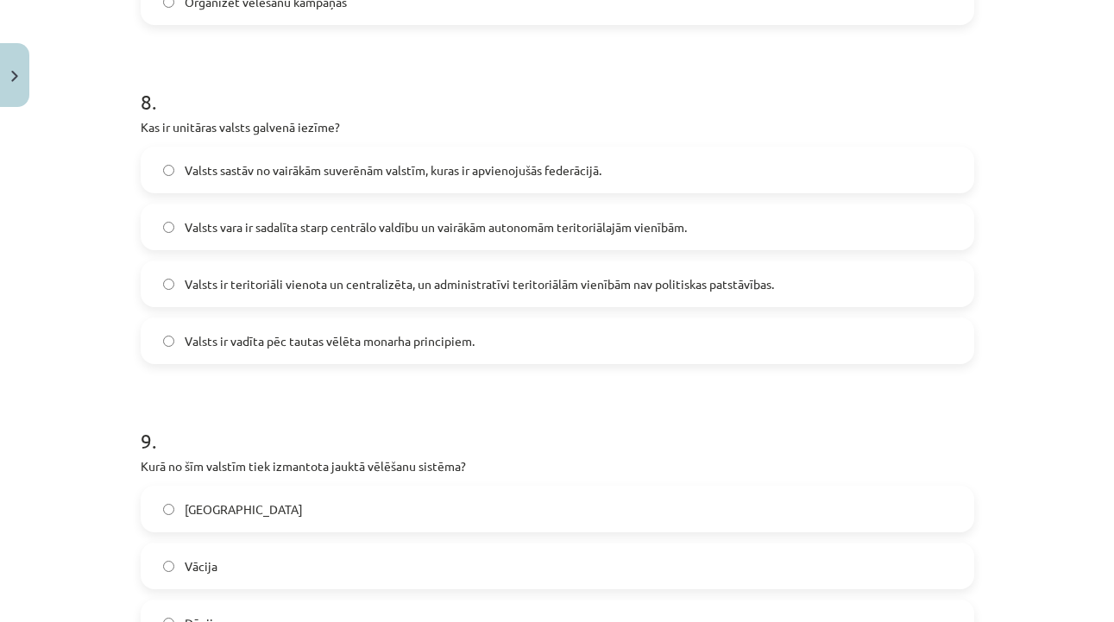
click at [566, 273] on label "Valsts ir teritoriāli vienota un centralizēta, un administratīvi teritoriālām v…" at bounding box center [557, 283] width 830 height 43
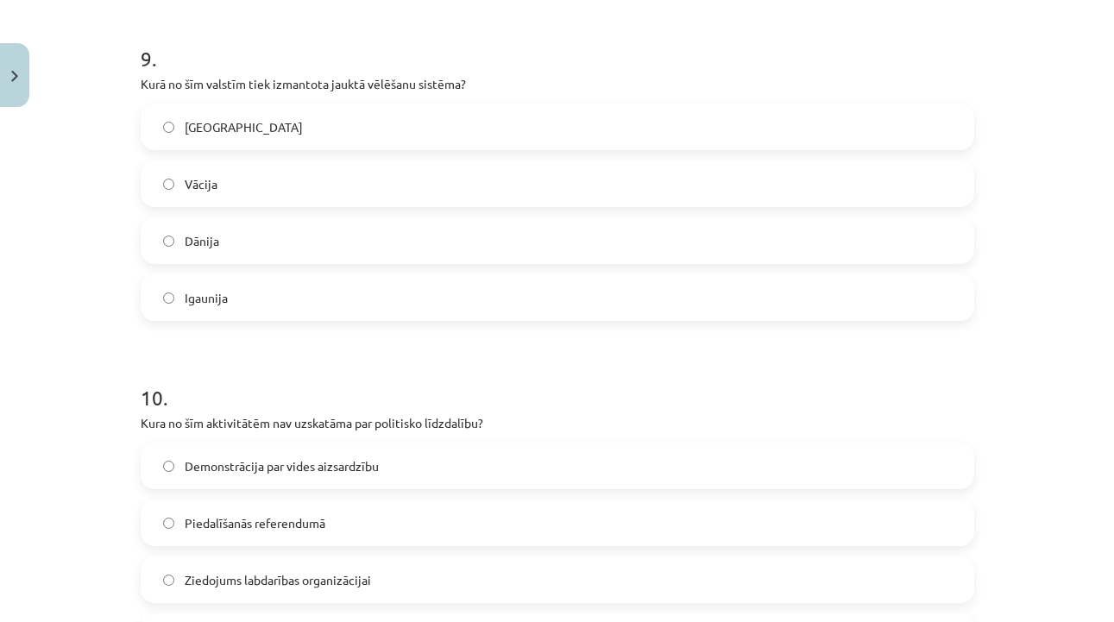
scroll to position [3072, 0]
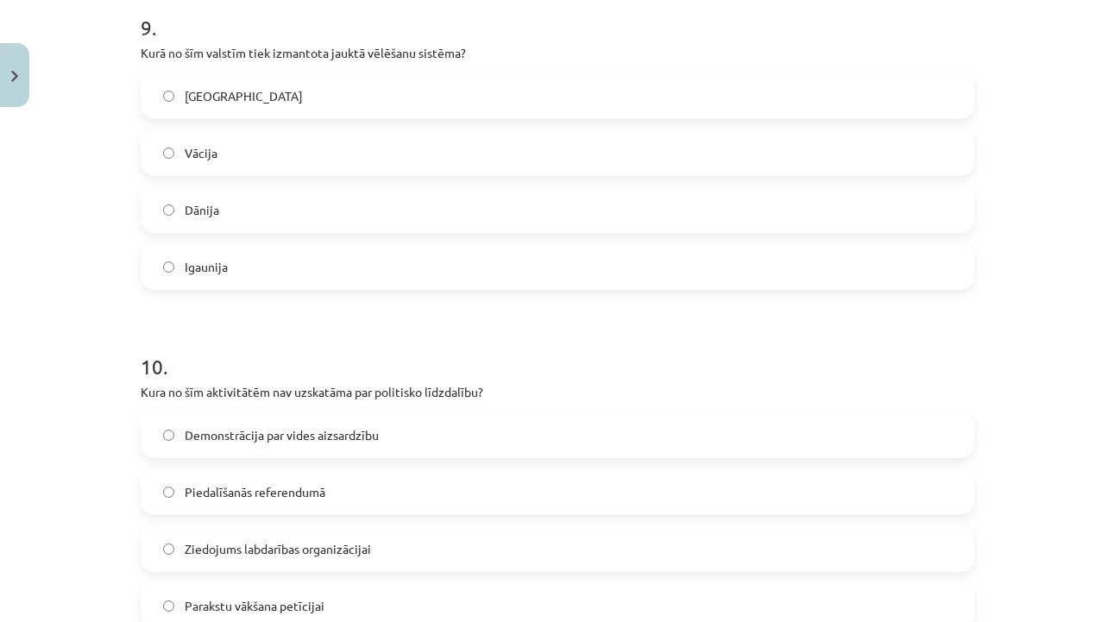
click at [481, 163] on label "Vācija" at bounding box center [557, 152] width 830 height 43
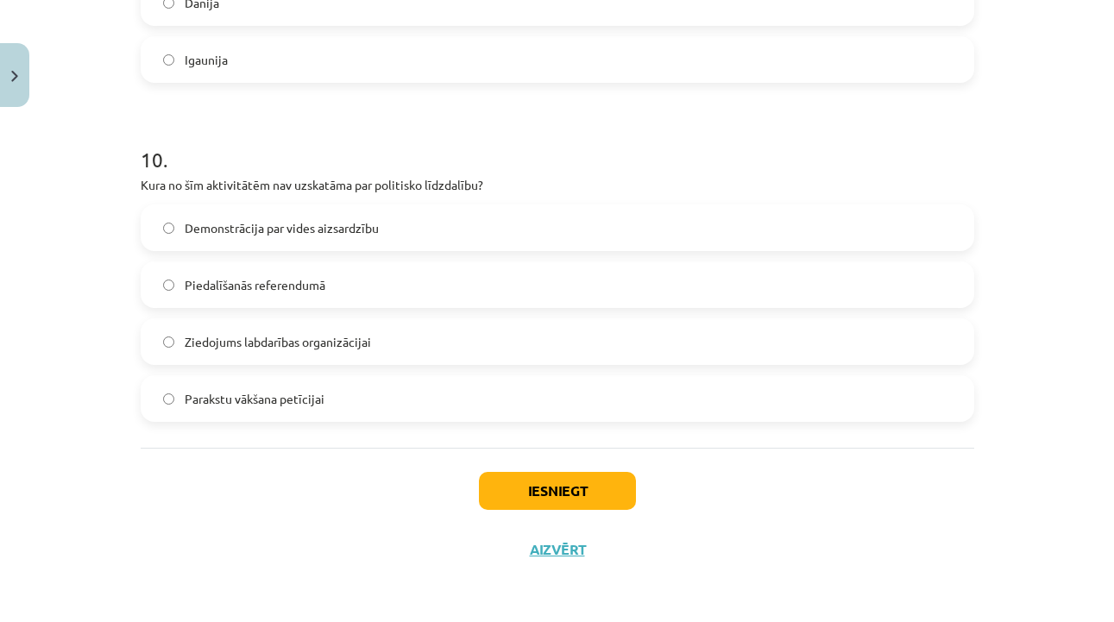
scroll to position [3282, 0]
click at [396, 325] on label "Ziedojums labdarības organizācijai" at bounding box center [557, 341] width 830 height 43
click at [510, 477] on button "Iesniegt" at bounding box center [557, 491] width 157 height 38
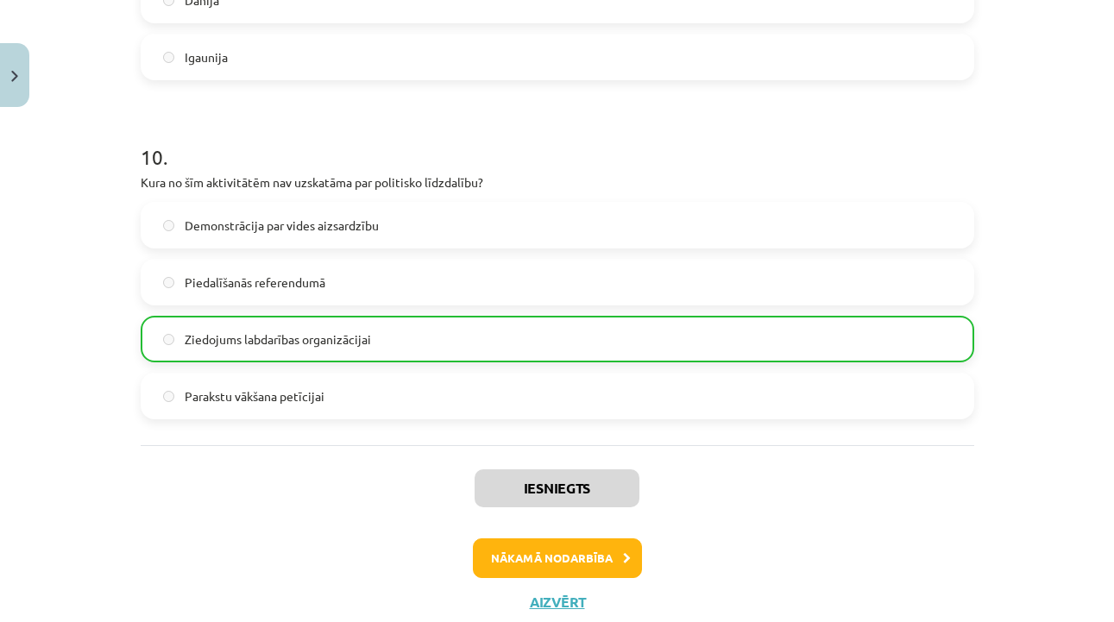
click at [507, 577] on button "Nākamā nodarbība" at bounding box center [557, 559] width 169 height 40
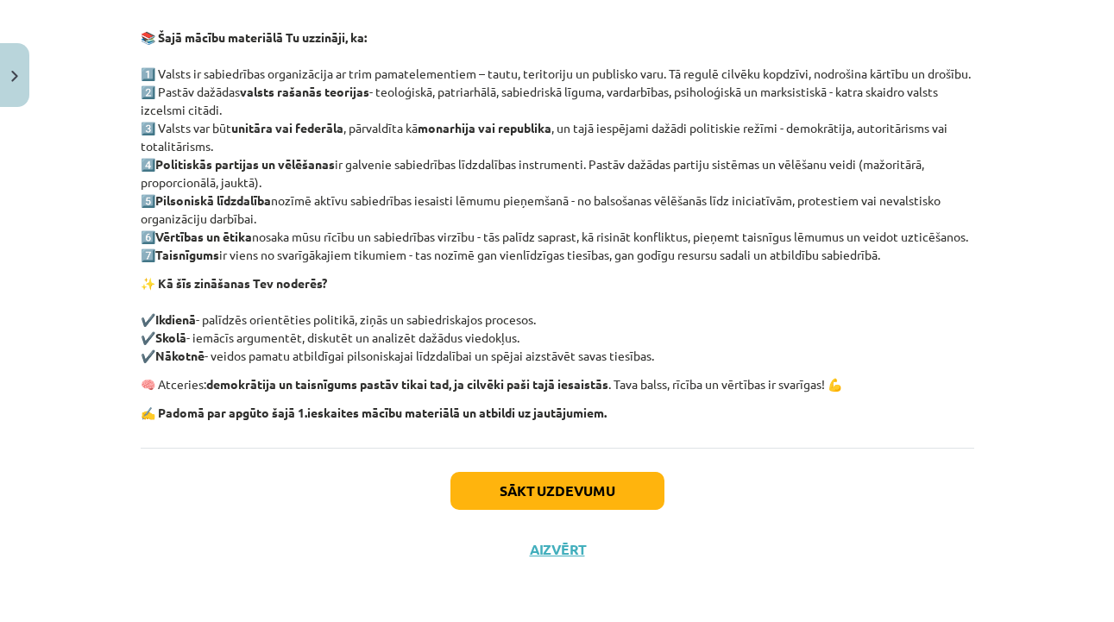
scroll to position [366, 0]
click at [529, 499] on button "Sākt uzdevumu" at bounding box center [558, 491] width 214 height 38
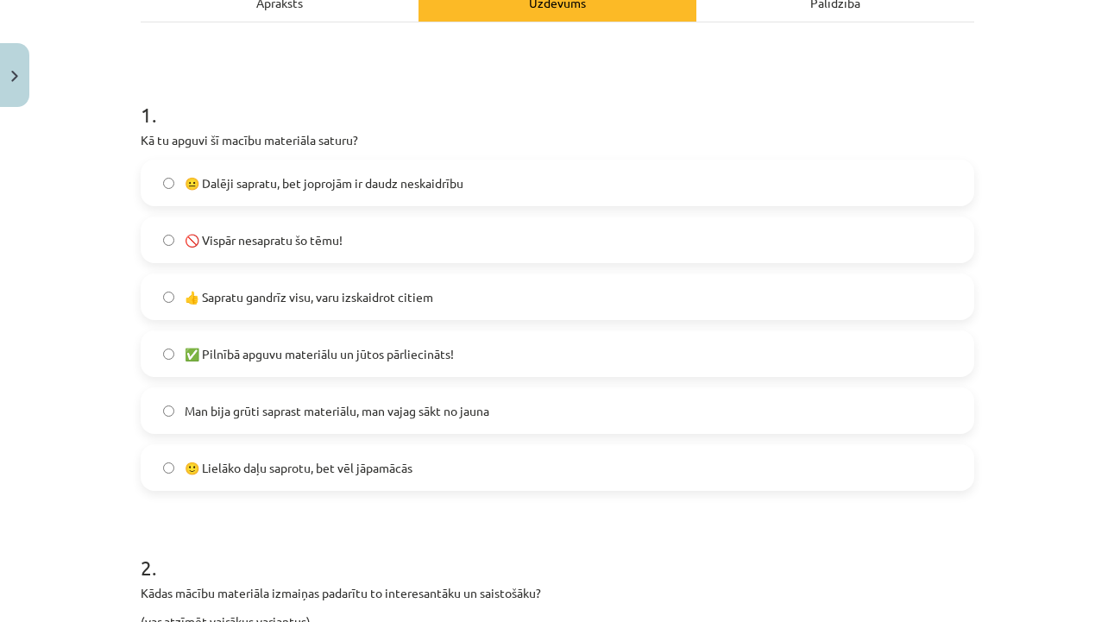
scroll to position [283, 0]
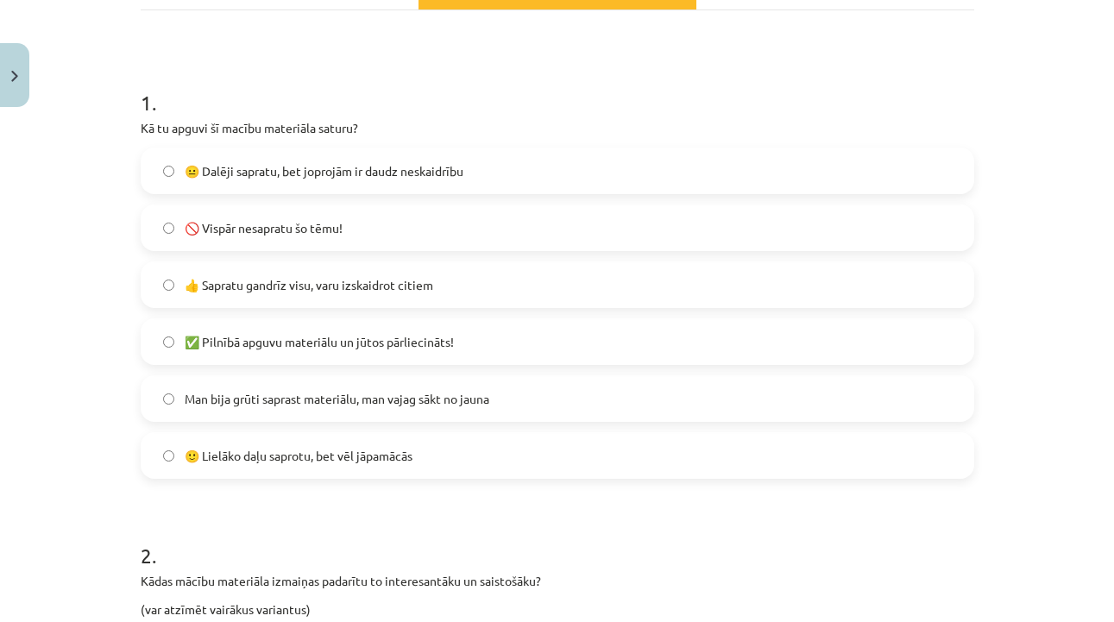
click at [355, 281] on span "👍 Sapratu gandrīz visu, varu izskaidrot citiem" at bounding box center [309, 285] width 249 height 18
click at [349, 331] on label "✅ Pilnībā apguvu materiālu un jūtos pārliecināts!" at bounding box center [557, 341] width 830 height 43
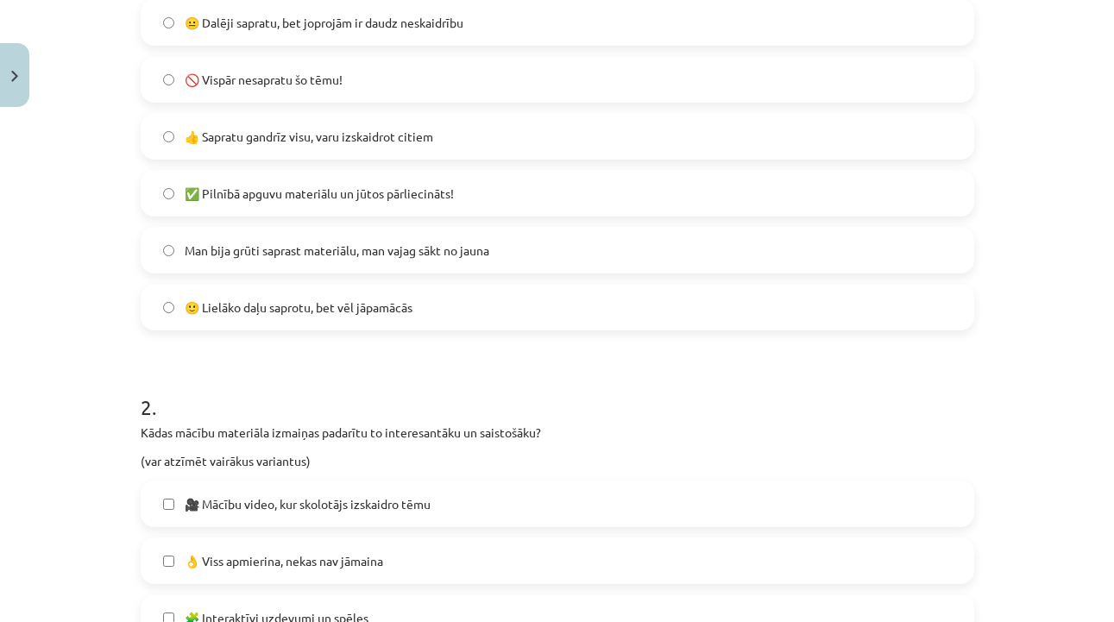
scroll to position [438, 0]
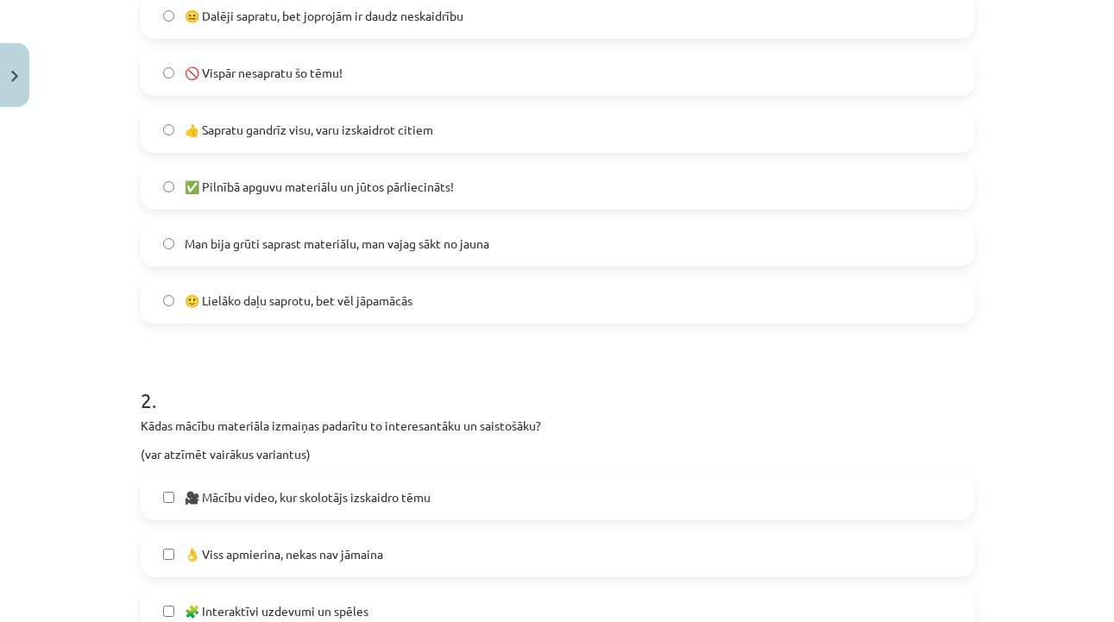
click at [385, 129] on span "👍 Sapratu gandrīz visu, varu izskaidrot citiem" at bounding box center [309, 130] width 249 height 18
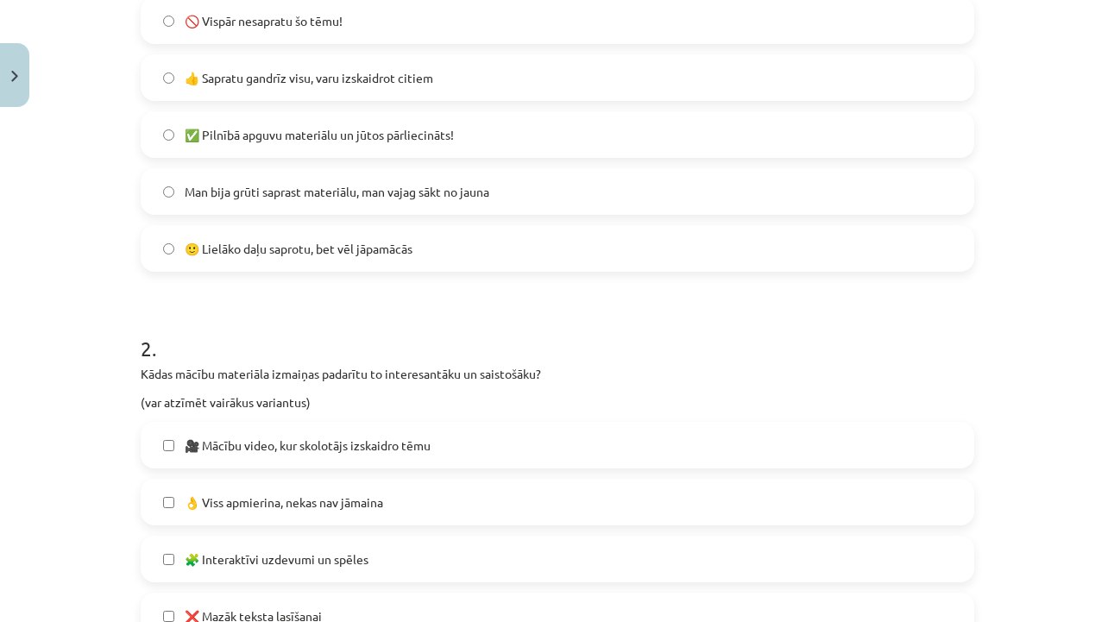
click at [385, 129] on span "✅ Pilnībā apguvu materiālu un jūtos pārliecināts!" at bounding box center [319, 135] width 269 height 18
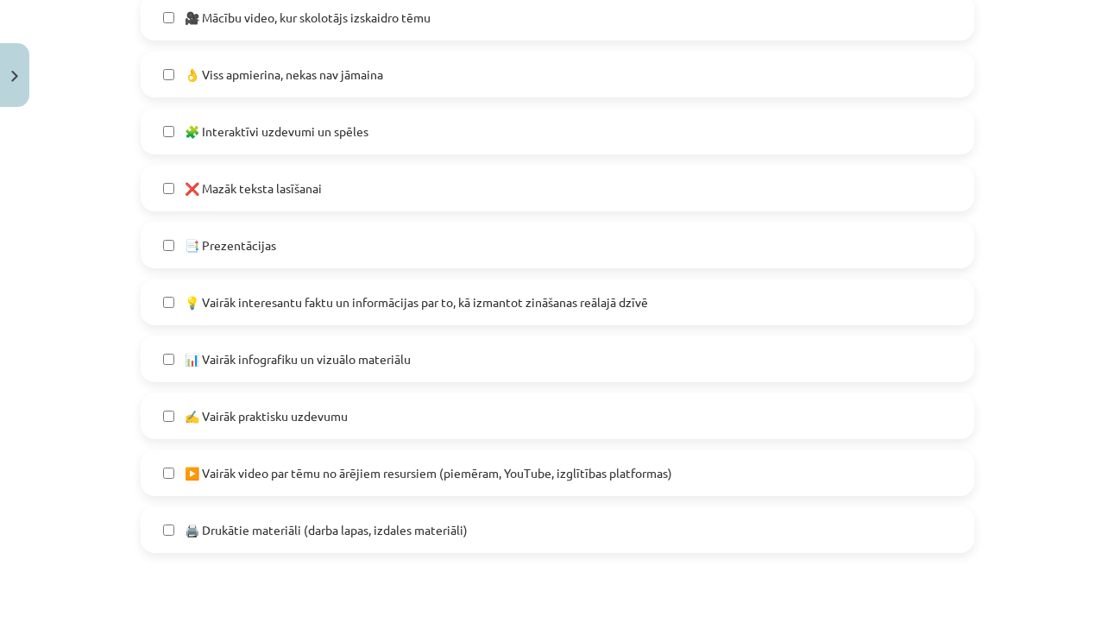
scroll to position [936, 0]
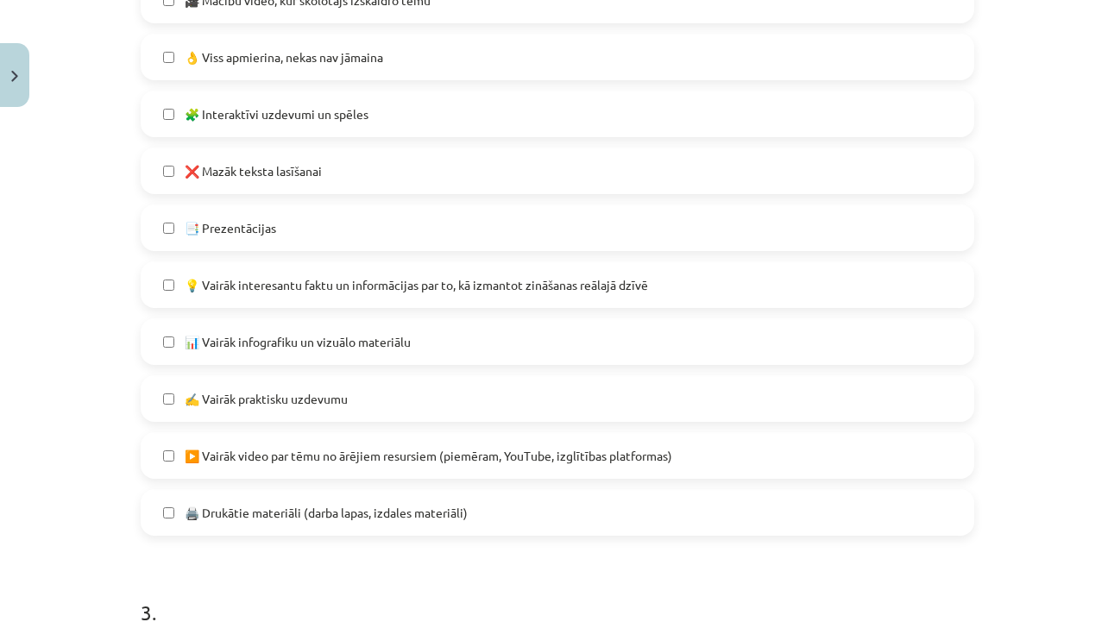
click at [262, 514] on span "🖨️ Drukātie materiāli (darba lapas, izdales materiāli)" at bounding box center [326, 513] width 283 height 18
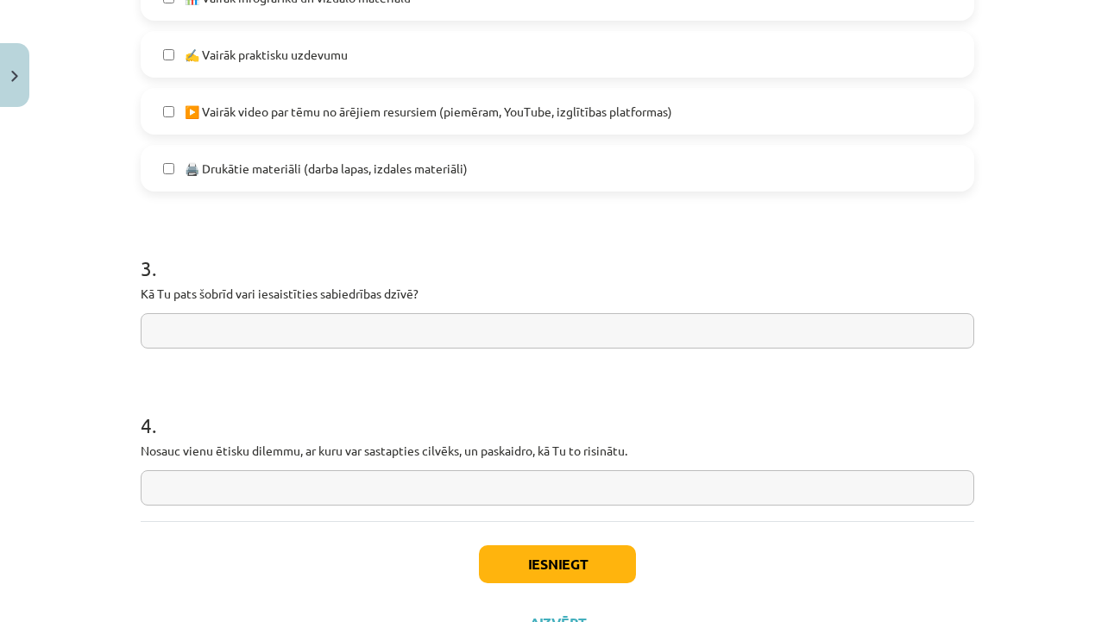
scroll to position [1285, 0]
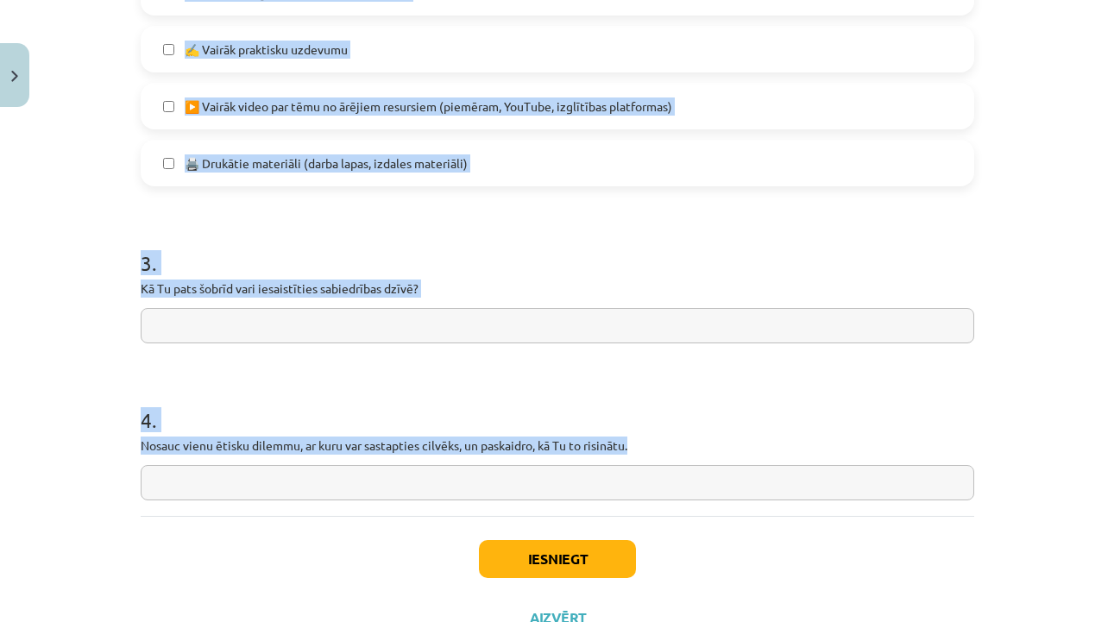
drag, startPoint x: 123, startPoint y: 248, endPoint x: 415, endPoint y: 507, distance: 390.1
click at [415, 507] on div "Mācību tēma: Sociālo zinātņu ii - 12. klases 1. ieskaites mācību materiāls #10 …" at bounding box center [557, 311] width 1114 height 622
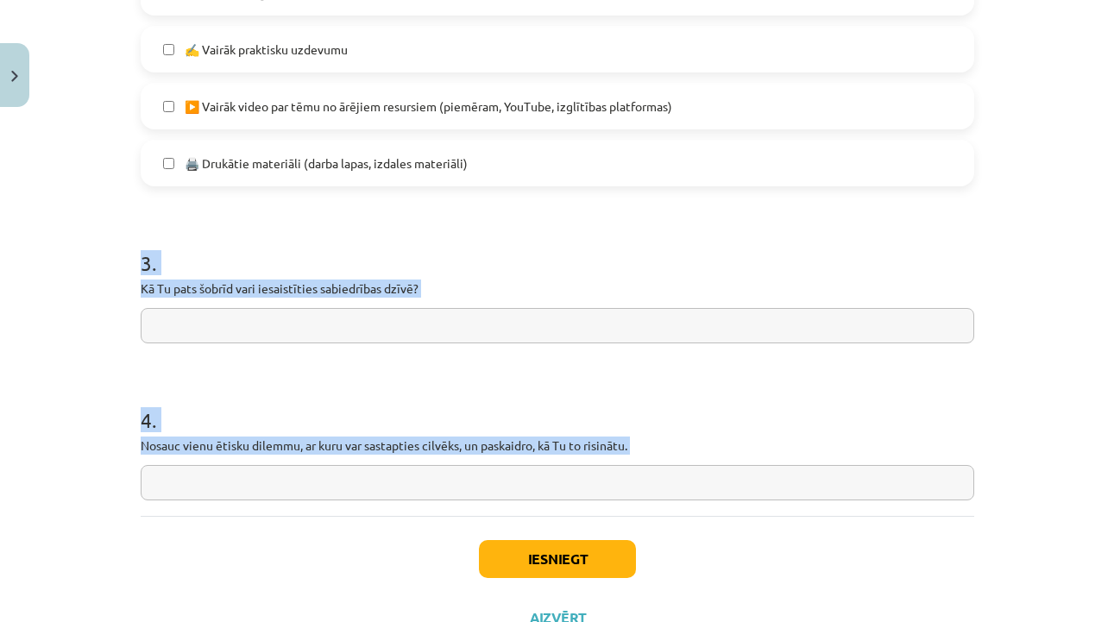
drag, startPoint x: 141, startPoint y: 265, endPoint x: 279, endPoint y: 518, distance: 288.2
copy form "3 . Kā Tu pats šobrīd vari iesaistīties sabiedrības dzīvē? 4 . Nosauc vienu ēti…"
click at [372, 323] on input "text" at bounding box center [558, 325] width 834 height 35
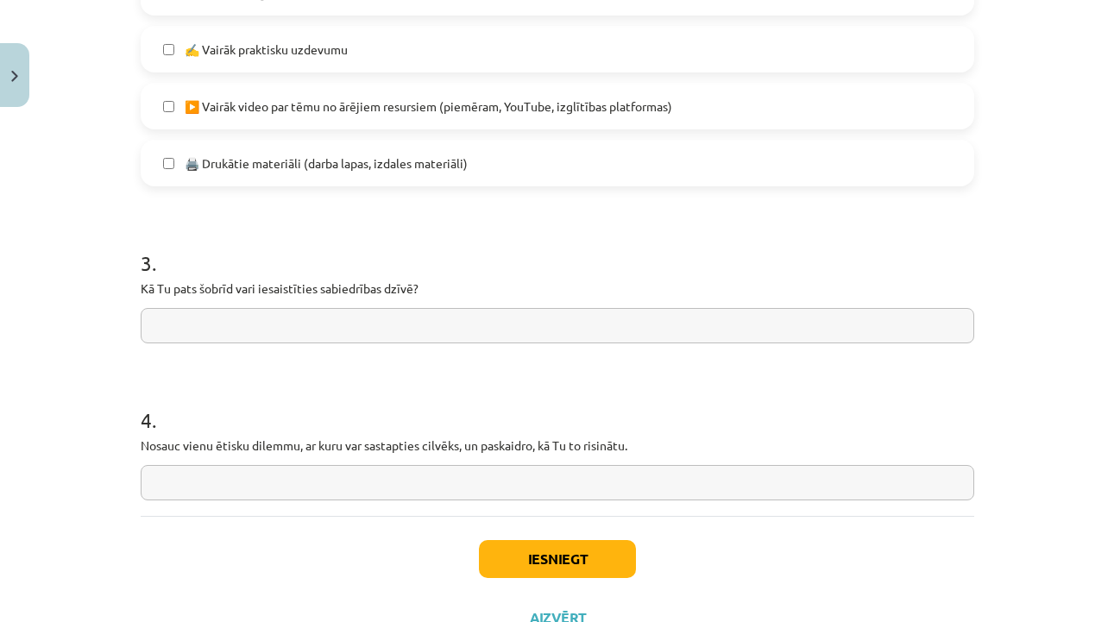
paste input "**********"
type input "**********"
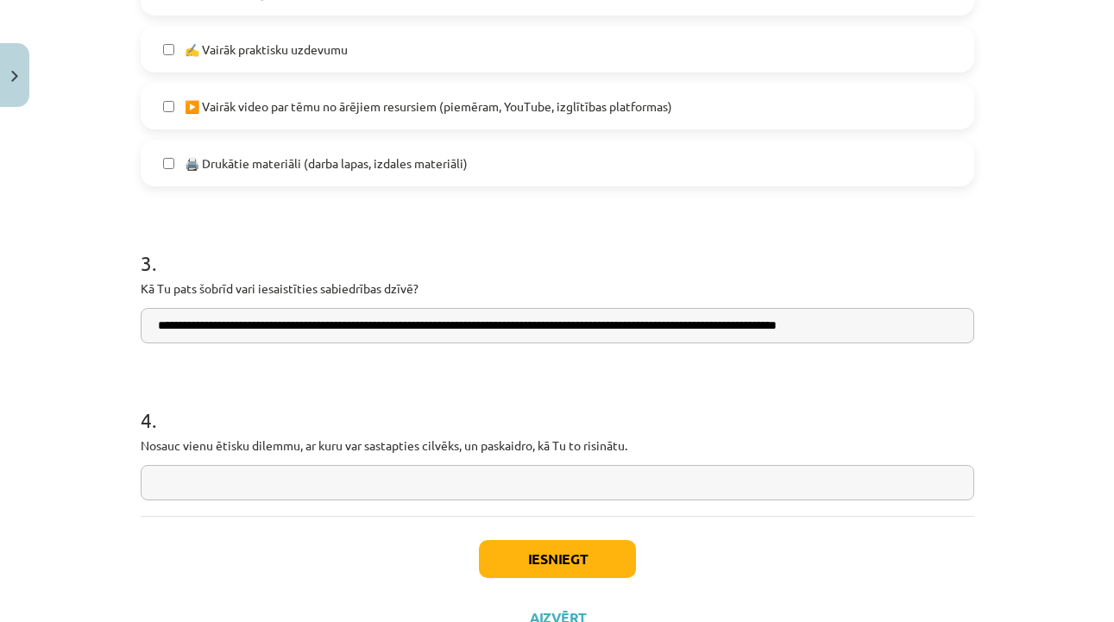
click at [596, 317] on input "**********" at bounding box center [558, 325] width 834 height 35
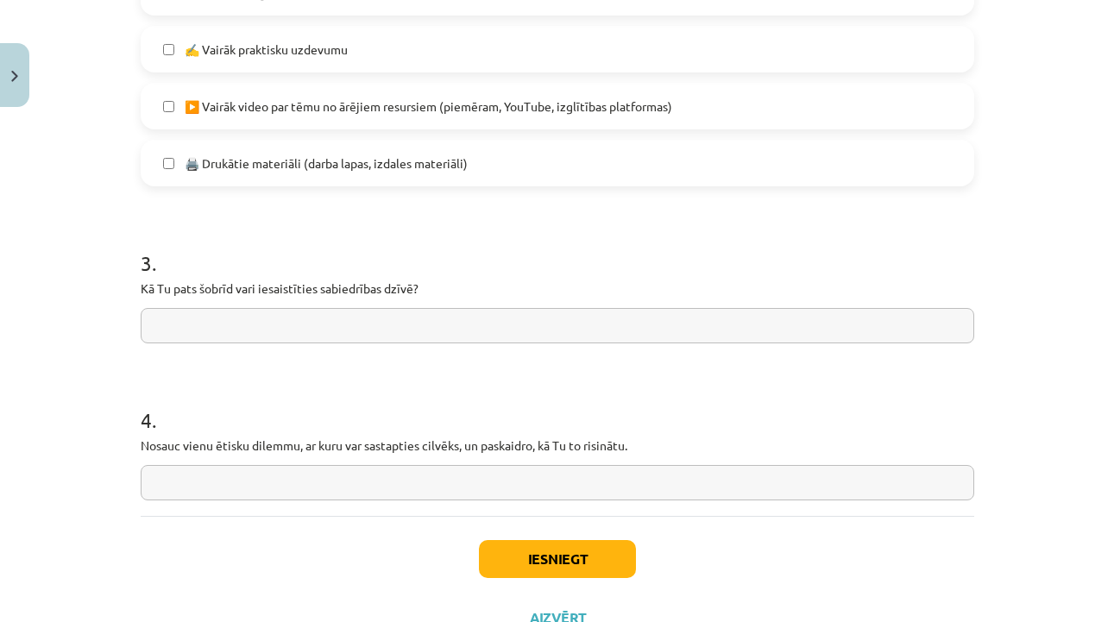
paste input "**********"
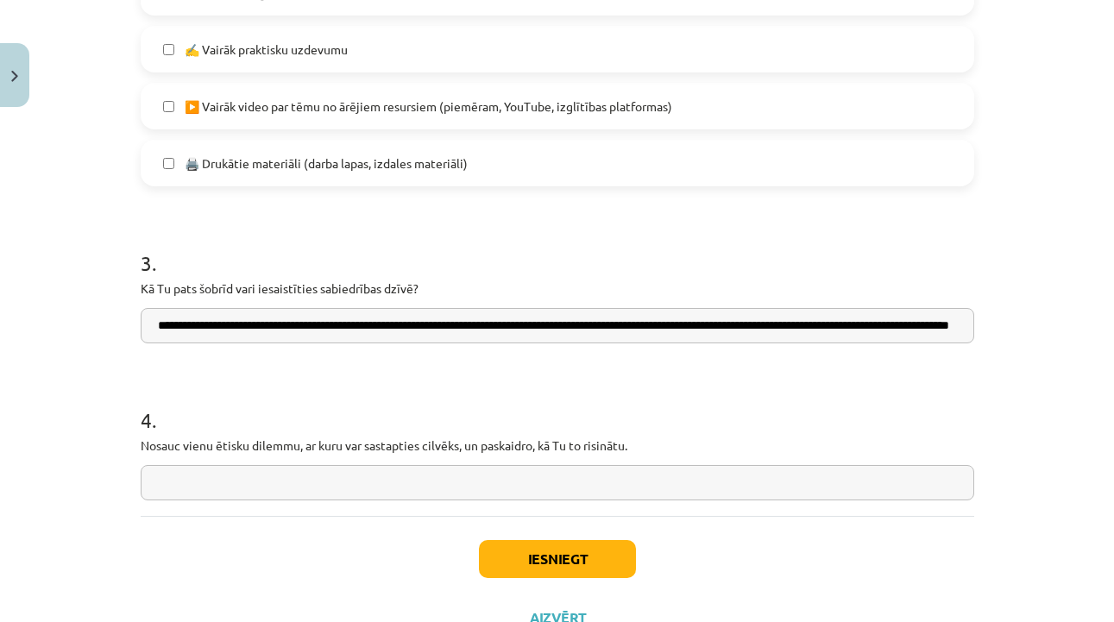
type input "**********"
click at [555, 457] on div "4 . Nosauc vienu ētisku dilemmu, ar kuru var sastapties cilvēks, un paskaidro, …" at bounding box center [558, 439] width 834 height 123
click at [547, 476] on input "text" at bounding box center [558, 482] width 834 height 35
paste input "**********"
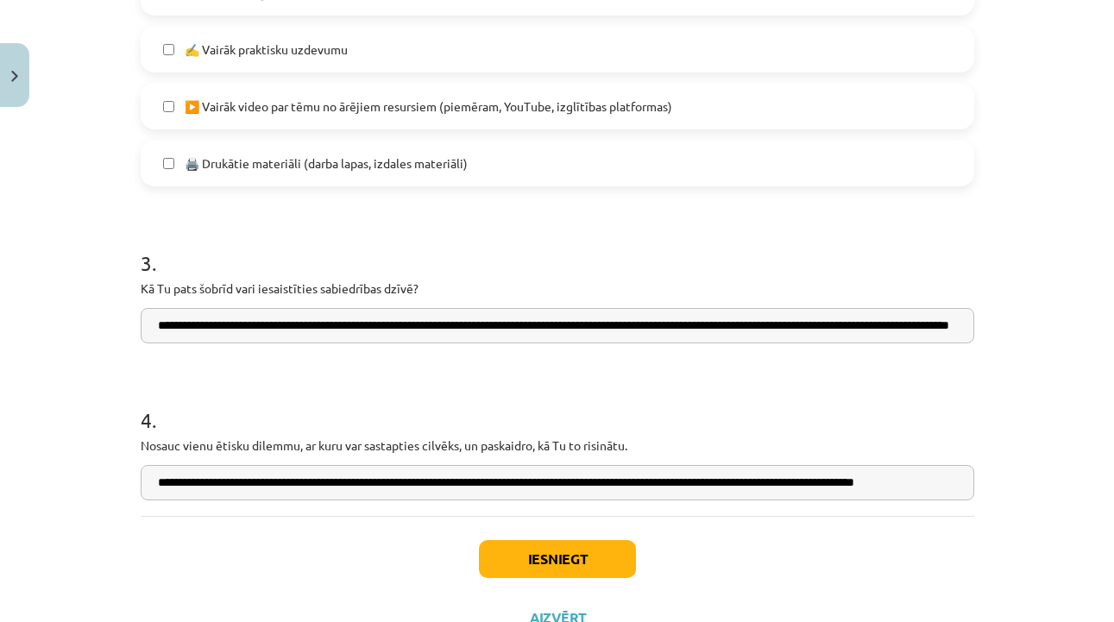
click at [537, 487] on input "**********" at bounding box center [558, 482] width 834 height 35
click at [894, 483] on input "**********" at bounding box center [558, 482] width 834 height 35
click at [919, 484] on input "**********" at bounding box center [558, 482] width 834 height 35
drag, startPoint x: 909, startPoint y: 484, endPoint x: 1013, endPoint y: 497, distance: 104.4
click at [1013, 497] on div "Mācību tēma: Sociālo zinātņu ii - 12. klases 1. ieskaites mācību materiāls #10 …" at bounding box center [557, 311] width 1114 height 622
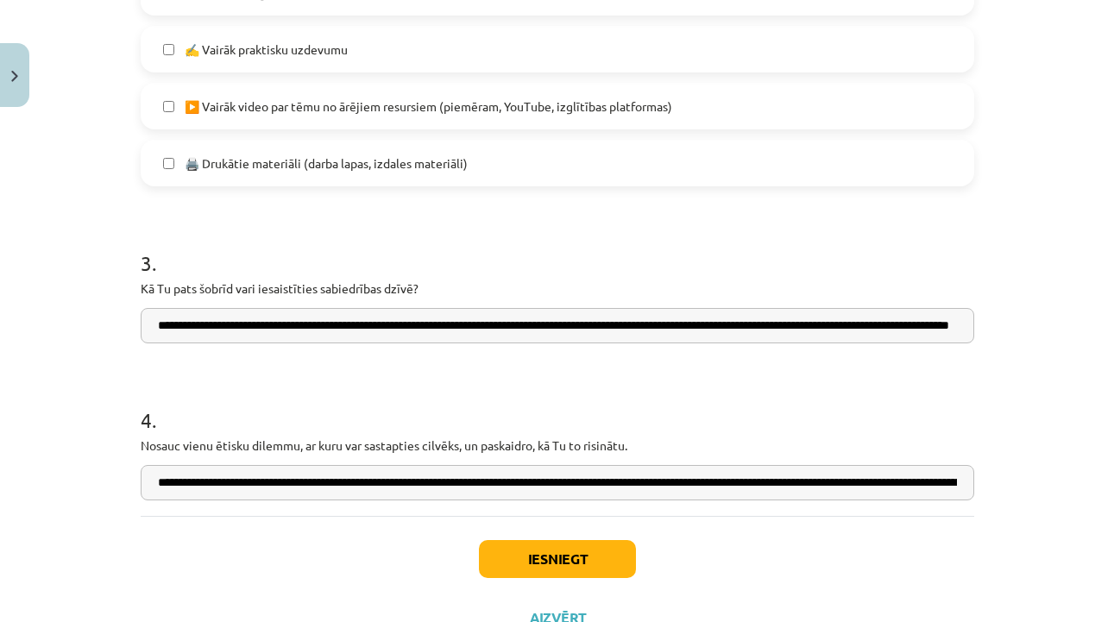
type input "**********"
click at [571, 567] on button "Iesniegt" at bounding box center [557, 559] width 157 height 38
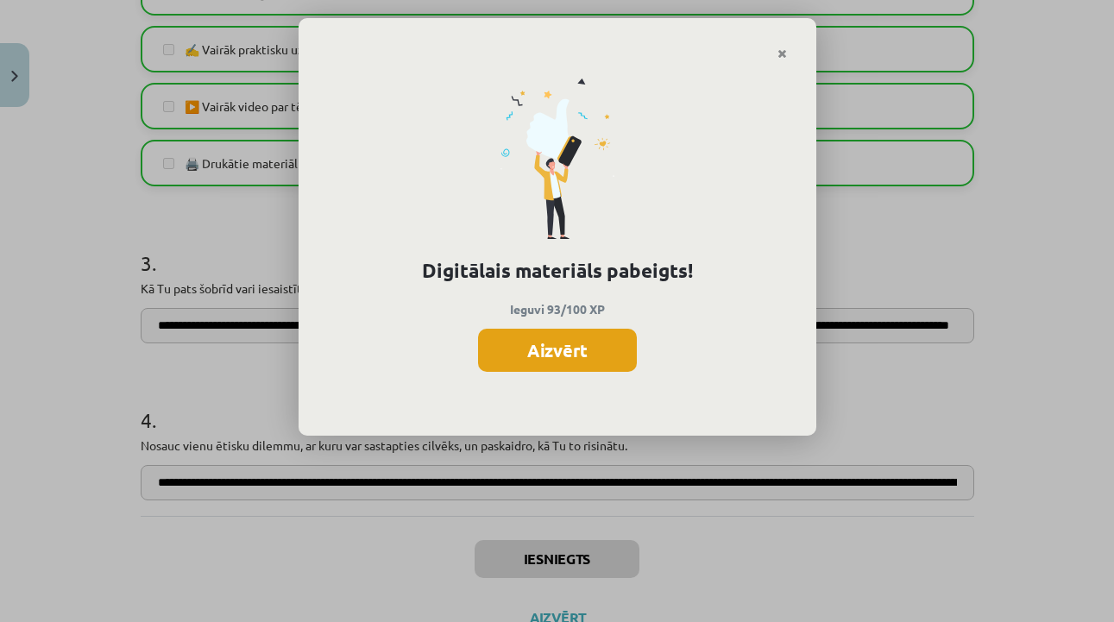
click at [607, 339] on button "Aizvērt" at bounding box center [557, 350] width 159 height 43
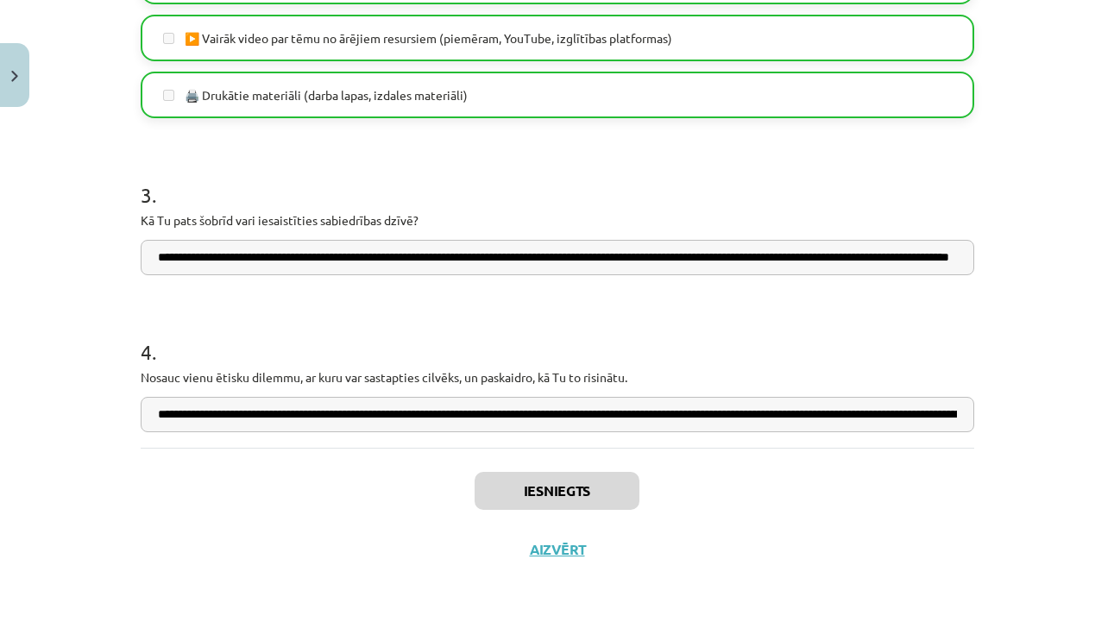
scroll to position [1356, 0]
click at [546, 548] on button "Aizvērt" at bounding box center [558, 549] width 66 height 17
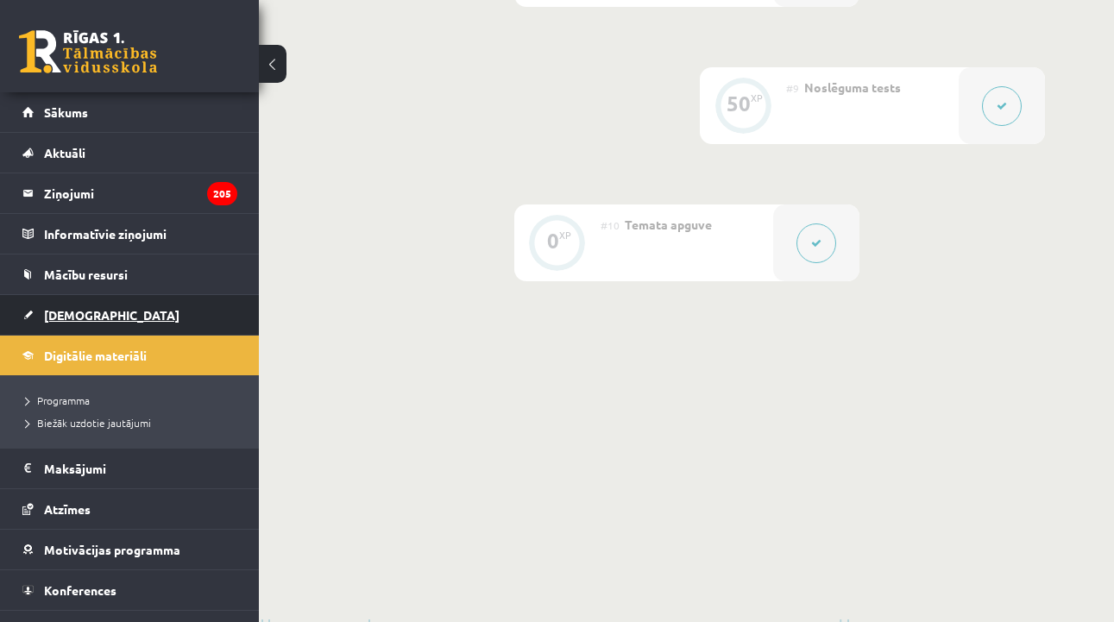
click at [78, 316] on span "[DEMOGRAPHIC_DATA]" at bounding box center [112, 315] width 136 height 16
